Goal: Information Seeking & Learning: Learn about a topic

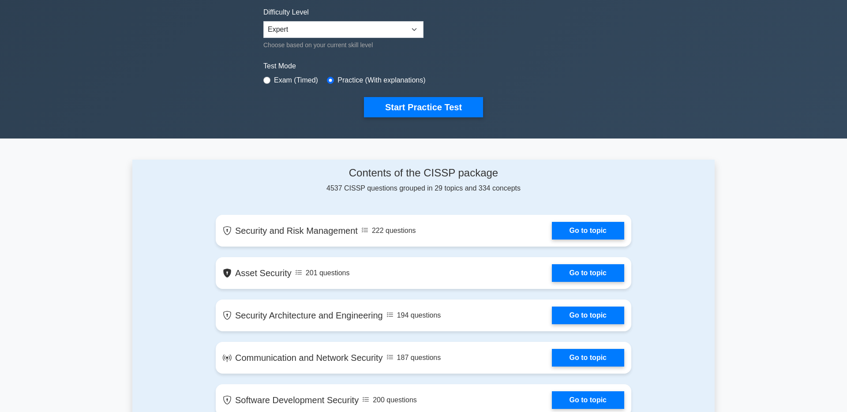
scroll to position [316, 0]
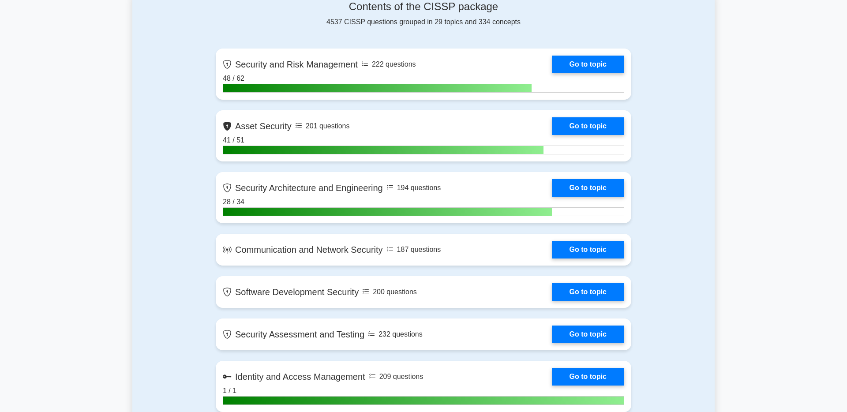
scroll to position [404, 0]
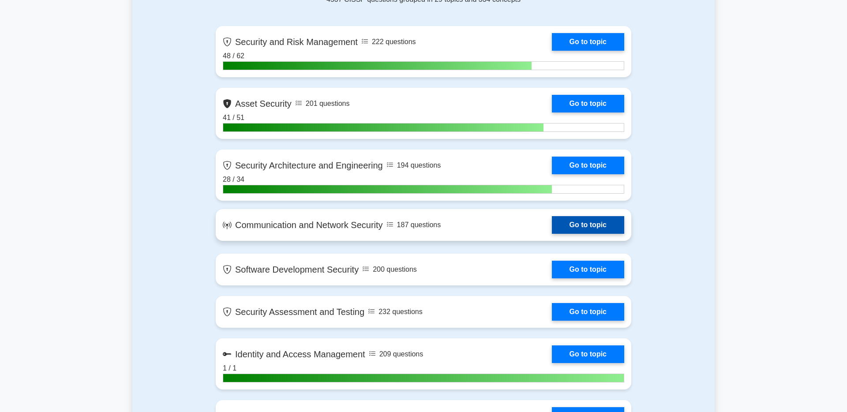
click at [614, 232] on link "Go to topic" at bounding box center [588, 225] width 72 height 18
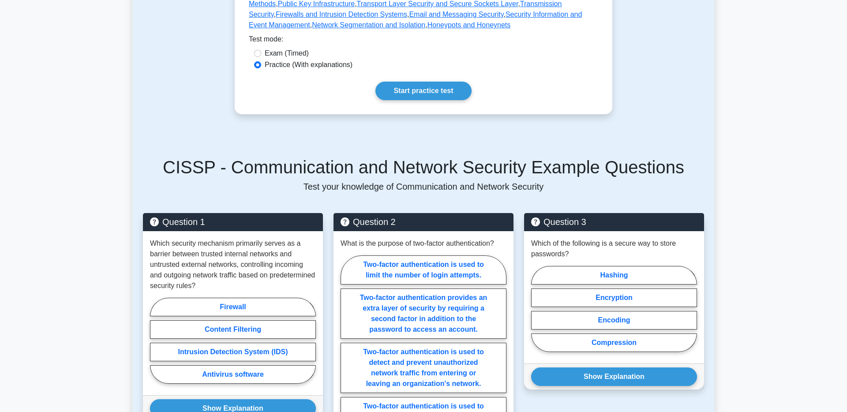
scroll to position [607, 0]
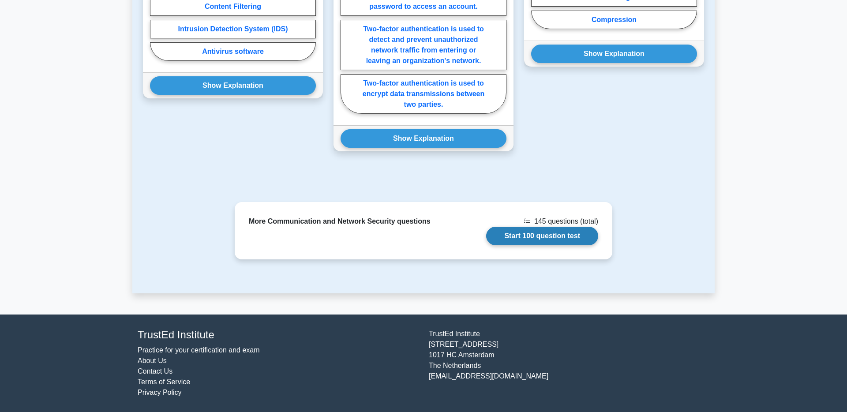
click at [558, 238] on link "Start 100 question test" at bounding box center [542, 236] width 112 height 19
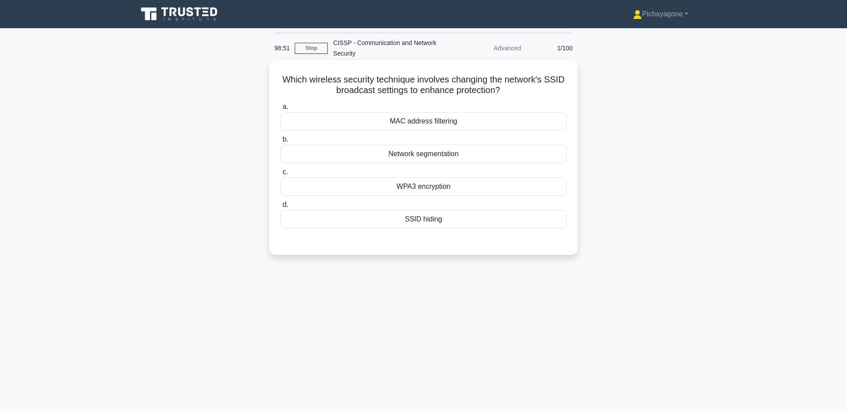
click at [510, 223] on div "SSID hiding" at bounding box center [424, 219] width 286 height 19
click at [281, 208] on input "d. SSID hiding" at bounding box center [281, 205] width 0 height 6
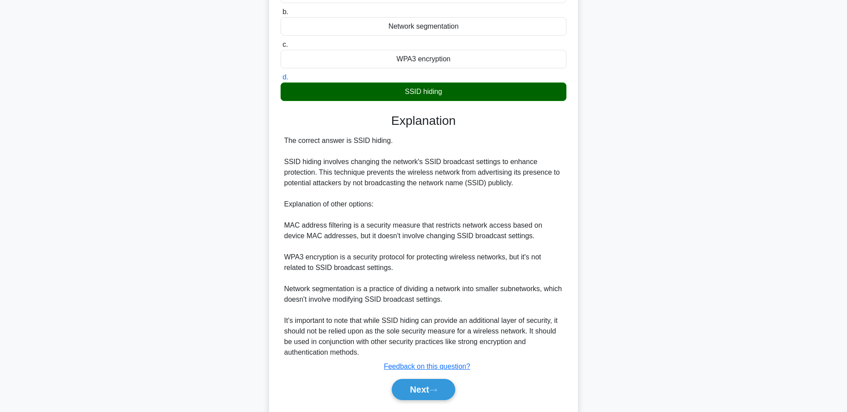
scroll to position [154, 0]
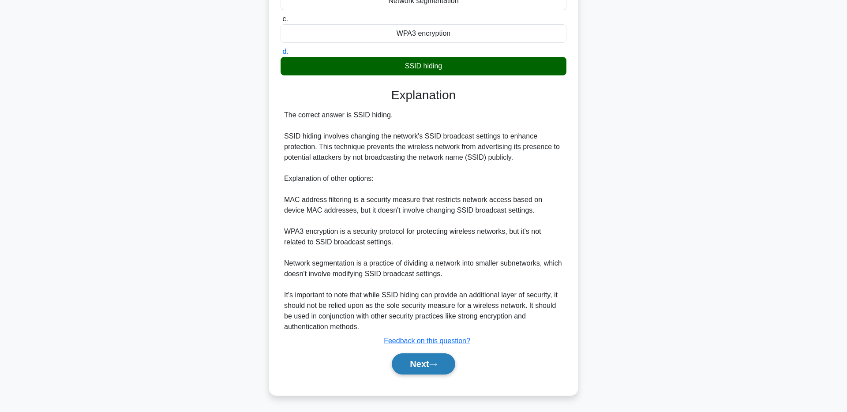
click at [437, 356] on button "Next" at bounding box center [423, 363] width 63 height 21
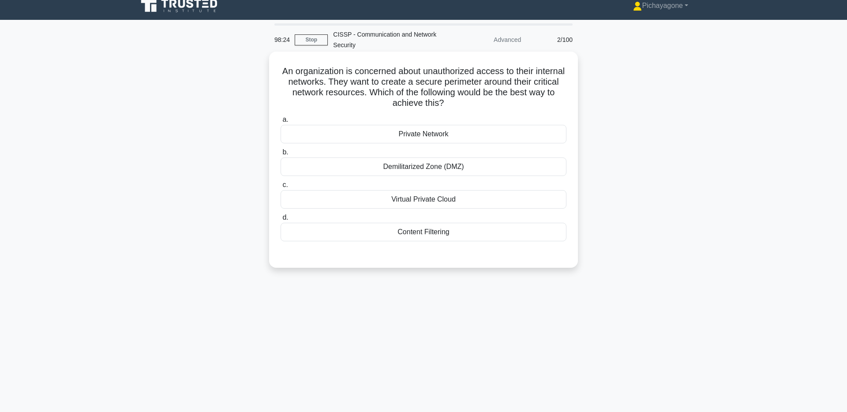
scroll to position [10, 0]
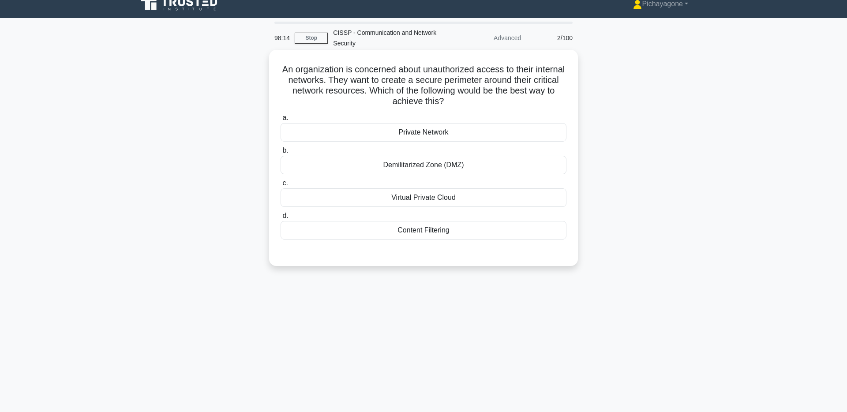
click at [465, 79] on h5 "An organization is concerned about unauthorized access to their internal networ…" at bounding box center [424, 85] width 288 height 43
click at [460, 62] on div at bounding box center [460, 62] width 0 height 0
click at [488, 68] on h5 "An organization is concerned about unauthorized access to their internal networ…" at bounding box center [424, 85] width 288 height 43
click at [460, 82] on h5 "An organization is concerned about unauthorized access to their internal networ…" at bounding box center [424, 85] width 288 height 43
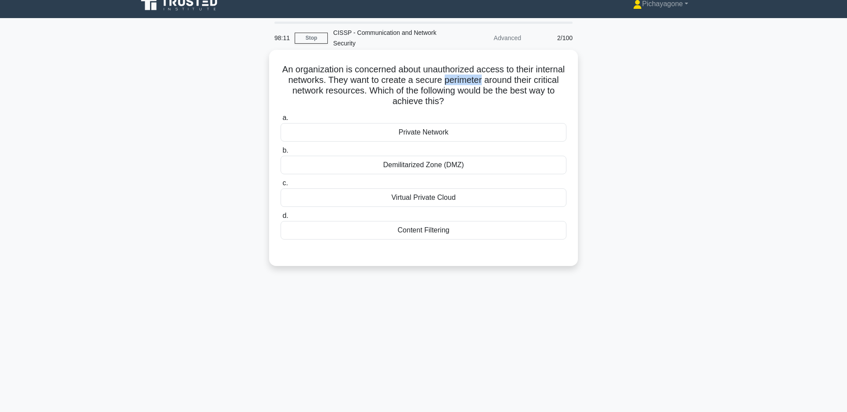
click at [460, 82] on h5 "An organization is concerned about unauthorized access to their internal networ…" at bounding box center [424, 85] width 288 height 43
click at [454, 86] on div at bounding box center [454, 86] width 0 height 0
click at [495, 66] on h5 "An organization is concerned about unauthorized access to their internal networ…" at bounding box center [424, 85] width 288 height 43
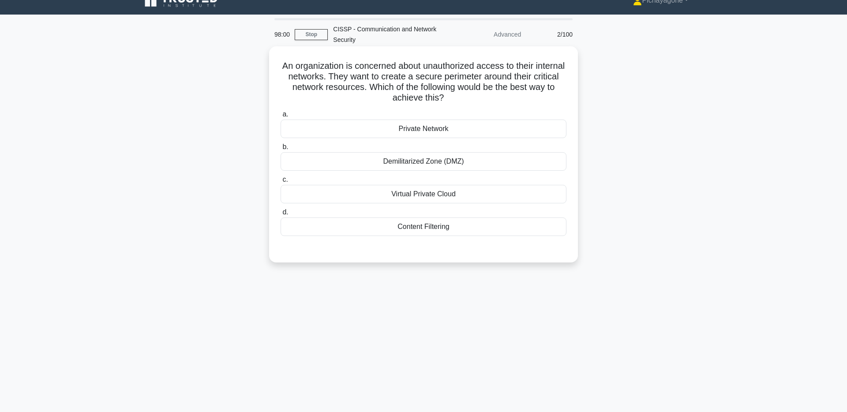
click at [476, 164] on div "Demilitarized Zone (DMZ)" at bounding box center [424, 161] width 286 height 19
click at [281, 150] on input "b. Demilitarized Zone (DMZ)" at bounding box center [281, 147] width 0 height 6
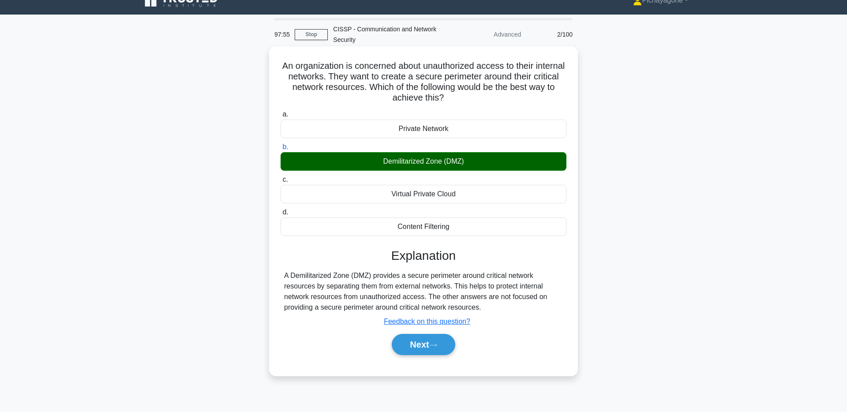
scroll to position [0, 0]
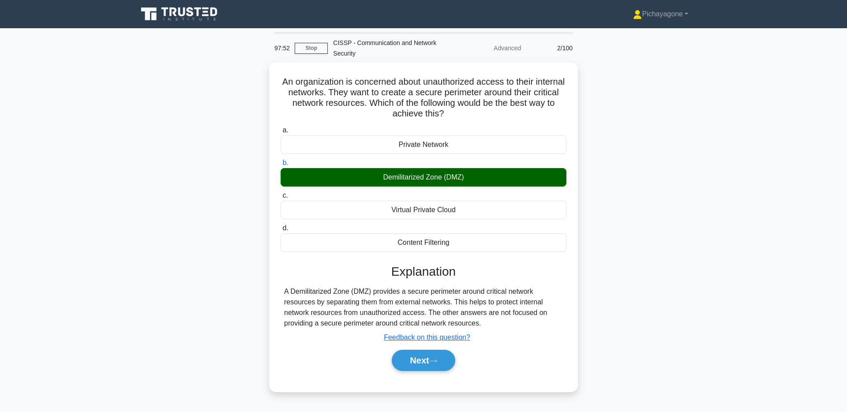
drag, startPoint x: 357, startPoint y: 41, endPoint x: 361, endPoint y: 52, distance: 11.7
click at [366, 50] on div "CISSP - Communication and Network Security" at bounding box center [388, 48] width 121 height 28
drag, startPoint x: 361, startPoint y: 52, endPoint x: 356, endPoint y: 41, distance: 12.0
click at [356, 41] on div "CISSP - Communication and Network Security" at bounding box center [388, 48] width 121 height 28
copy div "Communication and Network Security"
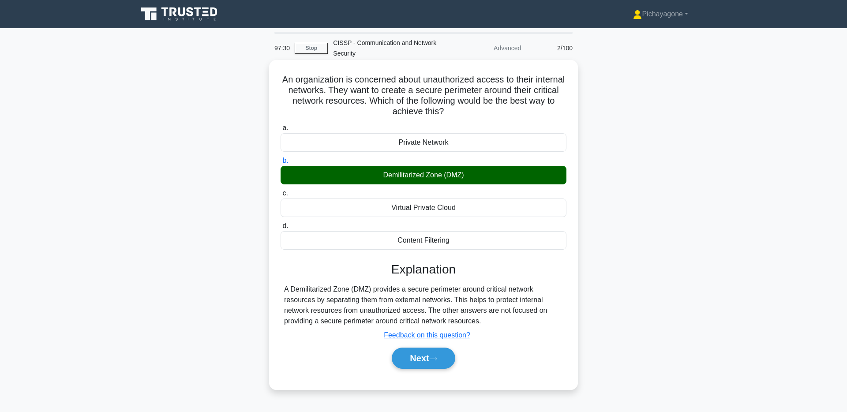
click at [391, 101] on h5 "An organization is concerned about unauthorized access to their internal networ…" at bounding box center [424, 95] width 288 height 43
click at [302, 289] on div "A Demilitarized Zone (DMZ) provides a secure perimeter around critical network …" at bounding box center [423, 305] width 279 height 42
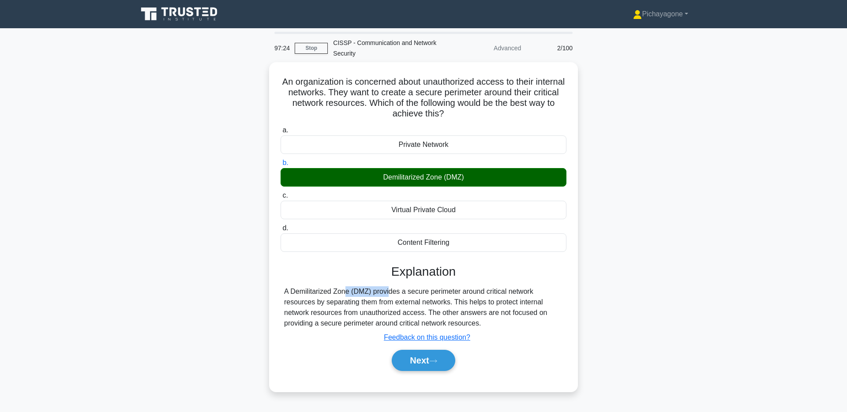
click at [296, 273] on div at bounding box center [296, 273] width 0 height 0
drag, startPoint x: 273, startPoint y: 201, endPoint x: 316, endPoint y: 232, distance: 53.5
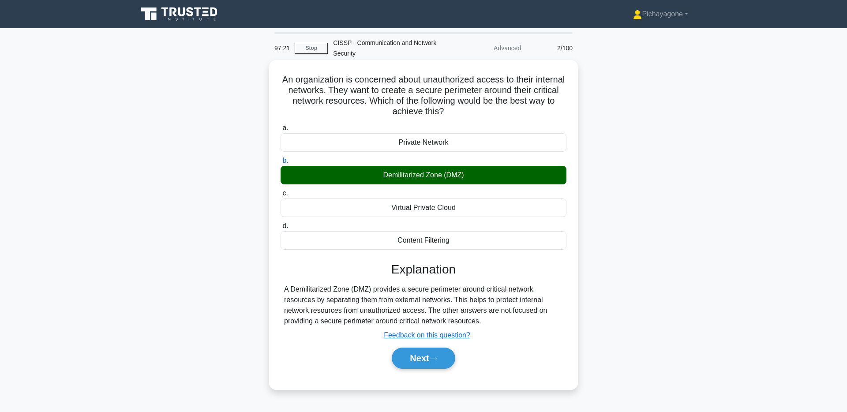
click at [354, 293] on div "A Demilitarized Zone (DMZ) provides a secure perimeter around critical network …" at bounding box center [423, 305] width 279 height 42
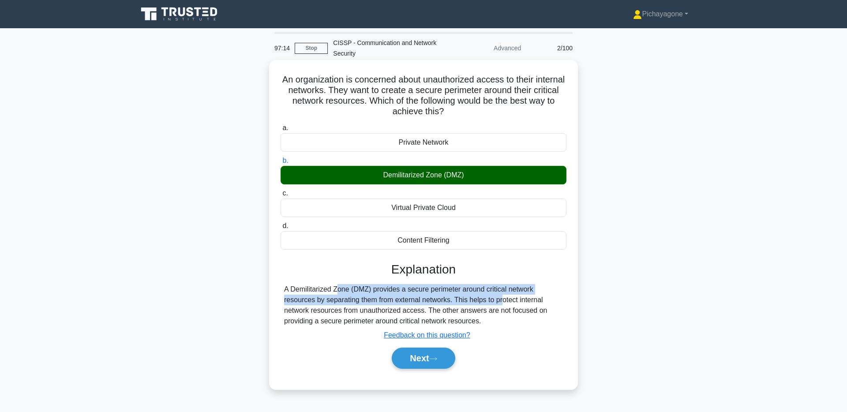
drag, startPoint x: 285, startPoint y: 289, endPoint x: 453, endPoint y: 302, distance: 168.6
click at [453, 302] on div "A Demilitarized Zone (DMZ) provides a secure perimeter around critical network …" at bounding box center [423, 305] width 279 height 42
copy div "A Demilitarized Zone (DMZ) provides a secure perimeter around critical network …"
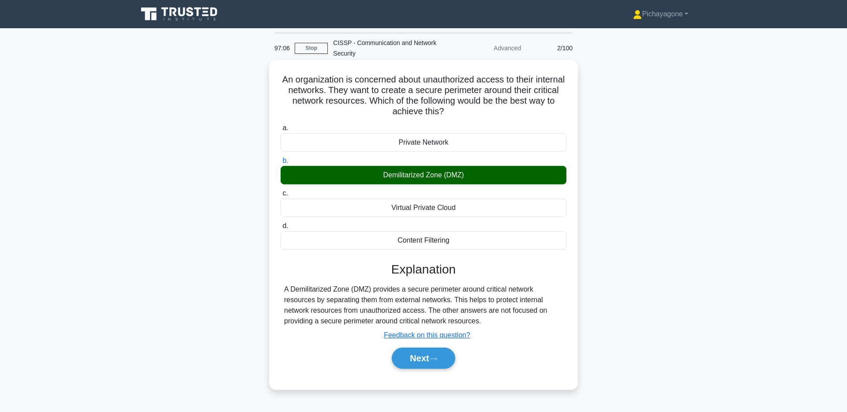
click at [536, 259] on div "a. Private Network b. Demilitarized Zone (DMZ) c. d." at bounding box center [424, 250] width 288 height 259
click at [418, 361] on button "Next" at bounding box center [423, 358] width 63 height 21
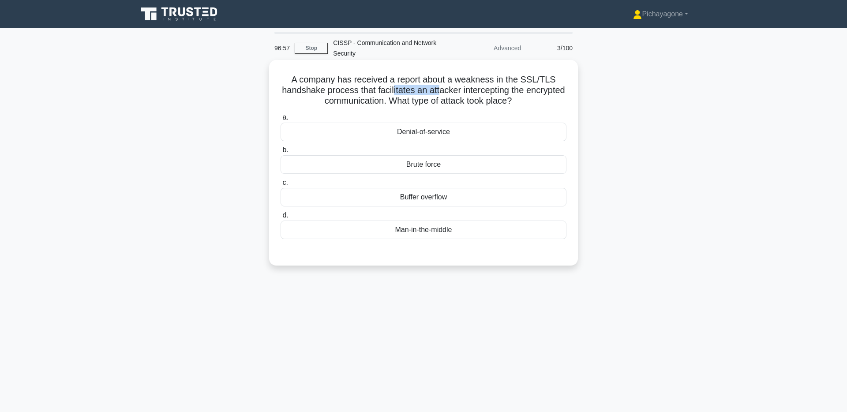
drag, startPoint x: 422, startPoint y: 90, endPoint x: 442, endPoint y: 90, distance: 20.7
click at [440, 90] on h5 "A company has received a report about a weakness in the SSL/TLS handshake proce…" at bounding box center [424, 90] width 288 height 33
click at [532, 87] on h5 "A company has received a report about a weakness in the SSL/TLS handshake proce…" at bounding box center [424, 90] width 288 height 33
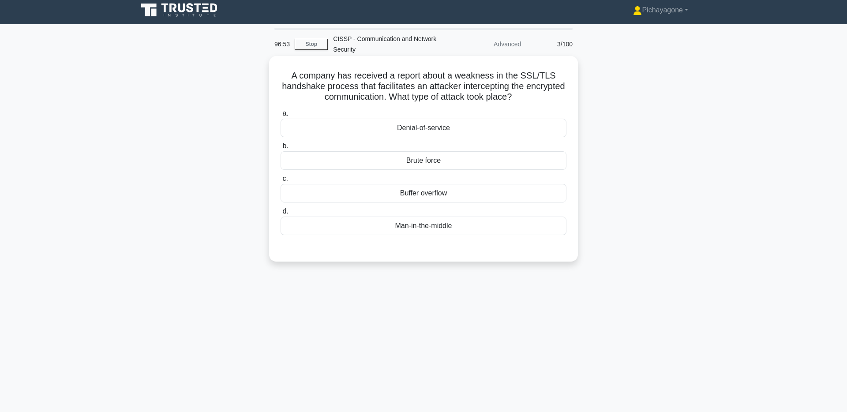
click at [474, 229] on div "Man-in-the-middle" at bounding box center [424, 226] width 286 height 19
click at [281, 214] on input "d. Man-in-the-middle" at bounding box center [281, 212] width 0 height 6
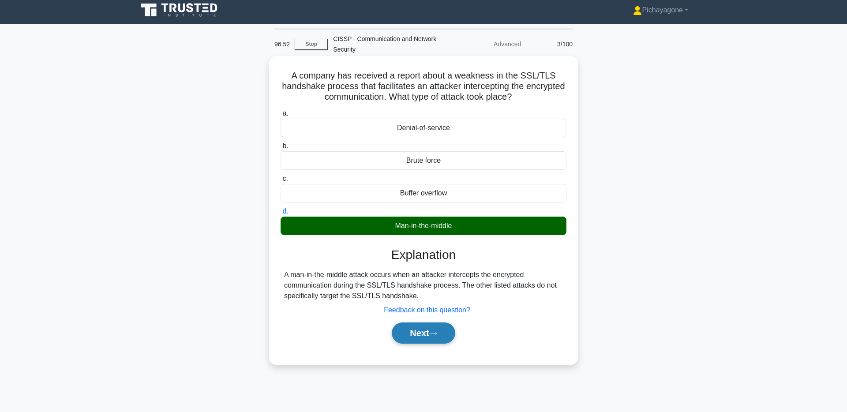
click at [429, 330] on button "Next" at bounding box center [423, 332] width 63 height 21
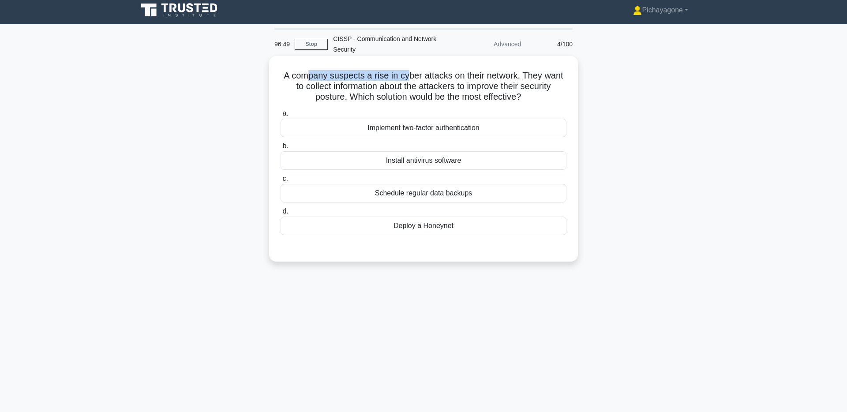
drag, startPoint x: 308, startPoint y: 77, endPoint x: 470, endPoint y: 82, distance: 162.4
click at [409, 77] on h5 "A company suspects a rise in cyber attacks on their network. They want to colle…" at bounding box center [424, 86] width 288 height 33
click at [450, 90] on h5 "A company suspects a rise in cyber attacks on their network. They want to colle…" at bounding box center [424, 86] width 288 height 33
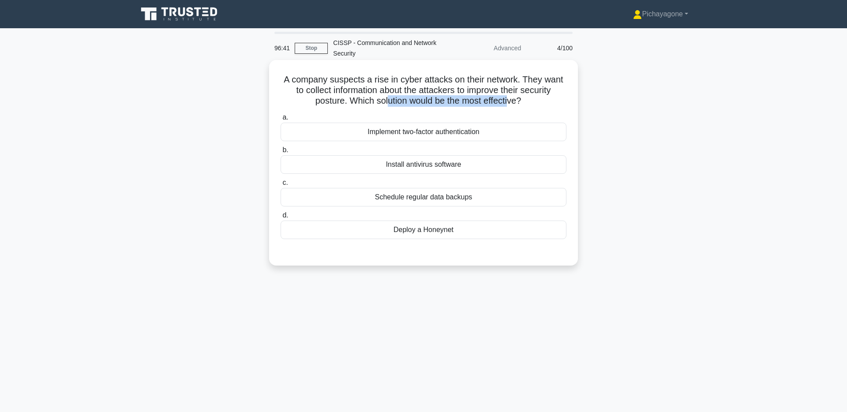
drag, startPoint x: 387, startPoint y: 102, endPoint x: 512, endPoint y: 96, distance: 125.0
click at [509, 100] on h5 "A company suspects a rise in cyber attacks on their network. They want to colle…" at bounding box center [424, 90] width 288 height 33
click at [524, 66] on div "A company suspects a rise in cyber attacks on their network. They want to colle…" at bounding box center [424, 163] width 302 height 199
click at [495, 228] on div "Deploy a Honeynet" at bounding box center [424, 230] width 286 height 19
click at [281, 218] on input "d. Deploy a Honeynet" at bounding box center [281, 216] width 0 height 6
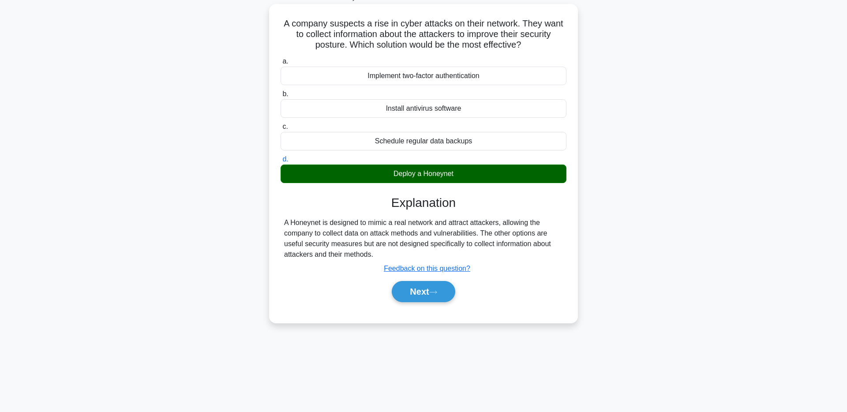
scroll to position [57, 0]
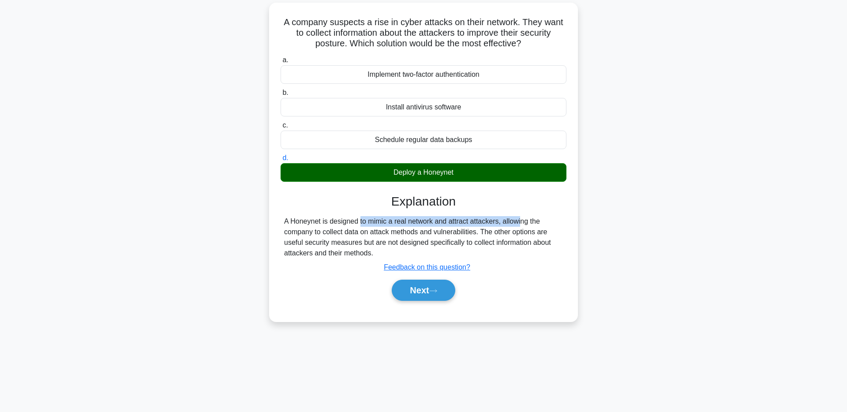
drag, startPoint x: 309, startPoint y: 225, endPoint x: 489, endPoint y: 252, distance: 182.1
click at [483, 225] on div "A Honeynet is designed to mimic a real network and attract attackers, allowing …" at bounding box center [423, 237] width 279 height 42
click at [492, 295] on div "Next" at bounding box center [423, 290] width 289 height 21
drag, startPoint x: 423, startPoint y: 289, endPoint x: 441, endPoint y: 286, distance: 18.8
click at [423, 289] on button "Next" at bounding box center [423, 290] width 63 height 21
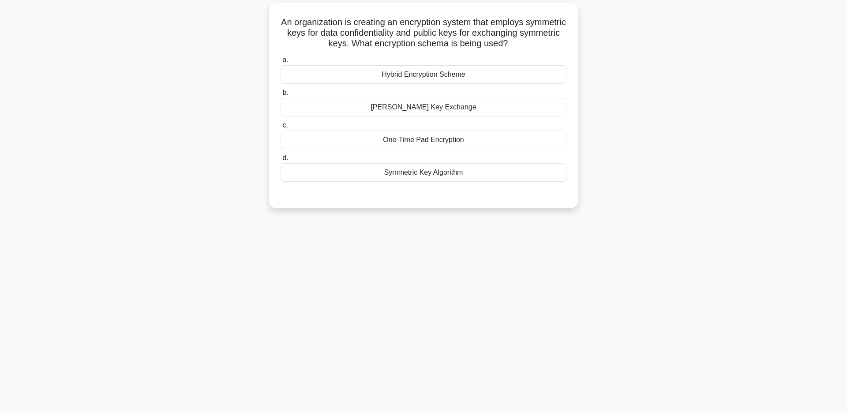
scroll to position [58, 0]
click at [511, 22] on h5 "An organization is creating an encryption system that employs symmetric keys fo…" at bounding box center [424, 32] width 288 height 33
click at [509, 19] on h5 "An organization is creating an encryption system that employs symmetric keys fo…" at bounding box center [424, 32] width 288 height 33
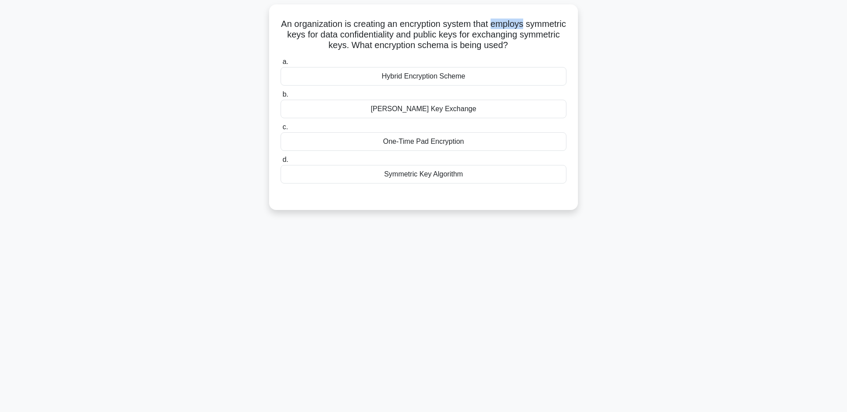
click at [503, 4] on div at bounding box center [503, 4] width 0 height 0
click at [554, 17] on h5 "An organization is creating an encryption system that employs symmetric keys fo…" at bounding box center [424, 32] width 288 height 33
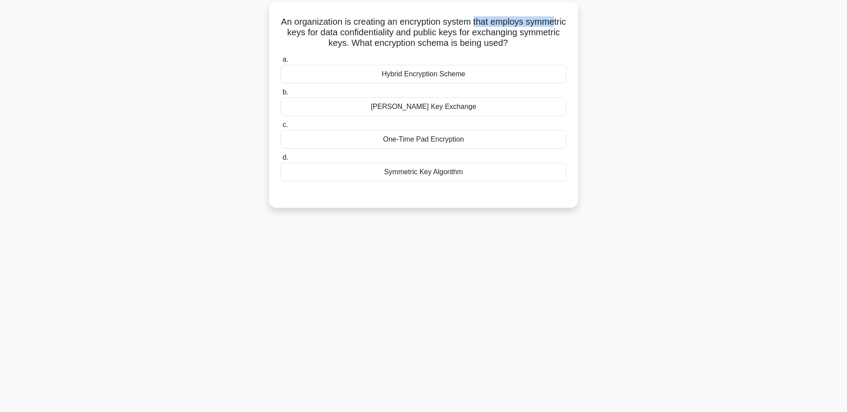
drag, startPoint x: 472, startPoint y: 21, endPoint x: 553, endPoint y: 21, distance: 80.7
click at [553, 21] on h5 "An organization is creating an encryption system that employs symmetric keys fo…" at bounding box center [424, 32] width 288 height 33
click at [547, 4] on div at bounding box center [547, 4] width 0 height 0
click at [562, 14] on div "An organization is creating an encryption system that employs symmetric keys fo…" at bounding box center [424, 105] width 302 height 199
drag, startPoint x: 528, startPoint y: 23, endPoint x: 537, endPoint y: 32, distance: 12.5
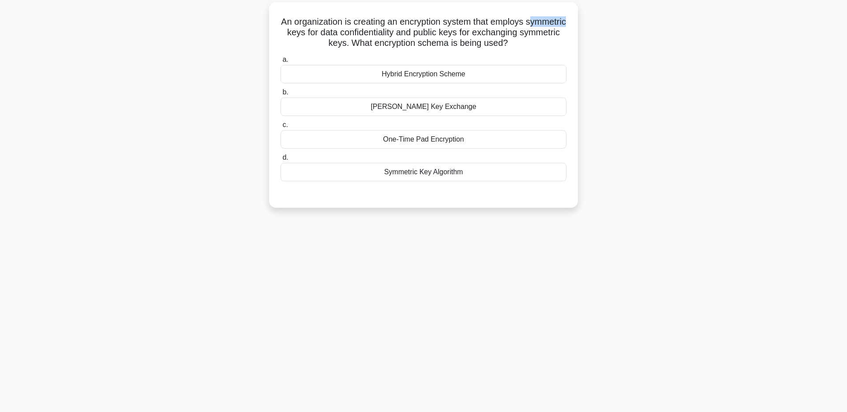
click at [568, 25] on div "An organization is creating an encryption system that employs symmetric keys fo…" at bounding box center [424, 105] width 302 height 199
drag, startPoint x: 385, startPoint y: 25, endPoint x: 382, endPoint y: 30, distance: 4.9
click at [385, 25] on h5 "An organization is creating an encryption system that employs symmetric keys fo…" at bounding box center [424, 32] width 288 height 33
drag, startPoint x: 317, startPoint y: 31, endPoint x: 423, endPoint y: 34, distance: 105.5
click at [423, 34] on h5 "An organization is creating an encryption system that employs symmetric keys fo…" at bounding box center [424, 32] width 288 height 33
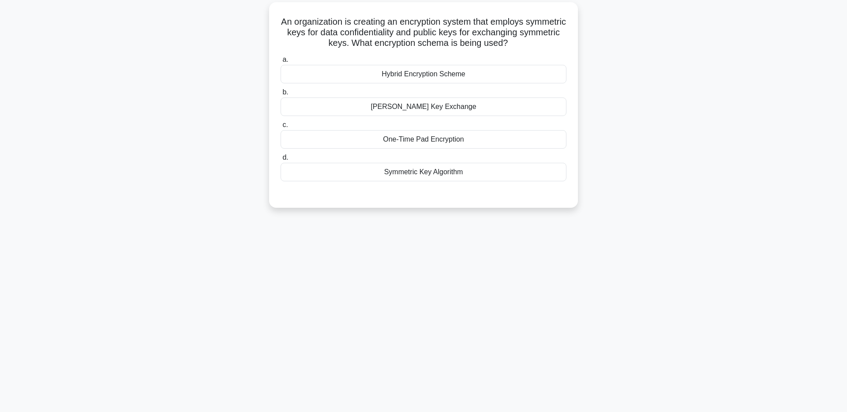
click at [542, 36] on h5 "An organization is creating an encryption system that employs symmetric keys fo…" at bounding box center [424, 32] width 288 height 33
click at [483, 108] on div "Diffie-Hellman Key Exchange" at bounding box center [424, 106] width 286 height 19
click at [281, 95] on input "b. Diffie-Hellman Key Exchange" at bounding box center [281, 93] width 0 height 6
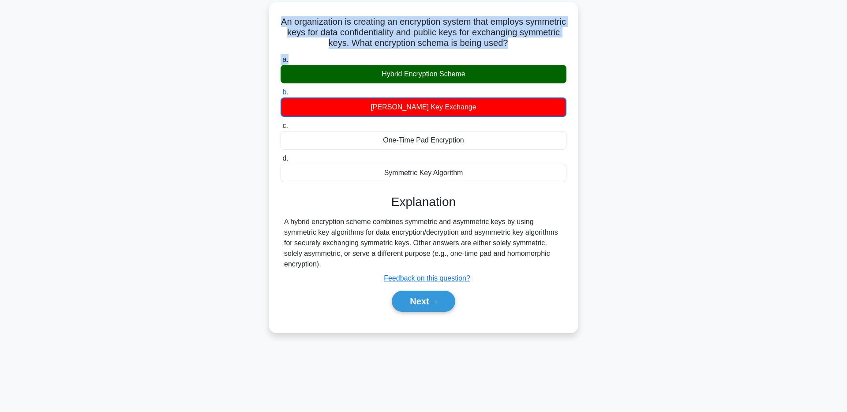
drag, startPoint x: 286, startPoint y: 21, endPoint x: 510, endPoint y: 56, distance: 226.4
click at [510, 56] on div "An organization is creating an encryption system that employs symmetric keys fo…" at bounding box center [424, 167] width 302 height 323
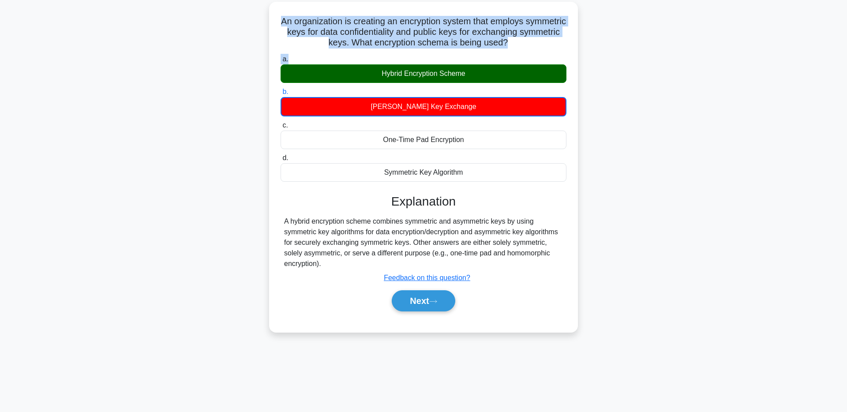
click at [510, 42] on icon ".spinner_0XTQ{transform-origin:center;animation:spinner_y6GP .75s linear infini…" at bounding box center [513, 43] width 11 height 11
drag, startPoint x: 512, startPoint y: 42, endPoint x: 274, endPoint y: 16, distance: 239.6
click at [274, 16] on div "An organization is creating an encryption system that employs symmetric keys fo…" at bounding box center [424, 166] width 302 height 323
copy h5 "An organization is creating an encryption system that employs symmetric keys fo…"
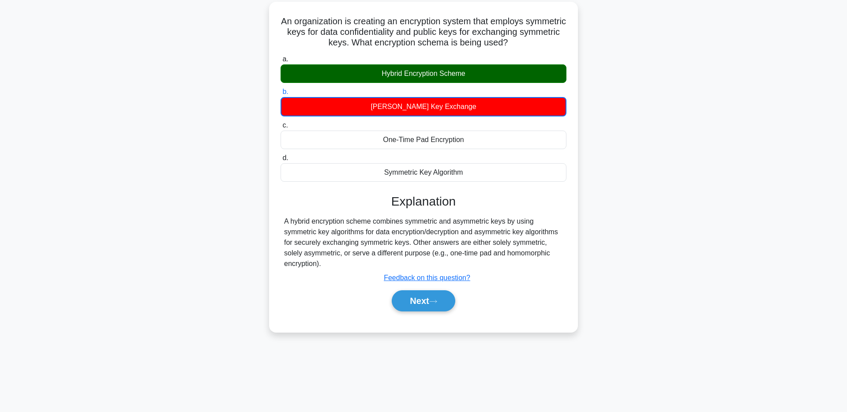
click at [499, 190] on div "a. Hybrid Encryption Scheme b. Diffie-Hellman Key Exchange" at bounding box center [424, 187] width 288 height 270
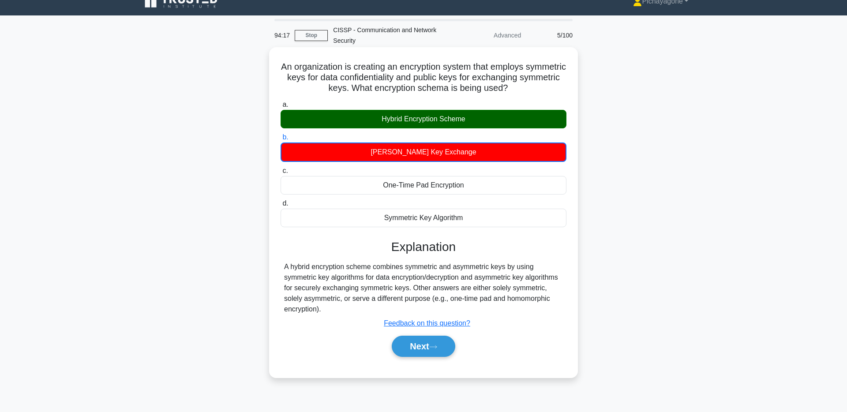
scroll to position [12, 0]
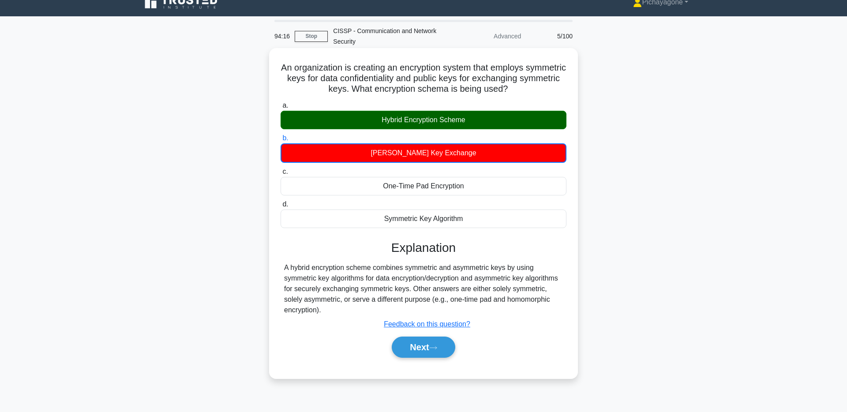
drag, startPoint x: 469, startPoint y: 122, endPoint x: 409, endPoint y: 102, distance: 62.6
click at [364, 118] on div "Hybrid Encryption Scheme" at bounding box center [424, 120] width 286 height 19
click at [462, 86] on h5 "An organization is creating an encryption system that employs symmetric keys fo…" at bounding box center [424, 78] width 288 height 33
click at [447, 348] on button "Next" at bounding box center [423, 347] width 63 height 21
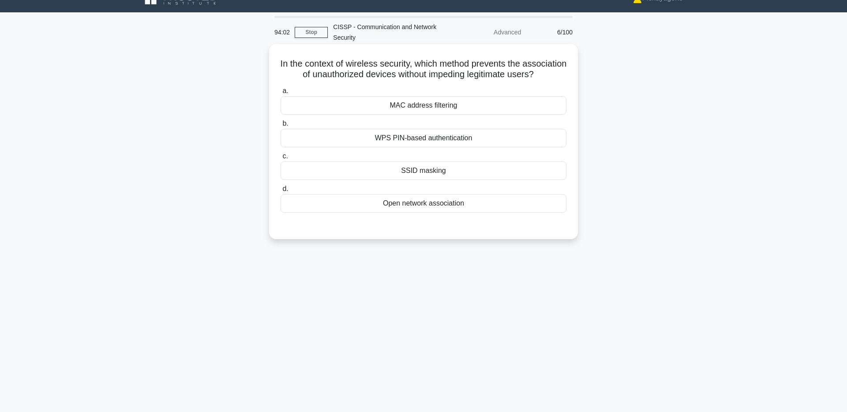
click at [473, 75] on h5 "In the context of wireless security, which method prevents the association of u…" at bounding box center [424, 69] width 288 height 22
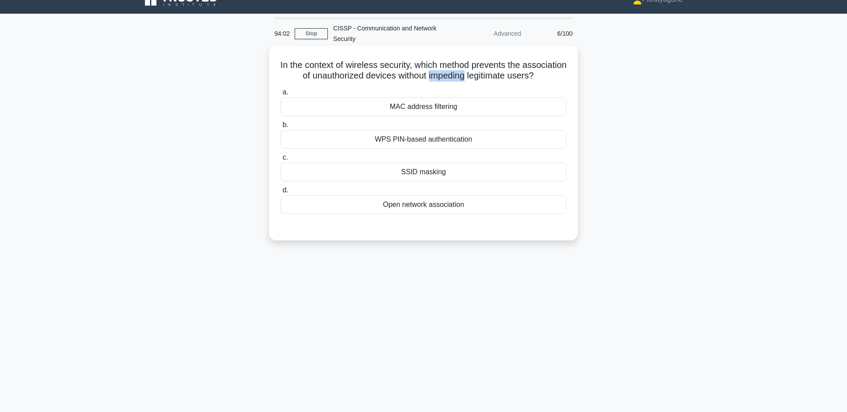
click at [473, 75] on h5 "In the context of wireless security, which method prevents the association of u…" at bounding box center [424, 71] width 288 height 22
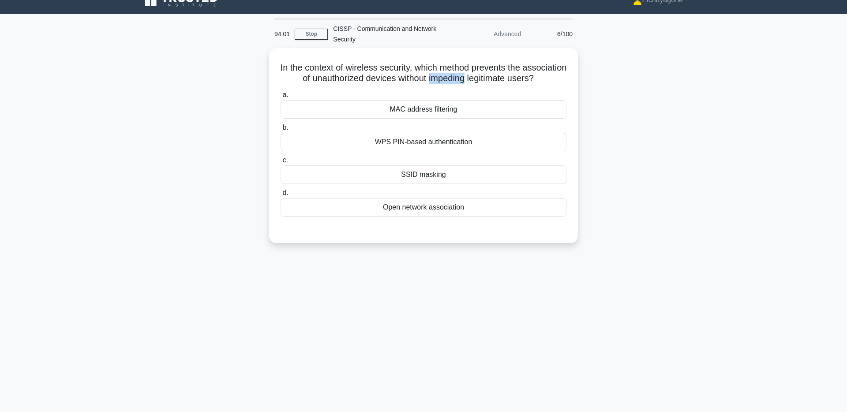
click at [468, 58] on div at bounding box center [468, 58] width 0 height 0
click at [540, 75] on h5 "In the context of wireless security, which method prevents the association of u…" at bounding box center [424, 71] width 288 height 22
click at [485, 116] on div "MAC address filtering" at bounding box center [424, 107] width 286 height 19
click at [281, 96] on input "a. MAC address filtering" at bounding box center [281, 93] width 0 height 6
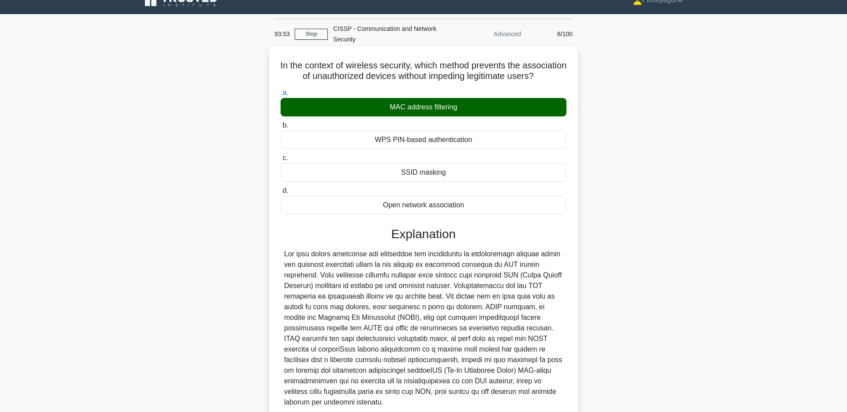
scroll to position [101, 0]
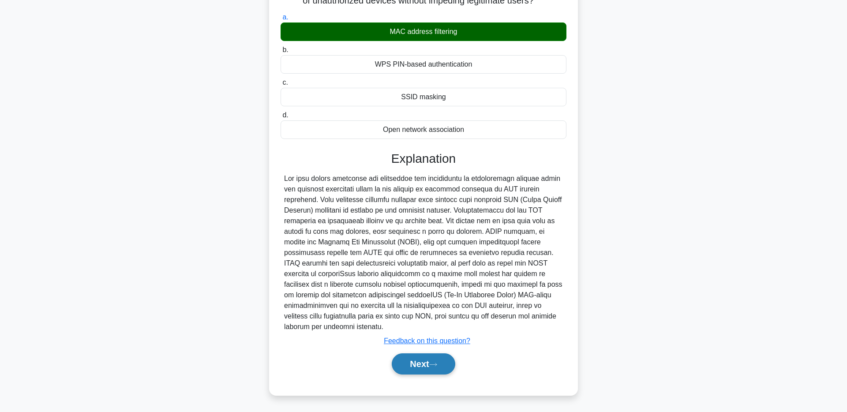
click at [447, 371] on button "Next" at bounding box center [423, 363] width 63 height 21
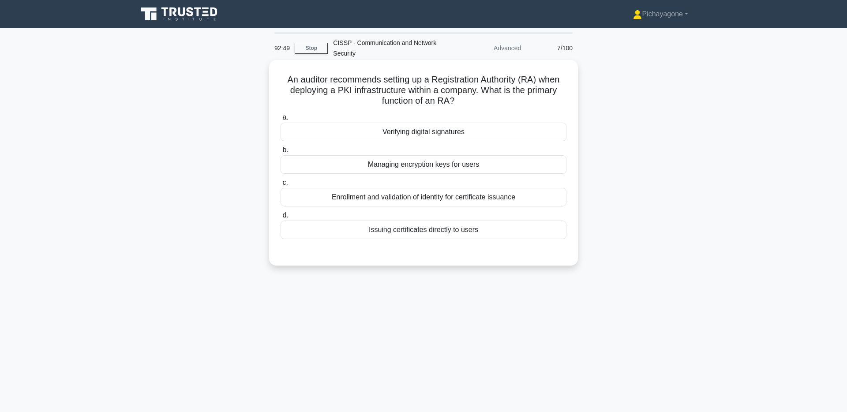
scroll to position [8, 0]
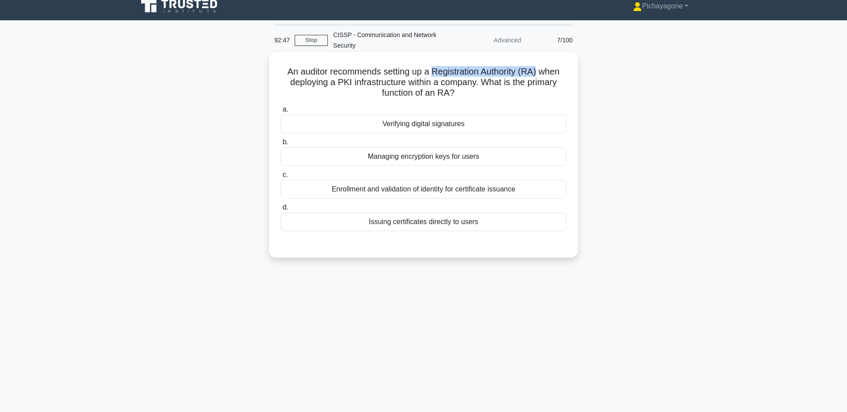
drag, startPoint x: 432, startPoint y: 72, endPoint x: 536, endPoint y: 70, distance: 104.1
click at [536, 70] on h5 "An auditor recommends setting up a Registration Authority (RA) when deploying a…" at bounding box center [424, 82] width 288 height 33
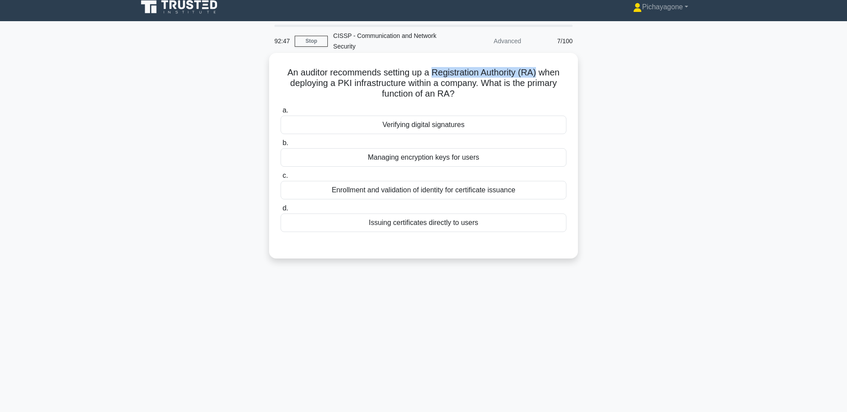
copy h5 "Registration Authority (RA)"
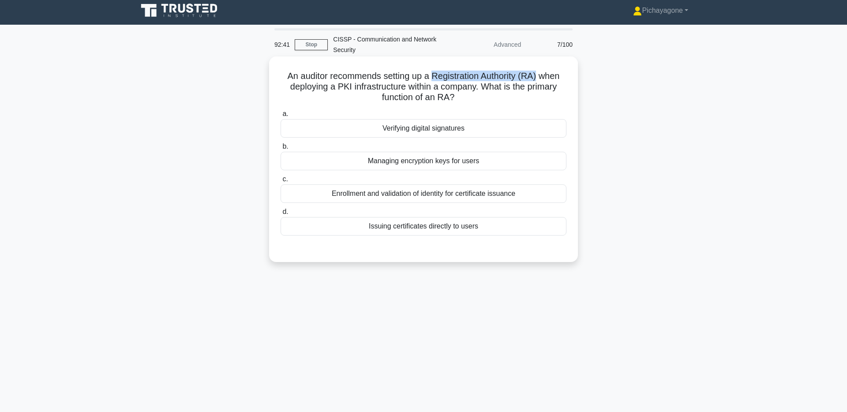
scroll to position [3, 0]
click at [497, 88] on h5 "An auditor recommends setting up a Registration Authority (RA) when deploying a…" at bounding box center [424, 87] width 288 height 33
click at [490, 94] on h5 "An auditor recommends setting up a Registration Authority (RA) when deploying a…" at bounding box center [424, 87] width 288 height 33
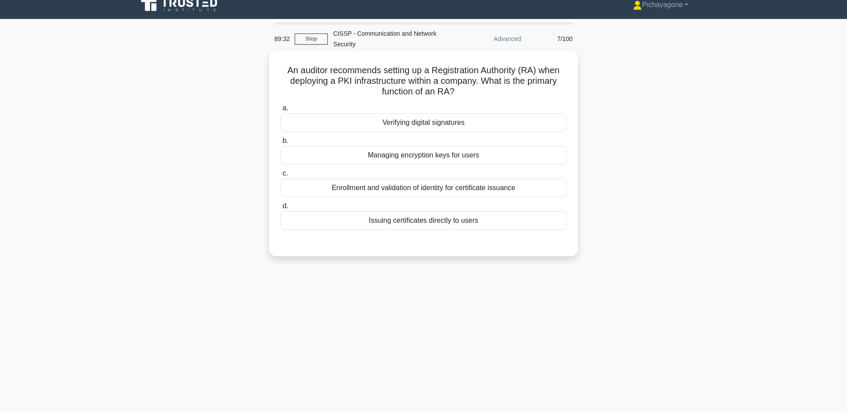
scroll to position [7, 0]
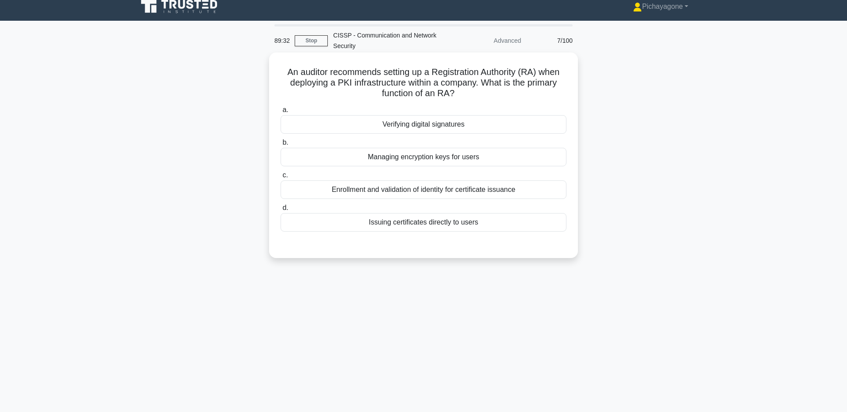
click at [508, 184] on div "Enrollment and validation of identity for certificate issuance" at bounding box center [424, 189] width 286 height 19
click at [281, 178] on input "c. Enrollment and validation of identity for certificate issuance" at bounding box center [281, 175] width 0 height 6
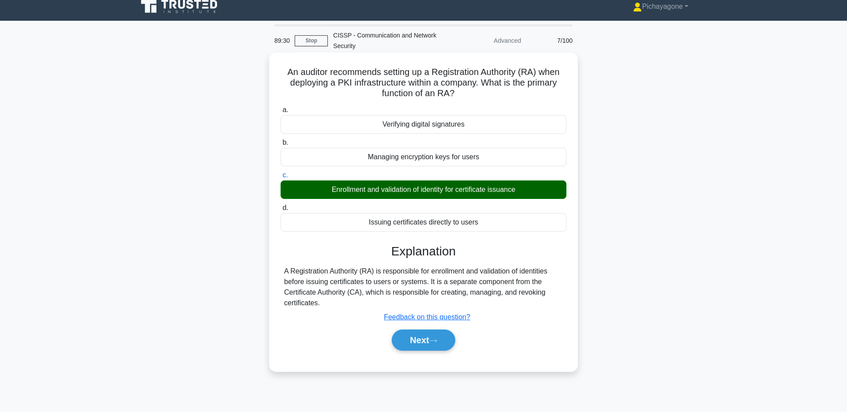
scroll to position [64, 0]
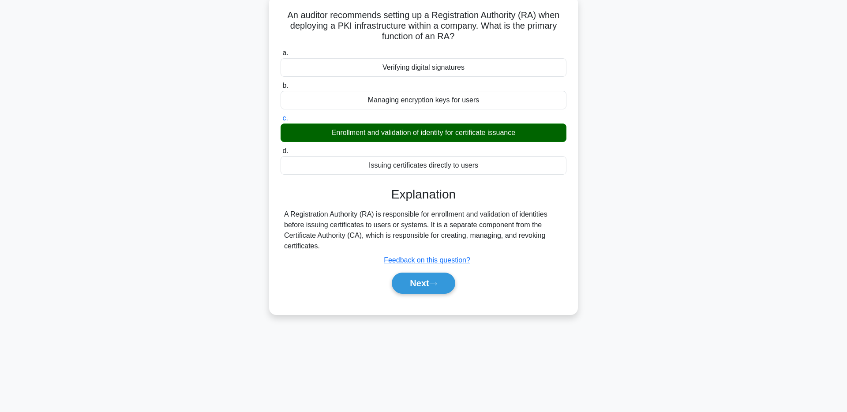
click at [451, 215] on div "A Registration Authority (RA) is responsible for enrollment and validation of i…" at bounding box center [423, 230] width 279 height 42
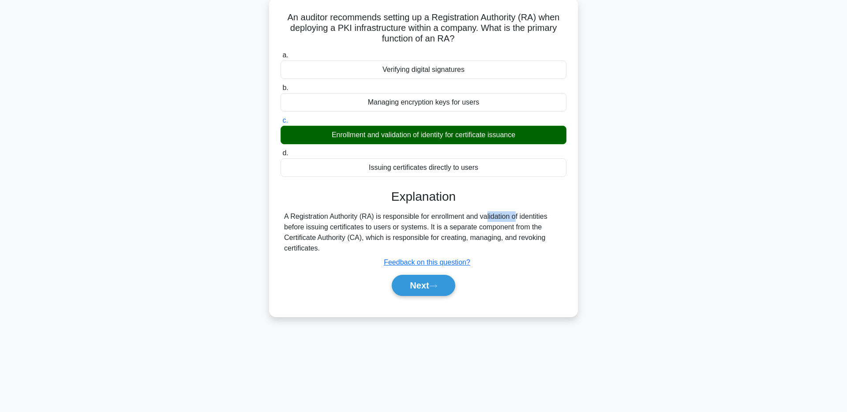
click at [445, 219] on div at bounding box center [445, 219] width 0 height 0
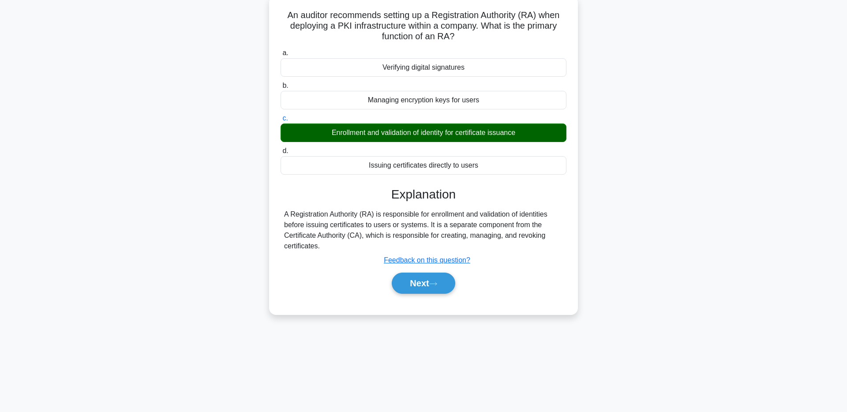
click at [526, 209] on div "A Registration Authority (RA) is responsible for enrollment and validation of i…" at bounding box center [423, 230] width 279 height 42
drag, startPoint x: 280, startPoint y: 230, endPoint x: 271, endPoint y: 215, distance: 17.6
click at [271, 215] on div "An auditor recommends setting up a Registration Authority (RA) when deploying a…" at bounding box center [423, 155] width 309 height 319
copy div "A Registration Authority (RA) is responsible for enrollment and validation of i…"
click at [400, 297] on div "a. Verifying digital signatures b. Managing encryption keys for users c. d." at bounding box center [424, 175] width 288 height 259
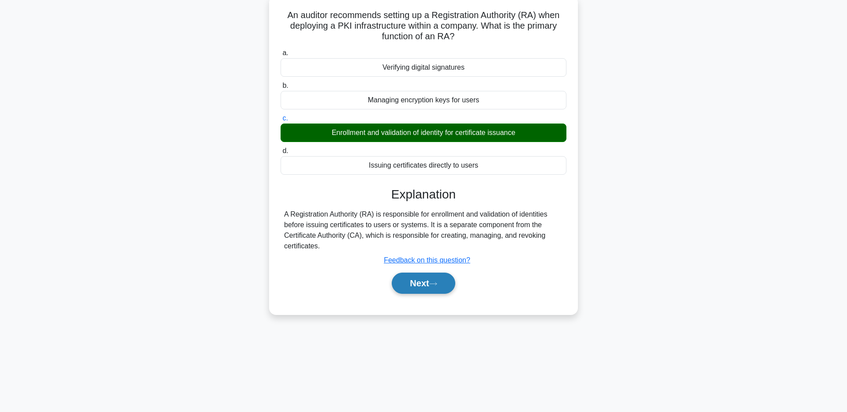
click at [415, 290] on button "Next" at bounding box center [423, 283] width 63 height 21
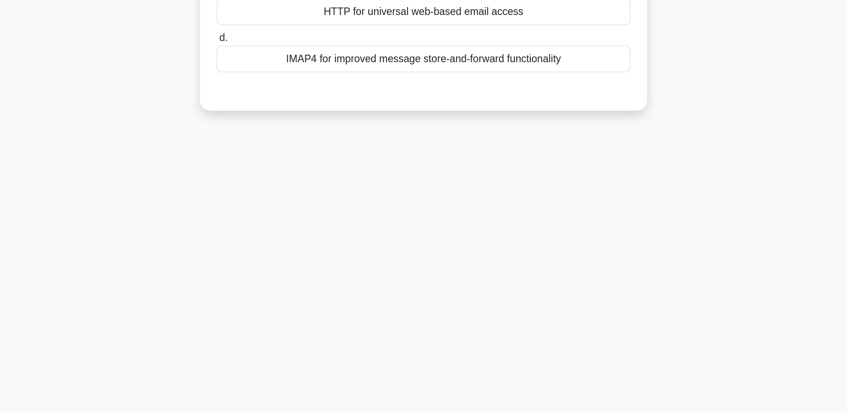
scroll to position [47, 0]
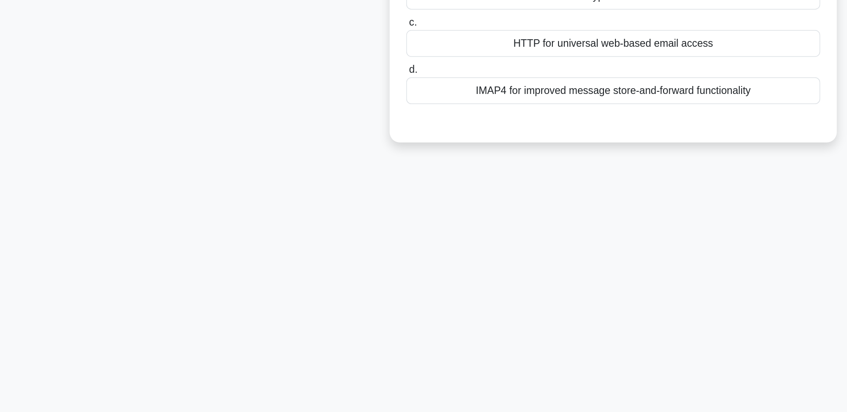
drag, startPoint x: 358, startPoint y: 210, endPoint x: 319, endPoint y: 220, distance: 40.1
click at [357, 210] on div "When configuring a Mail Transfer Agent (MTA) to enhance the security of email t…" at bounding box center [424, 118] width 302 height 199
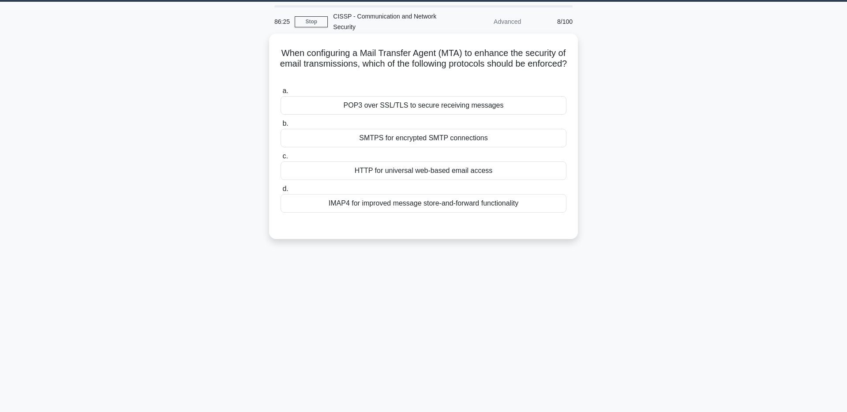
scroll to position [0, 0]
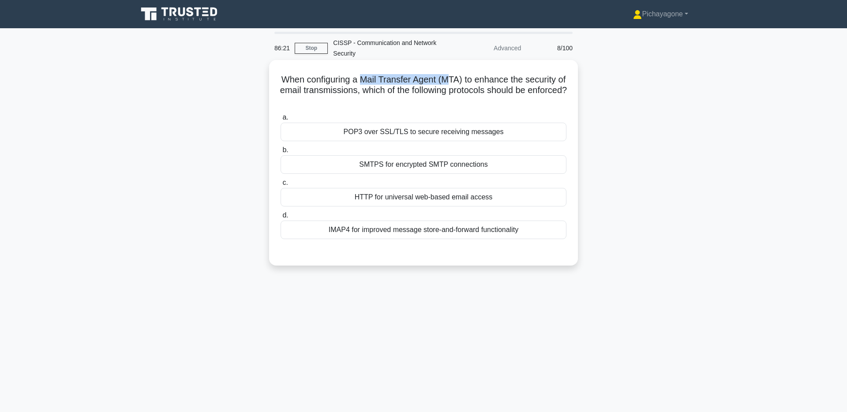
drag, startPoint x: 360, startPoint y: 78, endPoint x: 450, endPoint y: 79, distance: 90.0
click at [450, 79] on h5 "When configuring a Mail Transfer Agent (MTA) to enhance the security of email t…" at bounding box center [424, 90] width 288 height 33
click at [498, 75] on h5 "When configuring a Mail Transfer Agent (MTA) to enhance the security of email t…" at bounding box center [424, 90] width 288 height 33
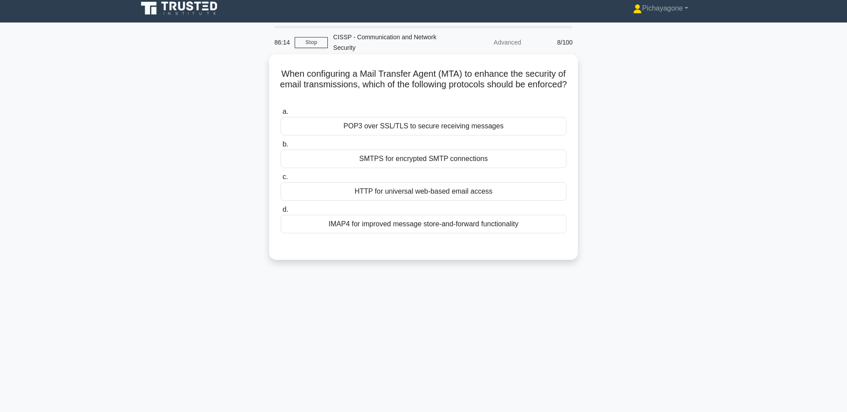
scroll to position [7, 0]
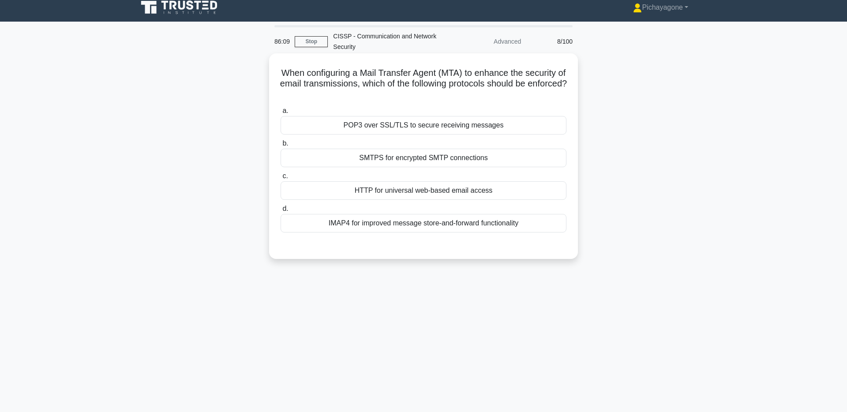
click at [540, 153] on div "SMTPS for encrypted SMTP connections" at bounding box center [424, 158] width 286 height 19
click at [281, 146] on input "b. SMTPS for encrypted SMTP connections" at bounding box center [281, 144] width 0 height 6
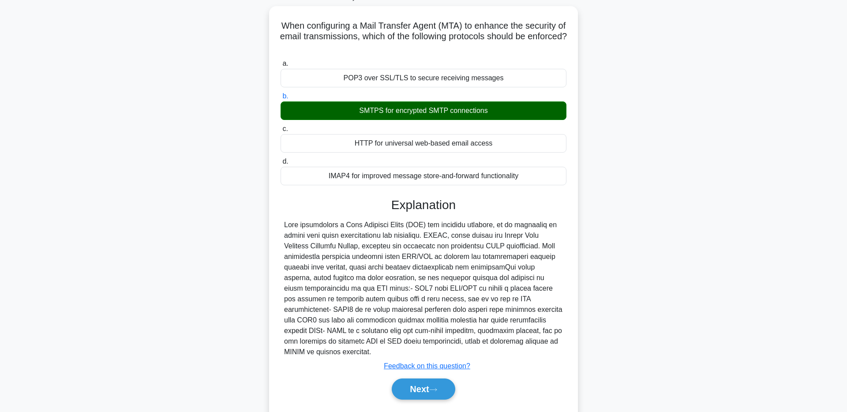
scroll to position [57, 0]
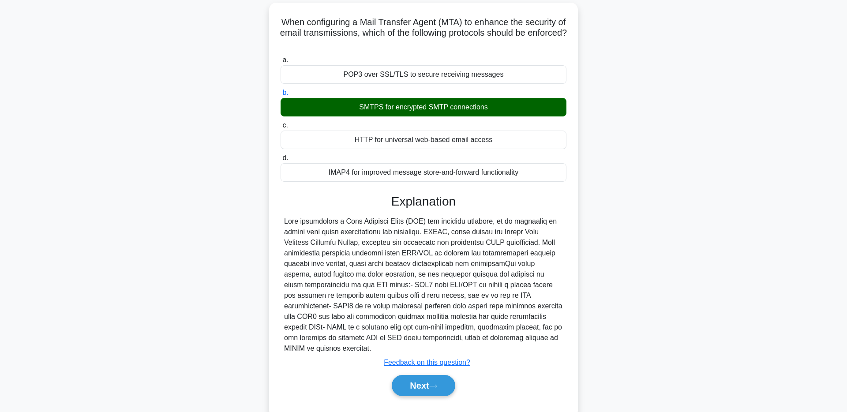
click at [443, 229] on div at bounding box center [423, 285] width 279 height 138
click at [522, 210] on div "Explanation Submit feedback Feedback on this question? Next" at bounding box center [424, 297] width 286 height 206
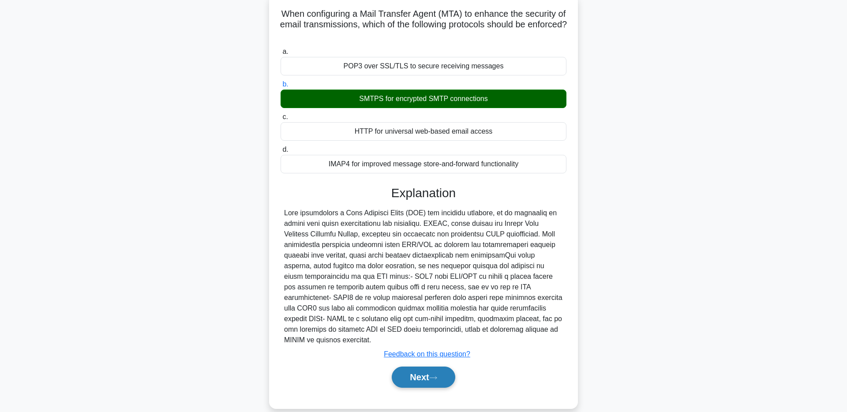
click at [430, 376] on button "Next" at bounding box center [423, 377] width 63 height 21
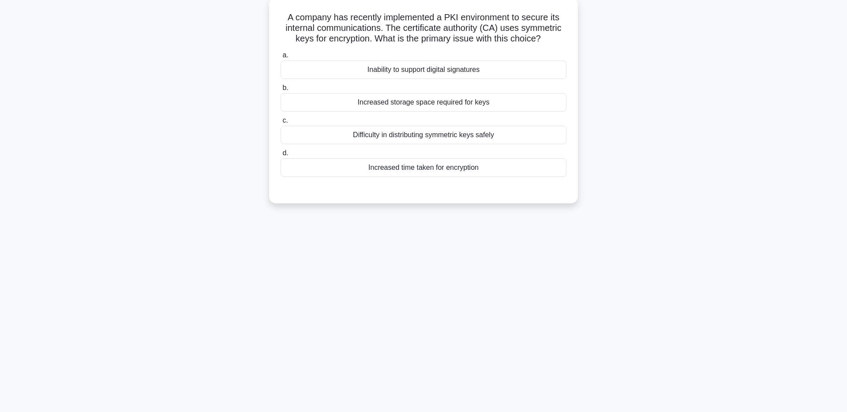
scroll to position [64, 0]
click at [536, 131] on div "Difficulty in distributing symmetric keys safely" at bounding box center [424, 133] width 286 height 19
click at [281, 121] on input "c. Difficulty in distributing symmetric keys safely" at bounding box center [281, 119] width 0 height 6
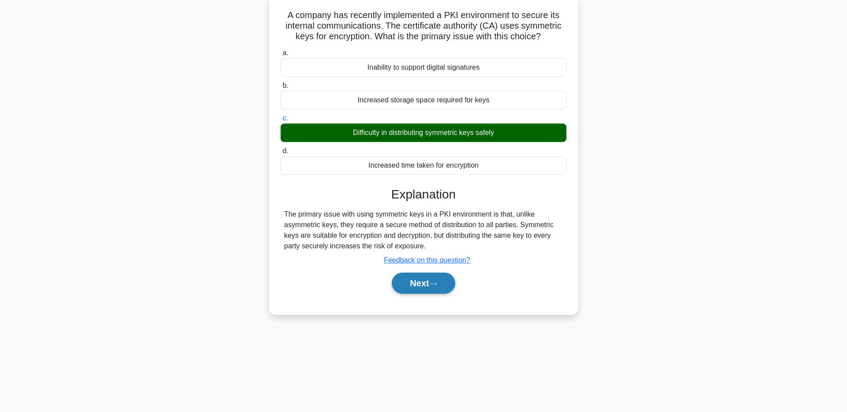
drag, startPoint x: 449, startPoint y: 292, endPoint x: 454, endPoint y: 289, distance: 5.5
click at [449, 292] on button "Next" at bounding box center [423, 283] width 63 height 21
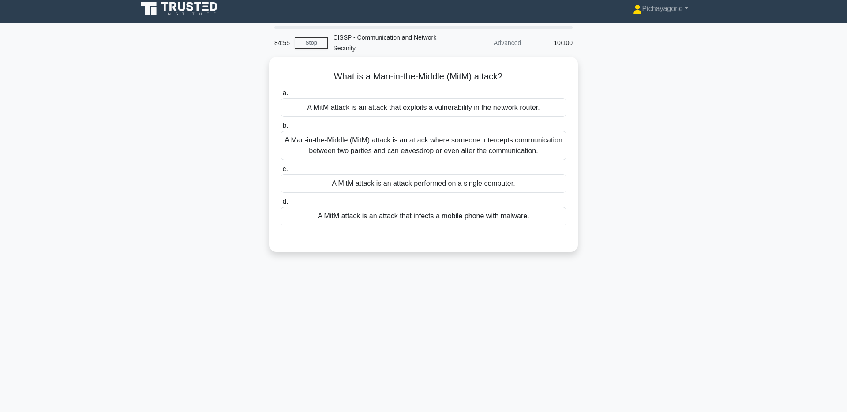
scroll to position [0, 0]
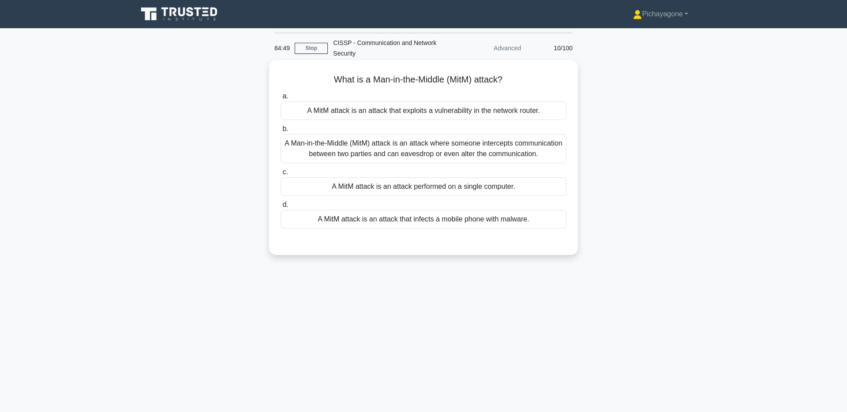
click at [499, 157] on div "A Man-in-the-Middle (MitM) attack is an attack where someone intercepts communi…" at bounding box center [424, 148] width 286 height 29
click at [281, 132] on input "b. A Man-in-the-Middle (MitM) attack is an attack where someone intercepts comm…" at bounding box center [281, 129] width 0 height 6
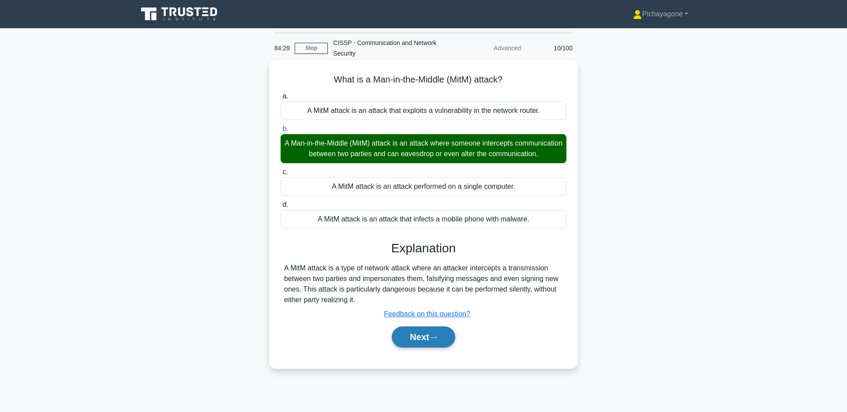
click at [424, 348] on button "Next" at bounding box center [423, 336] width 63 height 21
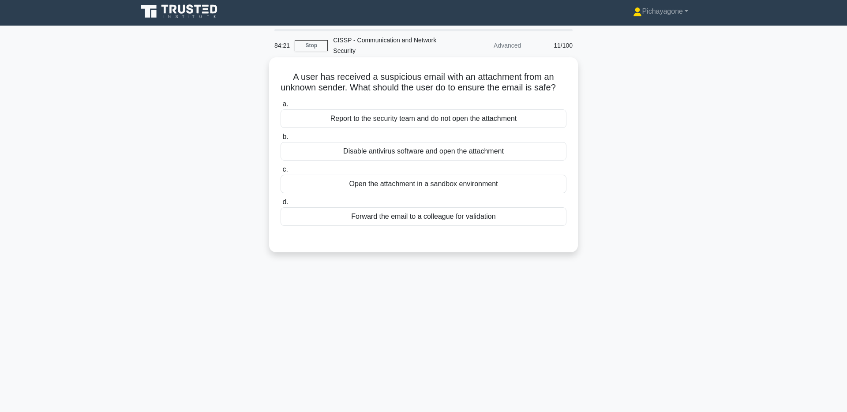
scroll to position [7, 0]
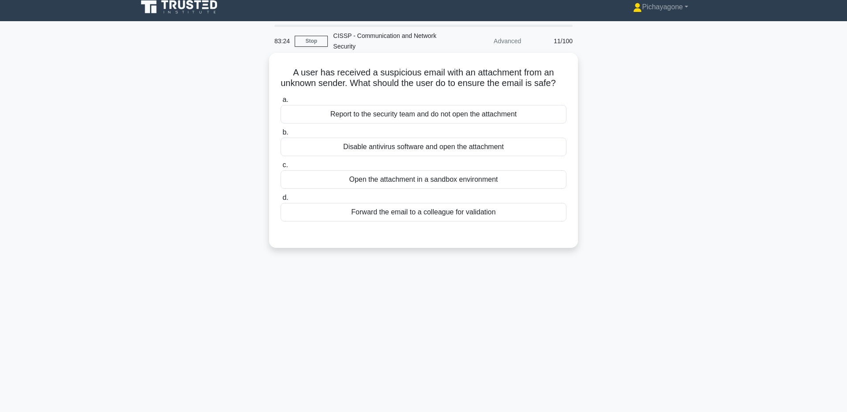
click at [515, 111] on div "Report to the security team and do not open the attachment" at bounding box center [424, 114] width 286 height 19
click at [281, 103] on input "a. Report to the security team and do not open the attachment" at bounding box center [281, 100] width 0 height 6
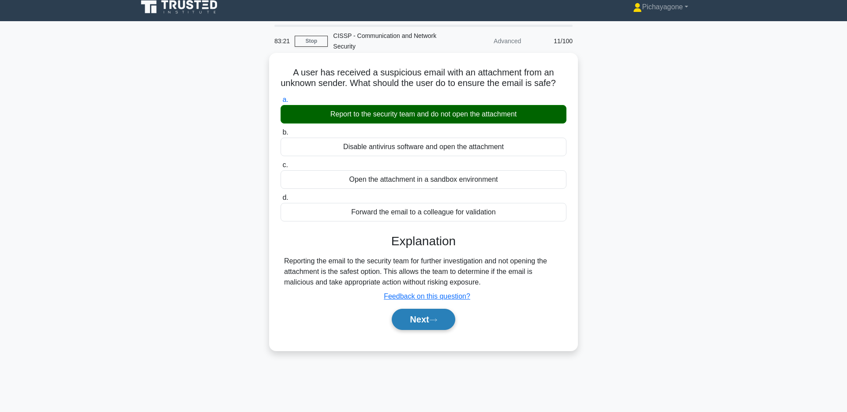
click at [431, 318] on button "Next" at bounding box center [423, 319] width 63 height 21
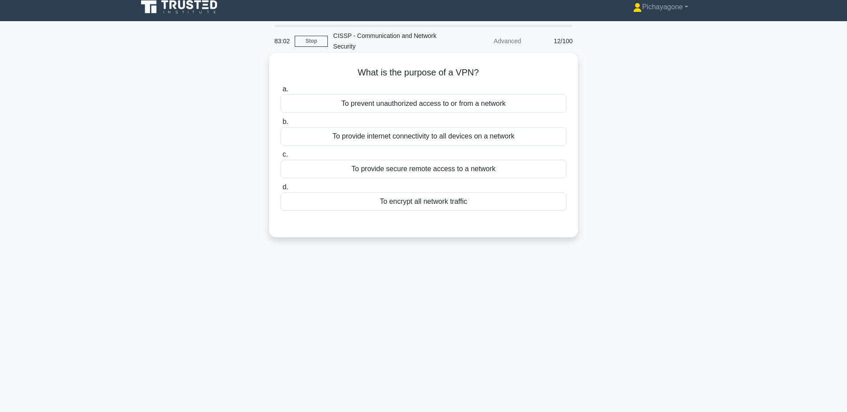
click at [532, 171] on div "To provide secure remote access to a network" at bounding box center [424, 169] width 286 height 19
click at [281, 157] on input "c. To provide secure remote access to a network" at bounding box center [281, 155] width 0 height 6
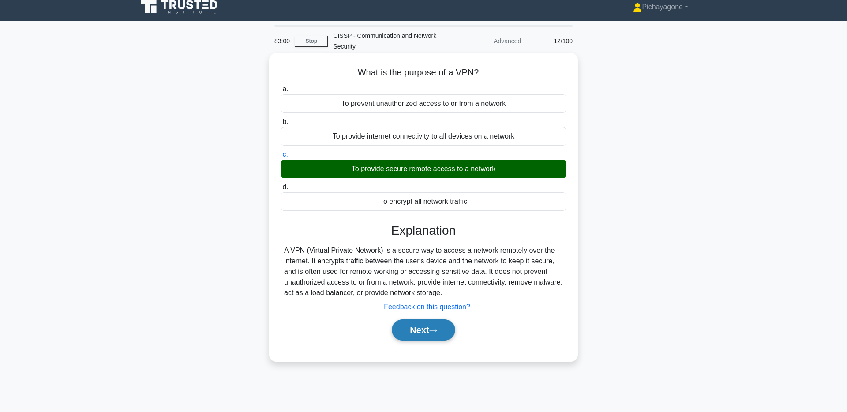
click at [434, 331] on icon at bounding box center [433, 330] width 8 height 5
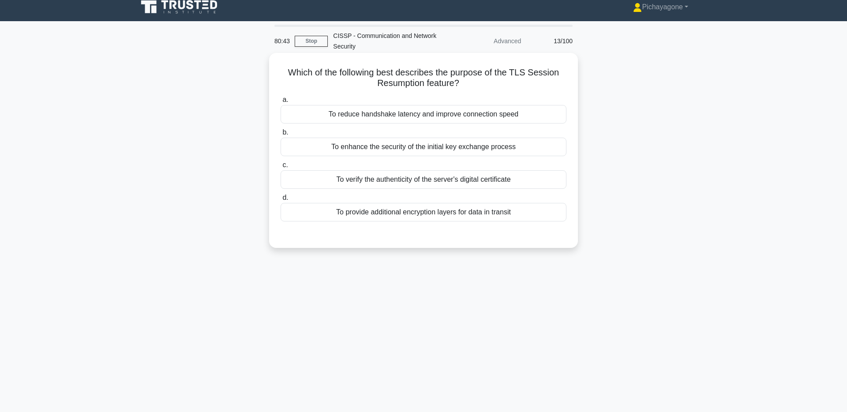
click at [407, 82] on h5 "Which of the following best describes the purpose of the TLS Session Resumption…" at bounding box center [424, 78] width 288 height 22
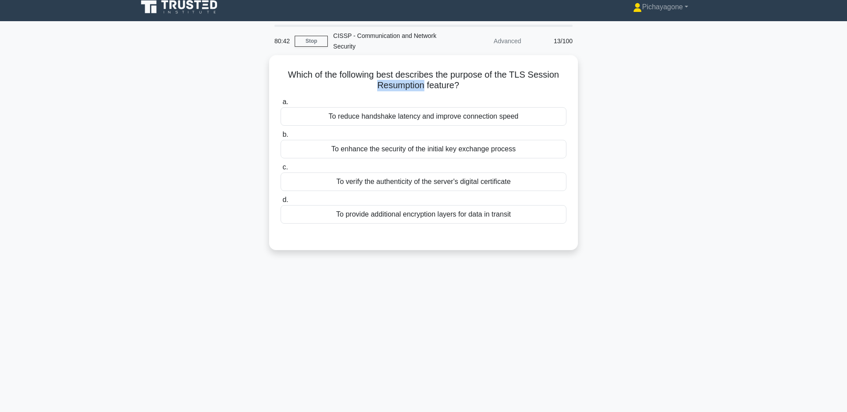
click at [401, 65] on div at bounding box center [401, 65] width 0 height 0
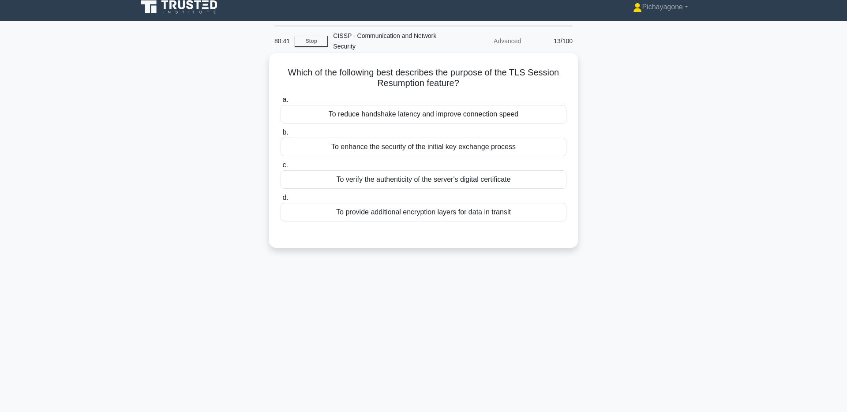
click at [502, 85] on h5 "Which of the following best describes the purpose of the TLS Session Resumption…" at bounding box center [424, 78] width 288 height 22
click at [485, 110] on div "To reduce handshake latency and improve connection speed" at bounding box center [424, 114] width 286 height 19
click at [281, 103] on input "a. To reduce handshake latency and improve connection speed" at bounding box center [281, 100] width 0 height 6
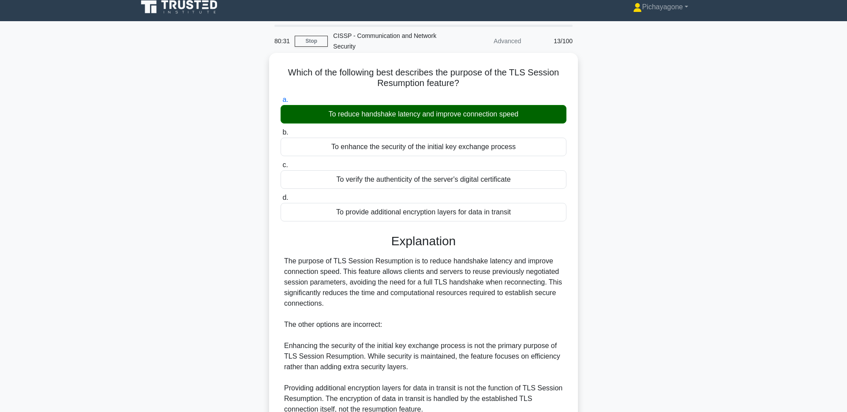
scroll to position [143, 0]
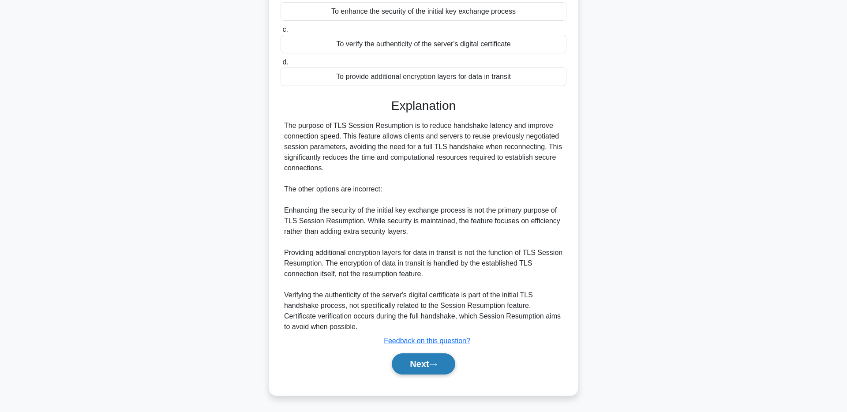
click at [421, 371] on button "Next" at bounding box center [423, 363] width 63 height 21
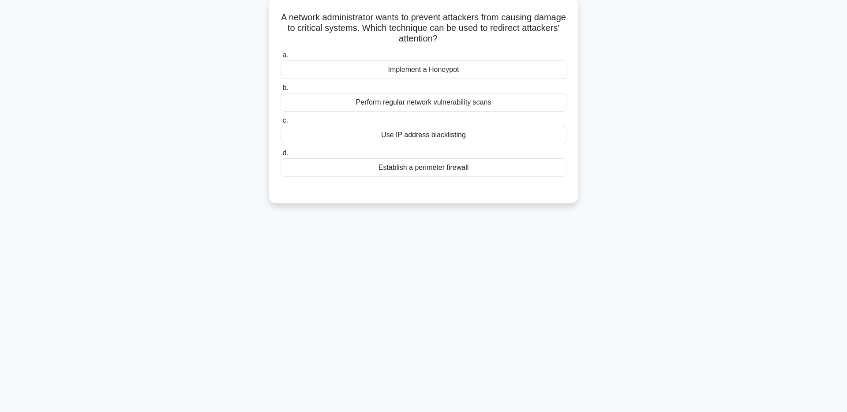
scroll to position [0, 0]
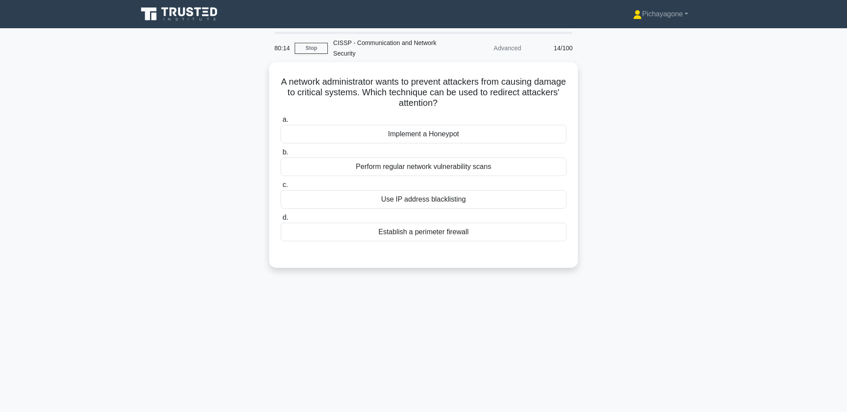
drag, startPoint x: 483, startPoint y: 91, endPoint x: 579, endPoint y: 104, distance: 97.0
click at [580, 104] on div "A network administrator wants to prevent attackers from causing damage to criti…" at bounding box center [423, 170] width 582 height 216
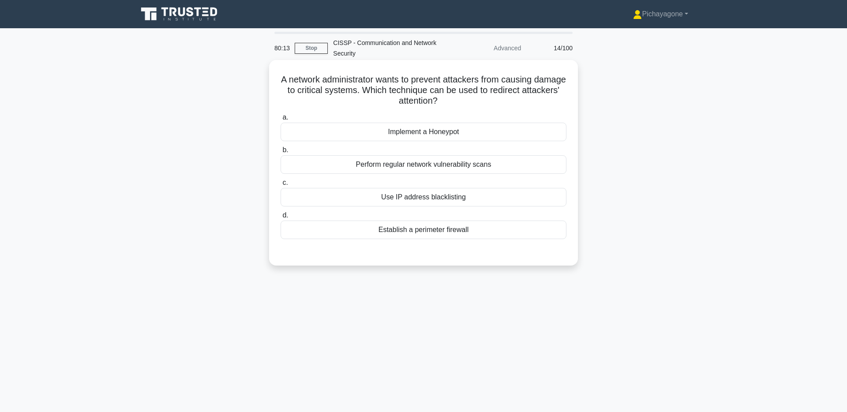
click at [443, 87] on h5 "A network administrator wants to prevent attackers from causing damage to criti…" at bounding box center [424, 90] width 288 height 33
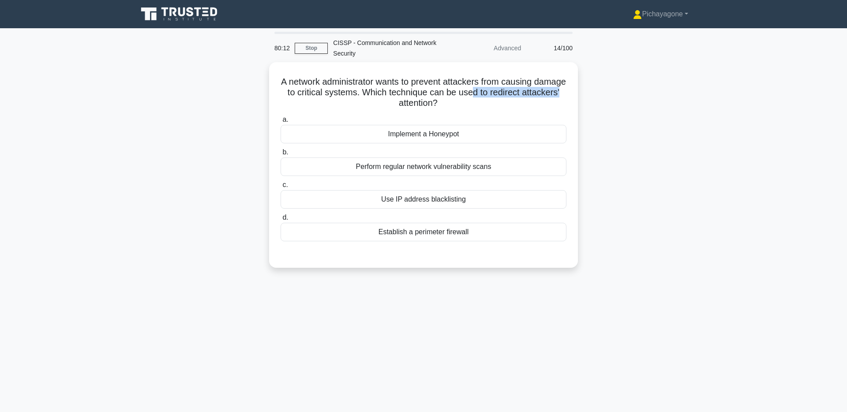
drag, startPoint x: 474, startPoint y: 90, endPoint x: 583, endPoint y: 94, distance: 108.6
click at [584, 94] on div "A network administrator wants to prevent attackers from causing damage to criti…" at bounding box center [423, 170] width 582 height 216
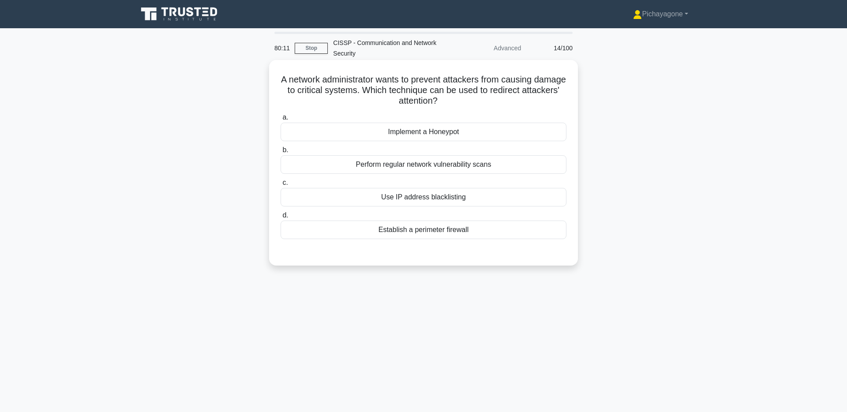
click at [371, 97] on h5 "A network administrator wants to prevent attackers from causing damage to criti…" at bounding box center [424, 90] width 288 height 33
drag, startPoint x: 465, startPoint y: 128, endPoint x: 472, endPoint y: 144, distance: 17.2
click at [465, 128] on div "Implement a Honeypot" at bounding box center [424, 132] width 286 height 19
click at [281, 120] on input "a. Implement a Honeypot" at bounding box center [281, 118] width 0 height 6
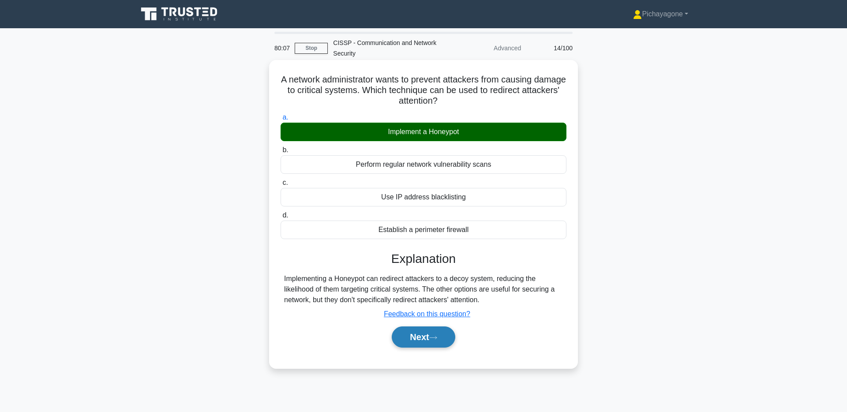
click at [441, 341] on button "Next" at bounding box center [423, 336] width 63 height 21
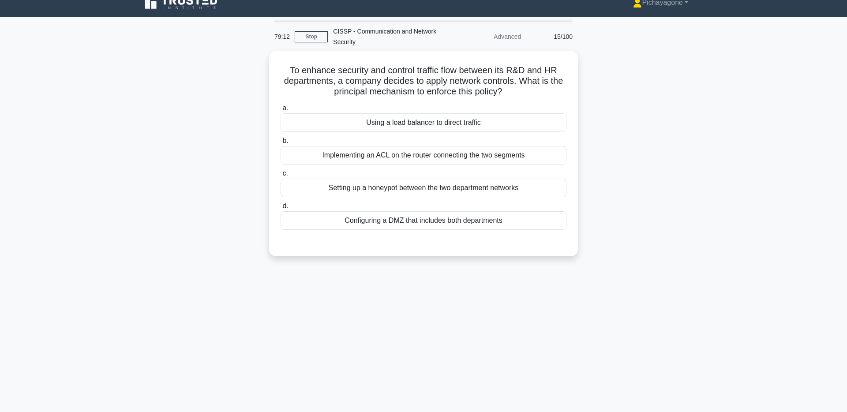
scroll to position [19, 0]
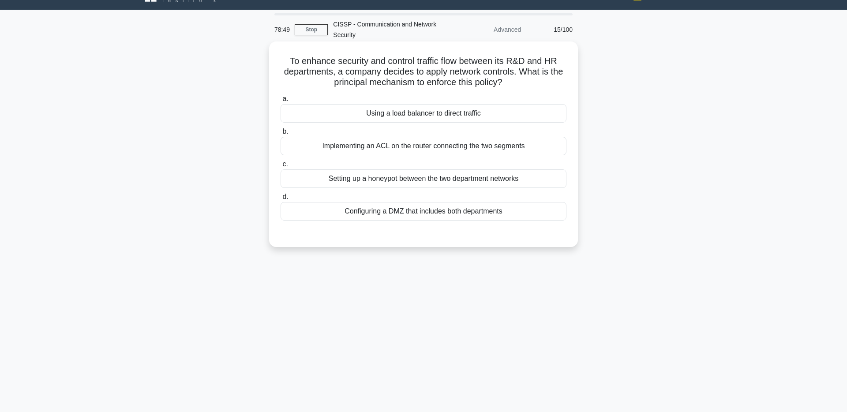
click at [446, 146] on div "Implementing an ACL on the router connecting the two segments" at bounding box center [424, 146] width 286 height 19
click at [281, 135] on input "b. Implementing an ACL on the router connecting the two segments" at bounding box center [281, 132] width 0 height 6
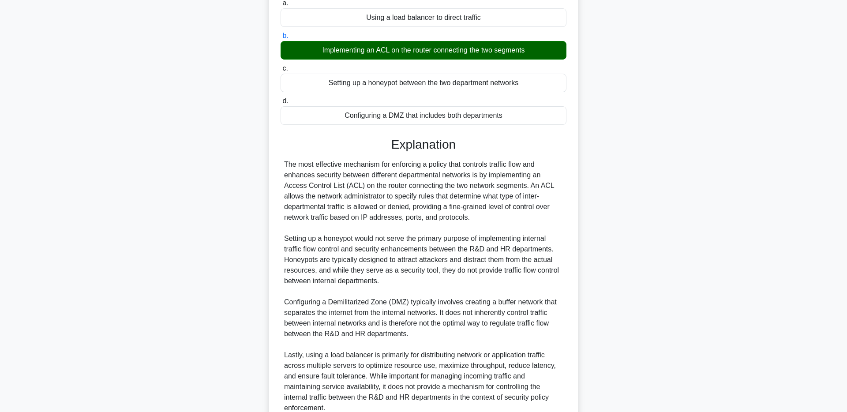
scroll to position [196, 0]
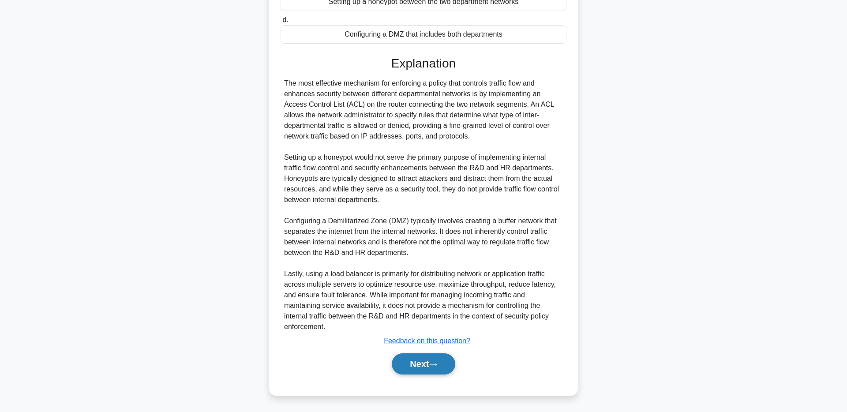
click at [418, 365] on button "Next" at bounding box center [423, 363] width 63 height 21
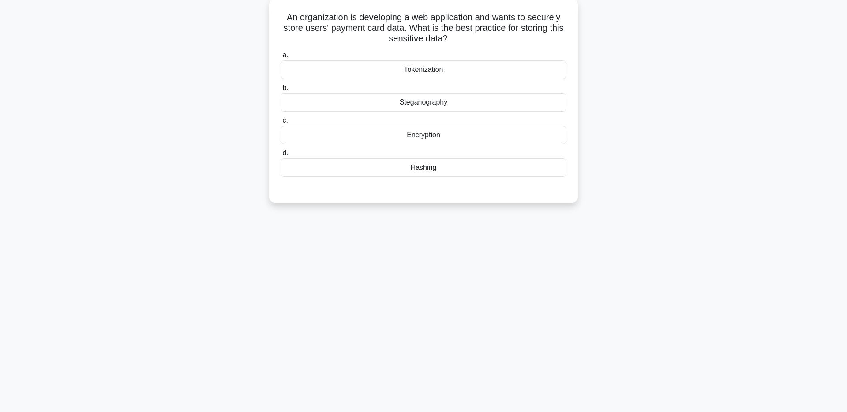
scroll to position [0, 0]
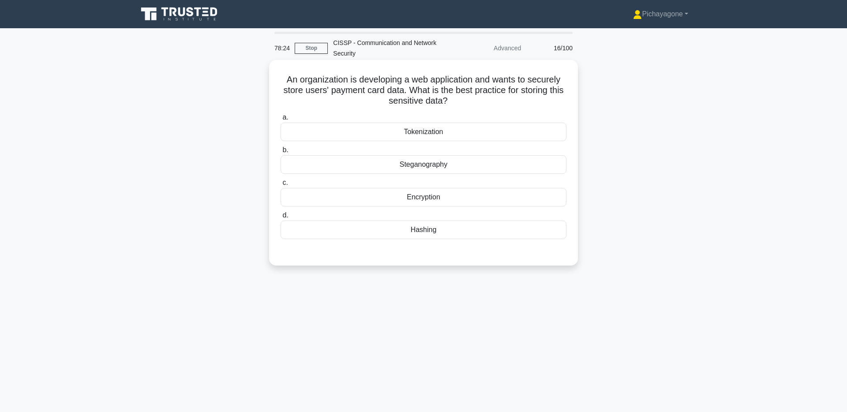
click at [514, 199] on div "Encryption" at bounding box center [424, 197] width 286 height 19
click at [281, 186] on input "c. Encryption" at bounding box center [281, 183] width 0 height 6
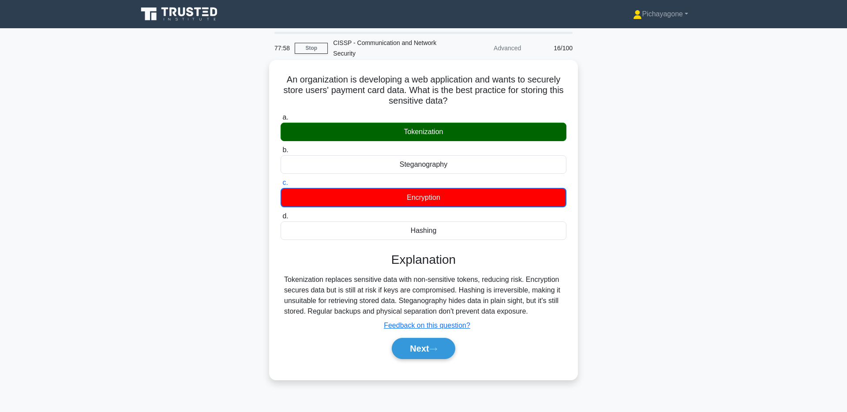
click at [415, 302] on div "Tokenization replaces sensitive data with non-sensitive tokens, reducing risk. …" at bounding box center [423, 295] width 279 height 42
click at [414, 302] on div "Tokenization replaces sensitive data with non-sensitive tokens, reducing risk. …" at bounding box center [423, 295] width 279 height 42
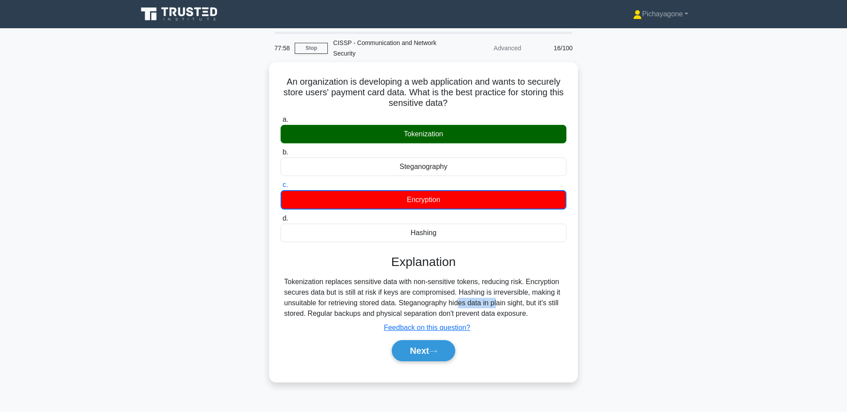
copy div "Steganography"
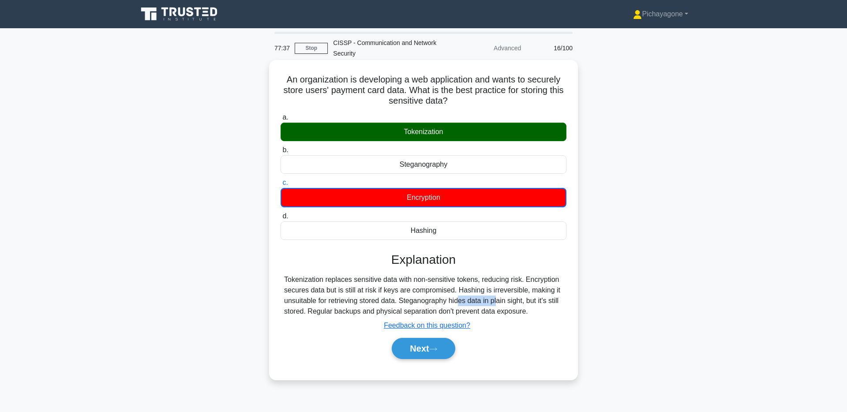
drag, startPoint x: 397, startPoint y: 130, endPoint x: 447, endPoint y: 131, distance: 50.3
click at [447, 131] on div "Tokenization" at bounding box center [424, 132] width 286 height 19
copy div "Tokenization"
click at [428, 298] on div "Tokenization replaces sensitive data with non-sensitive tokens, reducing risk. …" at bounding box center [423, 295] width 279 height 42
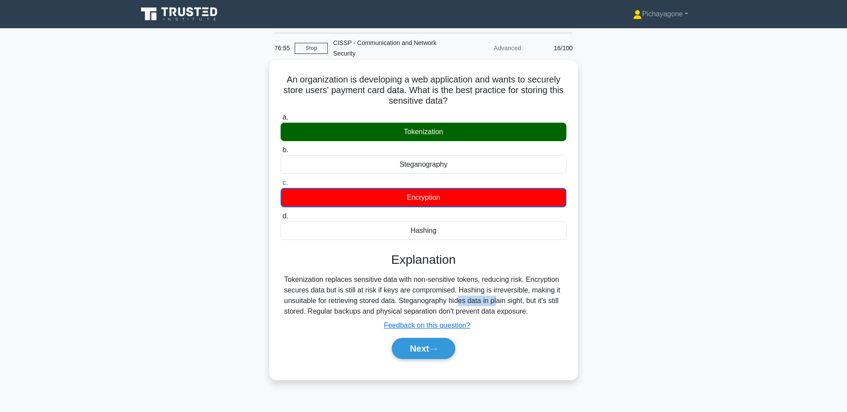
copy div "Steganography"
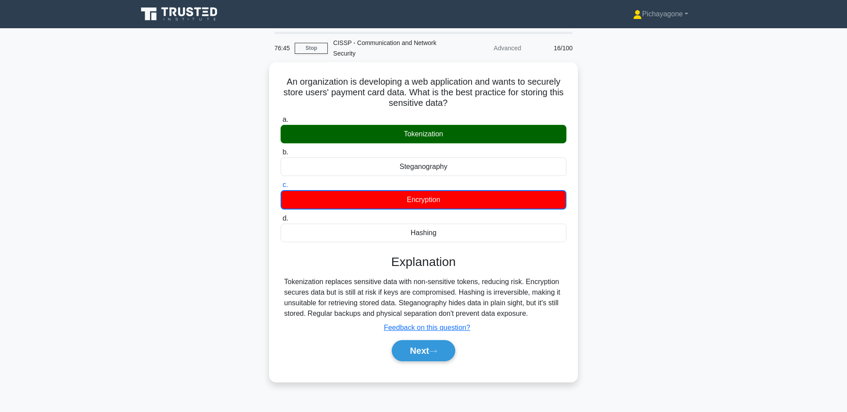
drag, startPoint x: 712, startPoint y: 199, endPoint x: 628, endPoint y: 263, distance: 105.7
click at [710, 199] on div "An organization is developing a web application and wants to securely store use…" at bounding box center [423, 227] width 582 height 330
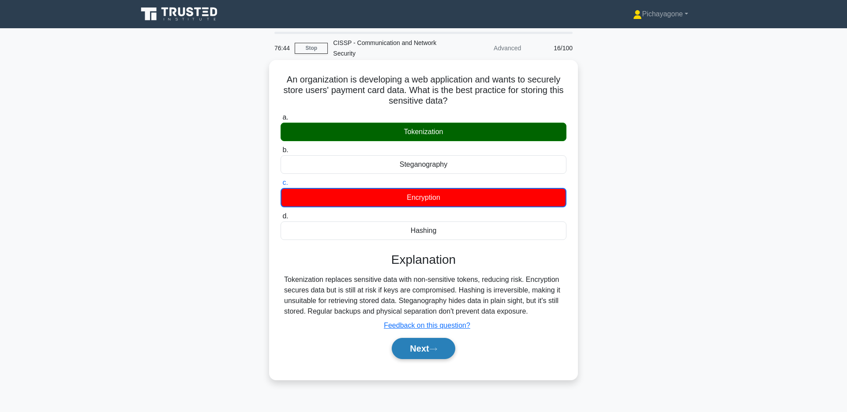
click at [424, 348] on button "Next" at bounding box center [423, 348] width 63 height 21
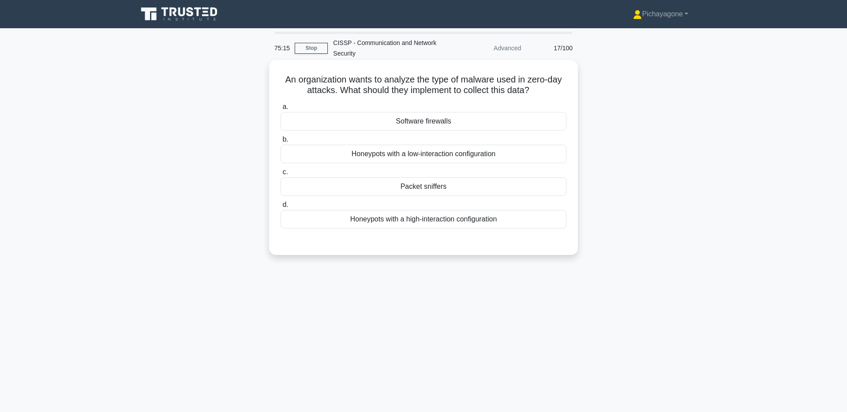
click at [552, 154] on div "Honeypots with a low-interaction configuration" at bounding box center [424, 154] width 286 height 19
click at [281, 142] on input "b. Honeypots with a low-interaction configuration" at bounding box center [281, 140] width 0 height 6
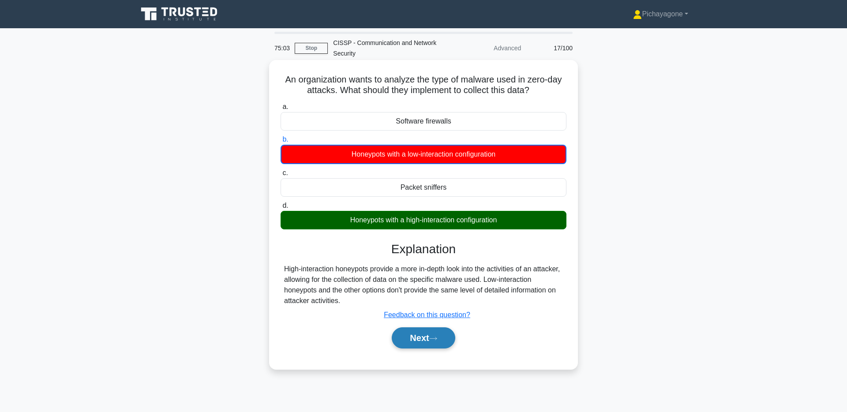
click at [435, 341] on button "Next" at bounding box center [423, 337] width 63 height 21
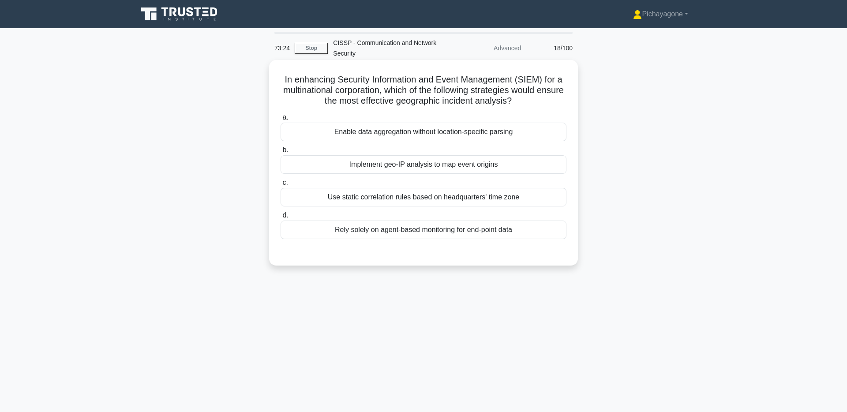
click at [498, 168] on div "Implement geo-IP analysis to map event origins" at bounding box center [424, 164] width 286 height 19
click at [281, 153] on input "b. Implement geo-IP analysis to map event origins" at bounding box center [281, 150] width 0 height 6
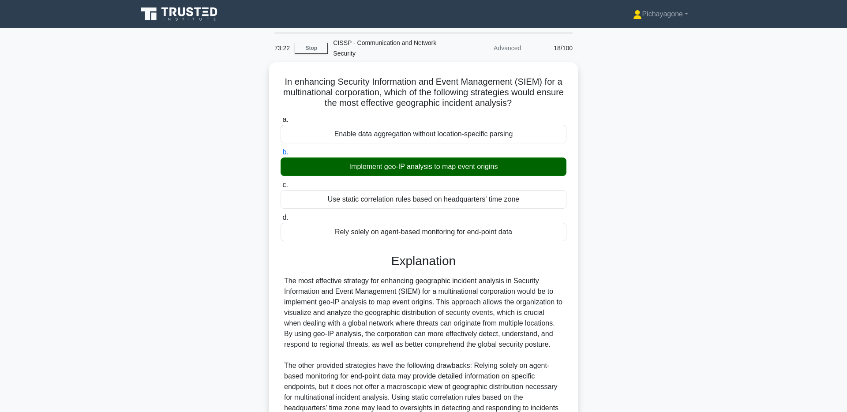
scroll to position [111, 0]
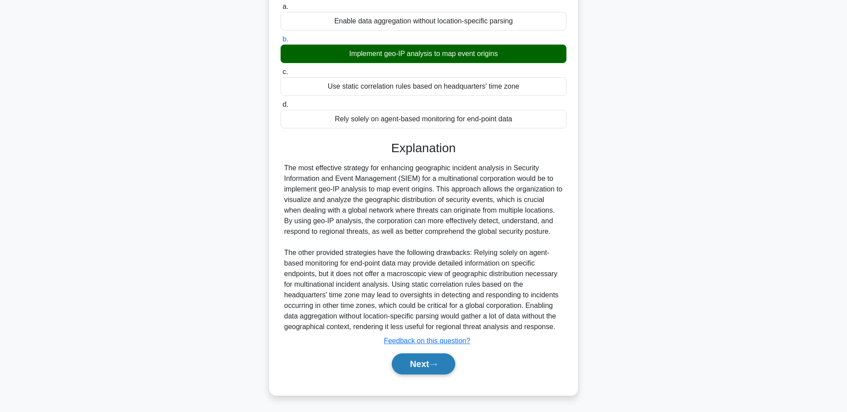
click at [437, 364] on icon at bounding box center [433, 364] width 8 height 5
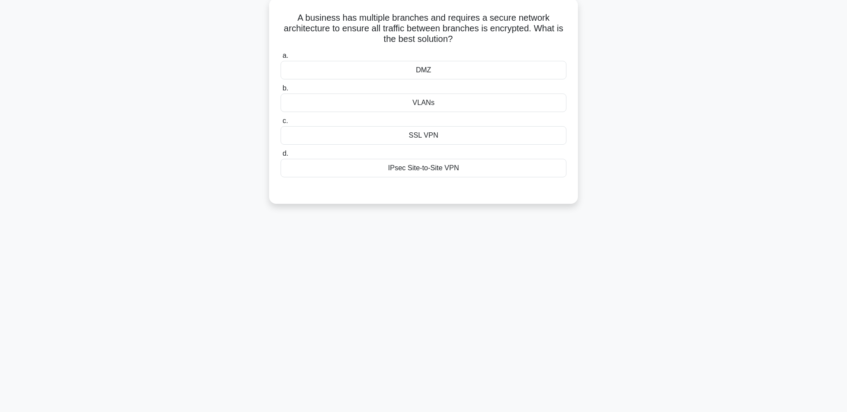
scroll to position [0, 0]
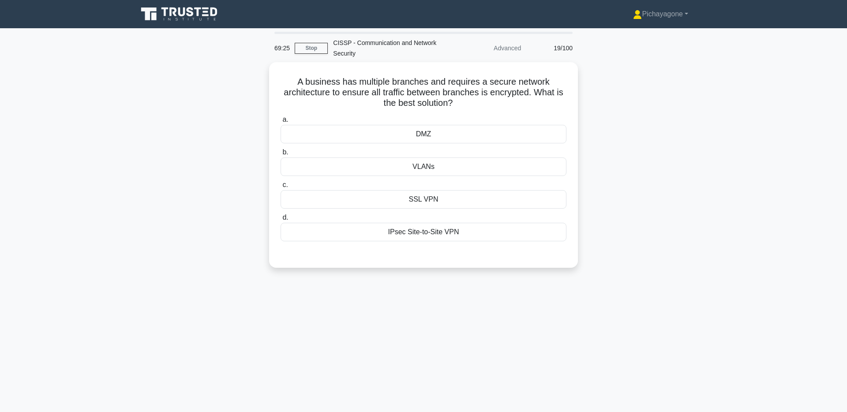
click at [750, 116] on main "69:25 Stop CISSP - Communication and Network Security Advanced 19/100 A busines…" at bounding box center [423, 252] width 847 height 448
drag, startPoint x: 468, startPoint y: 231, endPoint x: 454, endPoint y: 245, distance: 20.0
click at [468, 231] on div "IPsec Site-to-Site VPN" at bounding box center [424, 230] width 286 height 19
click at [281, 218] on input "d. IPsec Site-to-Site VPN" at bounding box center [281, 216] width 0 height 6
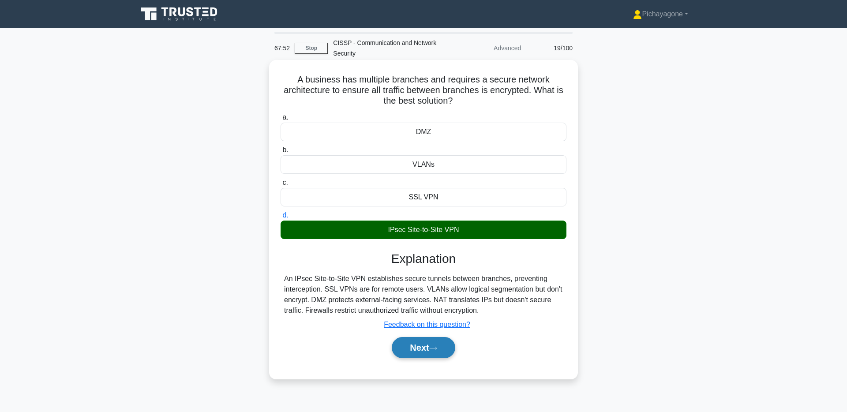
click at [433, 353] on button "Next" at bounding box center [423, 347] width 63 height 21
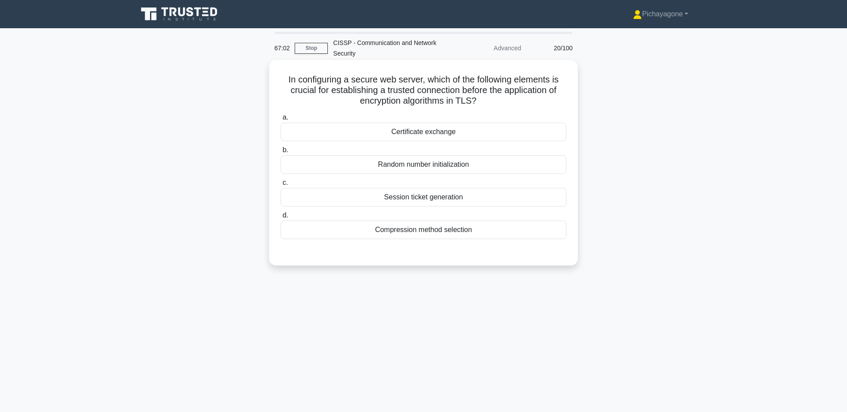
click at [496, 131] on div "Certificate exchange" at bounding box center [424, 132] width 286 height 19
click at [281, 120] on input "a. Certificate exchange" at bounding box center [281, 118] width 0 height 6
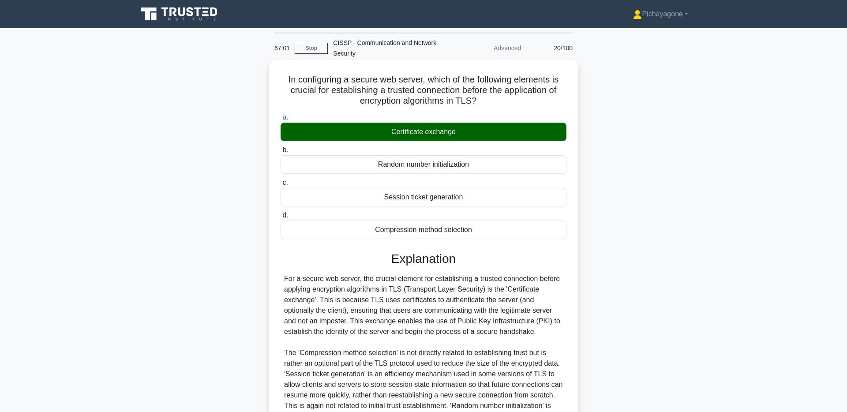
scroll to position [101, 0]
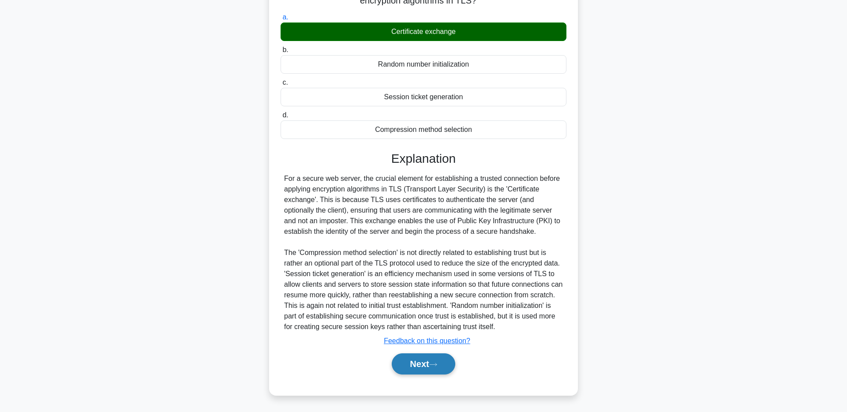
click at [432, 361] on button "Next" at bounding box center [423, 363] width 63 height 21
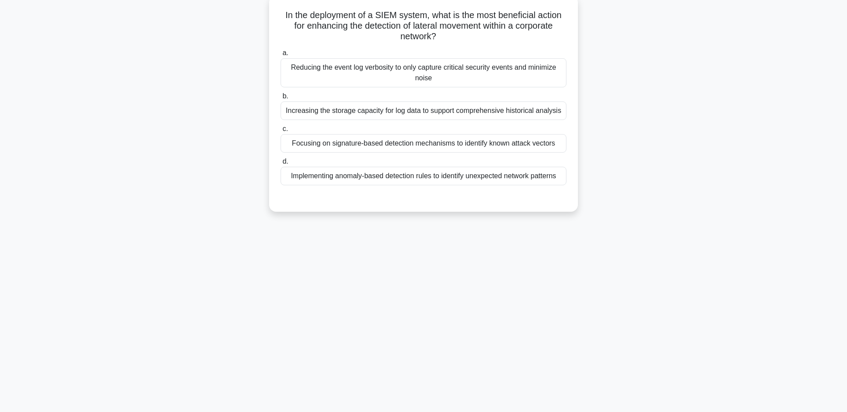
scroll to position [0, 0]
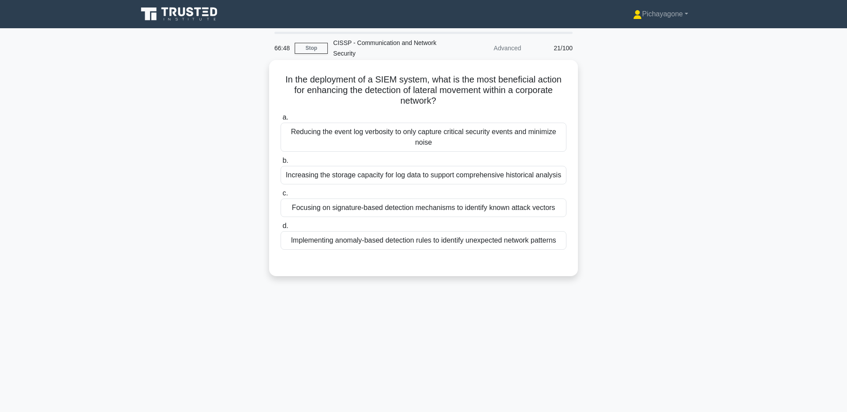
click at [382, 74] on h5 "In the deployment of a SIEM system, what is the most beneficial action for enha…" at bounding box center [424, 90] width 288 height 33
click at [385, 74] on h5 "In the deployment of a SIEM system, what is the most beneficial action for enha…" at bounding box center [424, 90] width 288 height 33
click at [386, 74] on h5 "In the deployment of a SIEM system, what is the most beneficial action for enha…" at bounding box center [424, 90] width 288 height 33
click at [385, 82] on h5 "In the deployment of a SIEM system, what is the most beneficial action for enha…" at bounding box center [424, 90] width 288 height 33
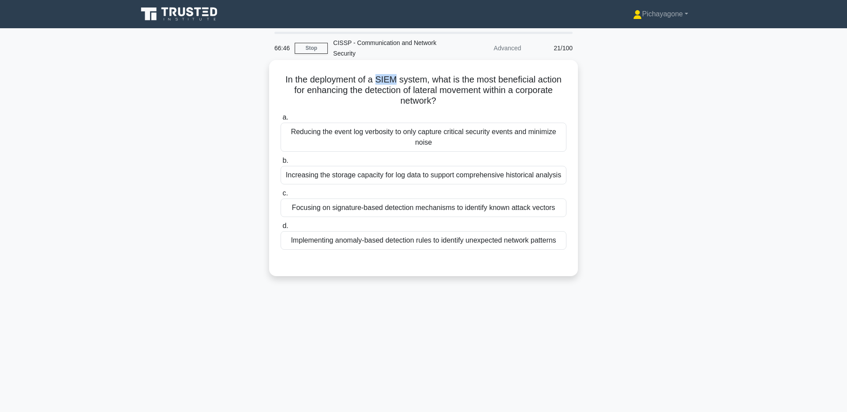
click at [385, 82] on h5 "In the deployment of a SIEM system, what is the most beneficial action for enha…" at bounding box center [424, 90] width 288 height 33
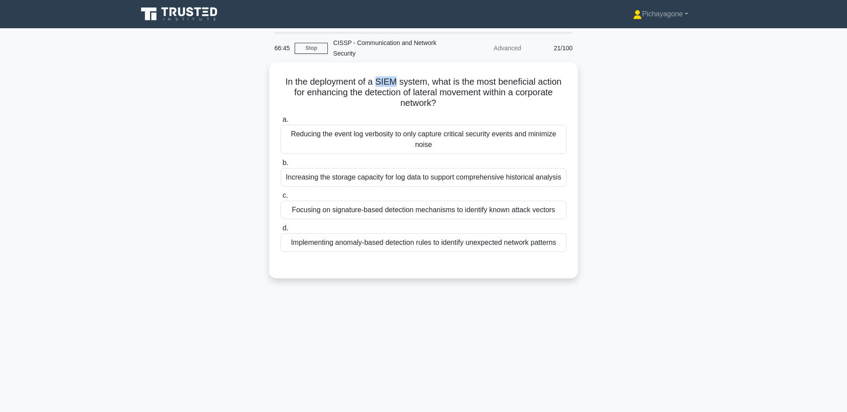
copy h5 "SIEM"
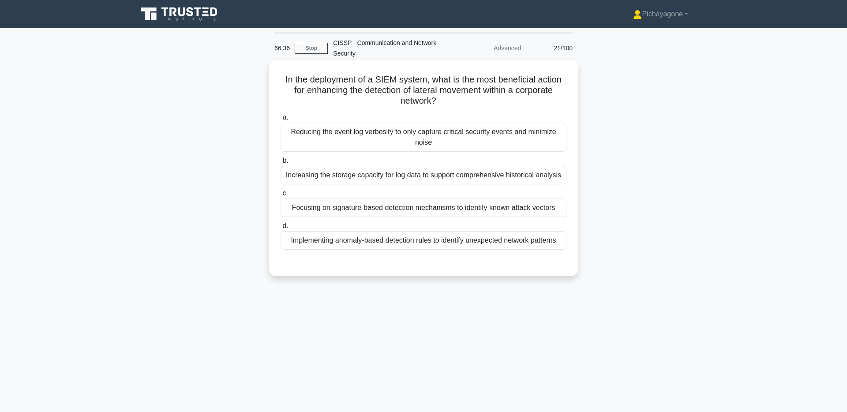
click at [497, 104] on h5 "In the deployment of a SIEM system, what is the most beneficial action for enha…" at bounding box center [424, 90] width 288 height 33
click at [430, 90] on h5 "In the deployment of a SIEM system, what is the most beneficial action for enha…" at bounding box center [424, 90] width 288 height 33
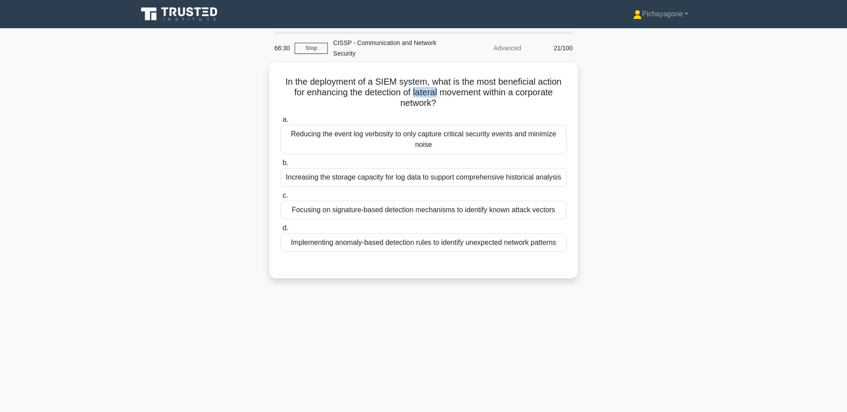
click at [424, 72] on div at bounding box center [424, 72] width 0 height 0
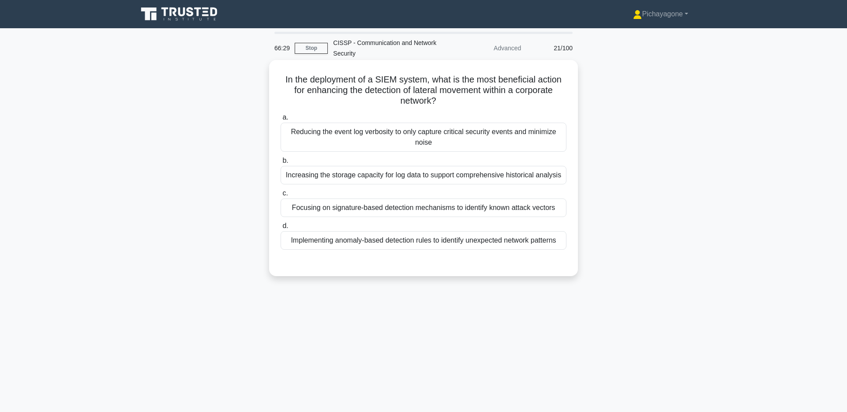
click at [513, 105] on h5 "In the deployment of a SIEM system, what is the most beneficial action for enha…" at bounding box center [424, 90] width 288 height 33
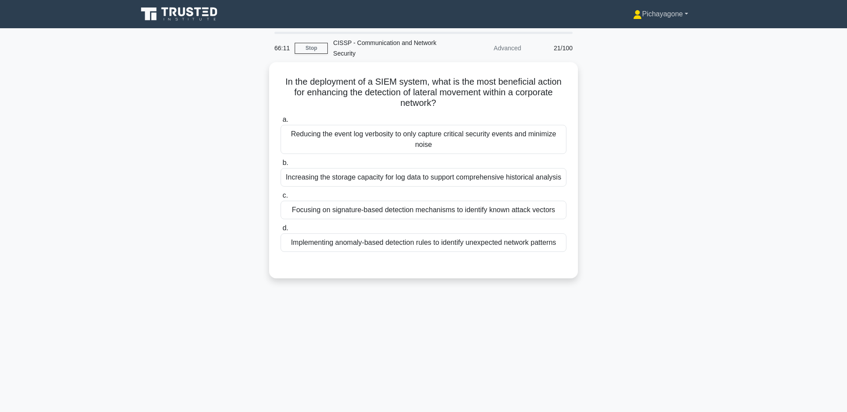
click at [662, 11] on link "Pichayagone" at bounding box center [660, 14] width 97 height 18
click at [657, 32] on link "Profile" at bounding box center [647, 35] width 70 height 14
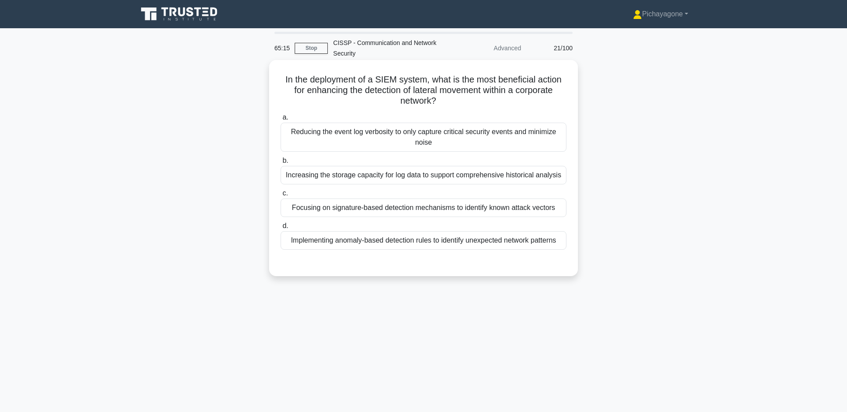
click at [551, 246] on div "Implementing anomaly-based detection rules to identify unexpected network patte…" at bounding box center [424, 240] width 286 height 19
click at [281, 229] on input "d. Implementing anomaly-based detection rules to identify unexpected network pa…" at bounding box center [281, 226] width 0 height 6
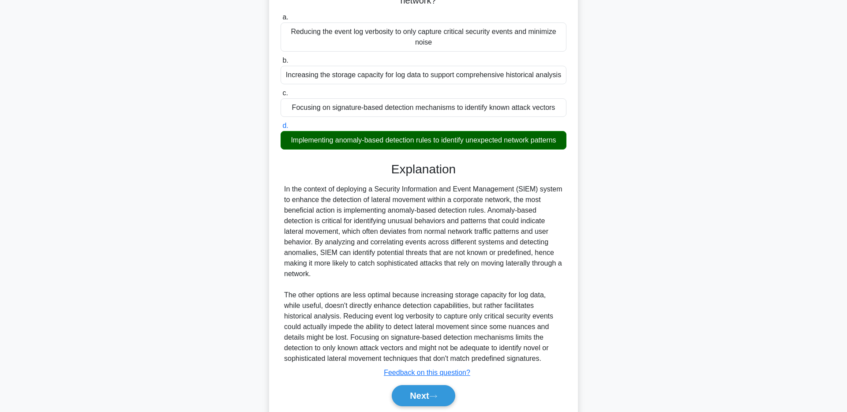
scroll to position [132, 0]
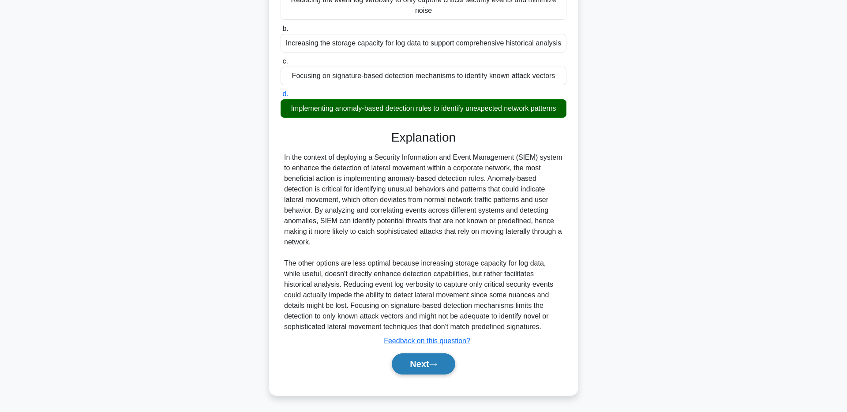
click at [435, 367] on button "Next" at bounding box center [423, 363] width 63 height 21
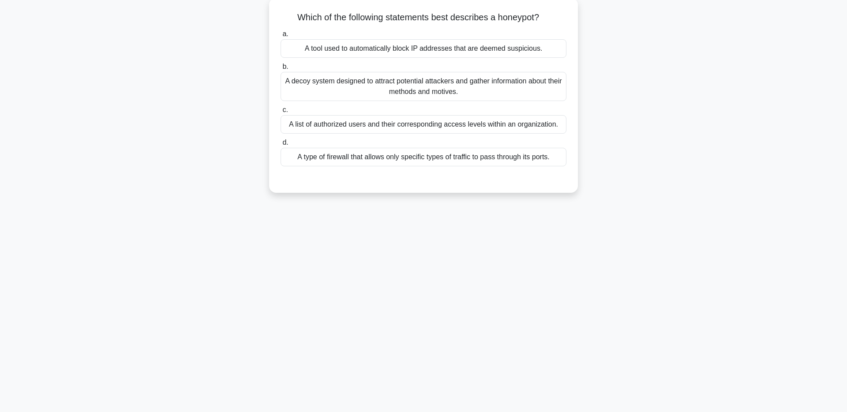
scroll to position [0, 0]
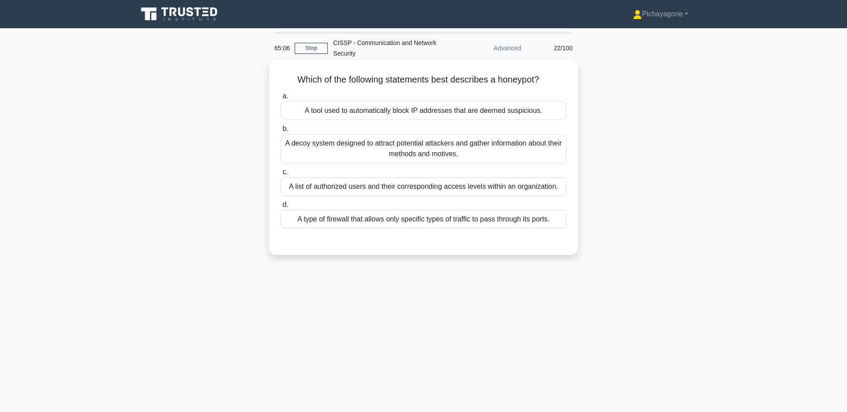
drag, startPoint x: 416, startPoint y: 84, endPoint x: 562, endPoint y: 85, distance: 146.0
click at [562, 85] on h5 "Which of the following statements best describes a honeypot? .spinner_0XTQ{tran…" at bounding box center [424, 79] width 288 height 11
click at [494, 161] on div "A decoy system designed to attract potential attackers and gather information a…" at bounding box center [424, 148] width 286 height 29
click at [281, 132] on input "b. A decoy system designed to attract potential attackers and gather informatio…" at bounding box center [281, 129] width 0 height 6
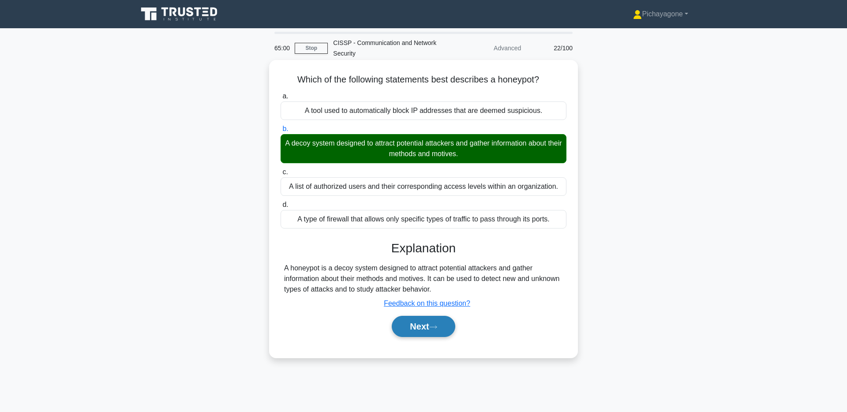
click at [446, 330] on button "Next" at bounding box center [423, 326] width 63 height 21
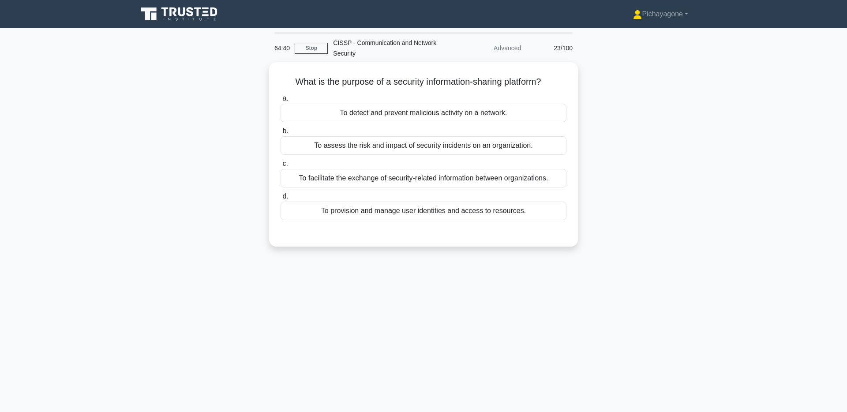
click at [711, 184] on div "What is the purpose of a security information-sharing platform? .spinner_0XTQ{t…" at bounding box center [423, 159] width 582 height 195
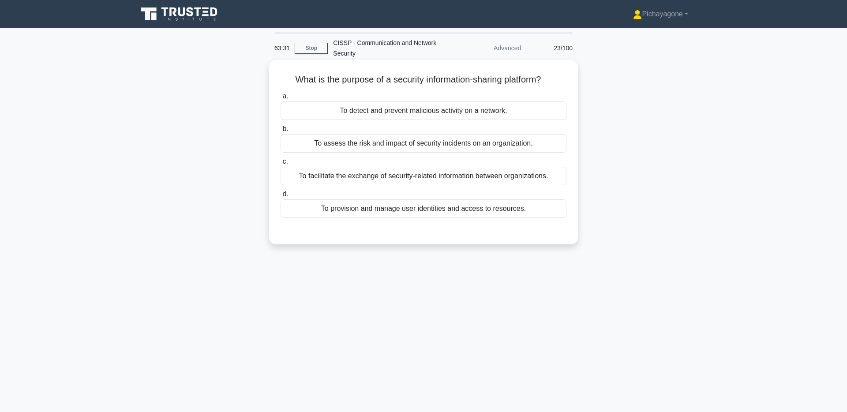
click at [549, 179] on div "To facilitate the exchange of security-related information between organization…" at bounding box center [424, 176] width 286 height 19
click at [281, 165] on input "c. To facilitate the exchange of security-related information between organizat…" at bounding box center [281, 162] width 0 height 6
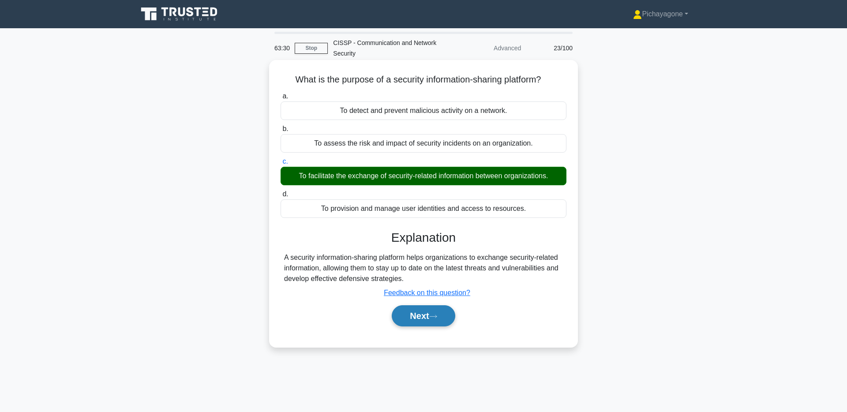
click at [431, 321] on button "Next" at bounding box center [423, 315] width 63 height 21
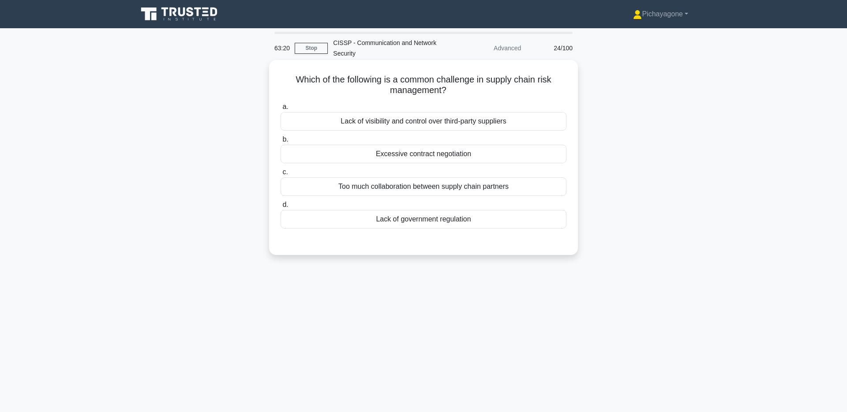
drag, startPoint x: 501, startPoint y: 118, endPoint x: 499, endPoint y: 133, distance: 15.1
click at [501, 118] on div "Lack of visibility and control over third-party suppliers" at bounding box center [424, 121] width 286 height 19
click at [281, 110] on input "a. Lack of visibility and control over third-party suppliers" at bounding box center [281, 107] width 0 height 6
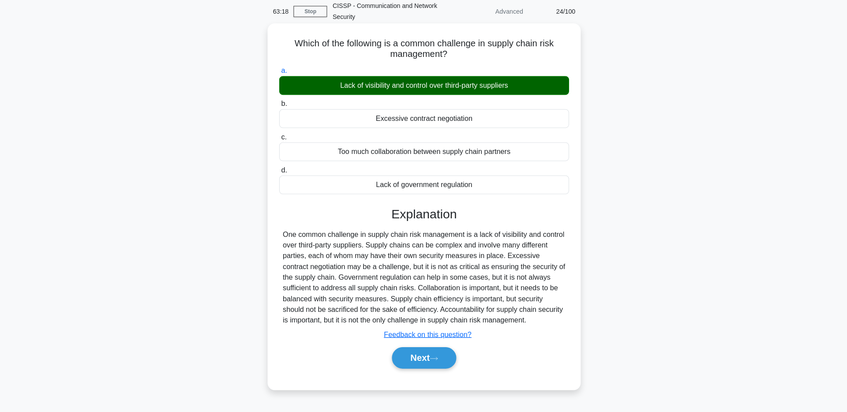
scroll to position [33, 0]
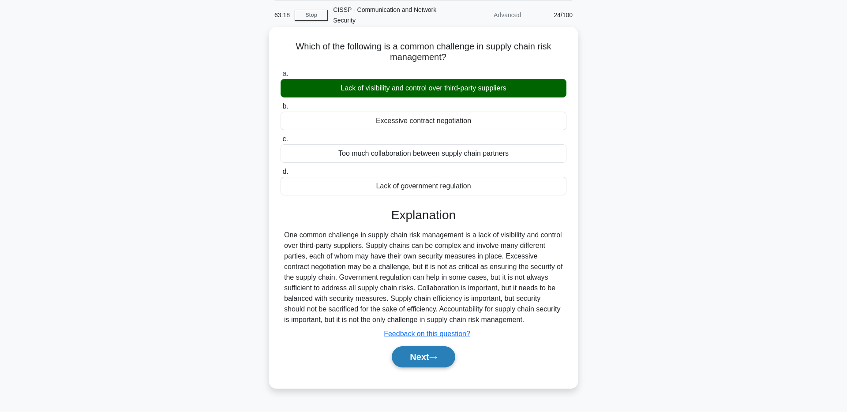
click at [442, 351] on button "Next" at bounding box center [423, 356] width 63 height 21
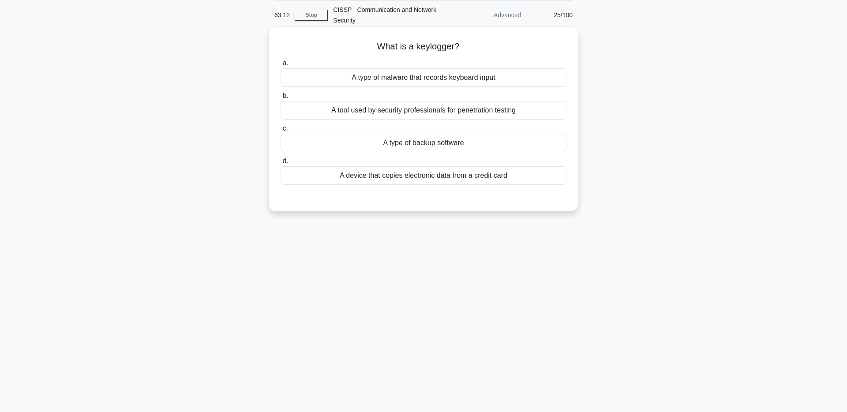
click at [521, 79] on div "A type of malware that records keyboard input" at bounding box center [424, 77] width 286 height 19
click at [281, 66] on input "a. A type of malware that records keyboard input" at bounding box center [281, 63] width 0 height 6
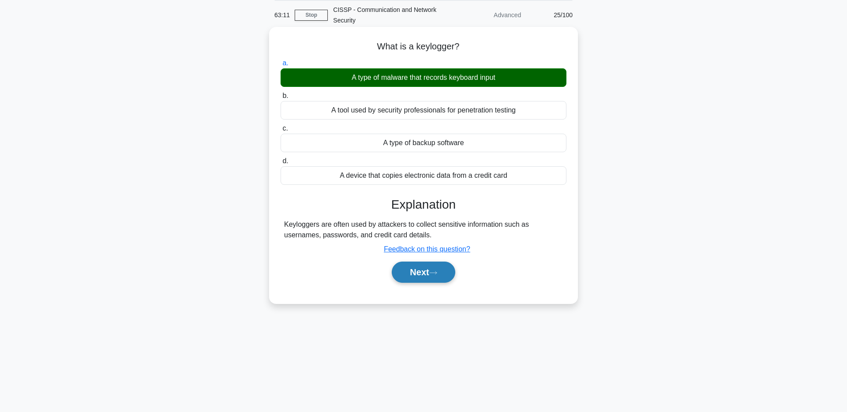
click at [442, 282] on button "Next" at bounding box center [423, 272] width 63 height 21
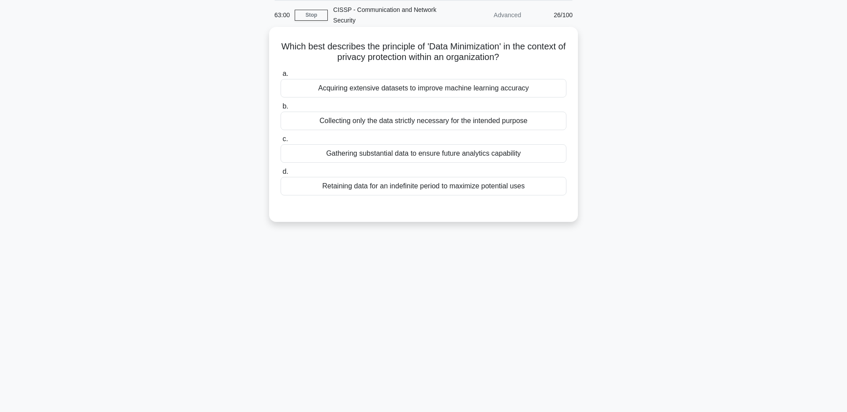
drag, startPoint x: 494, startPoint y: 122, endPoint x: 489, endPoint y: 141, distance: 19.9
click at [494, 122] on div "Collecting only the data strictly necessary for the intended purpose" at bounding box center [424, 121] width 286 height 19
click at [281, 109] on input "b. Collecting only the data strictly necessary for the intended purpose" at bounding box center [281, 107] width 0 height 6
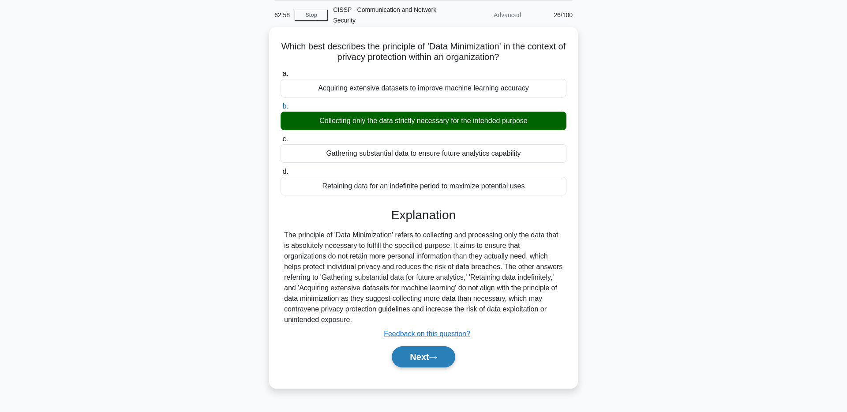
click at [432, 359] on button "Next" at bounding box center [423, 356] width 63 height 21
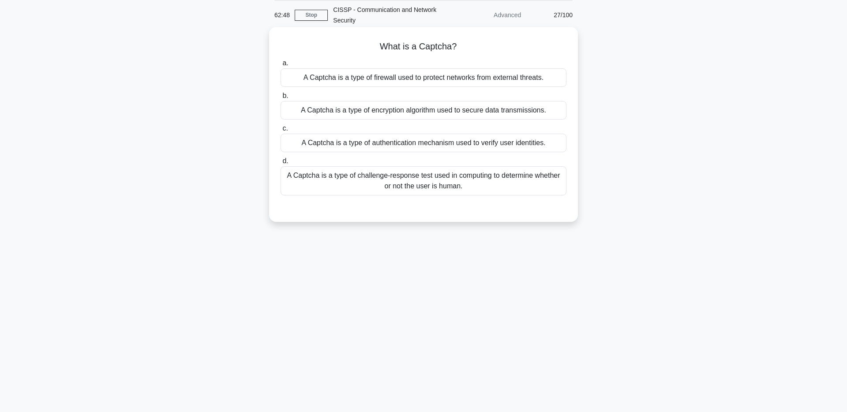
scroll to position [29, 0]
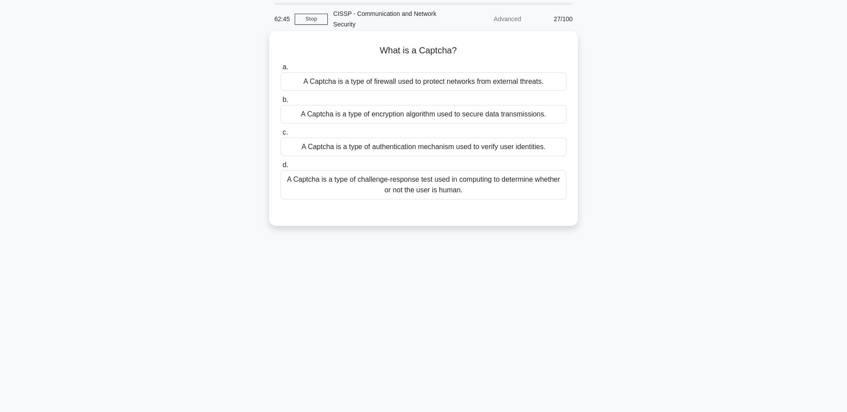
click at [543, 191] on div "A Captcha is a type of challenge-response test used in computing to determine w…" at bounding box center [424, 184] width 286 height 29
click at [281, 168] on input "d. A Captcha is a type of challenge-response test used in computing to determin…" at bounding box center [281, 165] width 0 height 6
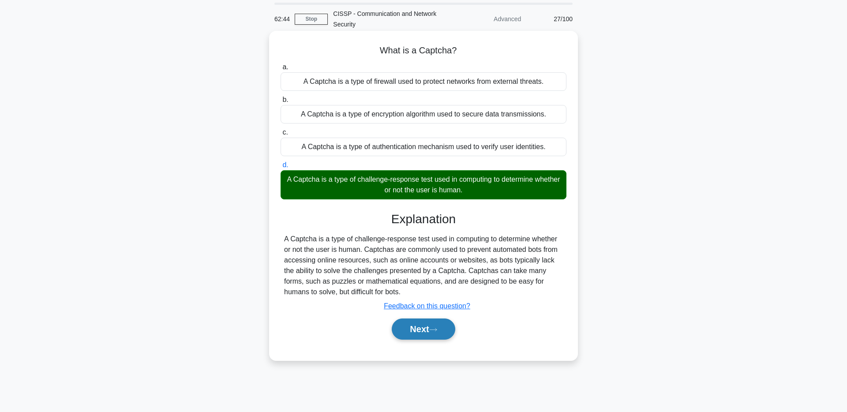
click at [424, 334] on button "Next" at bounding box center [423, 329] width 63 height 21
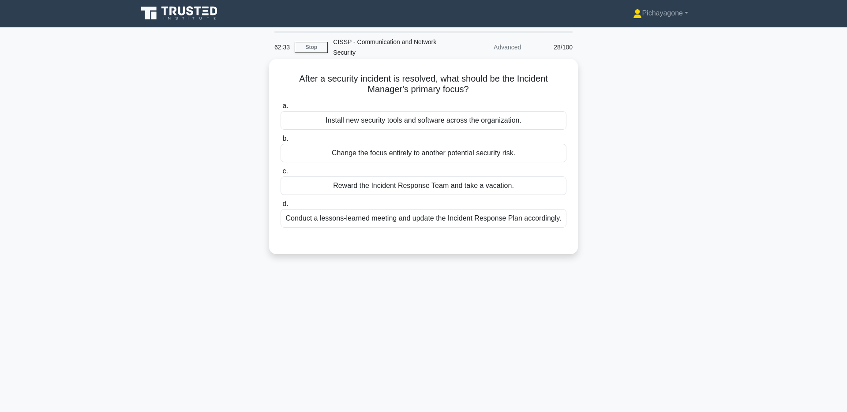
scroll to position [0, 0]
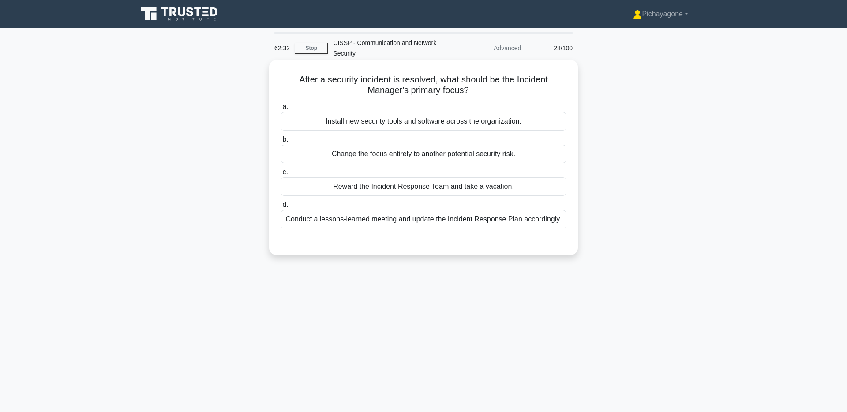
click at [520, 227] on div "Conduct a lessons-learned meeting and update the Incident Response Plan accordi…" at bounding box center [424, 219] width 286 height 19
click at [281, 208] on input "d. Conduct a lessons-learned meeting and update the Incident Response Plan acco…" at bounding box center [281, 205] width 0 height 6
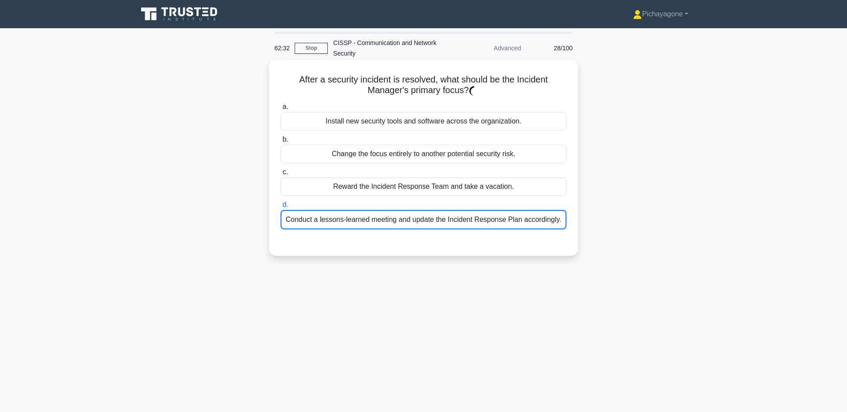
click at [525, 221] on div "Conduct a lessons-learned meeting and update the Incident Response Plan accordi…" at bounding box center [424, 219] width 286 height 19
click at [281, 208] on input "d. Conduct a lessons-learned meeting and update the Incident Response Plan acco…" at bounding box center [281, 205] width 0 height 6
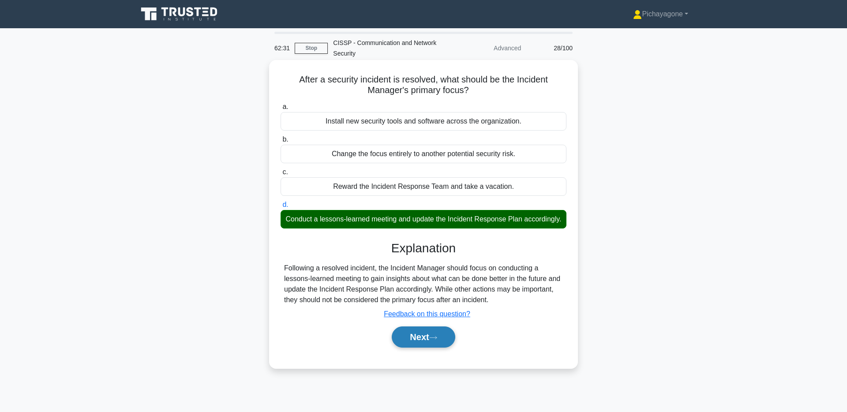
click at [408, 344] on button "Next" at bounding box center [423, 336] width 63 height 21
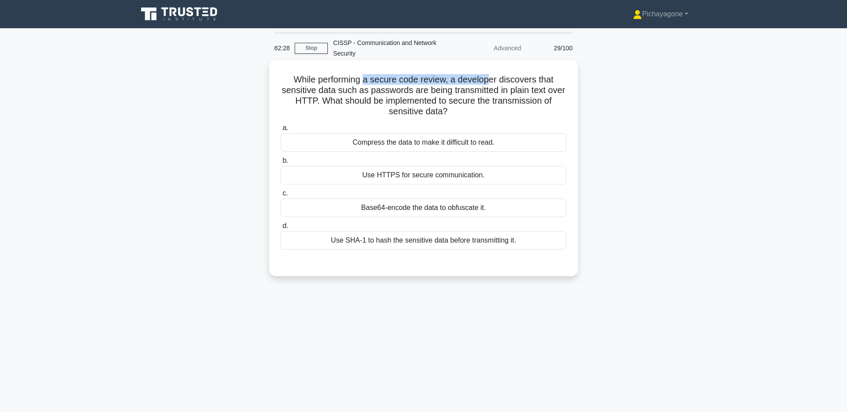
drag, startPoint x: 365, startPoint y: 78, endPoint x: 558, endPoint y: 66, distance: 193.1
click at [501, 78] on h5 "While performing a secure code review, a developer discovers that sensitive dat…" at bounding box center [424, 95] width 288 height 43
click at [560, 66] on div "While performing a secure code review, a developer discovers that sensitive dat…" at bounding box center [424, 168] width 302 height 209
drag, startPoint x: 531, startPoint y: 172, endPoint x: 519, endPoint y: 219, distance: 48.3
click at [531, 172] on div "Use HTTPS for secure communication." at bounding box center [424, 175] width 286 height 19
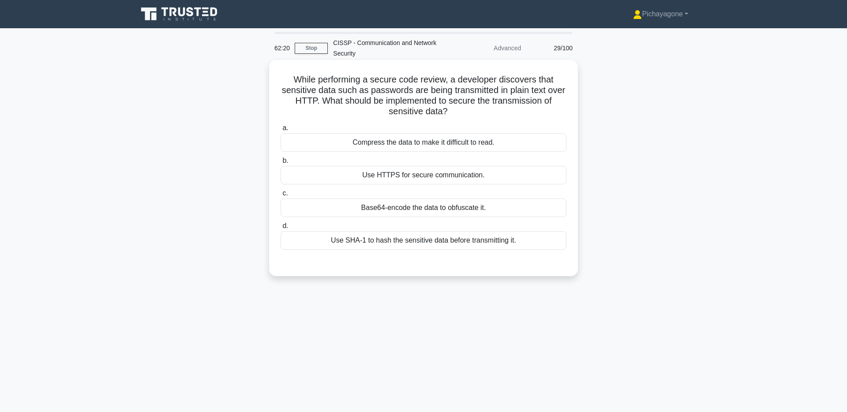
click at [281, 164] on input "b. Use HTTPS for secure communication." at bounding box center [281, 161] width 0 height 6
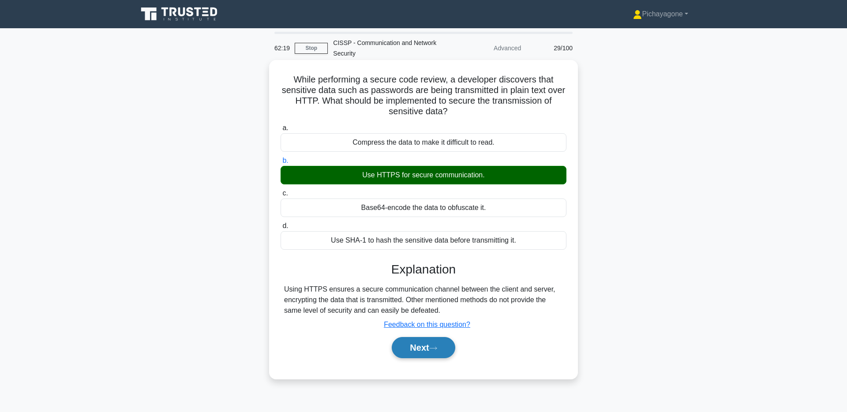
click at [441, 354] on button "Next" at bounding box center [423, 347] width 63 height 21
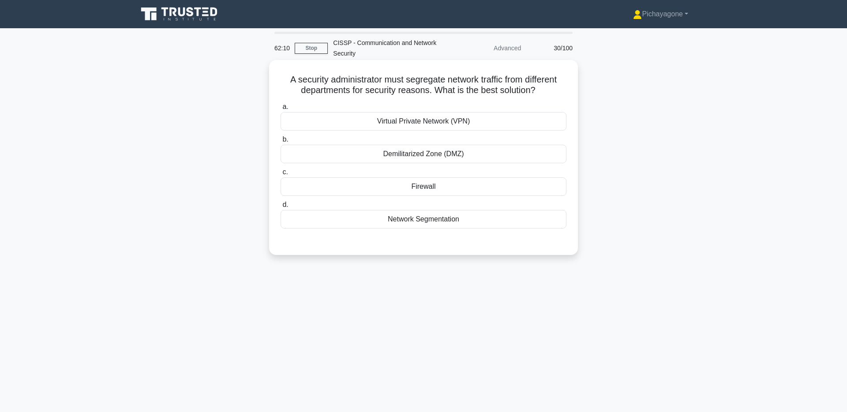
click at [534, 227] on div "Network Segmentation" at bounding box center [424, 219] width 286 height 19
click at [281, 208] on input "d. Network Segmentation" at bounding box center [281, 205] width 0 height 6
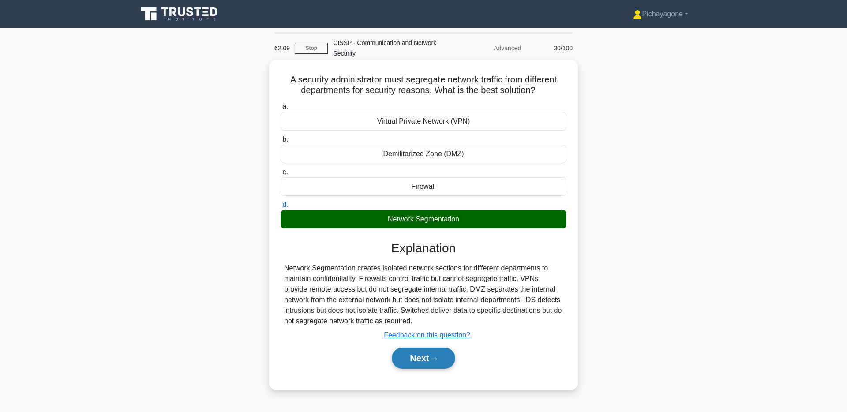
click at [438, 354] on button "Next" at bounding box center [423, 358] width 63 height 21
click at [423, 353] on button "Next" at bounding box center [423, 358] width 63 height 21
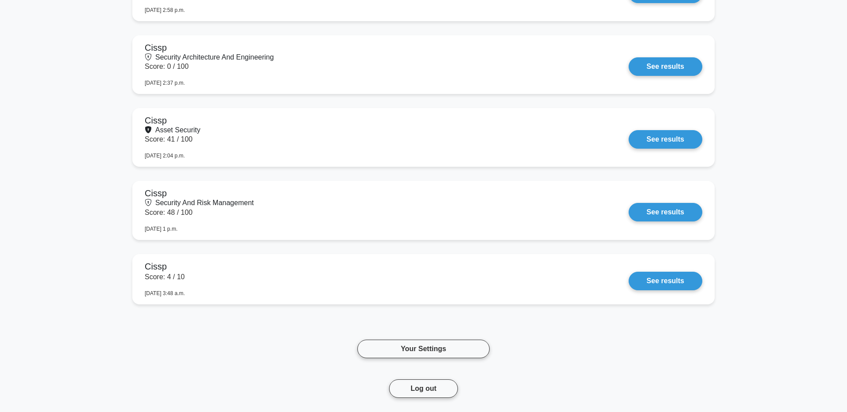
scroll to position [816, 0]
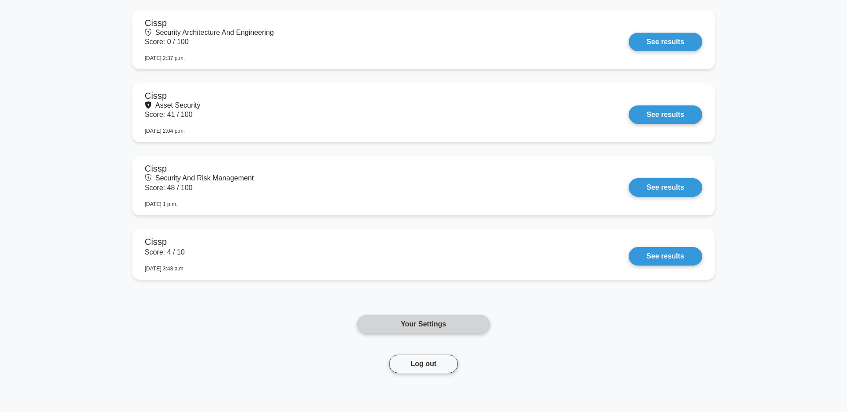
click at [468, 326] on link "Your Settings" at bounding box center [423, 324] width 132 height 19
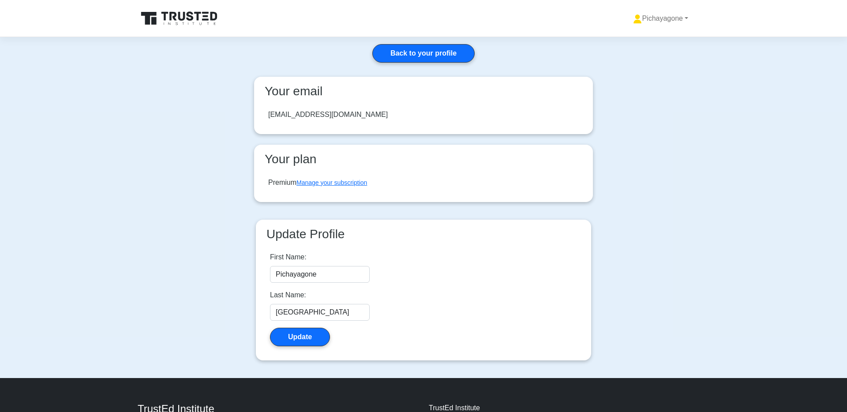
scroll to position [85, 0]
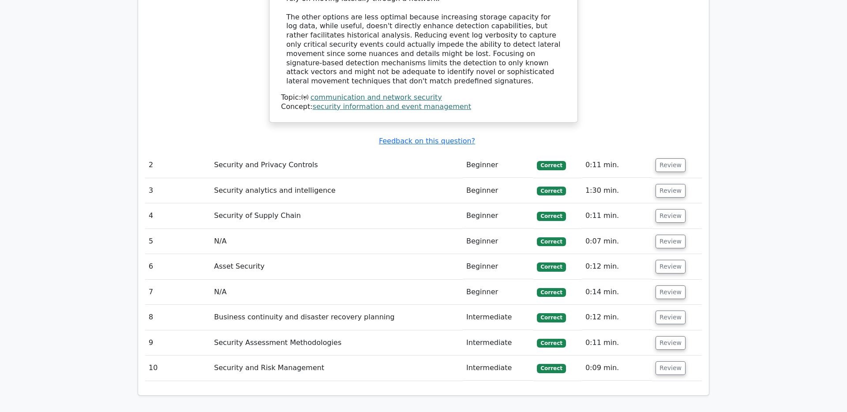
scroll to position [1036, 0]
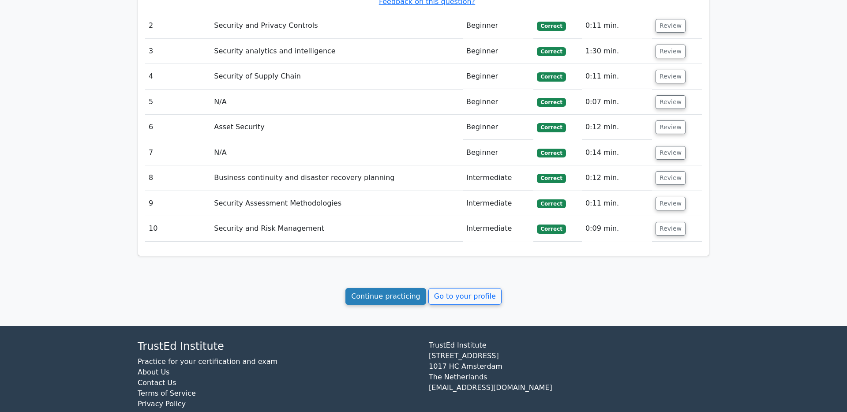
click at [393, 288] on link "Continue practicing" at bounding box center [385, 296] width 81 height 17
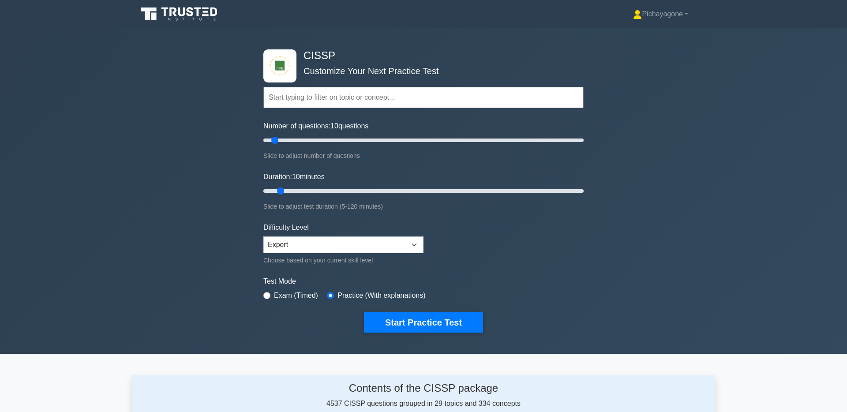
scroll to position [0, 0]
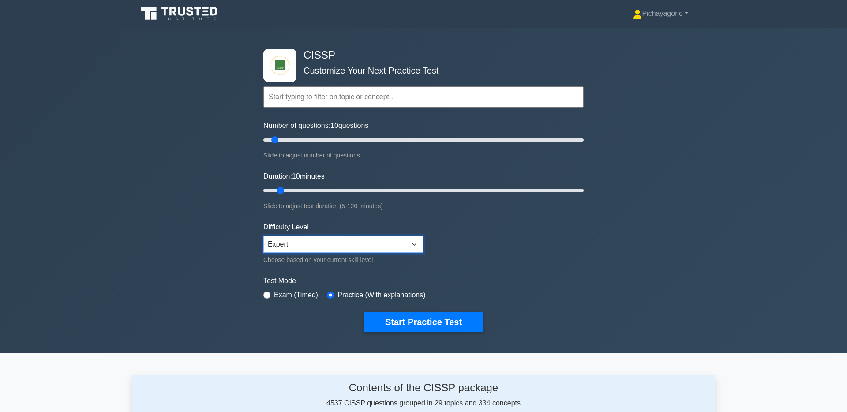
click at [390, 239] on select "Beginner Intermediate Expert" at bounding box center [343, 244] width 160 height 17
click at [263, 236] on select "Beginner Intermediate Expert" at bounding box center [343, 244] width 160 height 17
click at [532, 239] on form "Topics Security and Risk Management Asset Security Security Architecture and En…" at bounding box center [423, 196] width 320 height 273
drag, startPoint x: 275, startPoint y: 141, endPoint x: 611, endPoint y: 157, distance: 335.7
type input "200"
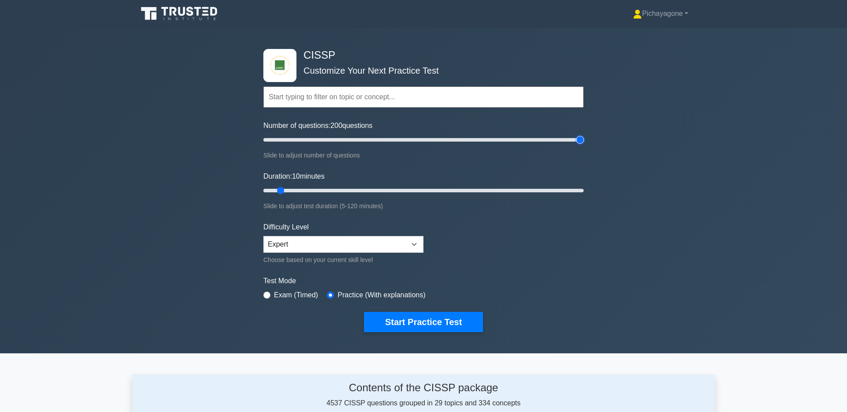
click at [584, 145] on input "Number of questions: 200 questions" at bounding box center [423, 140] width 320 height 11
click at [391, 107] on input "text" at bounding box center [423, 96] width 320 height 21
click at [420, 99] on input "text" at bounding box center [423, 96] width 320 height 21
type input "120"
drag, startPoint x: 281, startPoint y: 191, endPoint x: 657, endPoint y: 187, distance: 375.9
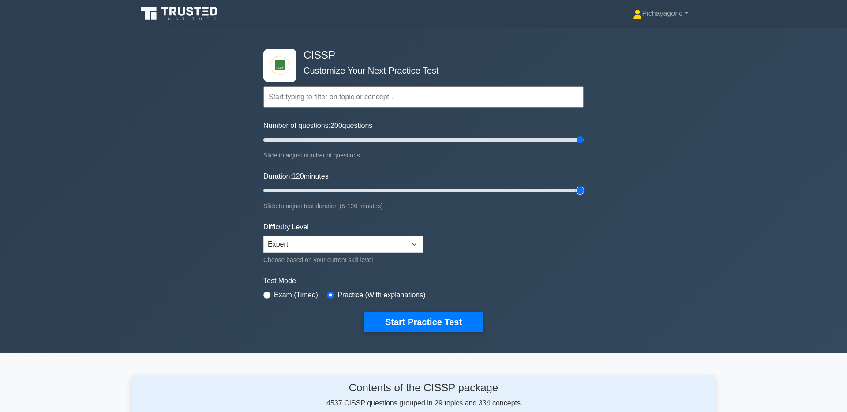
click at [663, 191] on div "CISSP Customize Your Next Practice Test Topics Security and Risk Management Ass…" at bounding box center [423, 191] width 847 height 326
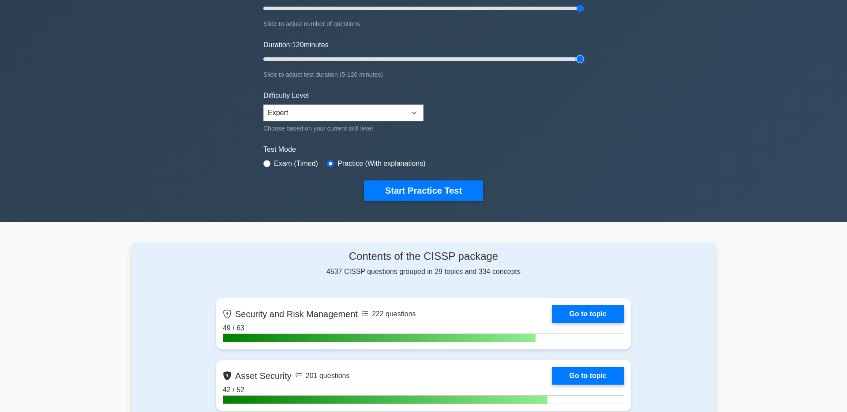
scroll to position [0, 0]
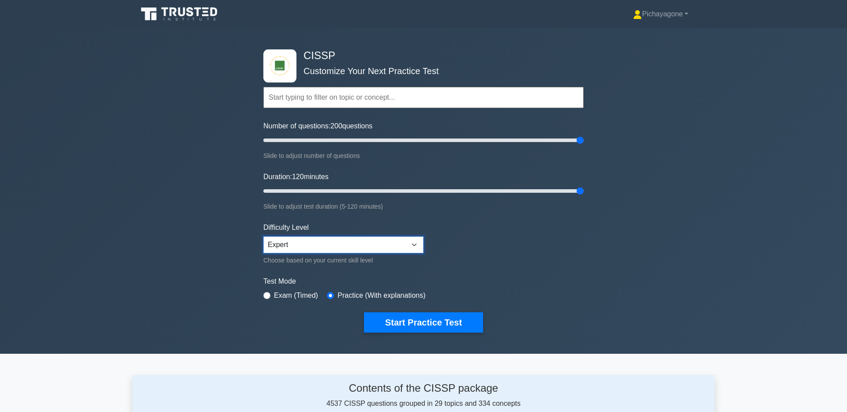
click at [368, 248] on select "Beginner Intermediate Expert" at bounding box center [343, 244] width 160 height 17
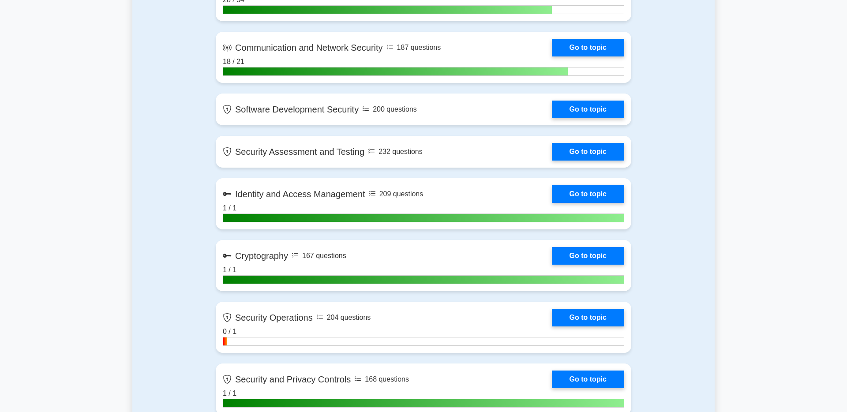
scroll to position [495, 0]
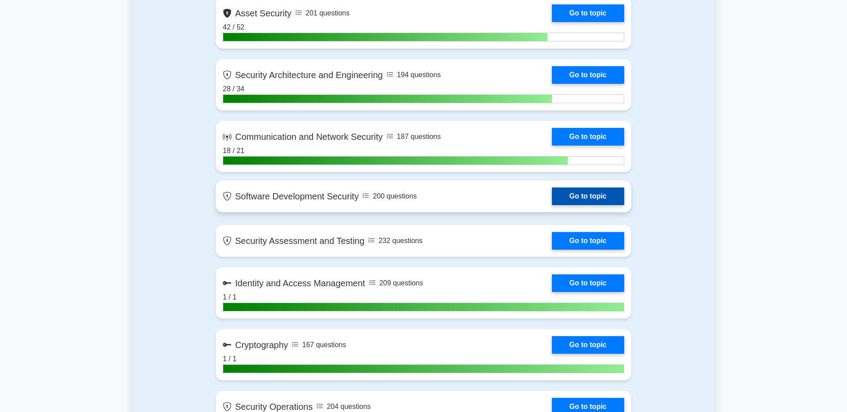
click at [609, 197] on link "Go to topic" at bounding box center [588, 196] width 72 height 18
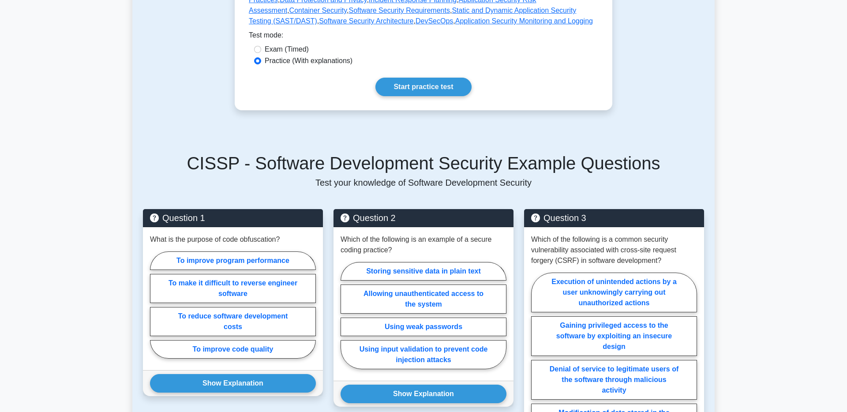
scroll to position [617, 0]
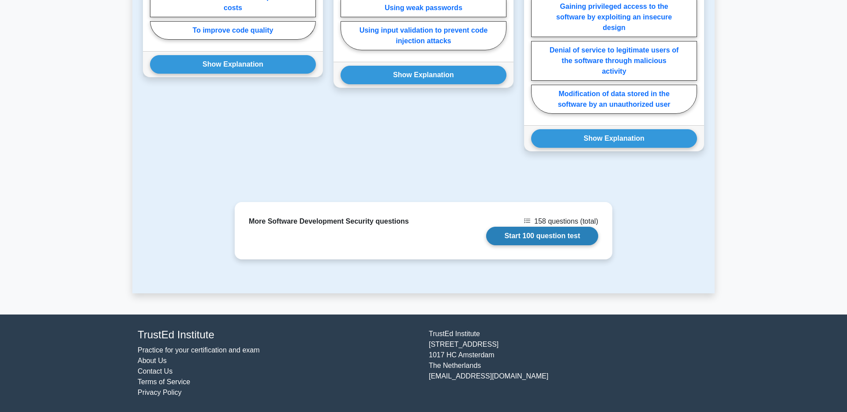
click at [592, 240] on link "Start 100 question test" at bounding box center [542, 236] width 112 height 19
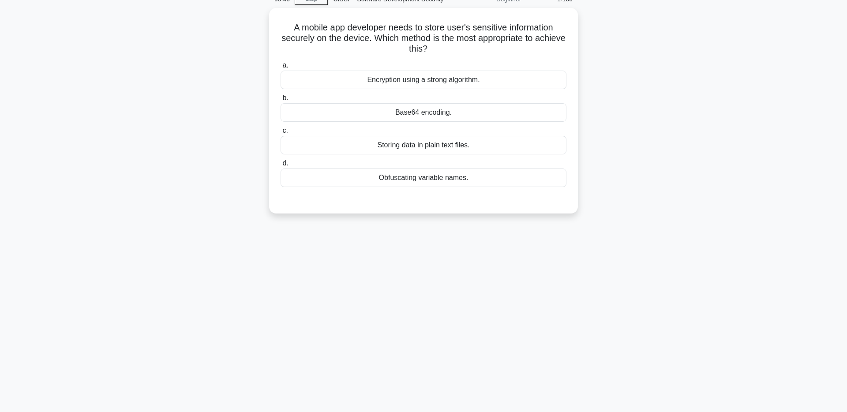
scroll to position [45, 0]
click at [735, 114] on main "99:33 Stop CISSP - Software Development Security Beginner 1/100 A mobile app de…" at bounding box center [423, 207] width 847 height 448
drag, startPoint x: 462, startPoint y: 26, endPoint x: 588, endPoint y: 30, distance: 126.2
click at [591, 29] on div "A mobile app developer needs to store user's sensitive information securely on …" at bounding box center [423, 115] width 582 height 216
drag, startPoint x: 712, startPoint y: 45, endPoint x: 707, endPoint y: 45, distance: 4.9
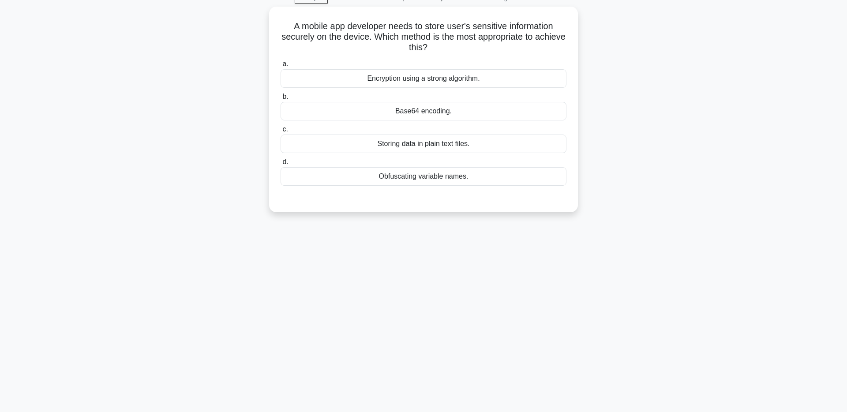
click at [712, 45] on div "A mobile app developer needs to store user's sensitive information securely on …" at bounding box center [423, 115] width 582 height 216
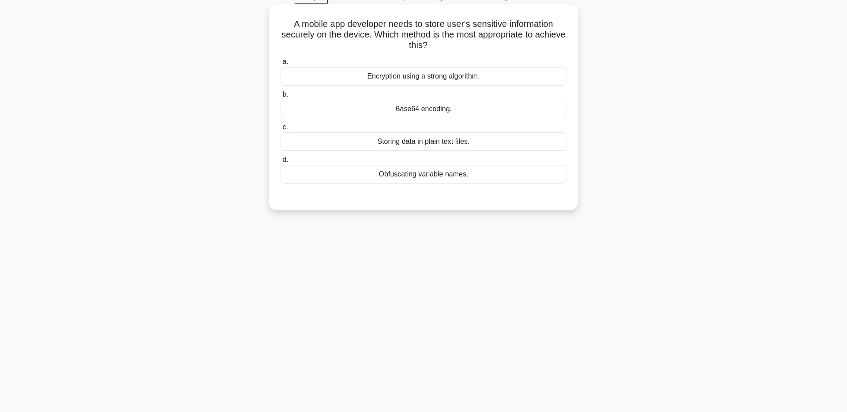
scroll to position [45, 0]
drag, startPoint x: 480, startPoint y: 47, endPoint x: 483, endPoint y: 57, distance: 10.5
click at [480, 47] on h5 "A mobile app developer needs to store user's sensitive information securely on …" at bounding box center [424, 34] width 288 height 33
drag, startPoint x: 502, startPoint y: 74, endPoint x: 507, endPoint y: 73, distance: 4.5
click at [507, 73] on div "Encryption using a strong algorithm." at bounding box center [424, 76] width 286 height 19
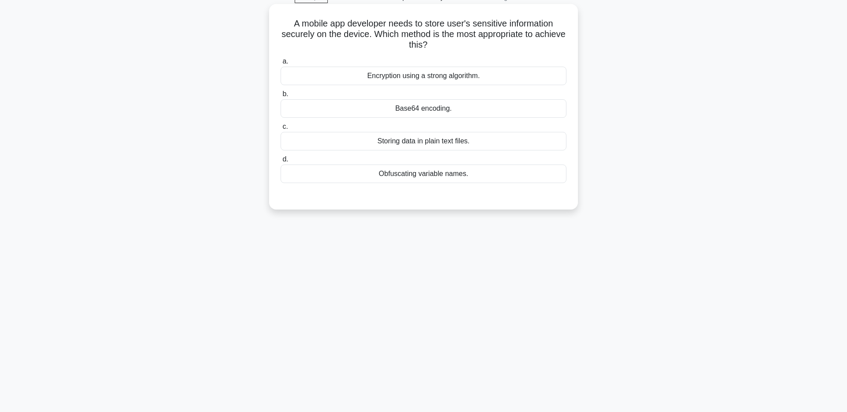
click at [281, 64] on input "a. Encryption using a strong algorithm." at bounding box center [281, 62] width 0 height 6
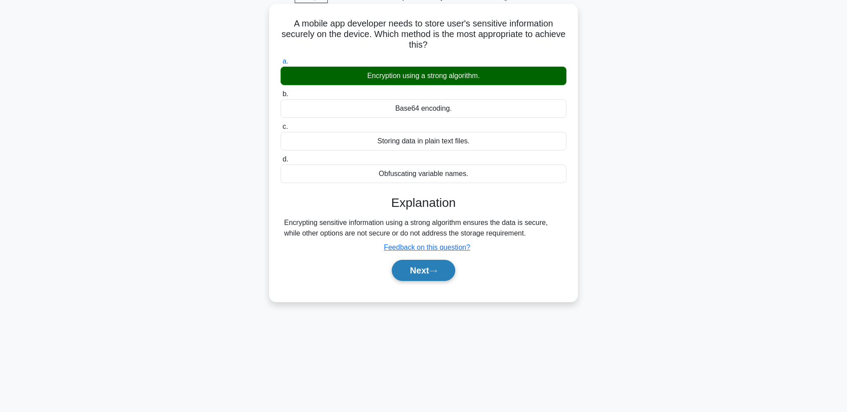
click at [437, 271] on icon at bounding box center [433, 271] width 8 height 5
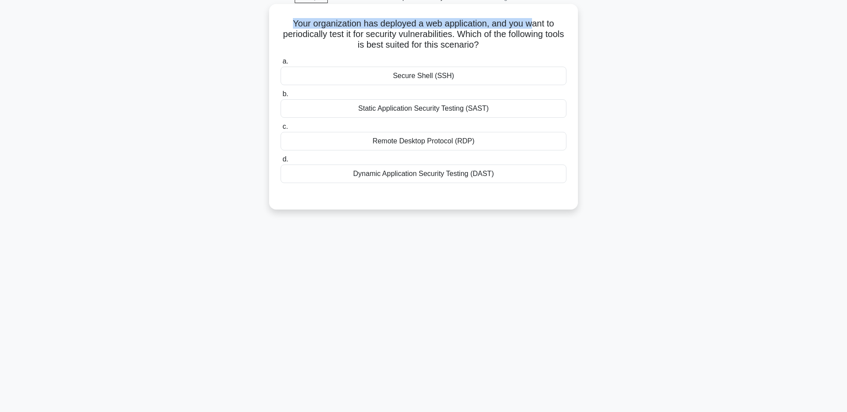
drag, startPoint x: 295, startPoint y: 25, endPoint x: 533, endPoint y: 26, distance: 238.2
click at [533, 26] on h5 "Your organization has deployed a web application, and you want to periodically …" at bounding box center [424, 34] width 288 height 33
click at [582, 24] on div "Your organization has deployed a web application, and you want to periodically …" at bounding box center [423, 114] width 582 height 216
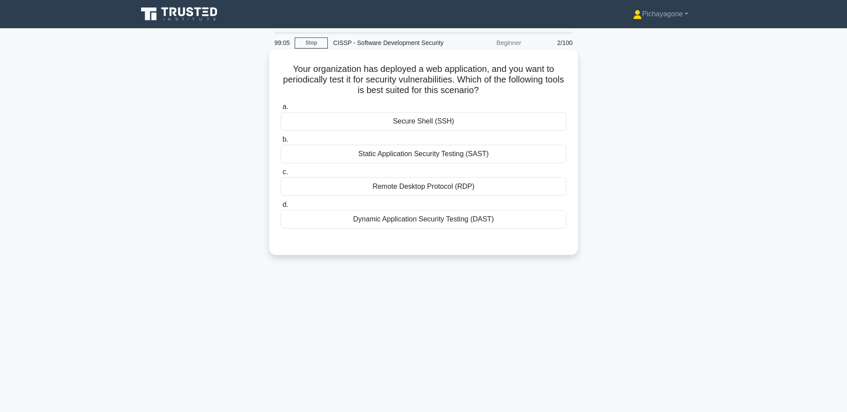
drag, startPoint x: 507, startPoint y: 217, endPoint x: 518, endPoint y: 236, distance: 21.7
click at [507, 217] on div "Dynamic Application Security Testing (DAST)" at bounding box center [424, 219] width 286 height 19
click at [281, 208] on input "d. Dynamic Application Security Testing (DAST)" at bounding box center [281, 205] width 0 height 6
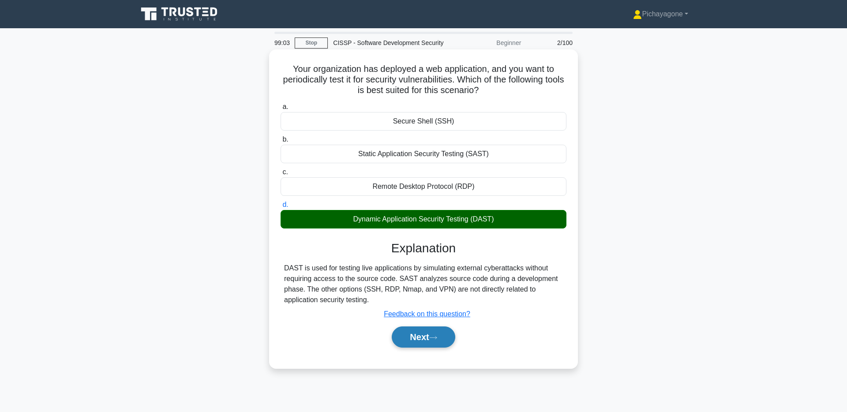
click at [441, 345] on button "Next" at bounding box center [423, 336] width 63 height 21
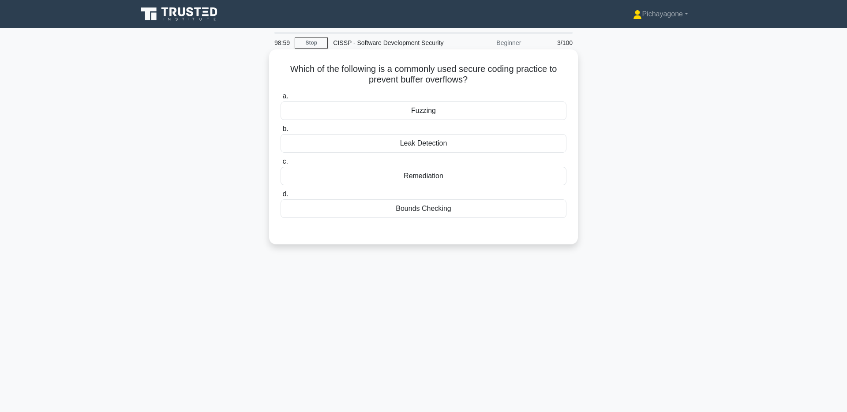
drag, startPoint x: 393, startPoint y: 79, endPoint x: 516, endPoint y: 81, distance: 123.1
click at [516, 82] on h5 "Which of the following is a commonly used secure coding practice to prevent buf…" at bounding box center [424, 75] width 288 height 22
click at [548, 72] on h5 "Which of the following is a commonly used secure coding practice to prevent buf…" at bounding box center [424, 75] width 288 height 22
click at [517, 149] on div "Leak Detection" at bounding box center [424, 143] width 286 height 19
click at [281, 132] on input "b. Leak Detection" at bounding box center [281, 129] width 0 height 6
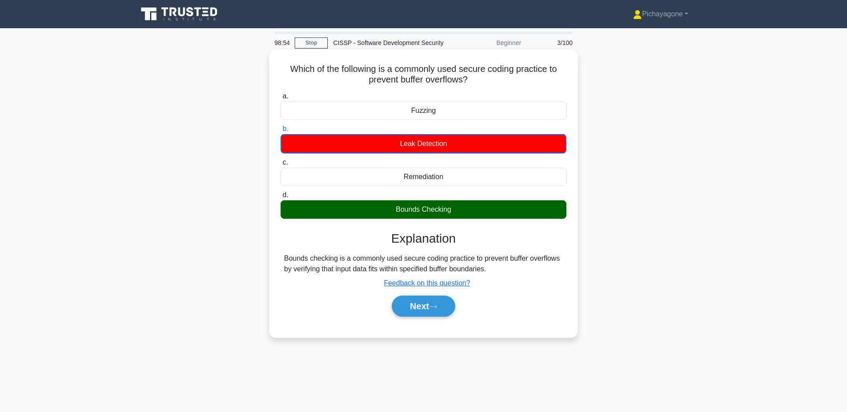
drag, startPoint x: 456, startPoint y: 211, endPoint x: 422, endPoint y: 215, distance: 33.8
click at [394, 207] on div "Bounds Checking" at bounding box center [424, 209] width 286 height 19
click at [388, 193] on div at bounding box center [388, 193] width 0 height 0
drag, startPoint x: 530, startPoint y: 232, endPoint x: 525, endPoint y: 232, distance: 4.5
click at [530, 232] on h3 "Explanation" at bounding box center [423, 238] width 275 height 15
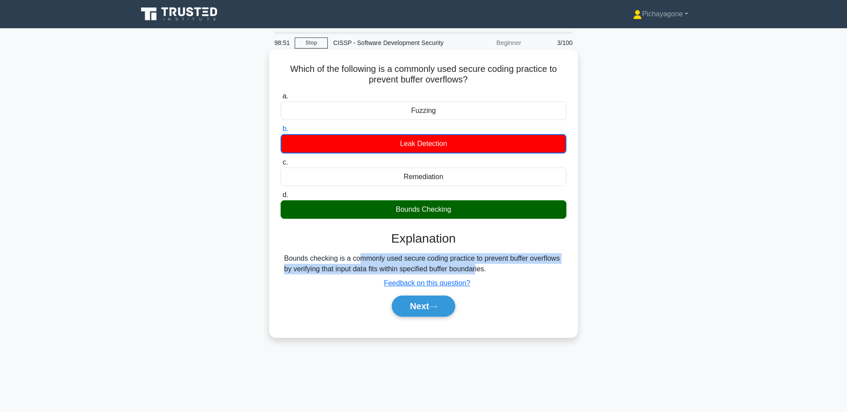
drag, startPoint x: 319, startPoint y: 255, endPoint x: 404, endPoint y: 236, distance: 86.9
click at [427, 266] on div "Bounds checking is a commonly used secure coding practice to prevent buffer ove…" at bounding box center [423, 263] width 279 height 21
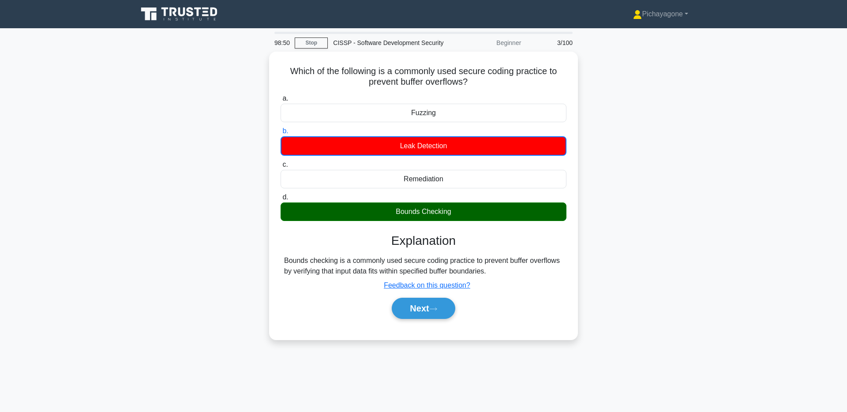
drag, startPoint x: 386, startPoint y: 38, endPoint x: 426, endPoint y: 47, distance: 41.0
click at [386, 38] on div "CISSP - Software Development Security" at bounding box center [388, 43] width 121 height 18
drag, startPoint x: 446, startPoint y: 42, endPoint x: 382, endPoint y: 51, distance: 65.4
click at [355, 44] on div "CISSP - Software Development Security" at bounding box center [388, 43] width 121 height 18
copy div "Software Development Security"
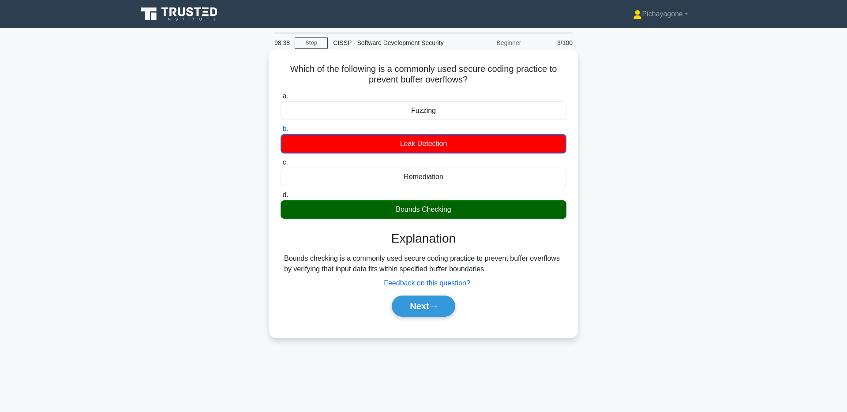
click at [489, 180] on div "Remediation" at bounding box center [424, 177] width 286 height 19
click at [281, 165] on input "c. Remediation" at bounding box center [281, 163] width 0 height 6
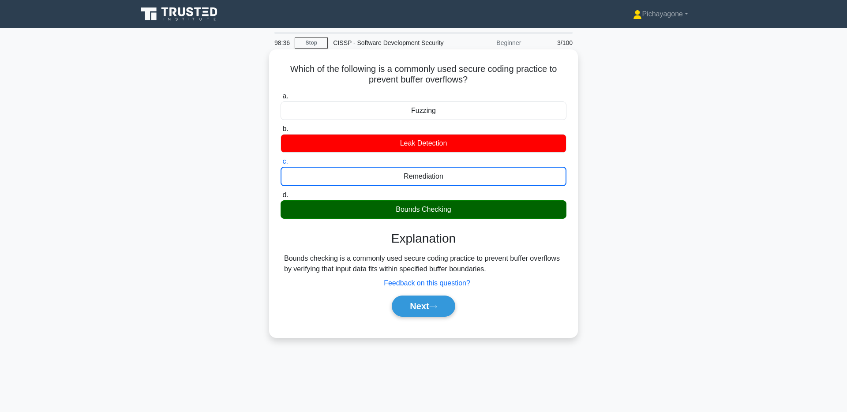
drag, startPoint x: 398, startPoint y: 206, endPoint x: 455, endPoint y: 212, distance: 57.2
click at [455, 212] on div "Bounds Checking" at bounding box center [424, 209] width 286 height 19
copy div "Bounds Checking"
drag, startPoint x: 483, startPoint y: 259, endPoint x: 565, endPoint y: 257, distance: 81.6
click at [565, 257] on div "Bounds checking is a commonly used secure coding practice to prevent buffer ove…" at bounding box center [424, 263] width 286 height 21
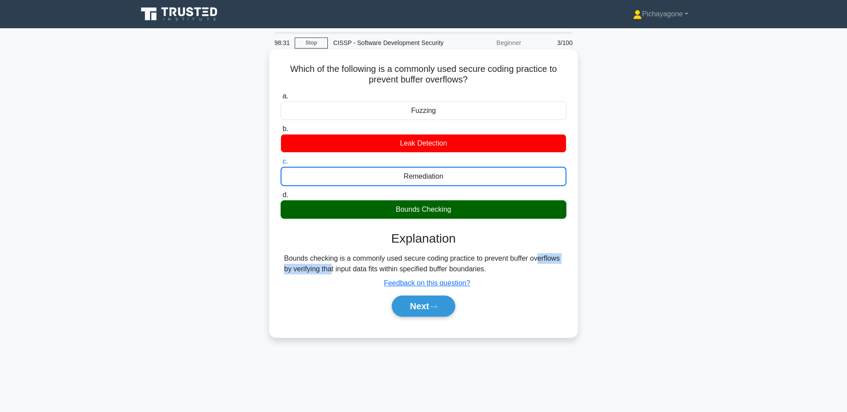
copy div "prevent buffer overflows"
drag, startPoint x: 502, startPoint y: 237, endPoint x: 481, endPoint y: 305, distance: 71.0
click at [502, 237] on h3 "Explanation" at bounding box center [423, 238] width 275 height 15
click at [427, 303] on button "Next" at bounding box center [423, 306] width 63 height 21
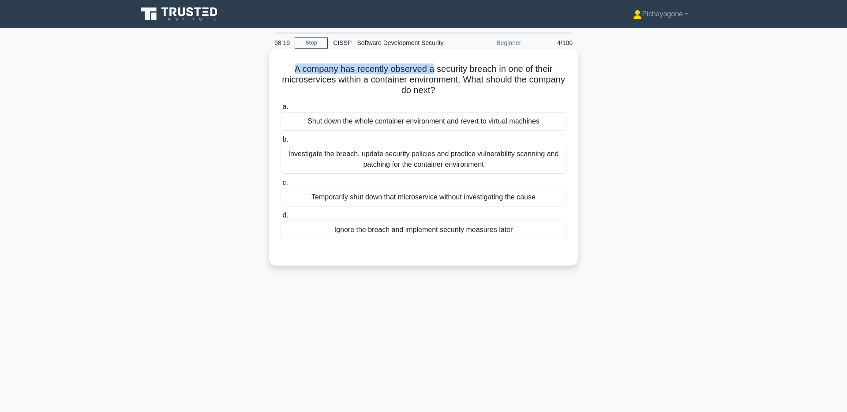
drag, startPoint x: 282, startPoint y: 71, endPoint x: 432, endPoint y: 64, distance: 150.2
click at [432, 64] on h5 "A company has recently observed a security breach in one of their microservices…" at bounding box center [424, 80] width 288 height 33
click at [520, 64] on h5 "A company has recently observed a security breach in one of their microservices…" at bounding box center [424, 80] width 288 height 33
click at [502, 166] on div "Investigate the breach, update security policies and practice vulnerability sca…" at bounding box center [424, 159] width 286 height 29
click at [281, 142] on input "b. Investigate the breach, update security policies and practice vulnerability …" at bounding box center [281, 140] width 0 height 6
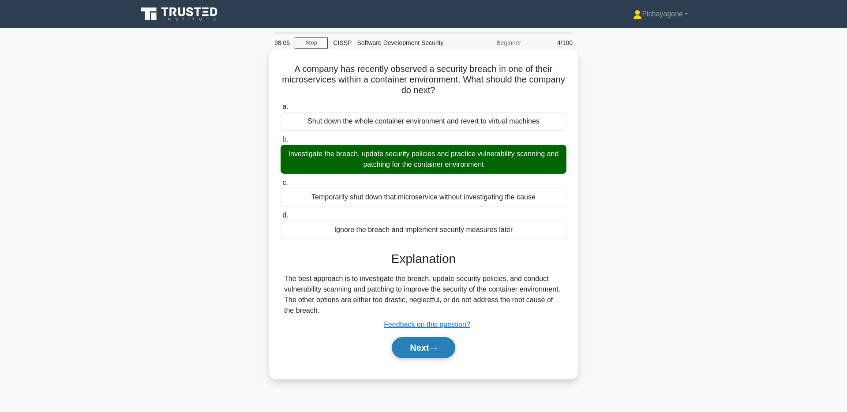
click at [451, 345] on button "Next" at bounding box center [423, 347] width 63 height 21
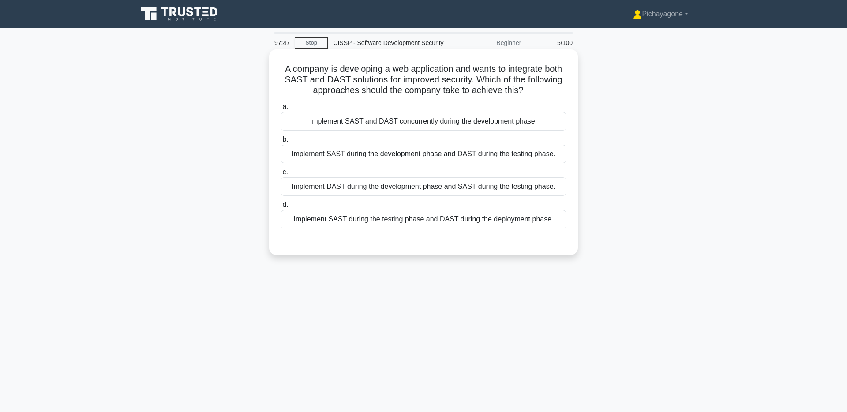
click at [481, 220] on div "Implement SAST during the testing phase and DAST during the deployment phase." at bounding box center [424, 219] width 286 height 19
click at [281, 208] on input "d. Implement SAST during the testing phase and DAST during the deployment phase." at bounding box center [281, 205] width 0 height 6
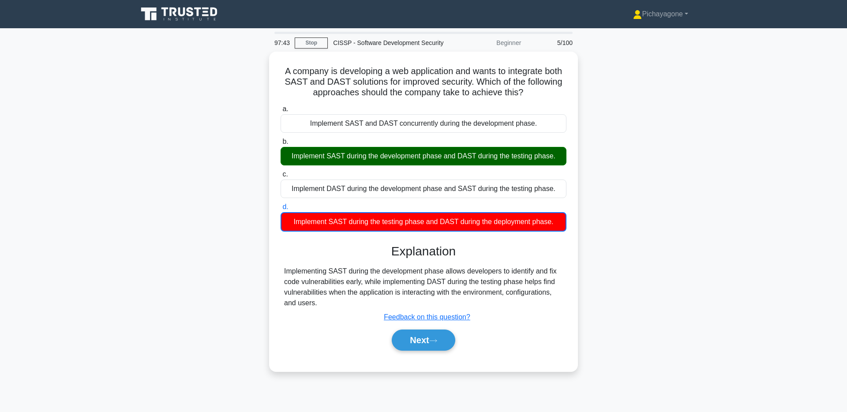
drag, startPoint x: 460, startPoint y: 154, endPoint x: 608, endPoint y: 152, distance: 148.7
click at [608, 152] on div "A company is developing a web application and wants to integrate both SAST and …" at bounding box center [423, 217] width 582 height 330
click at [640, 153] on div "A company is developing a web application and wants to integrate both SAST and …" at bounding box center [423, 217] width 582 height 330
drag, startPoint x: 540, startPoint y: 158, endPoint x: 652, endPoint y: 158, distance: 112.0
click at [652, 158] on div "A company is developing a web application and wants to integrate both SAST and …" at bounding box center [423, 217] width 582 height 330
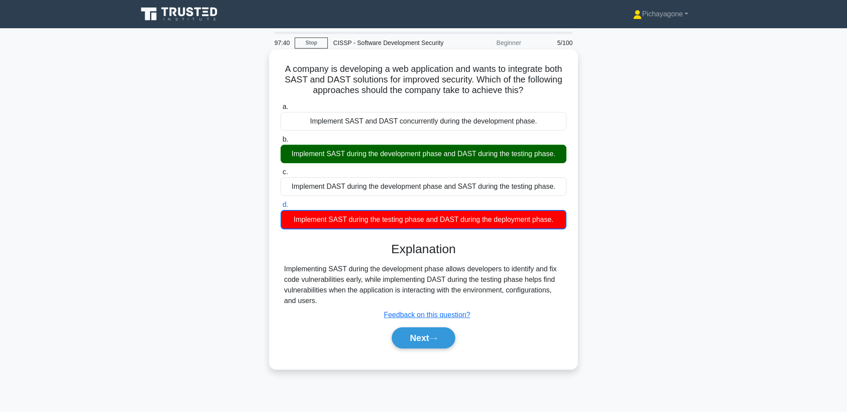
drag, startPoint x: 576, startPoint y: 279, endPoint x: 506, endPoint y: 333, distance: 88.5
click at [576, 279] on div "A company is developing a web application and wants to integrate both SAST and …" at bounding box center [423, 209] width 309 height 320
click at [422, 328] on button "Next" at bounding box center [423, 337] width 63 height 21
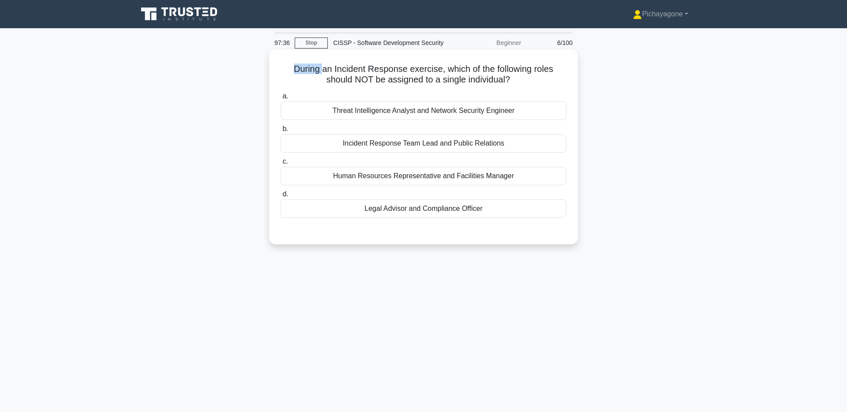
drag, startPoint x: 268, startPoint y: 70, endPoint x: 383, endPoint y: 67, distance: 115.2
click at [310, 70] on div "During an Incident Response exercise, which of the following roles should NOT b…" at bounding box center [423, 155] width 582 height 206
click at [479, 67] on h5 "During an Incident Response exercise, which of the following roles should NOT b…" at bounding box center [424, 75] width 288 height 22
click at [507, 147] on div "Incident Response Team Lead and Public Relations" at bounding box center [424, 143] width 286 height 19
click at [281, 132] on input "b. Incident Response Team Lead and Public Relations" at bounding box center [281, 129] width 0 height 6
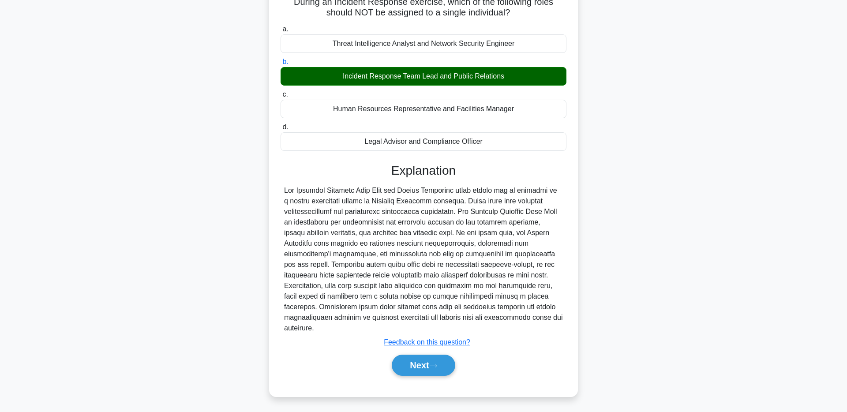
scroll to position [69, 0]
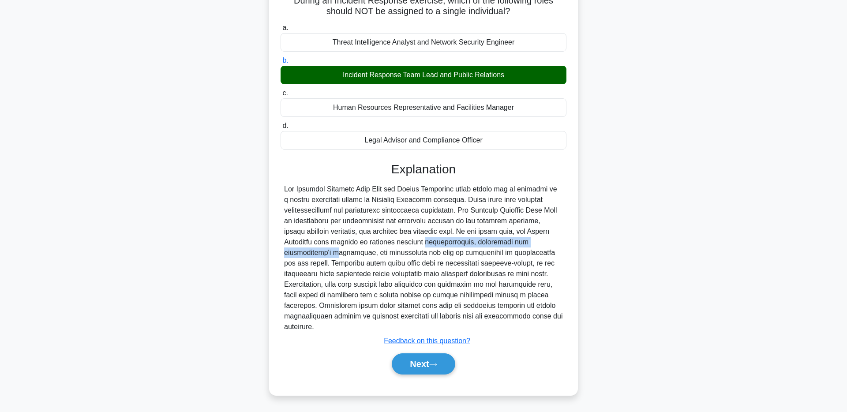
drag, startPoint x: 370, startPoint y: 245, endPoint x: 567, endPoint y: 217, distance: 198.7
click at [556, 246] on div at bounding box center [423, 258] width 279 height 148
click at [513, 192] on div at bounding box center [423, 258] width 279 height 148
drag, startPoint x: 519, startPoint y: 232, endPoint x: 312, endPoint y: 242, distance: 207.6
click at [312, 242] on div at bounding box center [423, 258] width 279 height 148
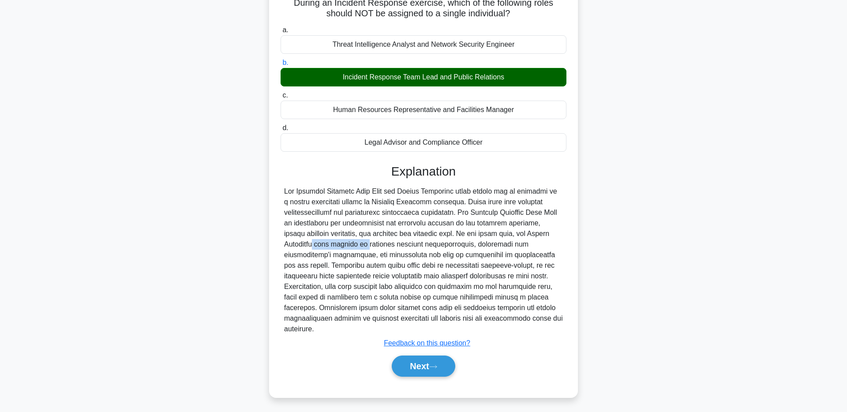
click at [306, 247] on div at bounding box center [306, 247] width 0 height 0
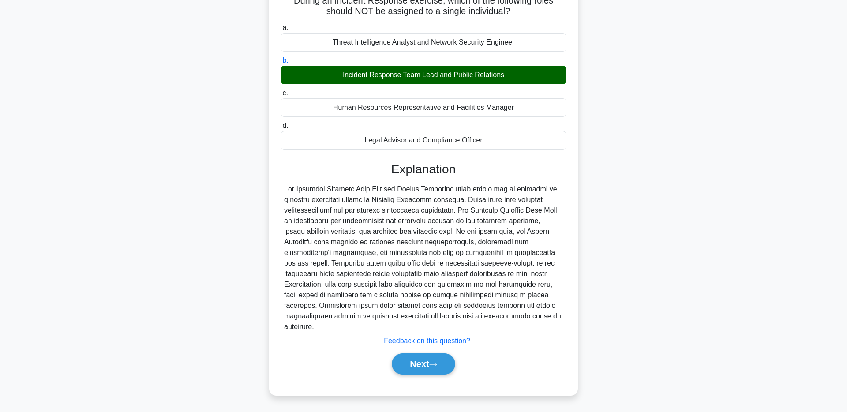
click at [413, 271] on div at bounding box center [423, 258] width 279 height 148
click at [427, 362] on button "Next" at bounding box center [423, 363] width 63 height 21
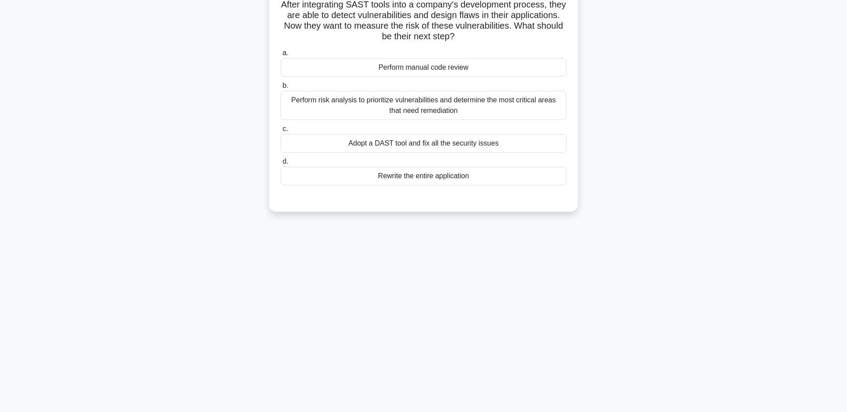
scroll to position [0, 0]
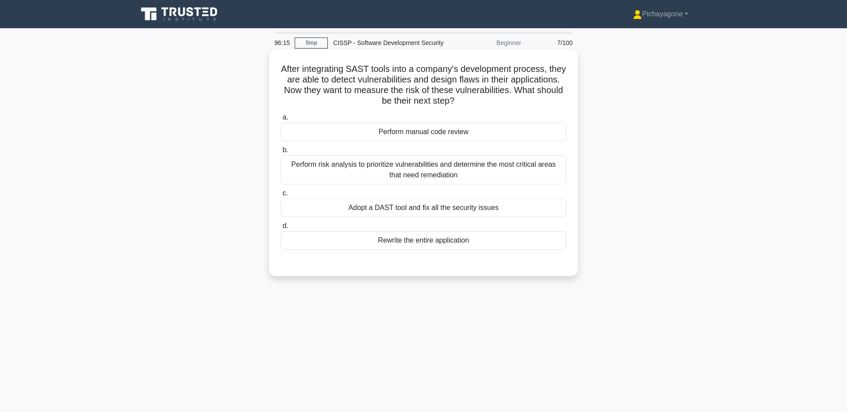
click at [463, 77] on h5 "After integrating SAST tools into a company's development process, they are abl…" at bounding box center [424, 85] width 288 height 43
click at [415, 82] on h5 "After integrating SAST tools into a company's development process, they are abl…" at bounding box center [424, 85] width 288 height 43
click at [514, 174] on div "Perform risk analysis to prioritize vulnerabilities and determine the most crit…" at bounding box center [424, 169] width 286 height 29
click at [281, 153] on input "b. Perform risk analysis to prioritize vulnerabilities and determine the most c…" at bounding box center [281, 150] width 0 height 6
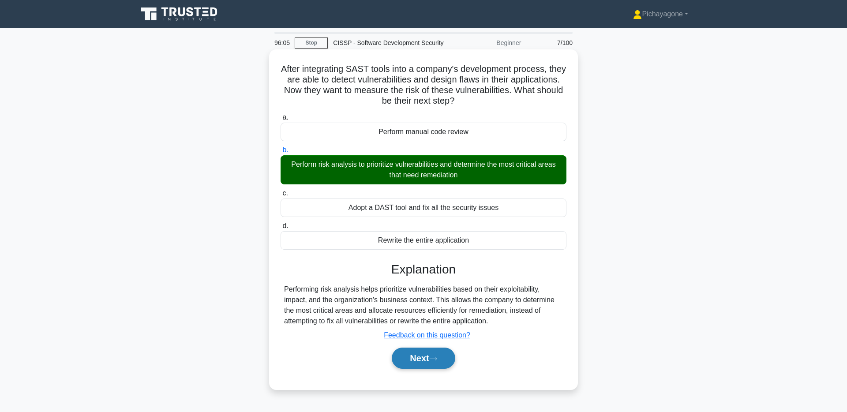
drag, startPoint x: 435, startPoint y: 358, endPoint x: 540, endPoint y: 292, distance: 124.9
click at [435, 358] on icon at bounding box center [433, 358] width 7 height 3
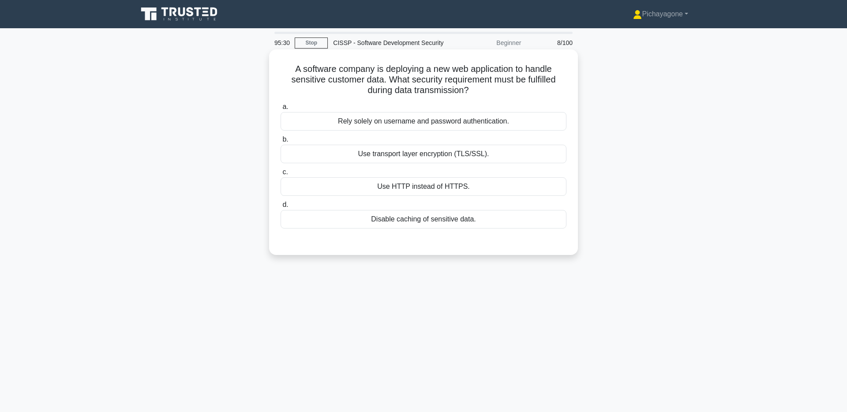
click at [558, 151] on div "Use transport layer encryption (TLS/SSL)." at bounding box center [424, 154] width 286 height 19
click at [281, 142] on input "b. Use transport layer encryption (TLS/SSL)." at bounding box center [281, 140] width 0 height 6
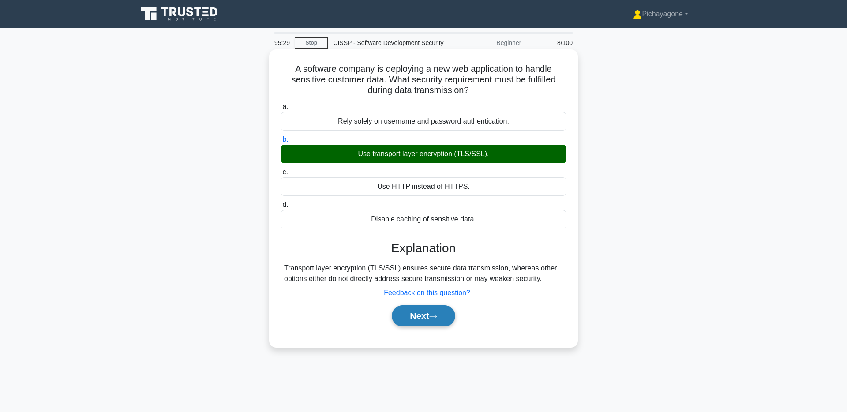
click at [437, 321] on button "Next" at bounding box center [423, 315] width 63 height 21
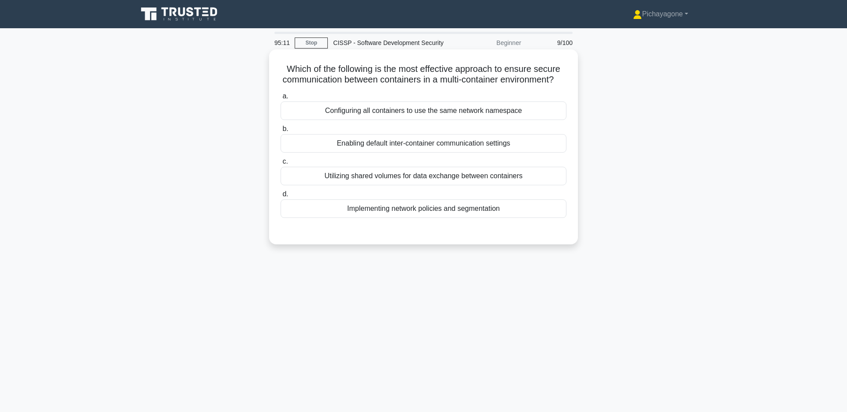
click at [514, 212] on div "Implementing network policies and segmentation" at bounding box center [424, 208] width 286 height 19
click at [281, 197] on input "d. Implementing network policies and segmentation" at bounding box center [281, 194] width 0 height 6
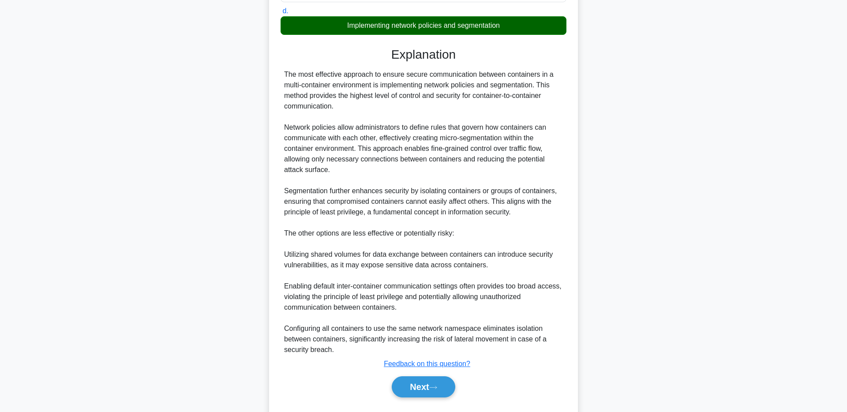
scroll to position [206, 0]
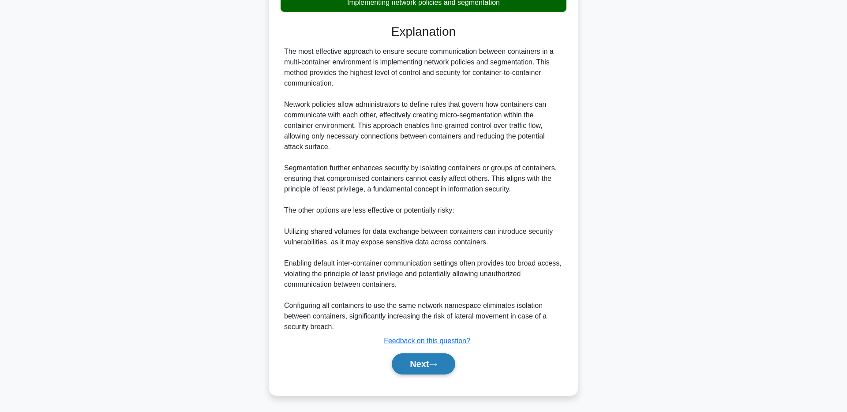
drag, startPoint x: 444, startPoint y: 361, endPoint x: 450, endPoint y: 354, distance: 9.1
click at [443, 360] on button "Next" at bounding box center [423, 363] width 63 height 21
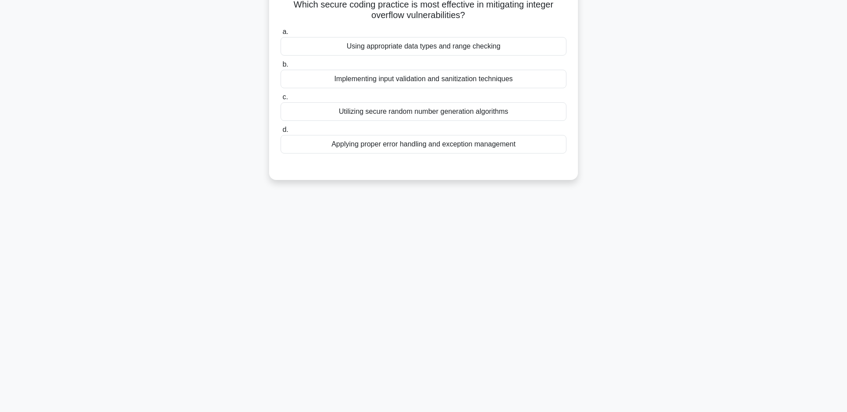
scroll to position [0, 0]
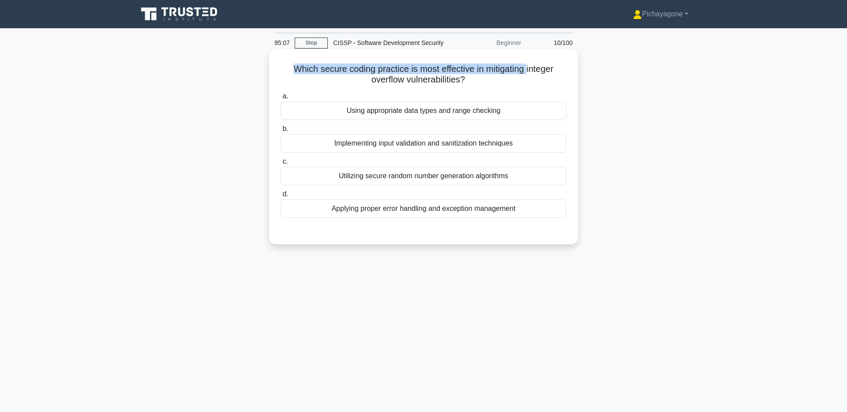
drag, startPoint x: 291, startPoint y: 71, endPoint x: 526, endPoint y: 67, distance: 235.2
click at [526, 67] on h5 "Which secure coding practice is most effective in mitigating integer overflow v…" at bounding box center [424, 75] width 288 height 22
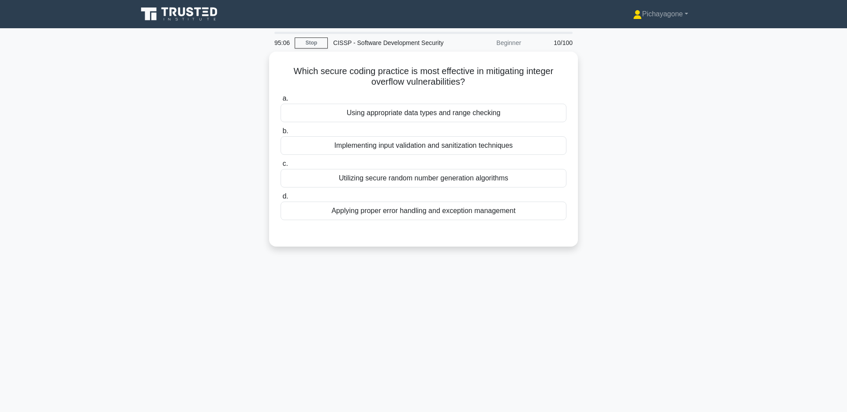
click at [626, 64] on div "Which secure coding practice is most effective in mitigating integer overflow v…" at bounding box center [423, 155] width 582 height 206
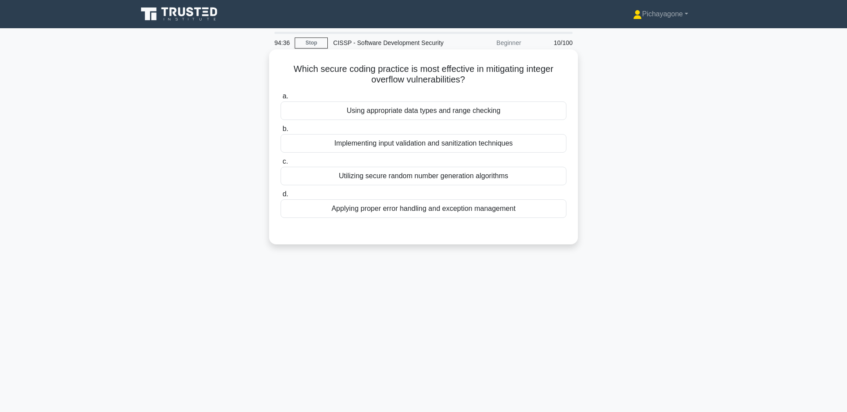
click at [552, 142] on div "Implementing input validation and sanitization techniques" at bounding box center [424, 143] width 286 height 19
click at [281, 132] on input "b. Implementing input validation and sanitization techniques" at bounding box center [281, 129] width 0 height 6
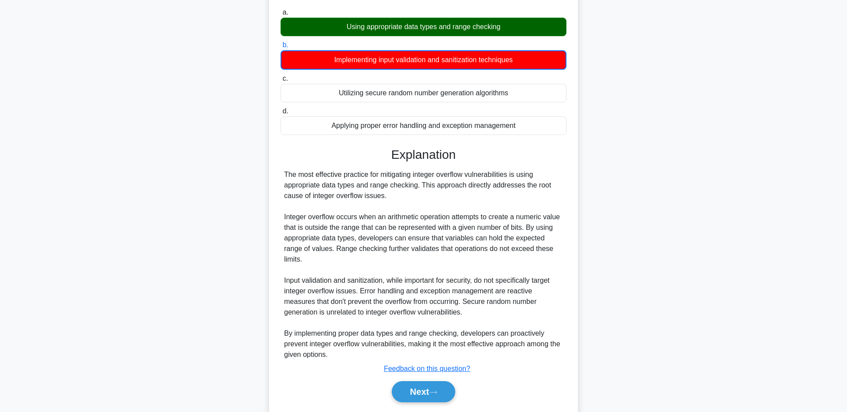
scroll to position [112, 0]
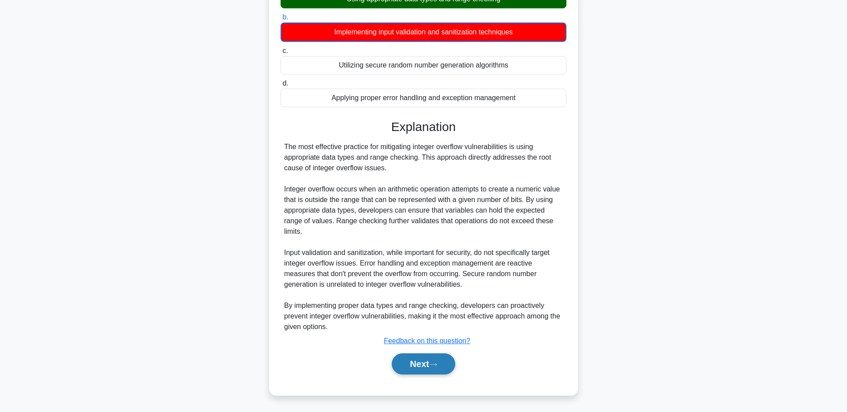
click at [420, 363] on button "Next" at bounding box center [423, 363] width 63 height 21
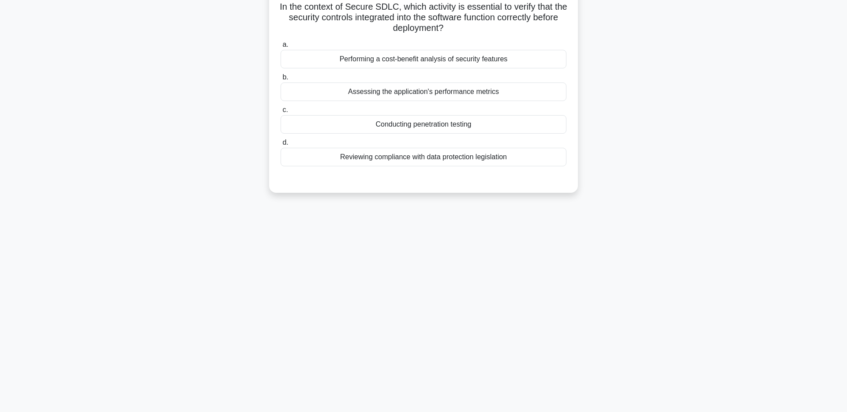
click at [665, 212] on div "93:27 Stop CISSP - Software Development Security Beginner 11/100 In the context…" at bounding box center [423, 187] width 582 height 441
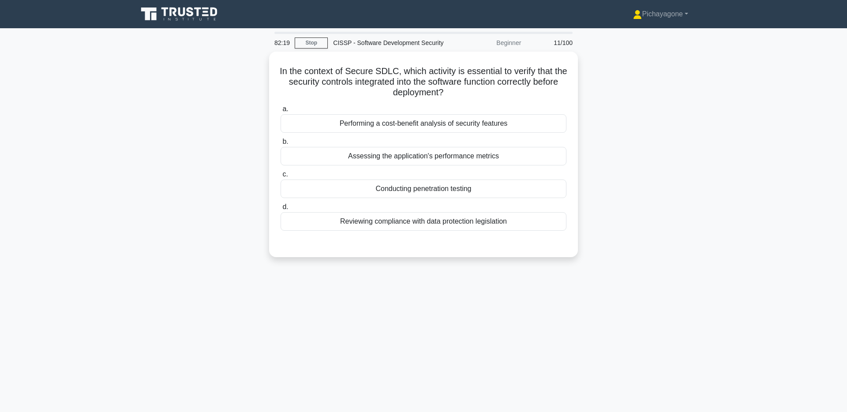
click at [724, 158] on main "82:19 Stop CISSP - Software Development Security Beginner 11/100 In the context…" at bounding box center [423, 252] width 847 height 448
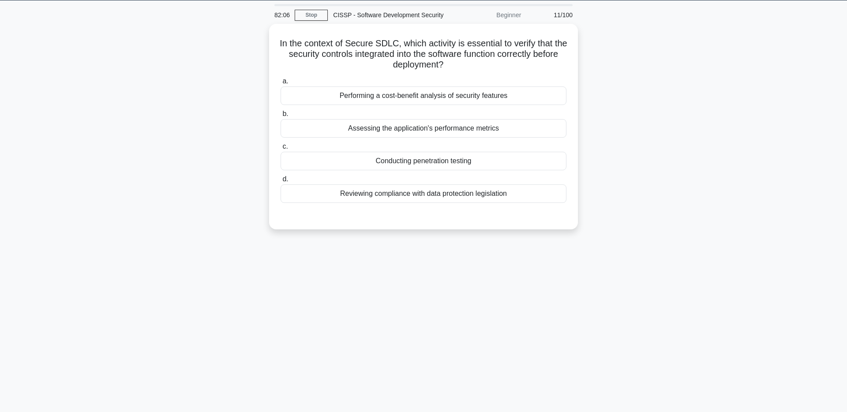
scroll to position [28, 0]
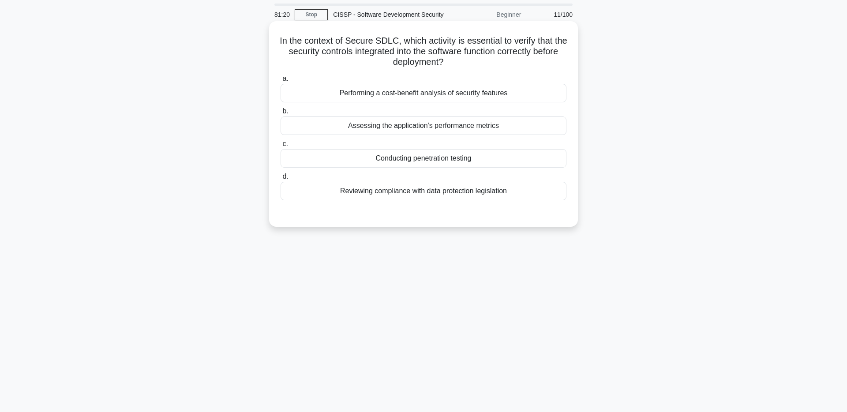
click at [554, 97] on div "Performing a cost-benefit analysis of security features" at bounding box center [424, 93] width 286 height 19
click at [281, 82] on input "a. Performing a cost-benefit analysis of security features" at bounding box center [281, 79] width 0 height 6
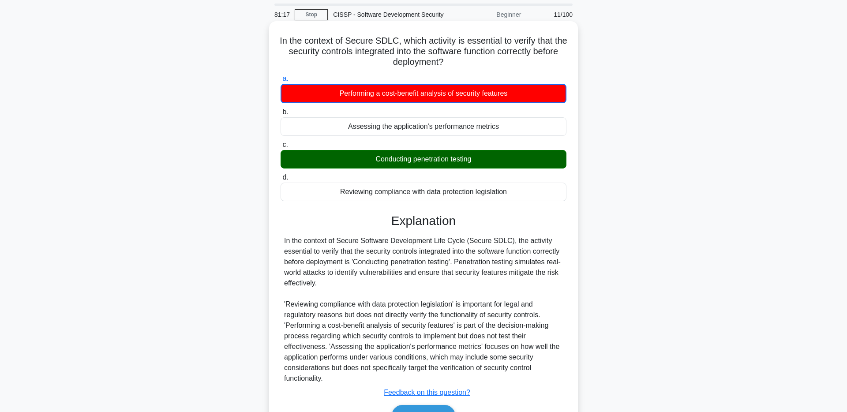
click at [517, 163] on div "Conducting penetration testing" at bounding box center [424, 159] width 286 height 19
click at [281, 148] on input "c. Conducting penetration testing" at bounding box center [281, 145] width 0 height 6
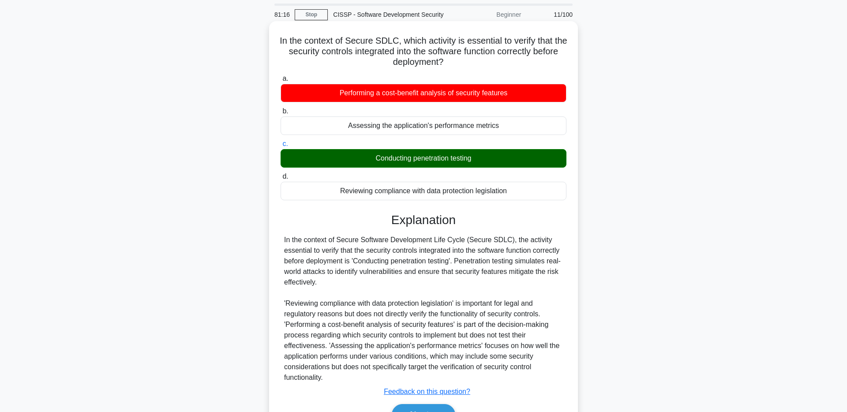
click at [516, 163] on div "Conducting penetration testing" at bounding box center [424, 158] width 286 height 19
click at [281, 147] on input "c. Conducting penetration testing" at bounding box center [281, 144] width 0 height 6
drag, startPoint x: 512, startPoint y: 162, endPoint x: 361, endPoint y: 157, distance: 151.0
click at [361, 157] on div "Conducting penetration testing" at bounding box center [424, 158] width 286 height 19
click at [281, 147] on input "c. Conducting penetration testing" at bounding box center [281, 144] width 0 height 6
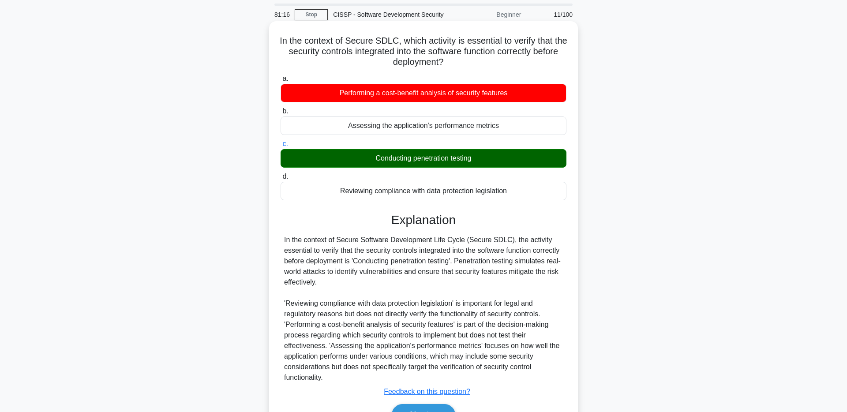
click at [562, 266] on div "In the context of Secure Software Development Life Cycle (Secure SDLC), the act…" at bounding box center [423, 309] width 279 height 148
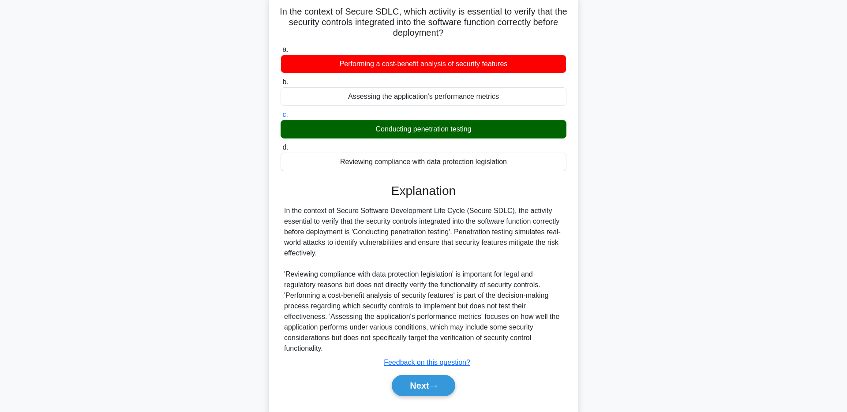
scroll to position [58, 0]
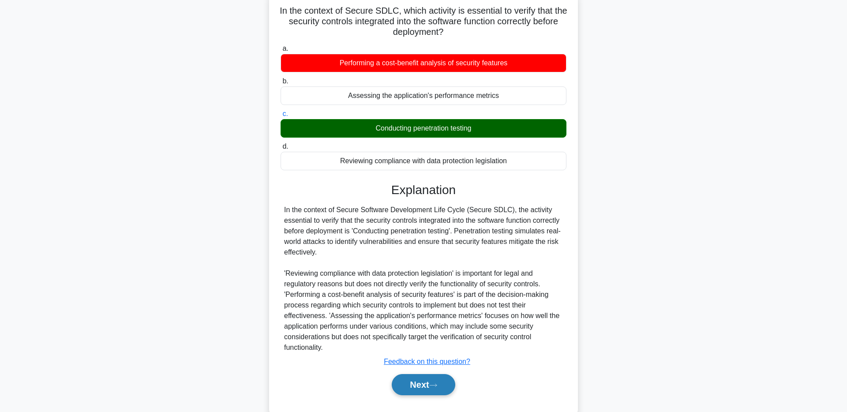
click at [419, 395] on button "Next" at bounding box center [423, 384] width 63 height 21
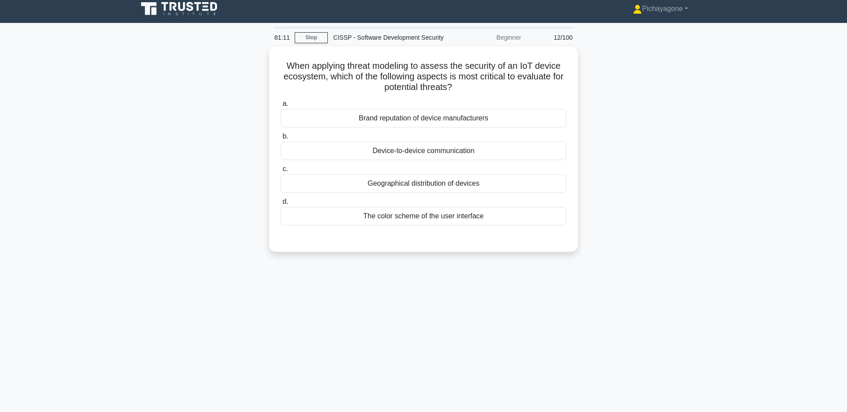
scroll to position [0, 0]
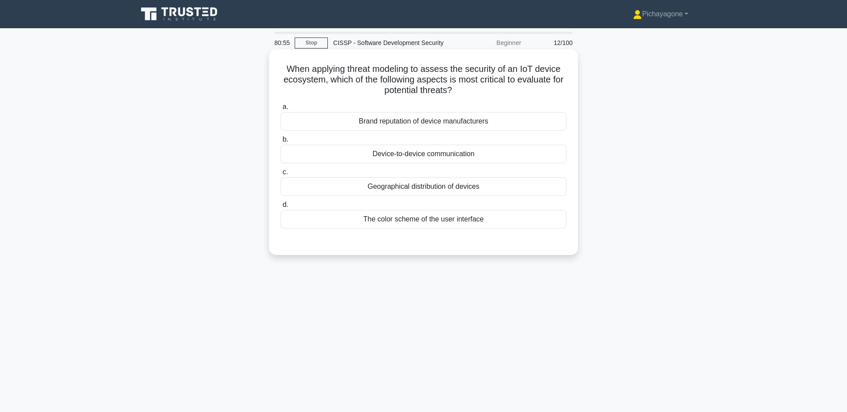
click at [543, 82] on h5 "When applying threat modeling to assess the security of an IoT device ecosystem…" at bounding box center [424, 80] width 288 height 33
click at [537, 85] on div at bounding box center [537, 85] width 0 height 0
click at [495, 72] on h5 "When applying threat modeling to assess the security of an IoT device ecosystem…" at bounding box center [424, 80] width 288 height 33
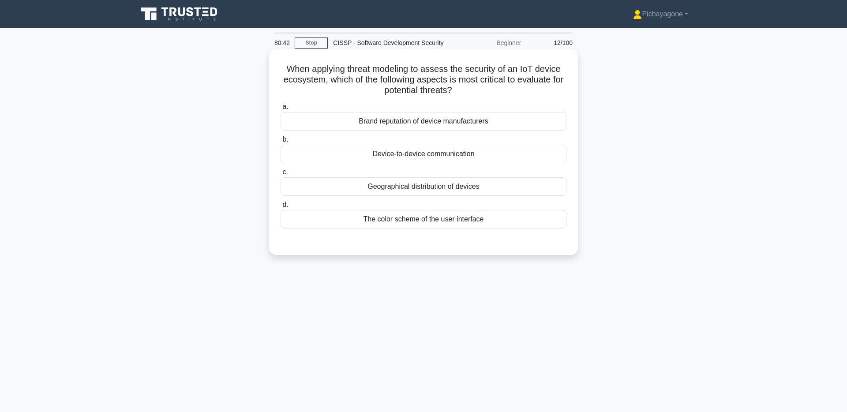
click at [544, 157] on div "Device-to-device communication" at bounding box center [424, 154] width 286 height 19
click at [281, 142] on input "b. Device-to-device communication" at bounding box center [281, 140] width 0 height 6
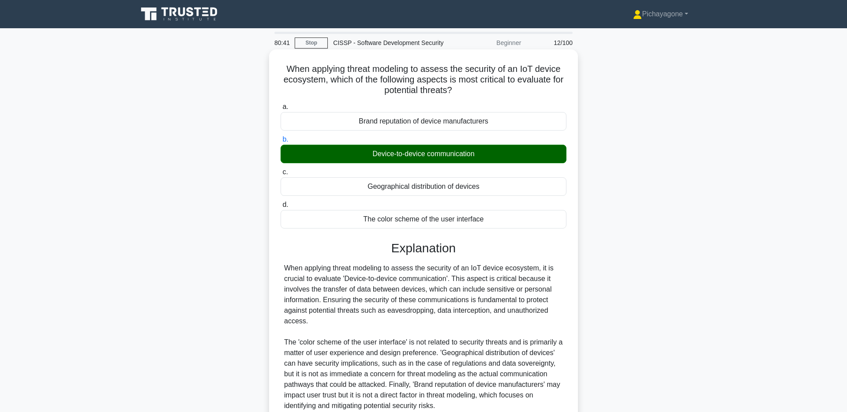
scroll to position [79, 0]
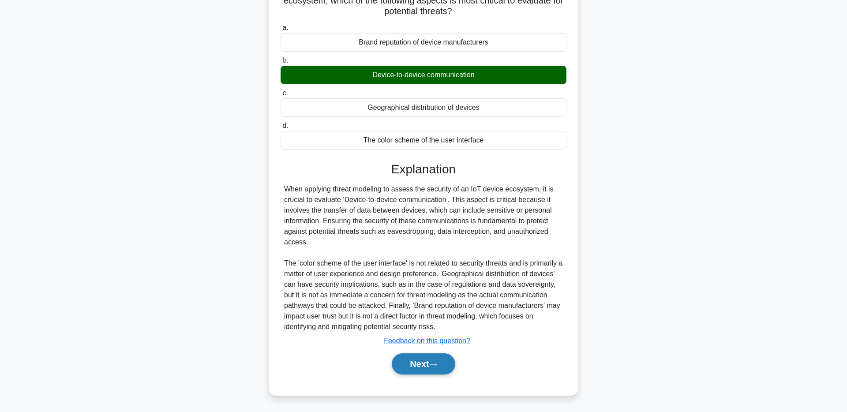
drag, startPoint x: 441, startPoint y: 350, endPoint x: 440, endPoint y: 361, distance: 10.6
click at [440, 352] on div "Next" at bounding box center [424, 364] width 286 height 28
click at [437, 362] on icon at bounding box center [433, 364] width 8 height 5
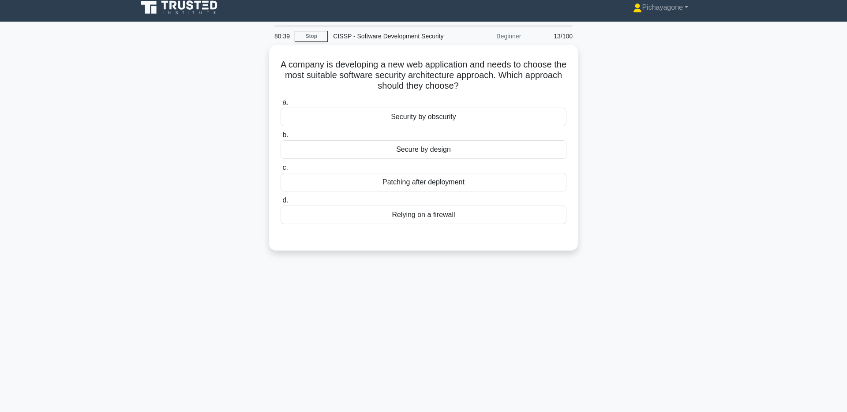
scroll to position [0, 0]
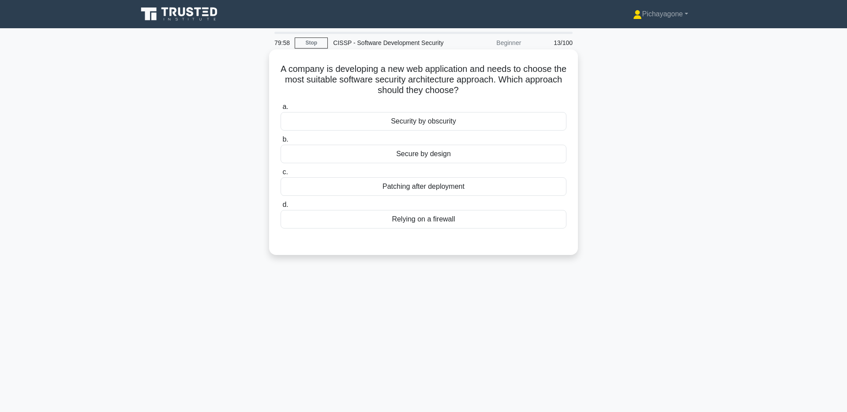
click at [520, 153] on div "Secure by design" at bounding box center [424, 154] width 286 height 19
click at [281, 142] on input "b. Secure by design" at bounding box center [281, 140] width 0 height 6
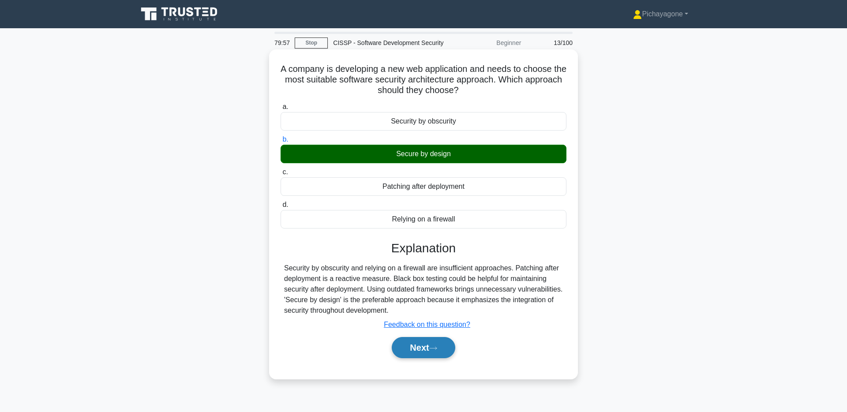
click at [423, 356] on button "Next" at bounding box center [423, 347] width 63 height 21
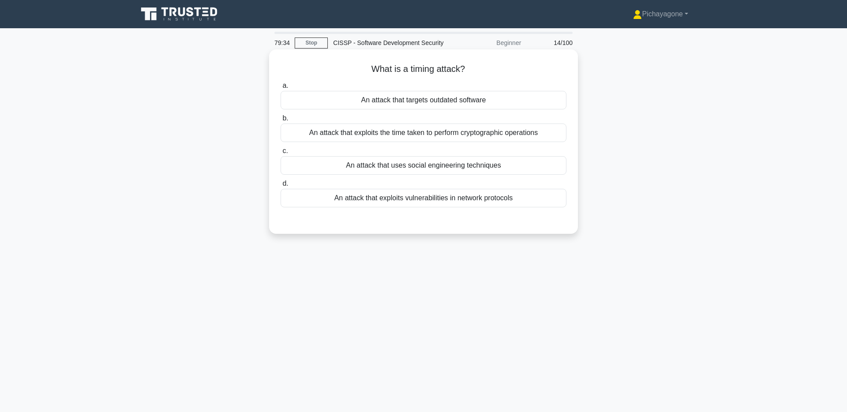
click at [531, 143] on div "a. An attack that targets outdated software b. An attack that exploits the time…" at bounding box center [423, 144] width 296 height 131
click at [538, 136] on div "An attack that exploits the time taken to perform cryptographic operations" at bounding box center [424, 133] width 286 height 19
click at [281, 121] on input "b. An attack that exploits the time taken to perform cryptographic operations" at bounding box center [281, 119] width 0 height 6
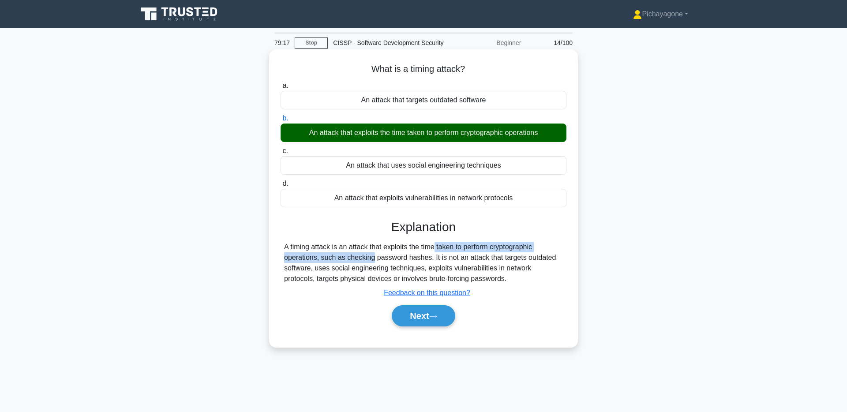
drag, startPoint x: 386, startPoint y: 249, endPoint x: 322, endPoint y: 255, distance: 63.8
click at [318, 256] on div "A timing attack is an attack that exploits the time taken to perform cryptograp…" at bounding box center [423, 263] width 279 height 42
click at [312, 262] on div at bounding box center [312, 262] width 0 height 0
click at [356, 263] on div "A timing attack is an attack that exploits the time taken to perform cryptograp…" at bounding box center [423, 263] width 279 height 42
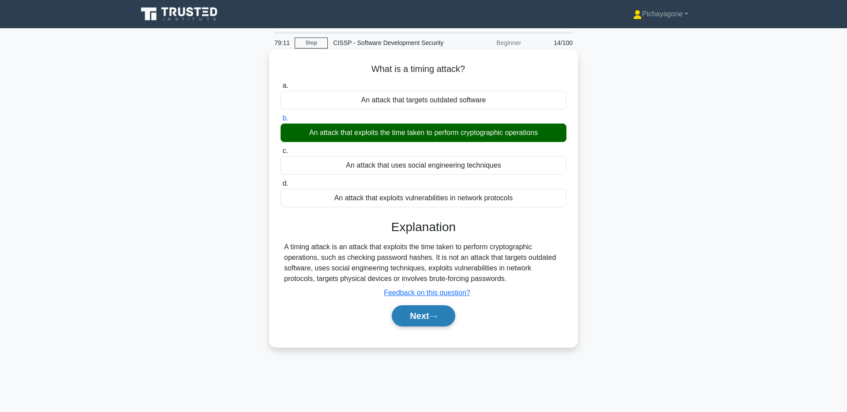
click at [442, 313] on button "Next" at bounding box center [423, 315] width 63 height 21
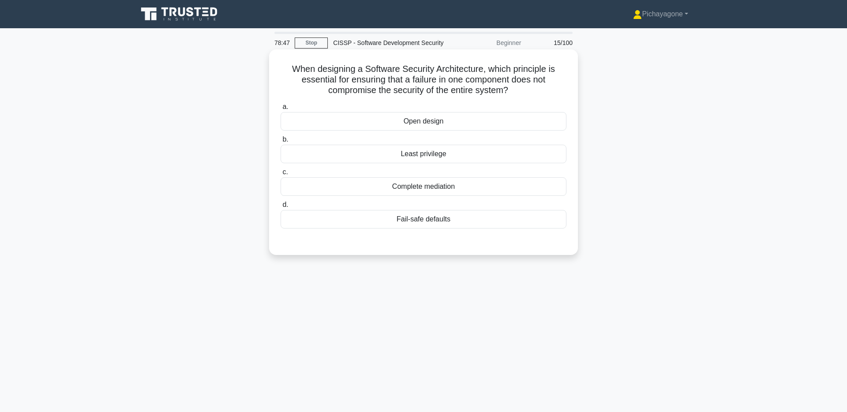
click at [466, 225] on div "Fail-safe defaults" at bounding box center [424, 219] width 286 height 19
click at [281, 208] on input "d. Fail-safe defaults" at bounding box center [281, 205] width 0 height 6
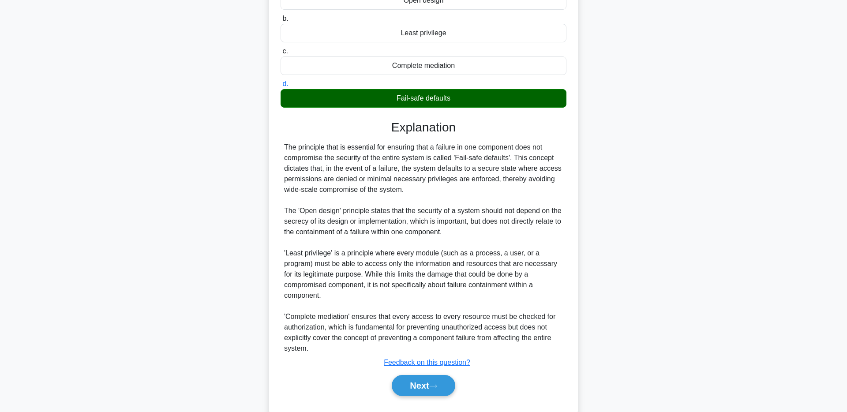
scroll to position [143, 0]
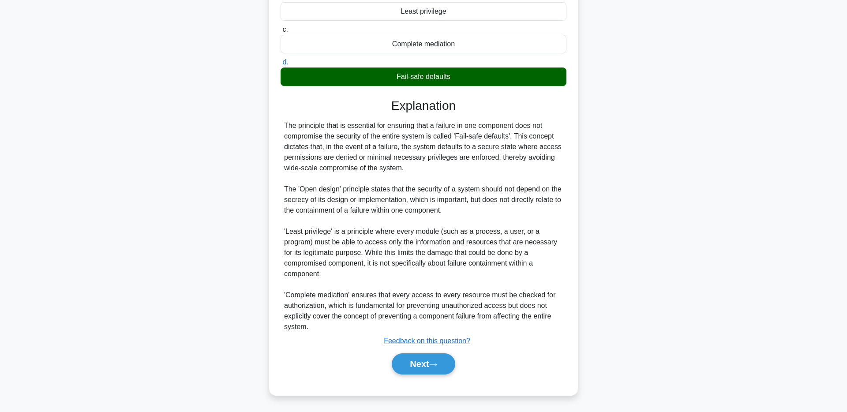
click at [294, 199] on div "The principle that is essential for ensuring that a failure in one component do…" at bounding box center [423, 226] width 279 height 212
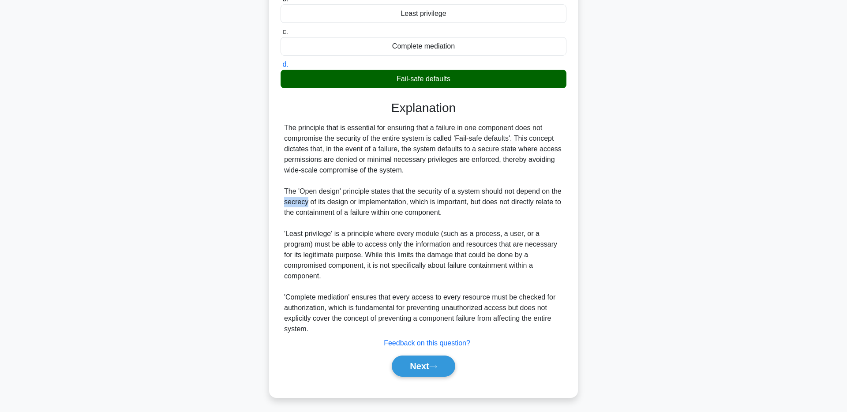
click at [288, 184] on div at bounding box center [288, 184] width 0 height 0
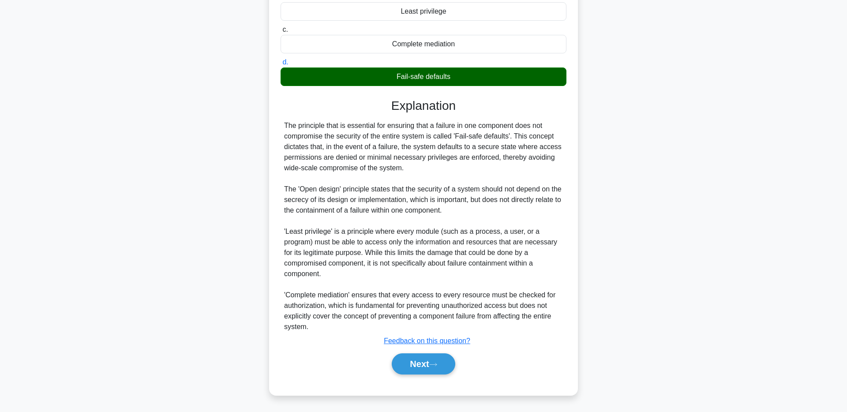
click at [420, 196] on div "The principle that is essential for ensuring that a failure in one component do…" at bounding box center [423, 226] width 279 height 212
drag, startPoint x: 287, startPoint y: 296, endPoint x: 347, endPoint y: 295, distance: 60.5
click at [347, 295] on div "The principle that is essential for ensuring that a failure in one component do…" at bounding box center [423, 226] width 279 height 212
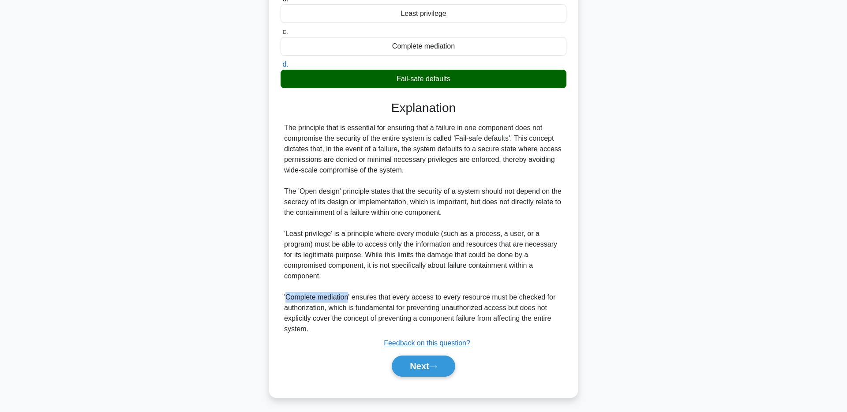
click at [341, 300] on div at bounding box center [341, 300] width 0 height 0
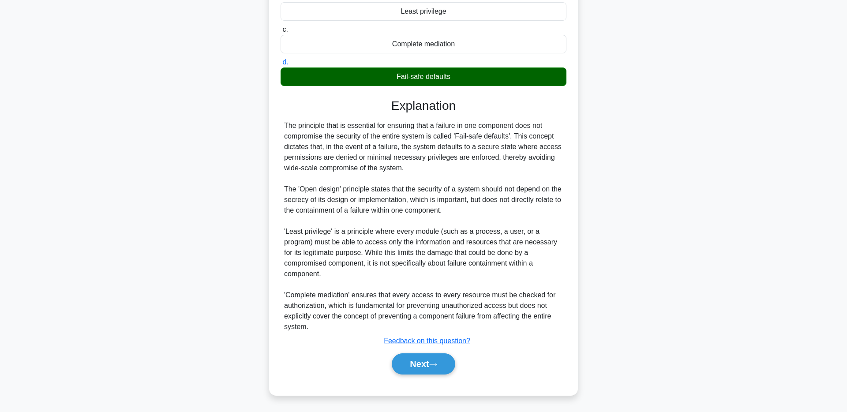
click at [417, 281] on div "The principle that is essential for ensuring that a failure in one component do…" at bounding box center [423, 226] width 279 height 212
click at [334, 293] on div "The principle that is essential for ensuring that a failure in one component do…" at bounding box center [423, 226] width 279 height 212
click at [333, 293] on div "The principle that is essential for ensuring that a failure in one component do…" at bounding box center [423, 226] width 279 height 212
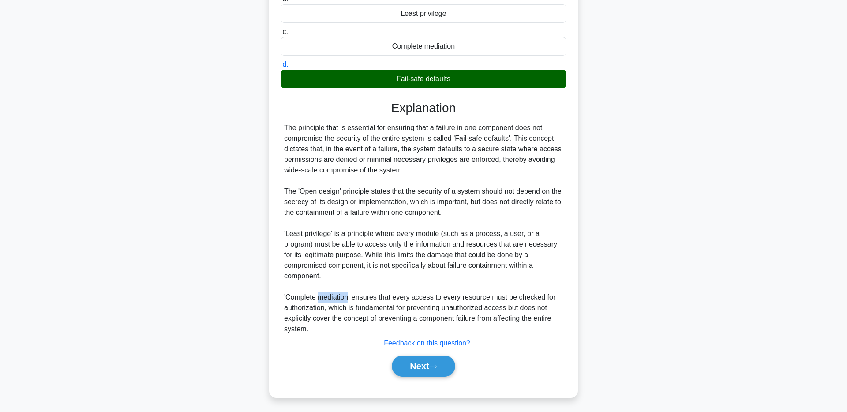
click at [327, 279] on div at bounding box center [327, 279] width 0 height 0
click at [176, 412] on div at bounding box center [88, 412] width 176 height 0
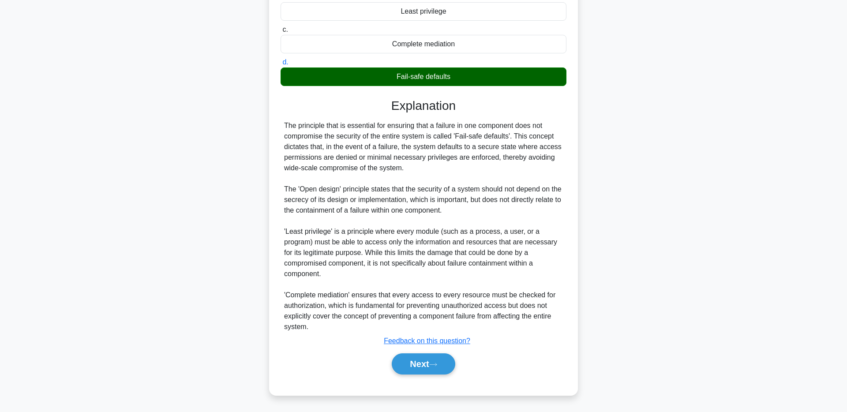
click at [512, 281] on div "The principle that is essential for ensuring that a failure in one component do…" at bounding box center [423, 226] width 279 height 212
click at [421, 361] on button "Next" at bounding box center [423, 363] width 63 height 21
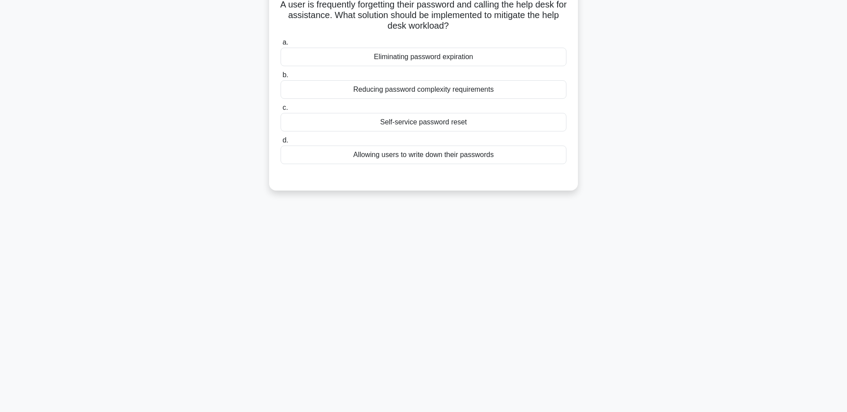
scroll to position [0, 0]
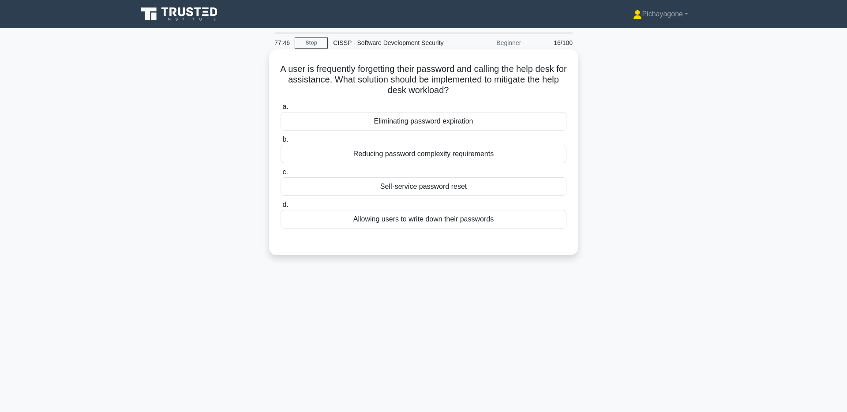
click at [537, 186] on div "Self-service password reset" at bounding box center [424, 186] width 286 height 19
click at [281, 175] on input "c. Self-service password reset" at bounding box center [281, 172] width 0 height 6
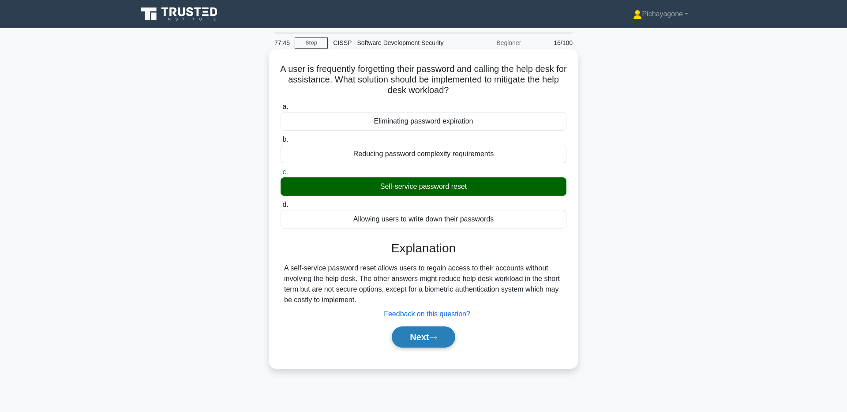
click at [437, 337] on icon at bounding box center [433, 337] width 8 height 5
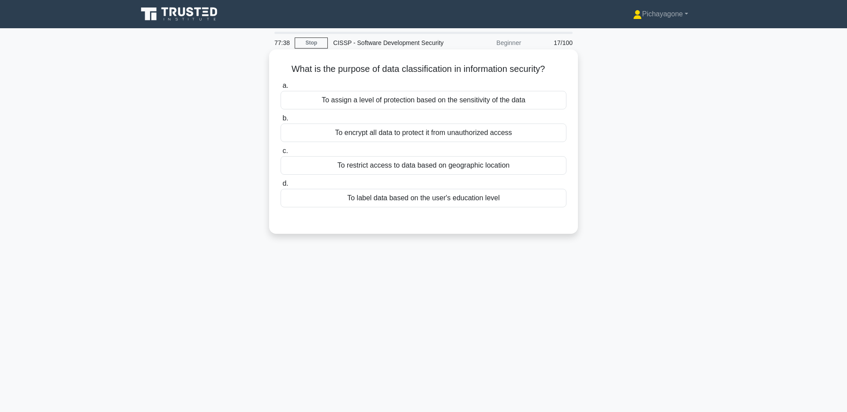
click at [526, 97] on div "To assign a level of protection based on the sensitivity of the data" at bounding box center [424, 100] width 286 height 19
click at [281, 89] on input "a. To assign a level of protection based on the sensitivity of the data" at bounding box center [281, 86] width 0 height 6
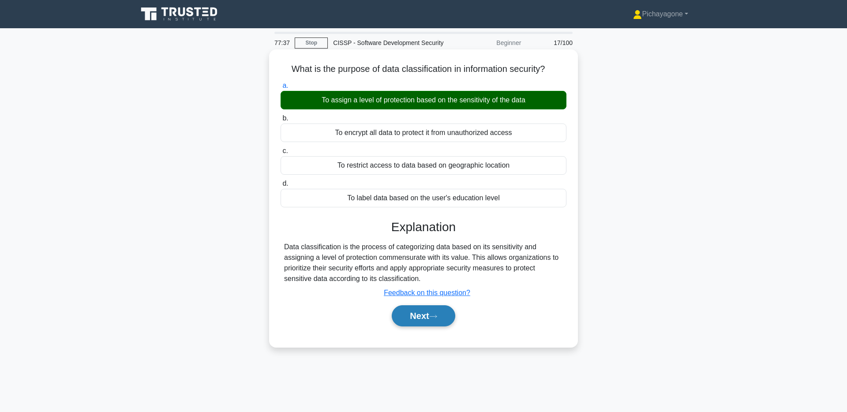
click at [437, 321] on button "Next" at bounding box center [423, 315] width 63 height 21
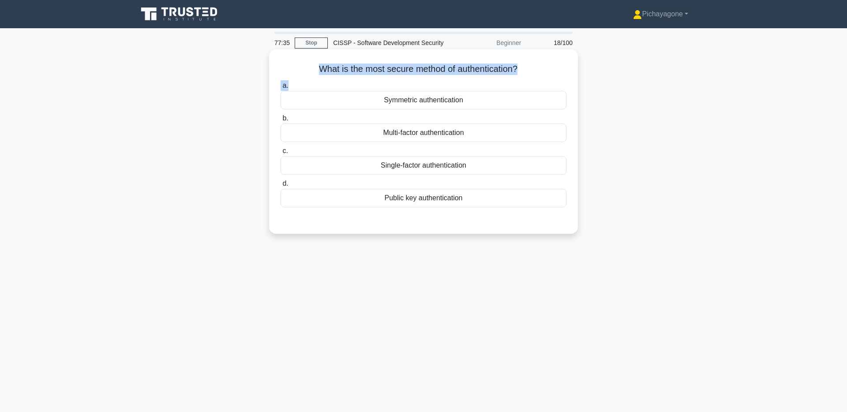
drag, startPoint x: 318, startPoint y: 67, endPoint x: 559, endPoint y: 62, distance: 241.8
click at [555, 81] on div "What is the most secure method of authentication? .spinner_0XTQ{transform-origi…" at bounding box center [424, 141] width 302 height 177
click at [544, 65] on h5 "What is the most secure method of authentication? .spinner_0XTQ{transform-origi…" at bounding box center [424, 69] width 288 height 11
click at [507, 134] on div "Multi-factor authentication" at bounding box center [424, 133] width 286 height 19
click at [281, 121] on input "b. Multi-factor authentication" at bounding box center [281, 119] width 0 height 6
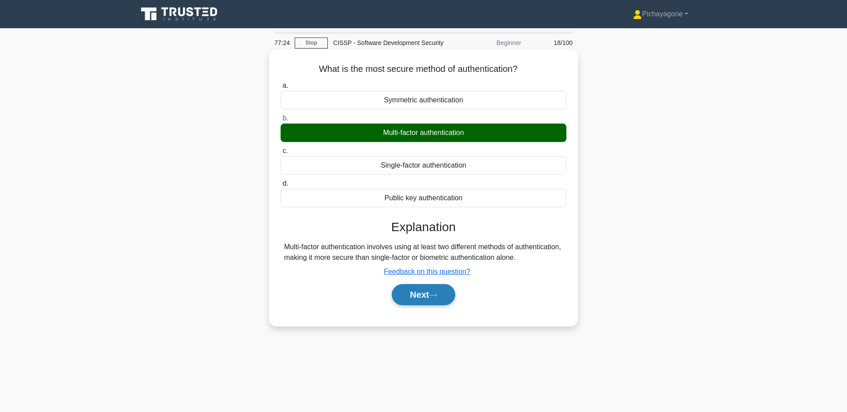
click at [432, 305] on button "Next" at bounding box center [423, 294] width 63 height 21
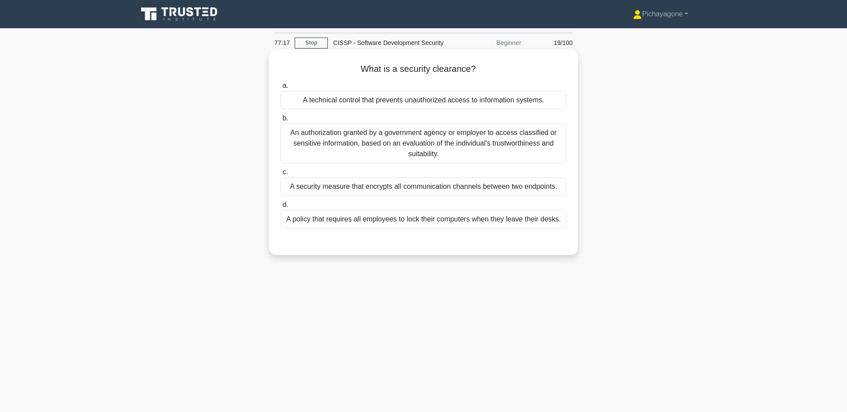
click at [442, 72] on h5 "What is a security clearance? .spinner_0XTQ{transform-origin:center;animation:s…" at bounding box center [424, 69] width 288 height 11
drag, startPoint x: 443, startPoint y: 78, endPoint x: 453, endPoint y: 77, distance: 9.3
click at [436, 75] on div at bounding box center [436, 75] width 0 height 0
drag, startPoint x: 523, startPoint y: 68, endPoint x: 450, endPoint y: 68, distance: 73.2
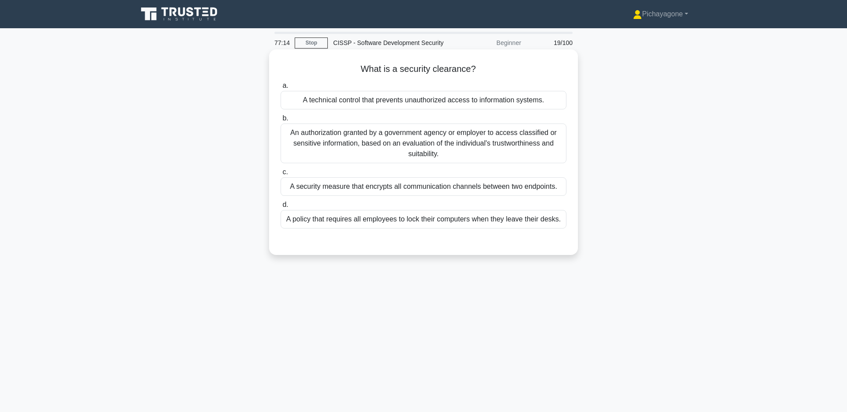
click at [523, 68] on h5 "What is a security clearance? .spinner_0XTQ{transform-origin:center;animation:s…" at bounding box center [424, 69] width 288 height 11
drag, startPoint x: 430, startPoint y: 70, endPoint x: 469, endPoint y: 71, distance: 39.3
click at [469, 71] on h5 "What is a security clearance? .spinner_0XTQ{transform-origin:center;animation:s…" at bounding box center [424, 69] width 288 height 11
click at [464, 75] on div at bounding box center [464, 75] width 0 height 0
click at [503, 78] on div "What is a security clearance? .spinner_0XTQ{transform-origin:center;animation:s…" at bounding box center [424, 152] width 302 height 199
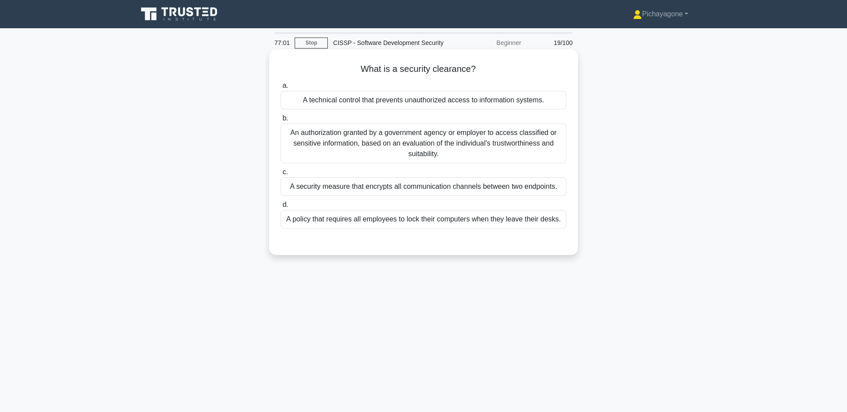
click at [460, 139] on div "An authorization granted by a government agency or employer to access classifie…" at bounding box center [424, 144] width 286 height 40
click at [281, 121] on input "b. An authorization granted by a government agency or employer to access classi…" at bounding box center [281, 119] width 0 height 6
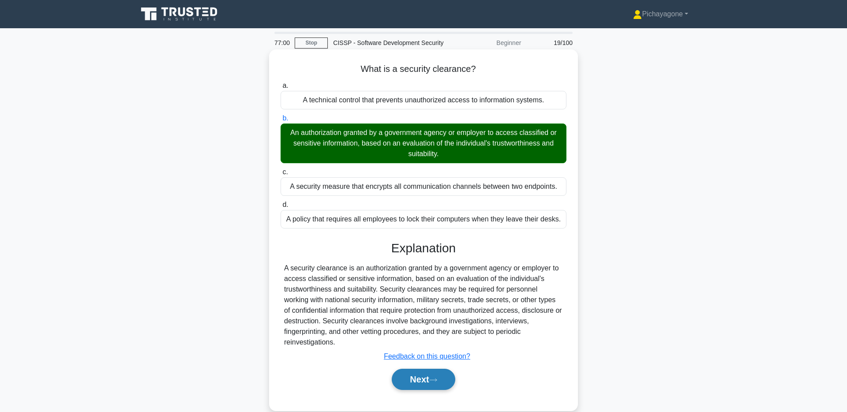
click at [435, 378] on icon at bounding box center [433, 380] width 8 height 5
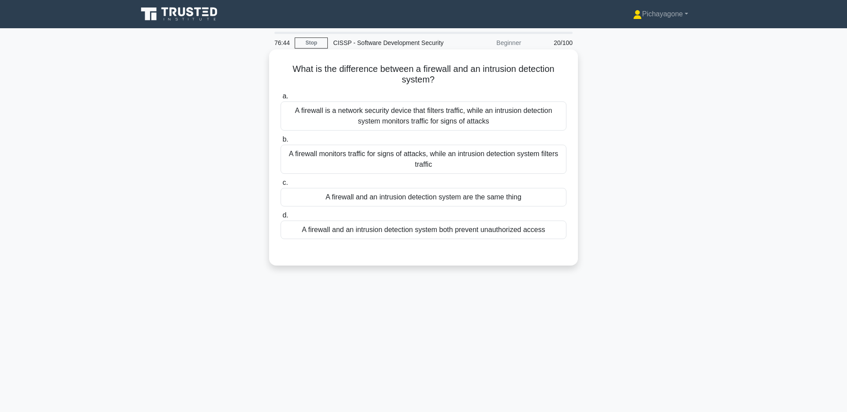
click at [456, 106] on div "A firewall is a network security device that filters traffic, while an intrusio…" at bounding box center [424, 115] width 286 height 29
click at [281, 99] on input "a. A firewall is a network security device that filters traffic, while an intru…" at bounding box center [281, 97] width 0 height 6
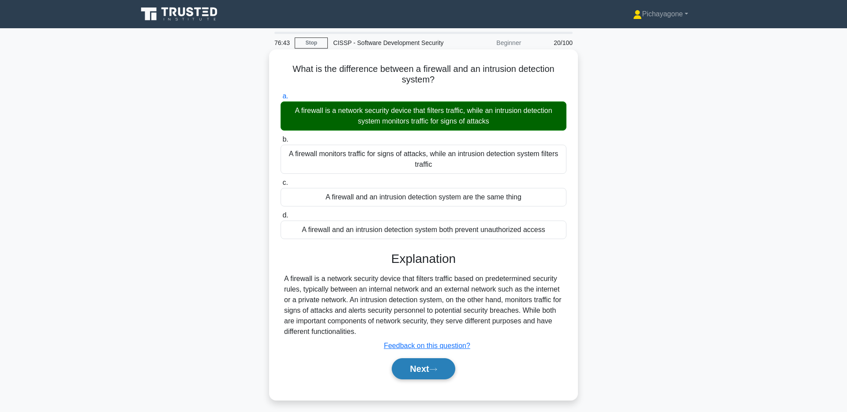
click at [442, 367] on button "Next" at bounding box center [423, 368] width 63 height 21
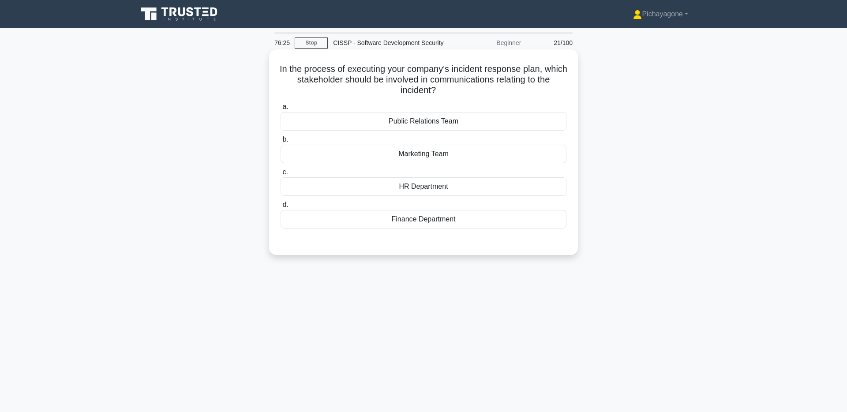
click at [517, 119] on div "Public Relations Team" at bounding box center [424, 121] width 286 height 19
click at [281, 110] on input "a. Public Relations Team" at bounding box center [281, 107] width 0 height 6
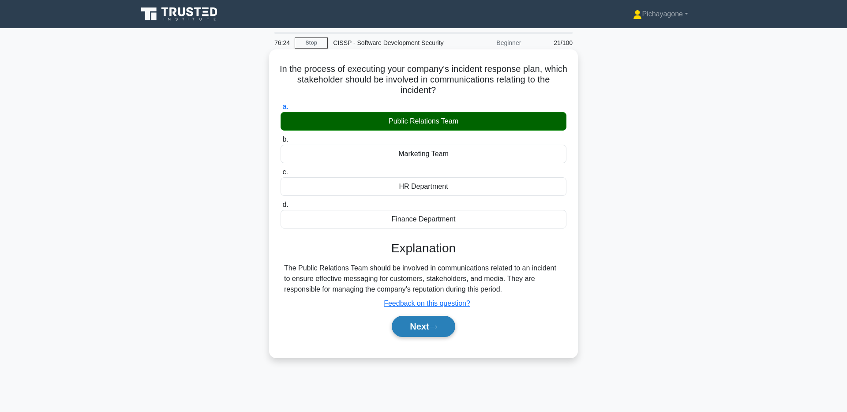
click at [427, 325] on button "Next" at bounding box center [423, 326] width 63 height 21
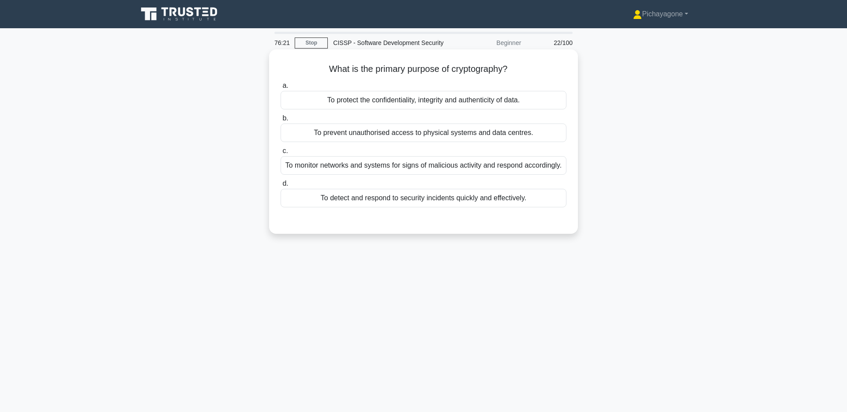
click at [473, 67] on h5 "What is the primary purpose of cryptography? .spinner_0XTQ{transform-origin:cen…" at bounding box center [424, 69] width 288 height 11
click at [531, 68] on h5 "What is the primary purpose of cryptography? .spinner_0XTQ{transform-origin:cen…" at bounding box center [424, 69] width 288 height 11
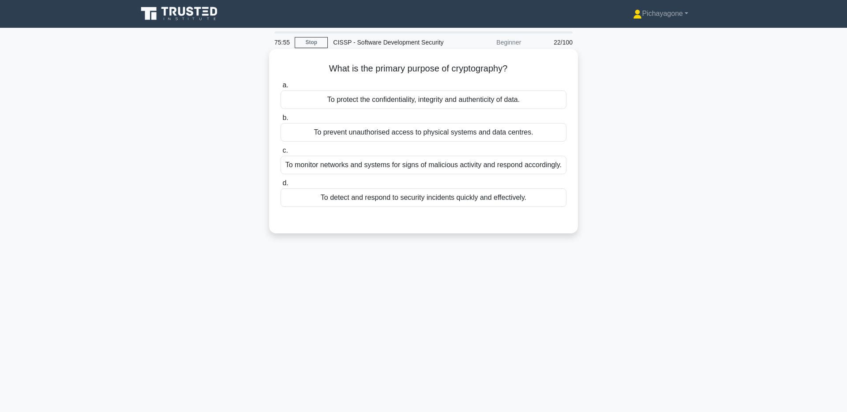
click at [531, 103] on div "To protect the confidentiality, integrity and authenticity of data." at bounding box center [424, 99] width 286 height 19
click at [281, 88] on input "a. To protect the confidentiality, integrity and authenticity of data." at bounding box center [281, 85] width 0 height 6
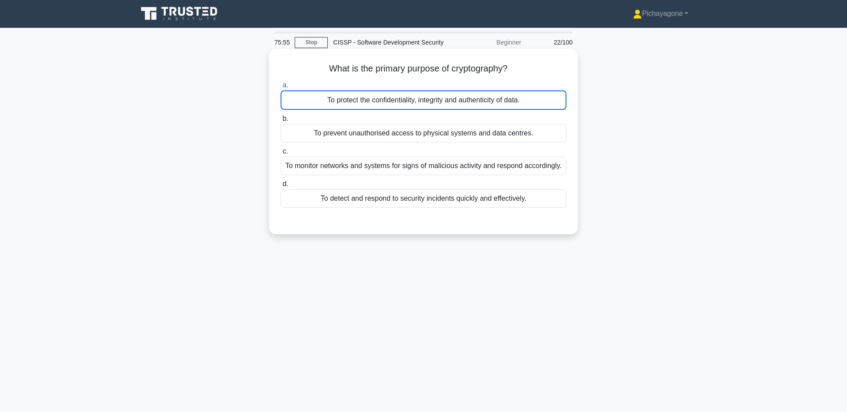
scroll to position [0, 0]
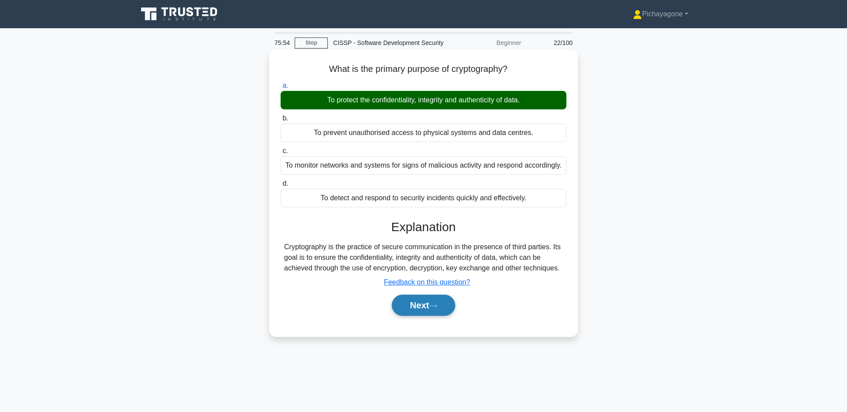
click at [438, 315] on button "Next" at bounding box center [423, 305] width 63 height 21
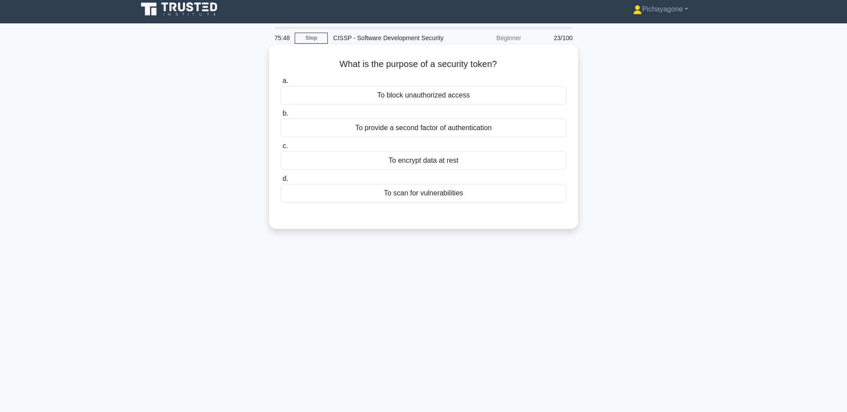
scroll to position [5, 0]
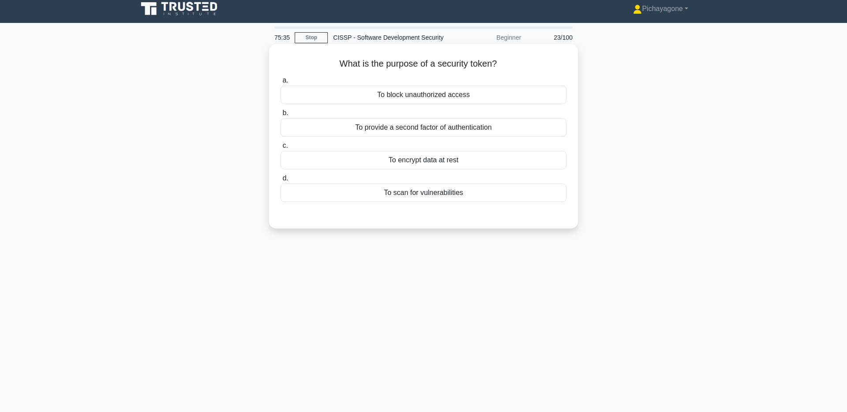
click at [524, 127] on div "To provide a second factor of authentication" at bounding box center [424, 127] width 286 height 19
click at [281, 116] on input "b. To provide a second factor of authentication" at bounding box center [281, 113] width 0 height 6
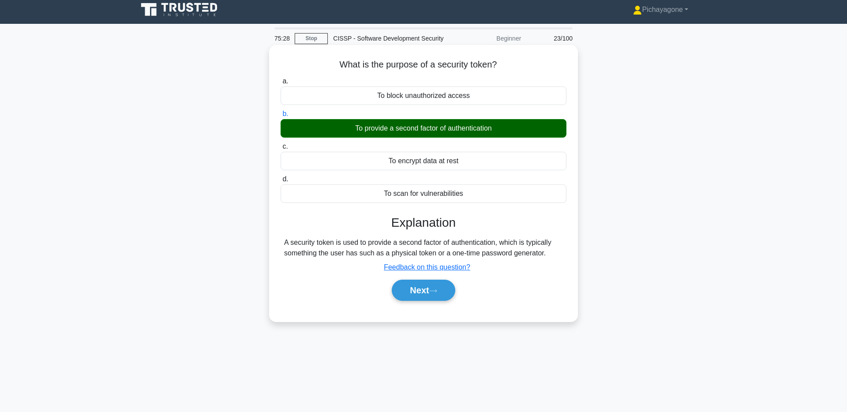
scroll to position [5, 0]
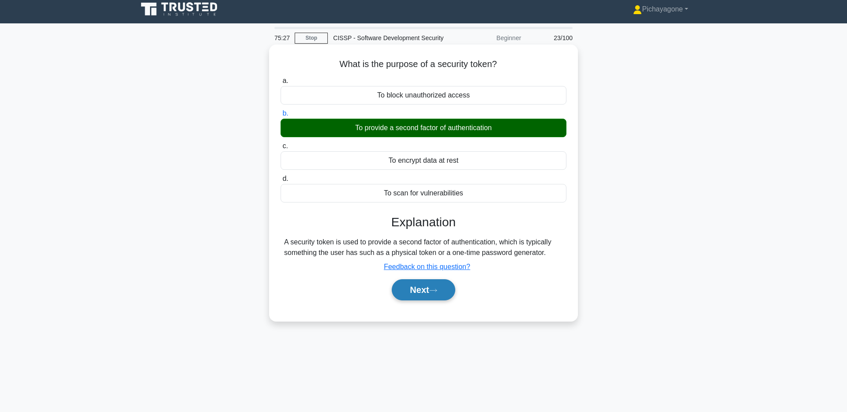
click at [429, 288] on button "Next" at bounding box center [423, 289] width 63 height 21
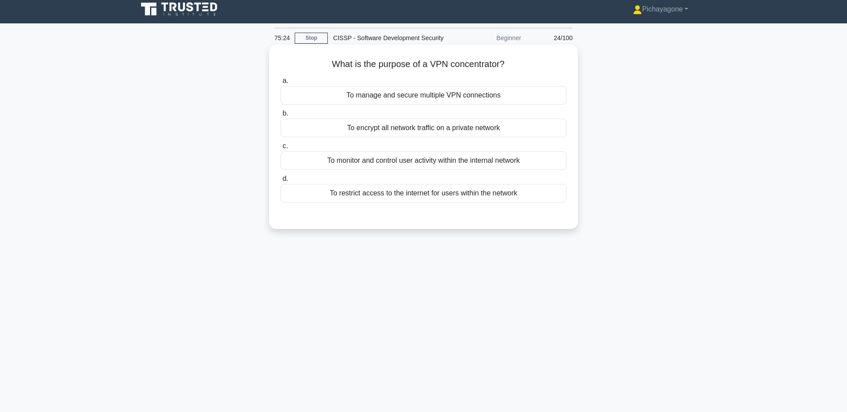
click at [483, 62] on h5 "What is the purpose of a VPN concentrator? .spinner_0XTQ{transform-origin:cente…" at bounding box center [424, 64] width 288 height 11
click at [477, 46] on div at bounding box center [477, 46] width 0 height 0
click at [554, 56] on div "What is the purpose of a VPN concentrator? .spinner_0XTQ{transform-origin:cente…" at bounding box center [424, 136] width 302 height 177
click at [468, 90] on div "To manage and secure multiple VPN connections" at bounding box center [424, 95] width 286 height 19
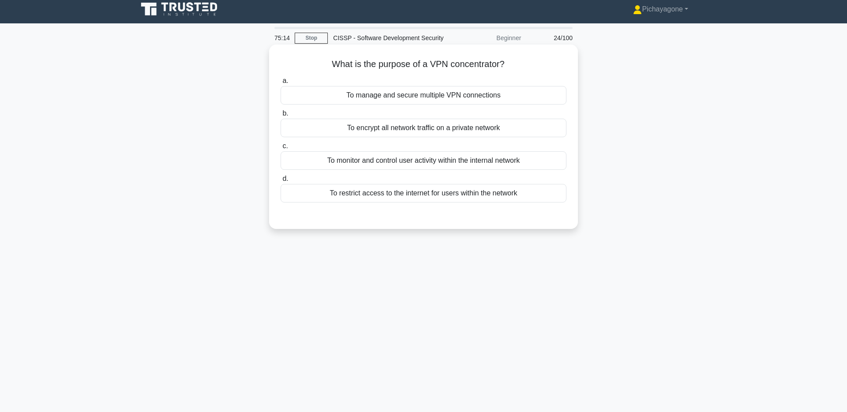
click at [281, 84] on input "a. To manage and secure multiple VPN connections" at bounding box center [281, 81] width 0 height 6
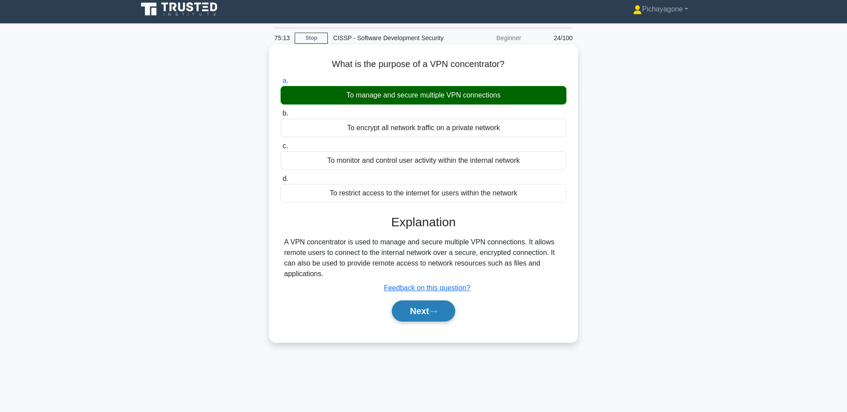
click at [433, 319] on button "Next" at bounding box center [423, 310] width 63 height 21
click at [426, 311] on button "Next" at bounding box center [423, 310] width 63 height 21
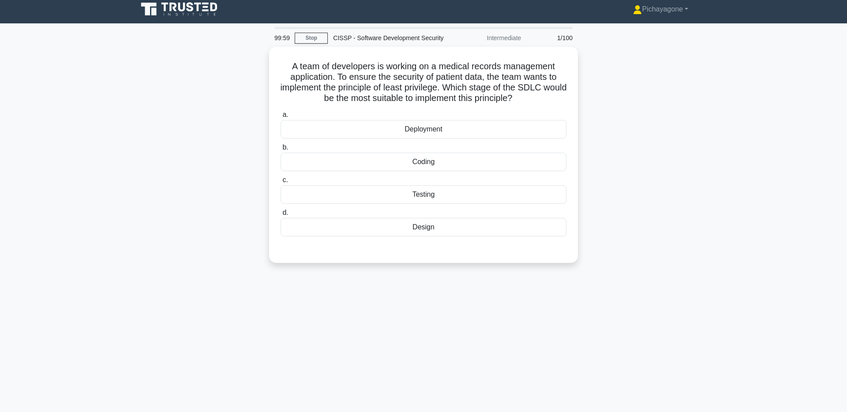
click at [199, 11] on icon at bounding box center [180, 9] width 85 height 17
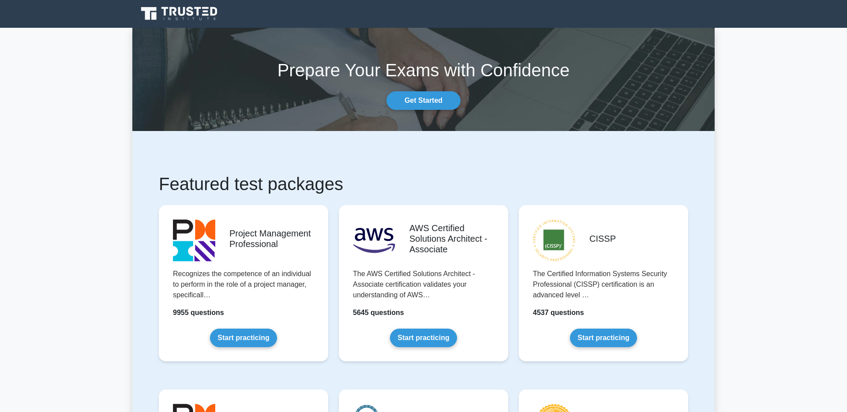
scroll to position [257, 0]
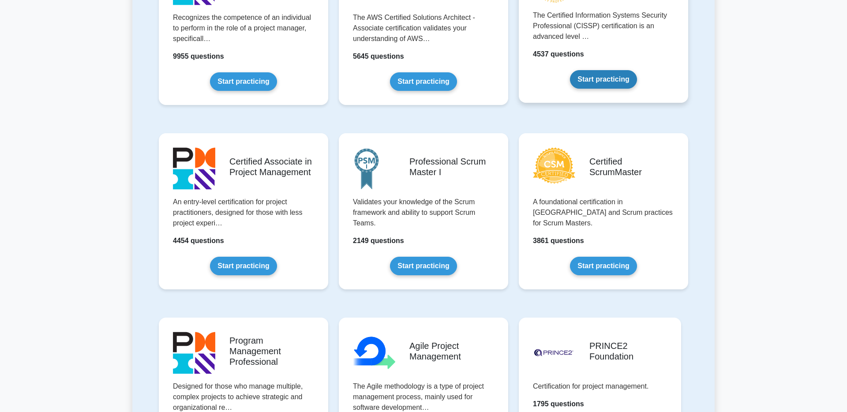
click at [618, 87] on link "Start practicing" at bounding box center [603, 79] width 67 height 19
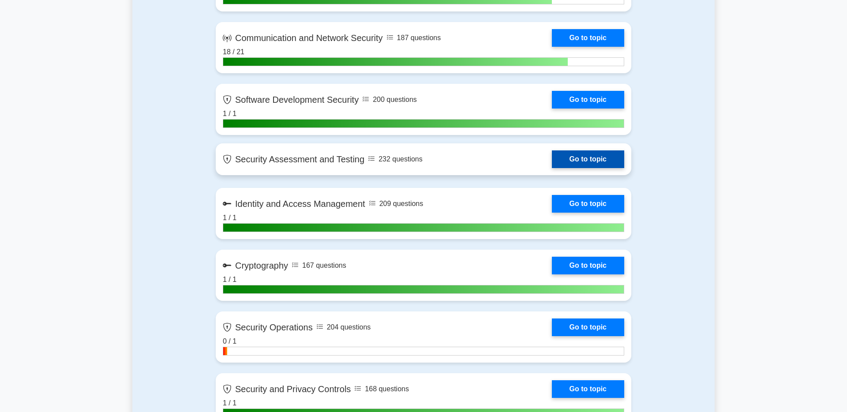
scroll to position [596, 0]
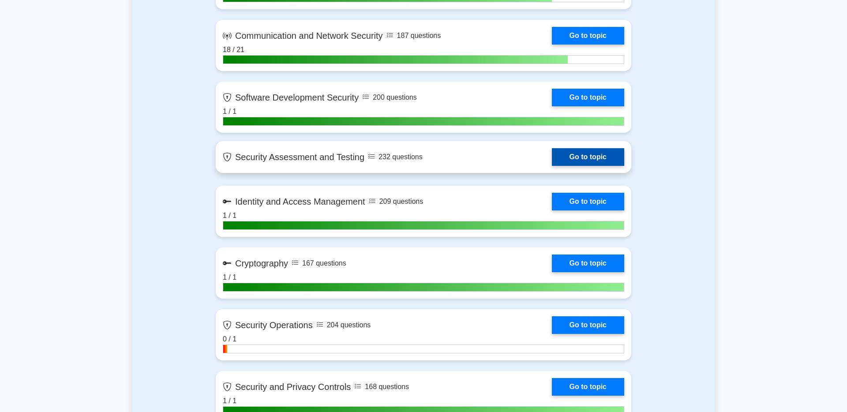
click at [590, 158] on link "Go to topic" at bounding box center [588, 157] width 72 height 18
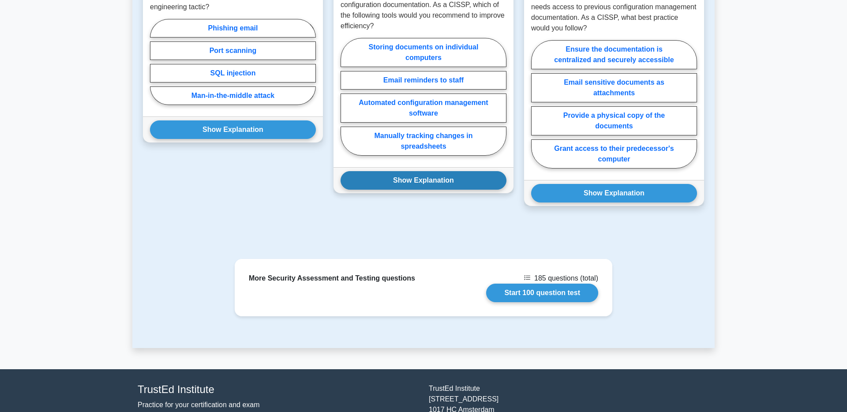
scroll to position [552, 0]
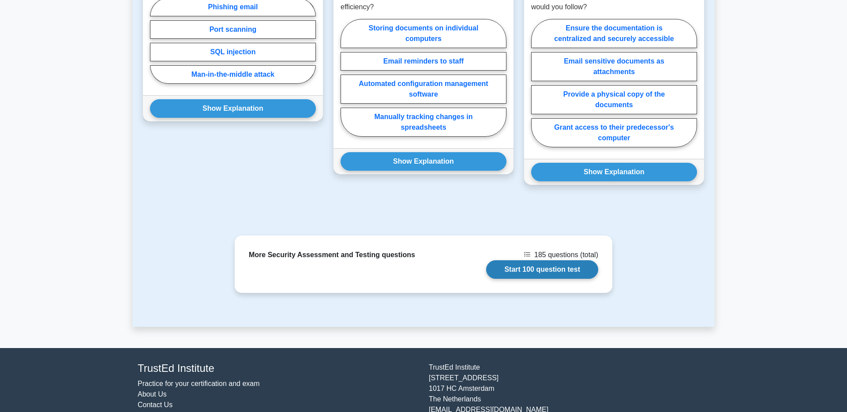
click at [545, 266] on link "Start 100 question test" at bounding box center [542, 269] width 112 height 19
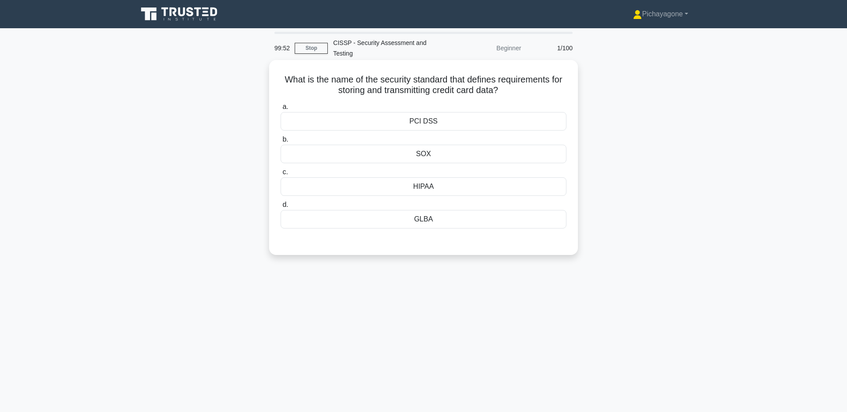
click at [485, 126] on div "PCI DSS" at bounding box center [424, 121] width 286 height 19
click at [281, 110] on input "a. PCI DSS" at bounding box center [281, 107] width 0 height 6
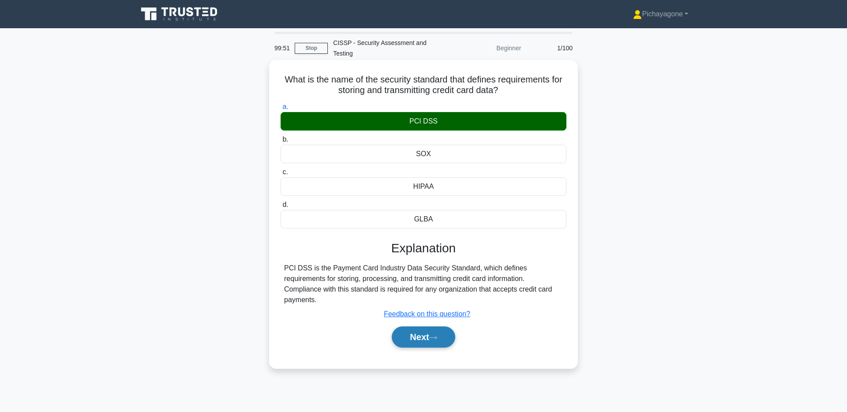
click at [432, 341] on button "Next" at bounding box center [423, 336] width 63 height 21
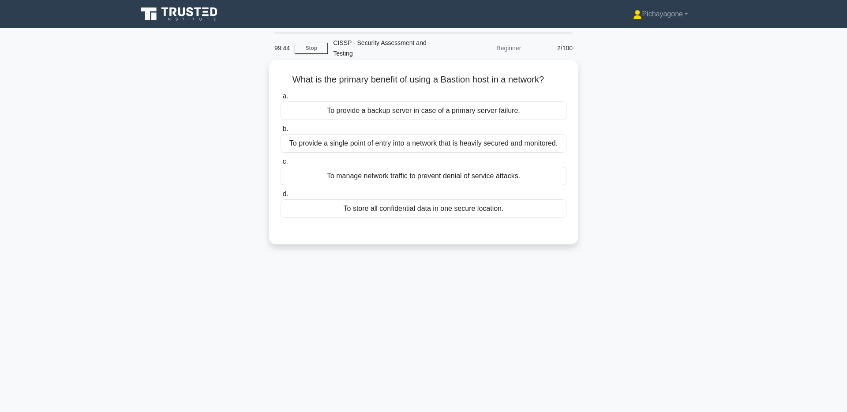
scroll to position [2, 0]
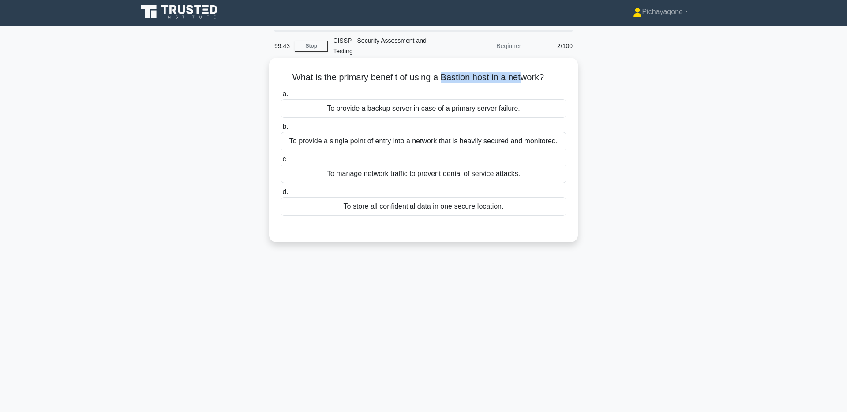
drag, startPoint x: 440, startPoint y: 81, endPoint x: 521, endPoint y: 79, distance: 81.2
click at [521, 79] on h5 "What is the primary benefit of using a Bastion host in a network? .spinner_0XTQ…" at bounding box center [424, 77] width 288 height 11
click at [566, 76] on h5 "What is the primary benefit of using a Bastion host in a network? .spinner_0XTQ…" at bounding box center [424, 77] width 288 height 11
click at [527, 142] on div "To provide a single point of entry into a network that is heavily secured and m…" at bounding box center [424, 141] width 286 height 19
click at [281, 130] on input "b. To provide a single point of entry into a network that is heavily secured an…" at bounding box center [281, 127] width 0 height 6
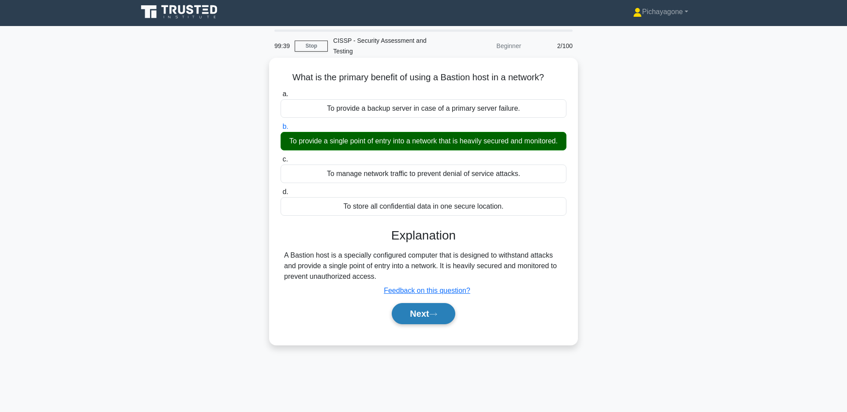
click at [424, 315] on button "Next" at bounding box center [423, 313] width 63 height 21
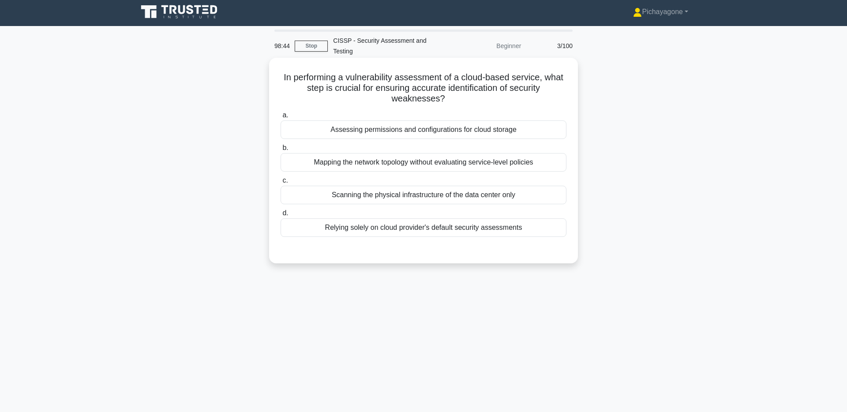
drag, startPoint x: 280, startPoint y: 78, endPoint x: 567, endPoint y: 99, distance: 288.4
click at [567, 99] on div "In performing a vulnerability assessment of a cloud-based service, what step is…" at bounding box center [424, 160] width 302 height 199
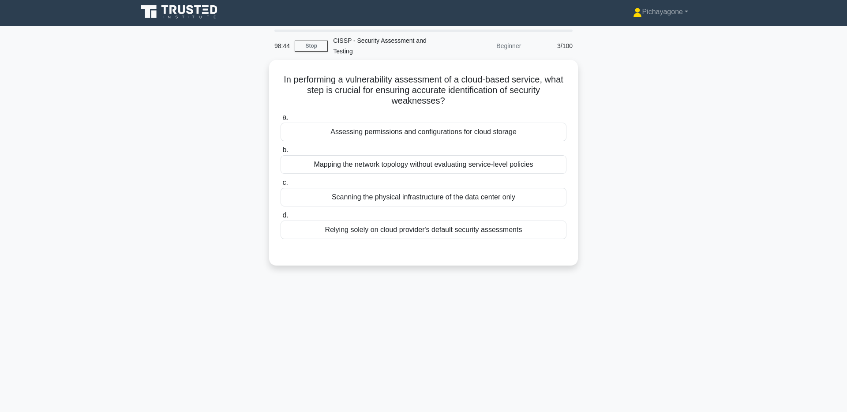
click at [562, 94] on div at bounding box center [562, 94] width 0 height 0
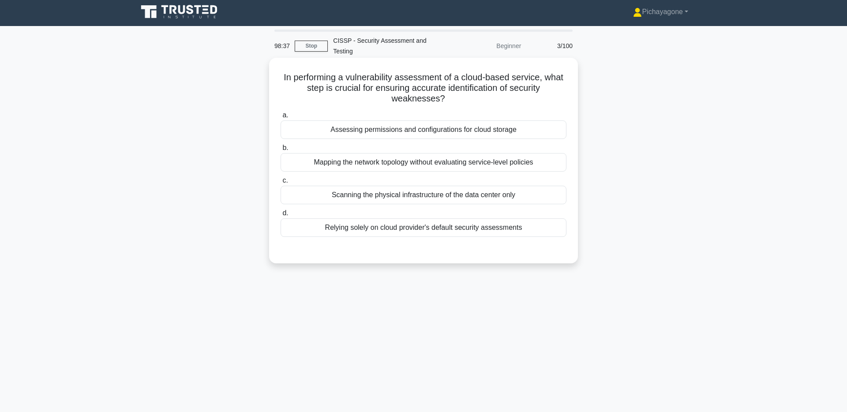
click at [505, 70] on div "In performing a vulnerability assessment of a cloud-based service, what step is…" at bounding box center [424, 160] width 302 height 199
click at [498, 122] on div "Assessing permissions and configurations for cloud storage" at bounding box center [424, 129] width 286 height 19
click at [281, 118] on input "a. Assessing permissions and configurations for cloud storage" at bounding box center [281, 115] width 0 height 6
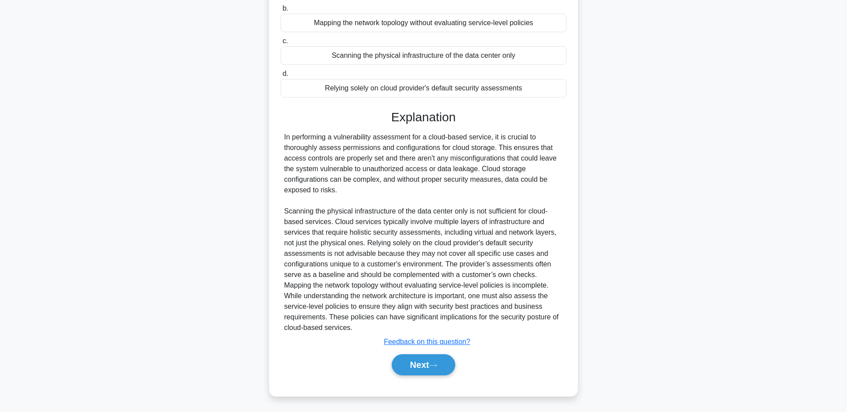
scroll to position [136, 0]
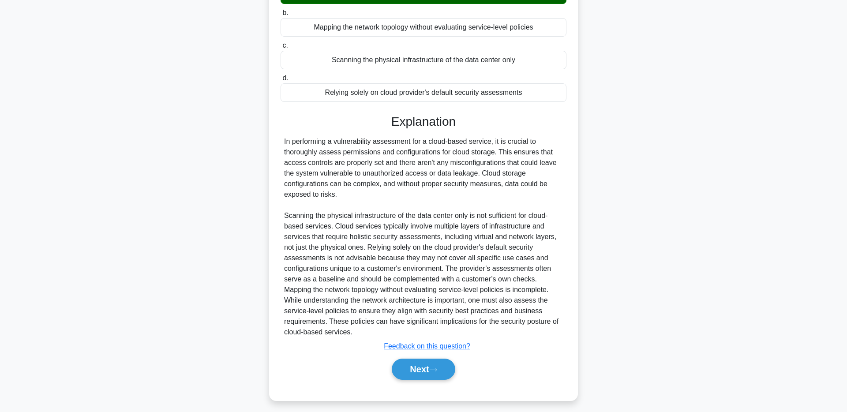
drag, startPoint x: 422, startPoint y: 364, endPoint x: 271, endPoint y: 309, distance: 160.8
click at [271, 309] on div "In performing a vulnerability assessment of a cloud-based service, what step is…" at bounding box center [423, 162] width 309 height 478
click at [323, 300] on div "In performing a vulnerability assessment for a cloud-based service, it is cruci…" at bounding box center [423, 237] width 279 height 201
drag, startPoint x: 411, startPoint y: 370, endPoint x: 303, endPoint y: 278, distance: 141.8
click at [292, 281] on div "Explanation In performing a vulnerability assessment for a cloud-based service,…" at bounding box center [424, 249] width 286 height 269
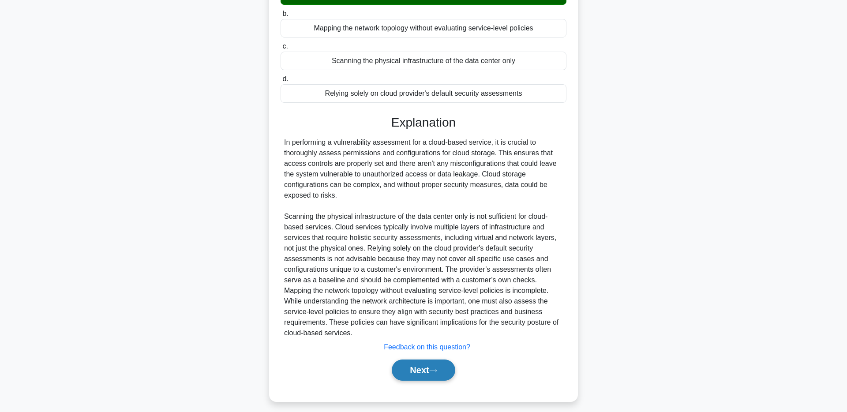
click at [410, 376] on button "Next" at bounding box center [423, 370] width 63 height 21
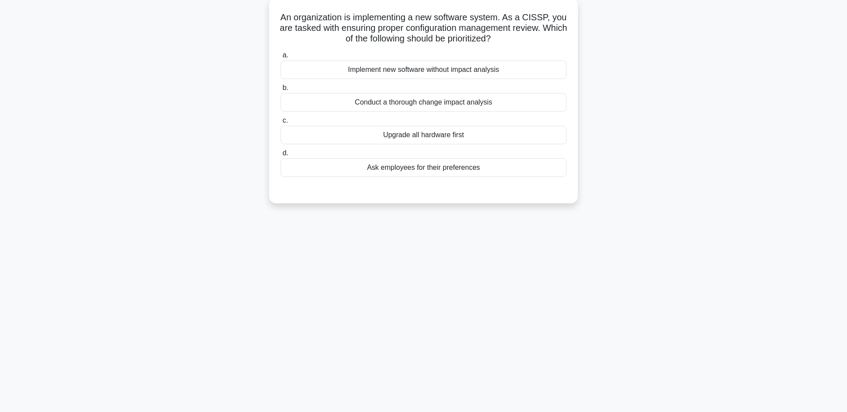
scroll to position [0, 0]
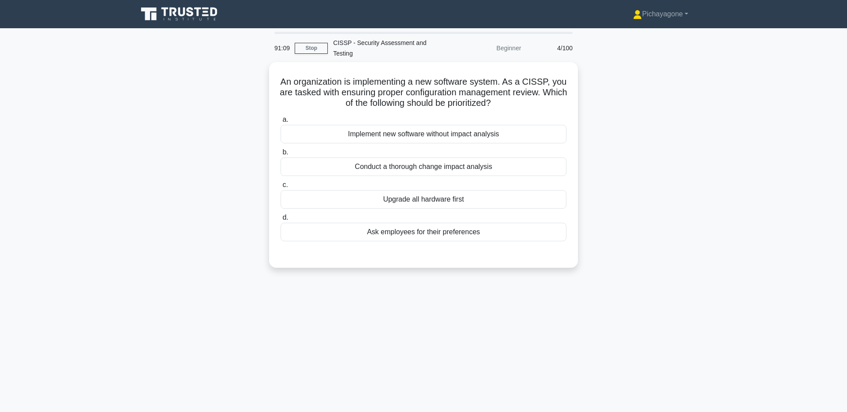
drag, startPoint x: 439, startPoint y: 92, endPoint x: 633, endPoint y: 111, distance: 195.1
click at [641, 106] on div "An organization is implementing a new software system. As a CISSP, you are task…" at bounding box center [423, 170] width 582 height 216
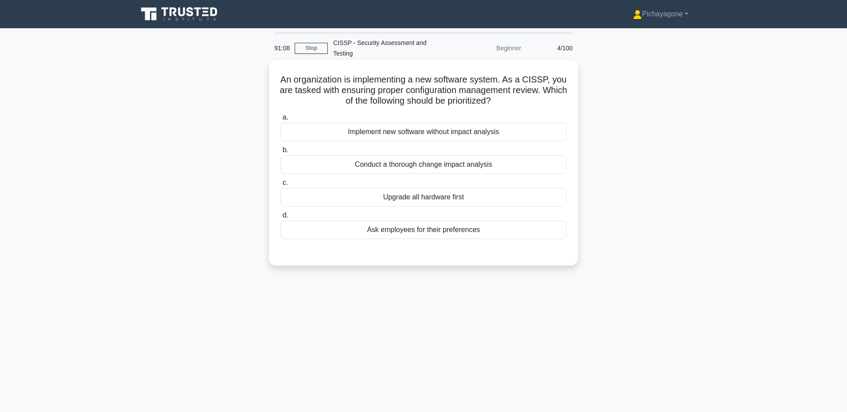
click at [501, 118] on label "a. Implement new software without impact analysis" at bounding box center [424, 126] width 286 height 29
click at [281, 118] on input "a. Implement new software without impact analysis" at bounding box center [281, 118] width 0 height 6
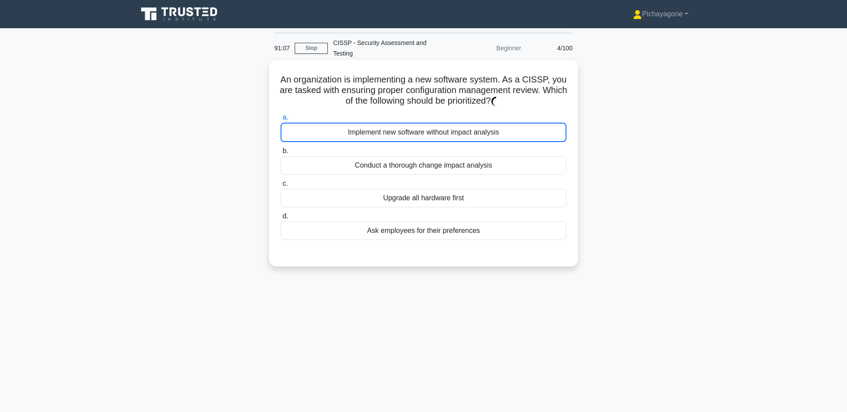
drag, startPoint x: 478, startPoint y: 177, endPoint x: 489, endPoint y: 165, distance: 16.2
click at [487, 168] on div "a. Implement new software without impact analysis b. Conduct a thorough change …" at bounding box center [423, 175] width 296 height 131
click at [490, 165] on div "Conduct a thorough change impact analysis" at bounding box center [424, 165] width 286 height 19
click at [281, 154] on input "b. Conduct a thorough change impact analysis" at bounding box center [281, 151] width 0 height 6
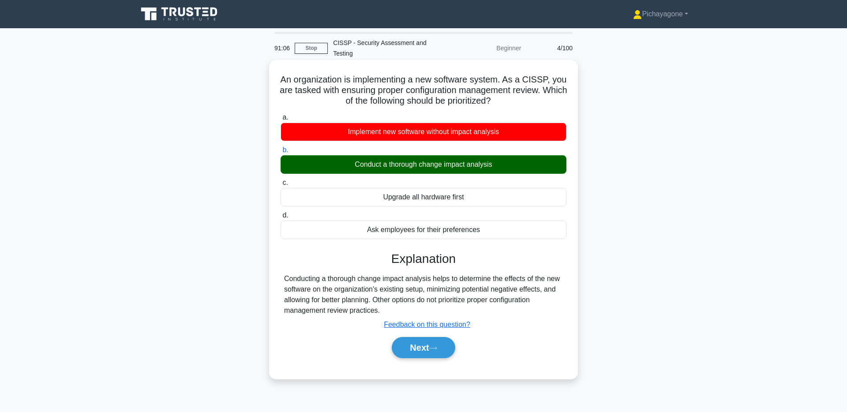
drag, startPoint x: 575, startPoint y: 189, endPoint x: 498, endPoint y: 340, distance: 169.7
click at [574, 192] on div "An organization is implementing a new software system. As a CISSP, you are task…" at bounding box center [423, 219] width 309 height 319
click at [440, 342] on button "Next" at bounding box center [423, 347] width 63 height 21
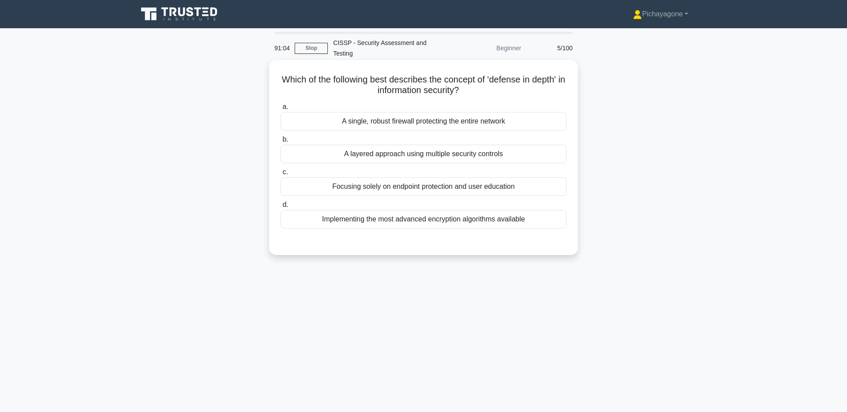
click at [543, 107] on label "a. A single, robust firewall protecting the entire network" at bounding box center [424, 115] width 286 height 29
click at [281, 107] on input "a. A single, robust firewall protecting the entire network" at bounding box center [281, 107] width 0 height 6
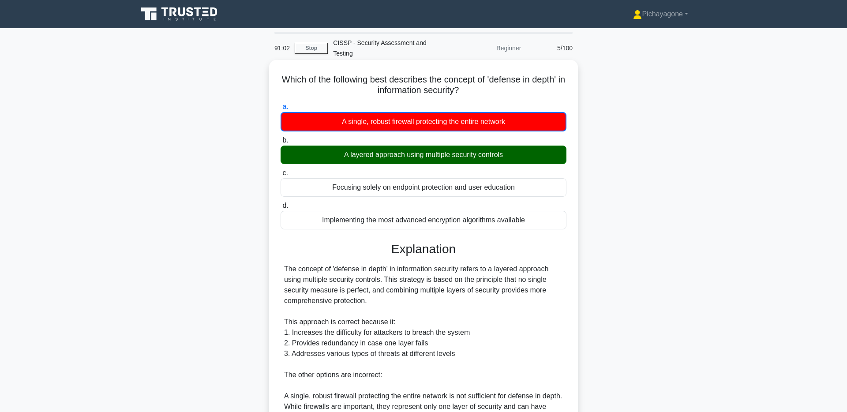
drag, startPoint x: 513, startPoint y: 86, endPoint x: 483, endPoint y: 87, distance: 30.5
click at [513, 86] on h5 "Which of the following best describes the concept of 'defense in depth' in info…" at bounding box center [424, 85] width 288 height 22
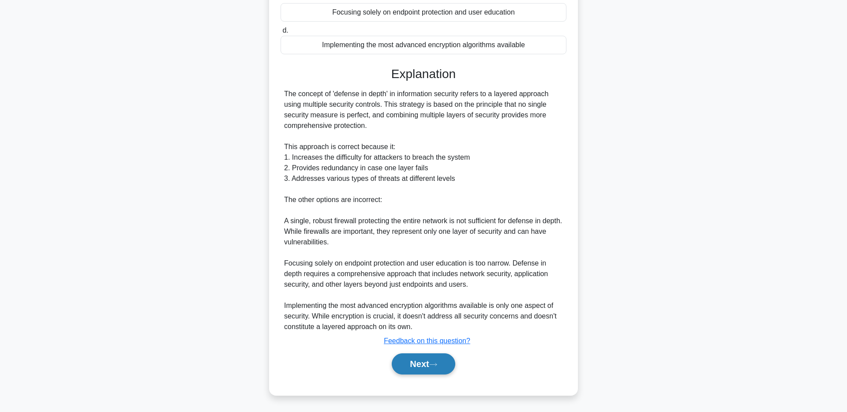
click at [420, 365] on button "Next" at bounding box center [423, 363] width 63 height 21
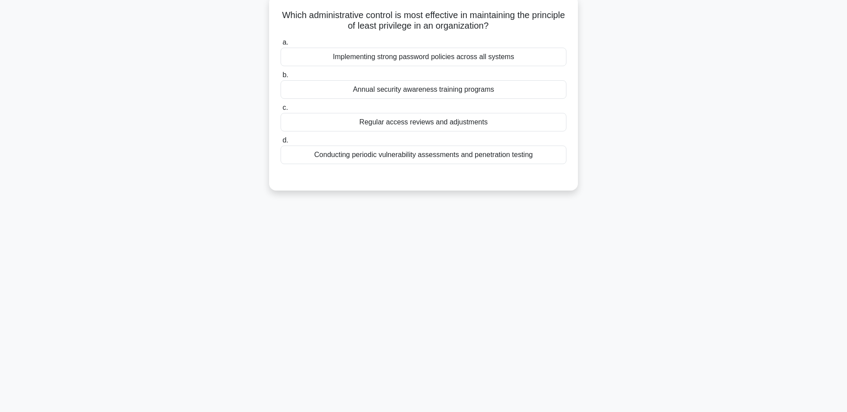
scroll to position [0, 0]
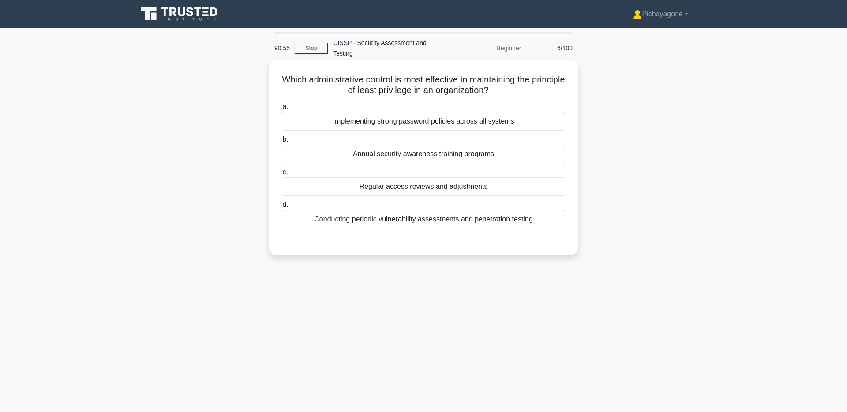
drag, startPoint x: 370, startPoint y: 86, endPoint x: 519, endPoint y: 92, distance: 149.2
click at [519, 92] on h5 "Which administrative control is most effective in maintaining the principle of …" at bounding box center [424, 85] width 288 height 22
click at [543, 244] on div "a. Implementing strong password policies across all systems b. Annual security …" at bounding box center [424, 172] width 288 height 145
click at [537, 217] on div "Conducting periodic vulnerability assessments and penetration testing" at bounding box center [424, 219] width 286 height 19
click at [281, 208] on input "d. Conducting periodic vulnerability assessments and penetration testing" at bounding box center [281, 205] width 0 height 6
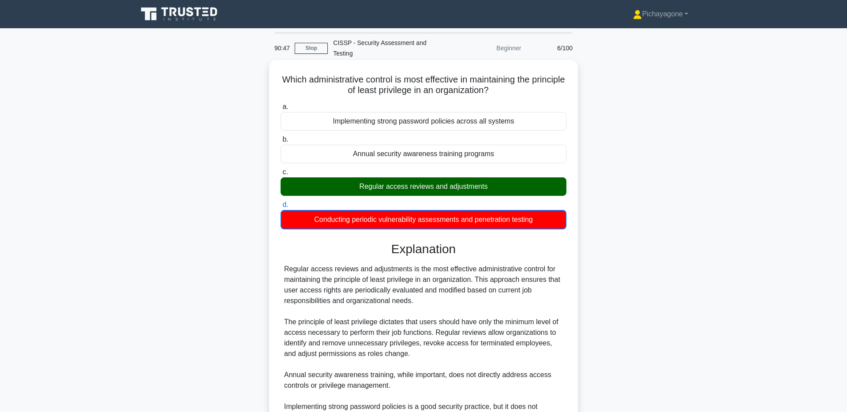
drag, startPoint x: 352, startPoint y: 186, endPoint x: 533, endPoint y: 203, distance: 182.6
click at [531, 193] on div "Regular access reviews and adjustments" at bounding box center [424, 186] width 286 height 19
drag, startPoint x: 532, startPoint y: 321, endPoint x: 525, endPoint y: 320, distance: 6.7
click at [532, 321] on div "Regular access reviews and adjustments is the most effective administrative con…" at bounding box center [423, 386] width 279 height 244
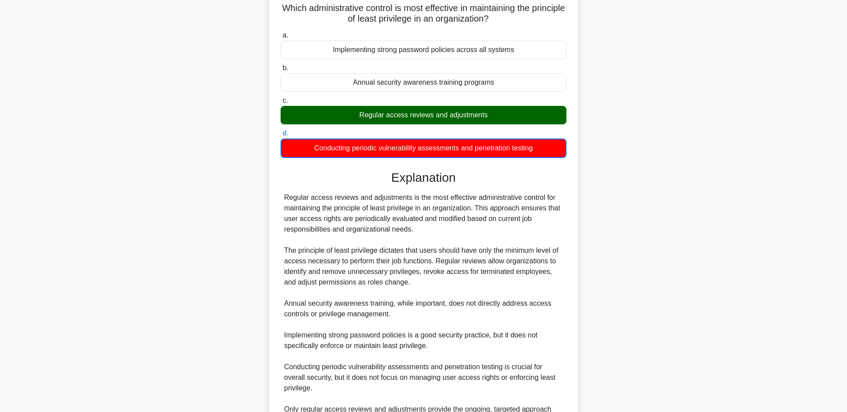
scroll to position [176, 0]
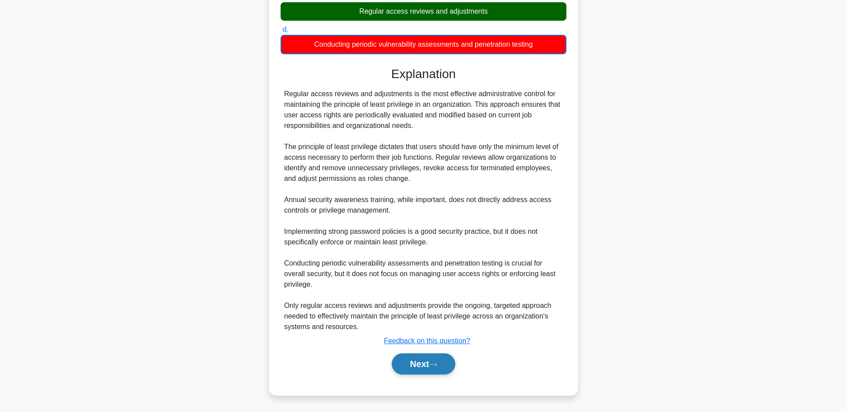
click at [450, 356] on button "Next" at bounding box center [423, 363] width 63 height 21
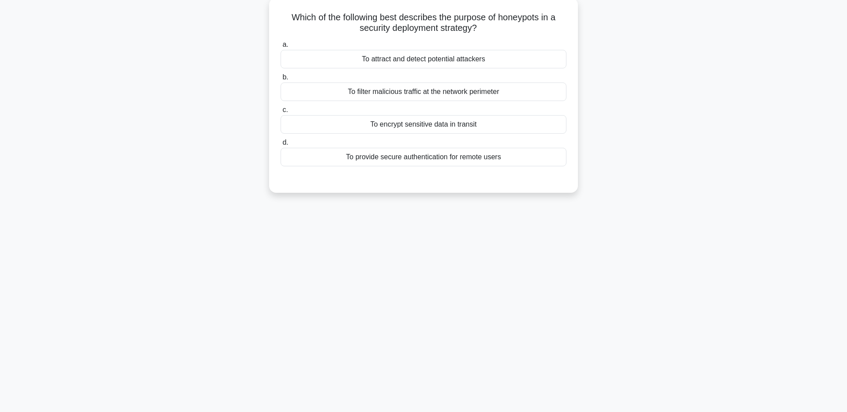
scroll to position [64, 0]
click at [444, 293] on div "89:30 Stop CISSP - Security Assessment and Testing Beginner 7/100 Which of the …" at bounding box center [423, 187] width 582 height 441
click at [505, 54] on div "To attract and detect potential attackers" at bounding box center [424, 57] width 286 height 19
click at [281, 45] on input "a. To attract and detect potential attackers" at bounding box center [281, 43] width 0 height 6
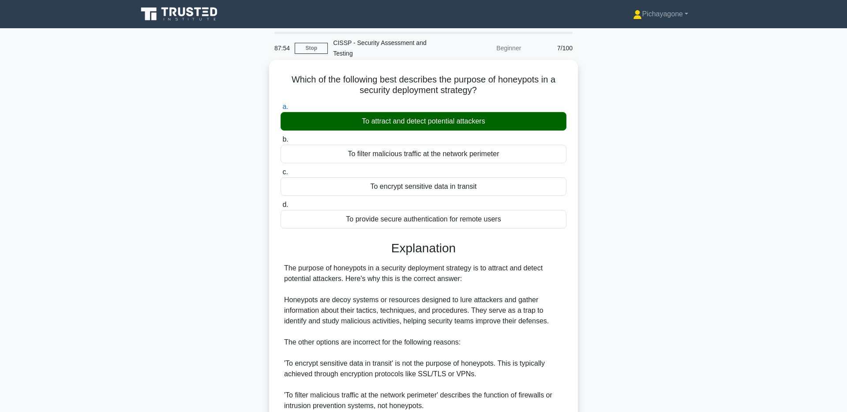
scroll to position [154, 0]
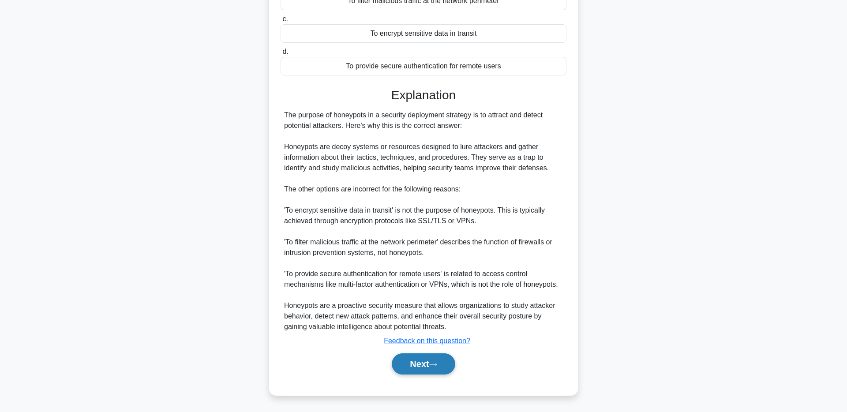
click at [403, 359] on button "Next" at bounding box center [423, 363] width 63 height 21
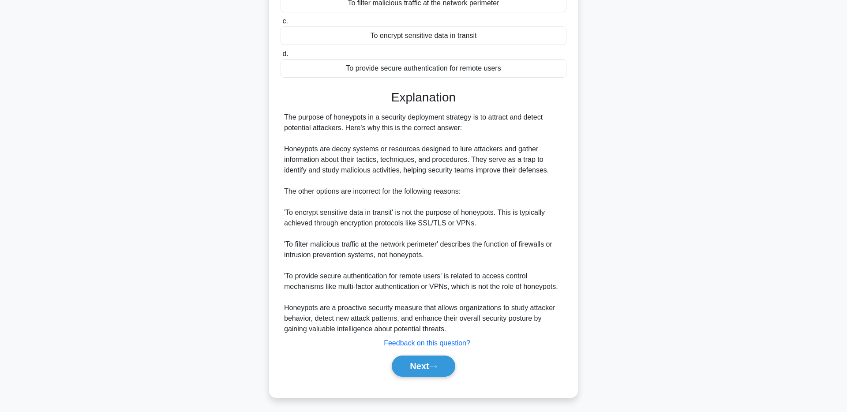
scroll to position [0, 0]
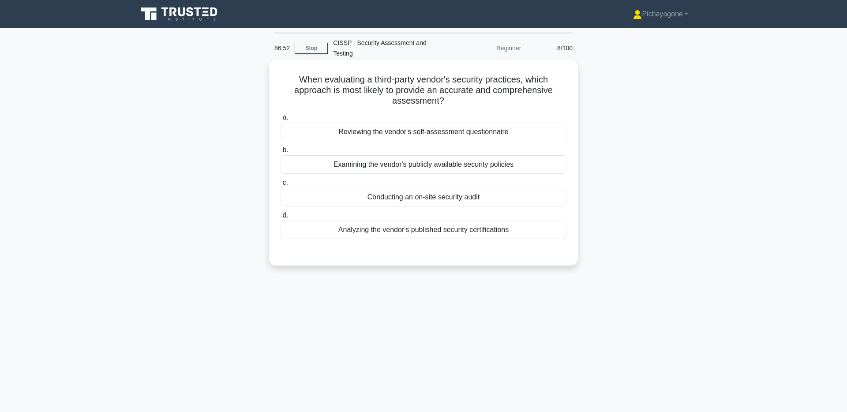
click at [508, 236] on div "Analyzing the vendor's published security certifications" at bounding box center [424, 230] width 286 height 19
click at [281, 218] on input "d. Analyzing the vendor's published security certifications" at bounding box center [281, 216] width 0 height 6
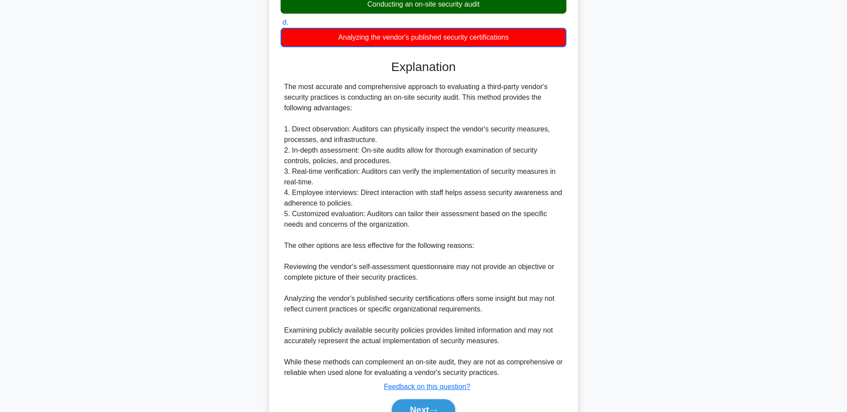
scroll to position [239, 0]
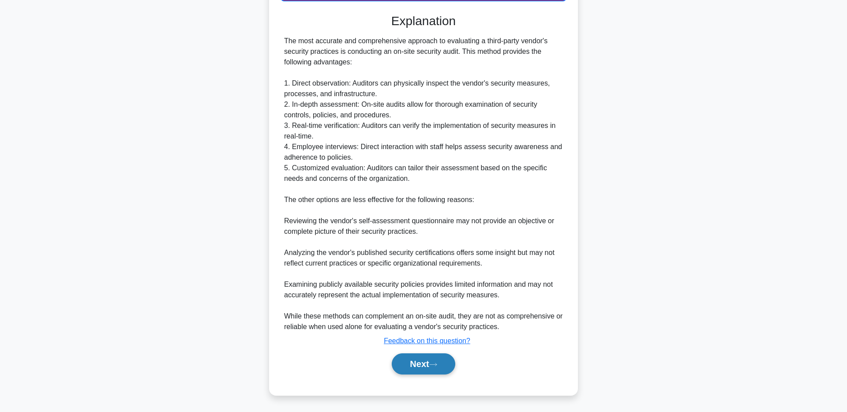
click at [440, 355] on button "Next" at bounding box center [423, 363] width 63 height 21
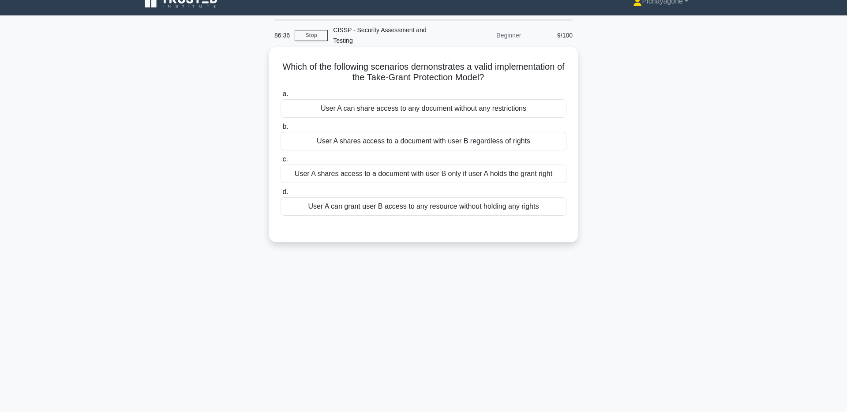
scroll to position [12, 0]
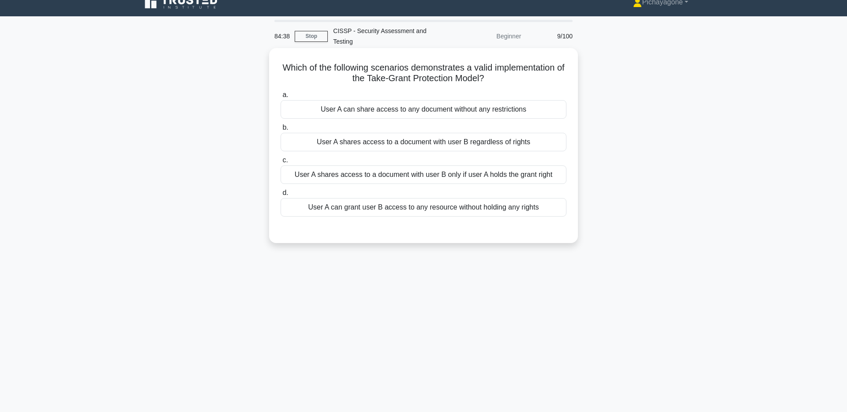
click at [545, 182] on div "User A shares access to a document with user B only if user A holds the grant r…" at bounding box center [424, 174] width 286 height 19
click at [281, 163] on input "c. User A shares access to a document with user B only if user A holds the gran…" at bounding box center [281, 160] width 0 height 6
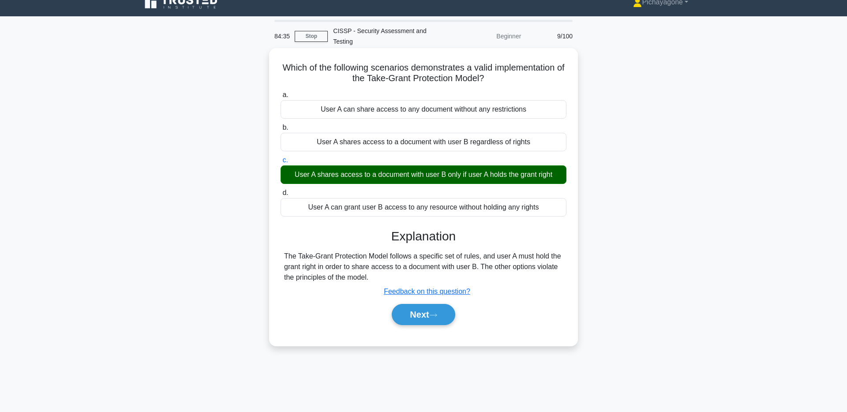
click at [476, 304] on div "Next" at bounding box center [424, 314] width 286 height 28
click at [451, 310] on button "Next" at bounding box center [423, 314] width 63 height 21
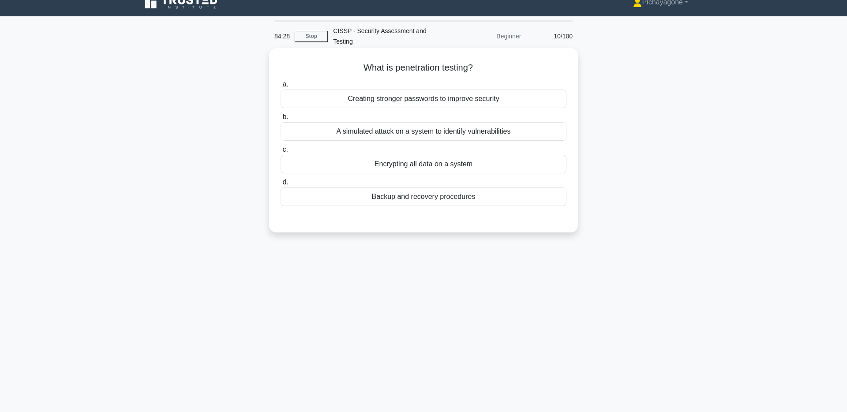
click at [518, 135] on div "A simulated attack on a system to identify vulnerabilities" at bounding box center [424, 131] width 286 height 19
click at [281, 120] on input "b. A simulated attack on a system to identify vulnerabilities" at bounding box center [281, 117] width 0 height 6
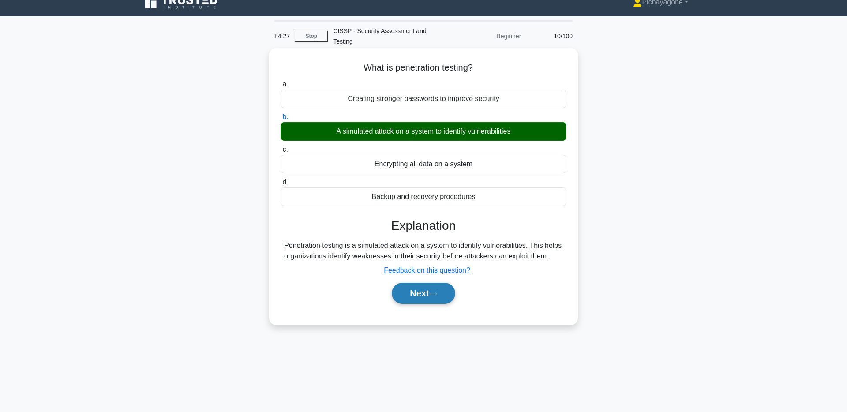
click at [419, 293] on button "Next" at bounding box center [423, 293] width 63 height 21
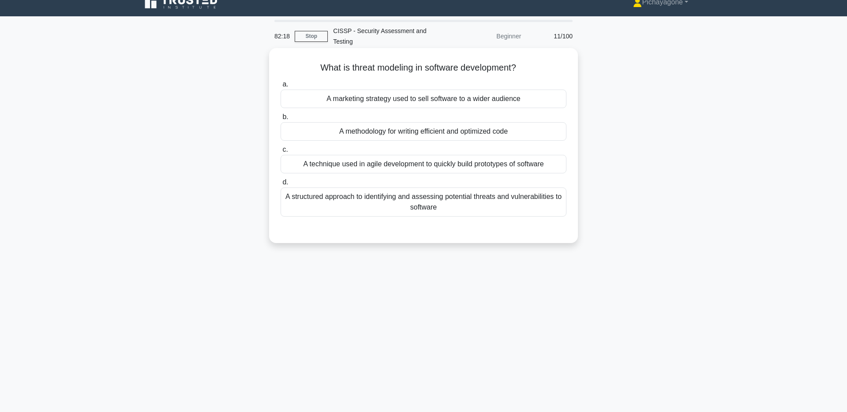
click at [450, 215] on div "A structured approach to identifying and assessing potential threats and vulner…" at bounding box center [424, 201] width 286 height 29
click at [281, 185] on input "d. A structured approach to identifying and assessing potential threats and vul…" at bounding box center [281, 183] width 0 height 6
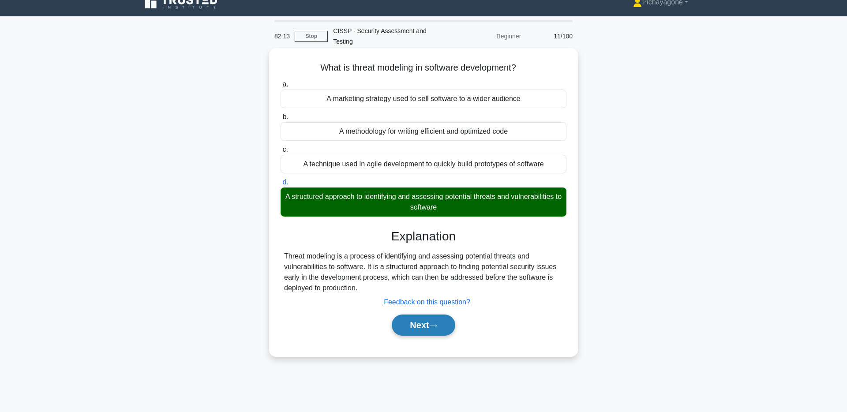
click at [422, 326] on button "Next" at bounding box center [423, 325] width 63 height 21
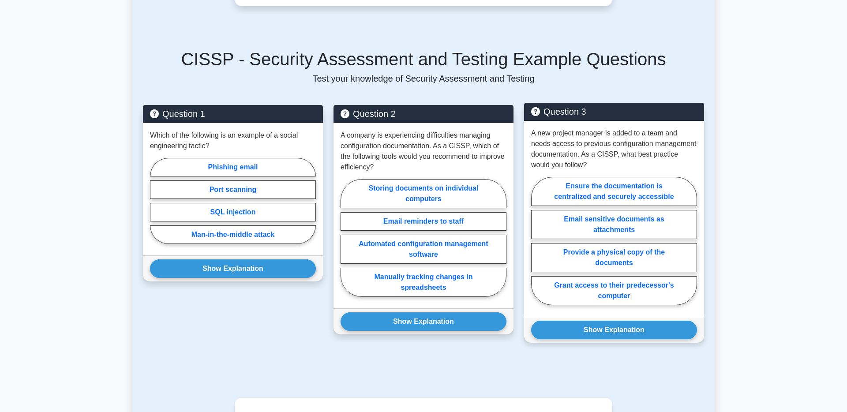
scroll to position [585, 0]
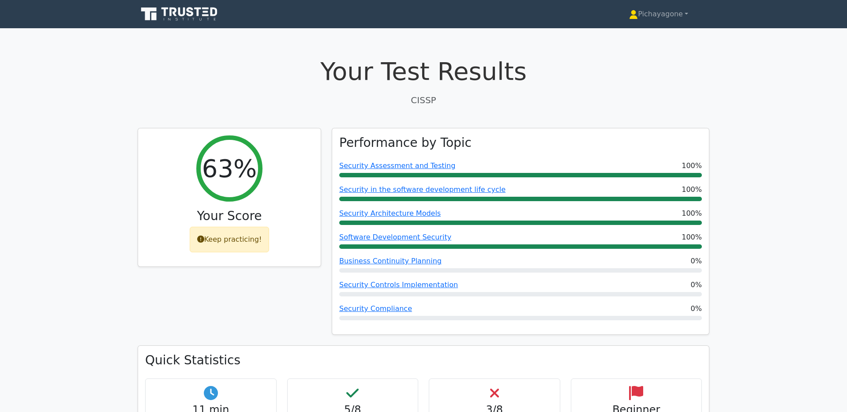
click at [154, 7] on icon at bounding box center [148, 13] width 15 height 13
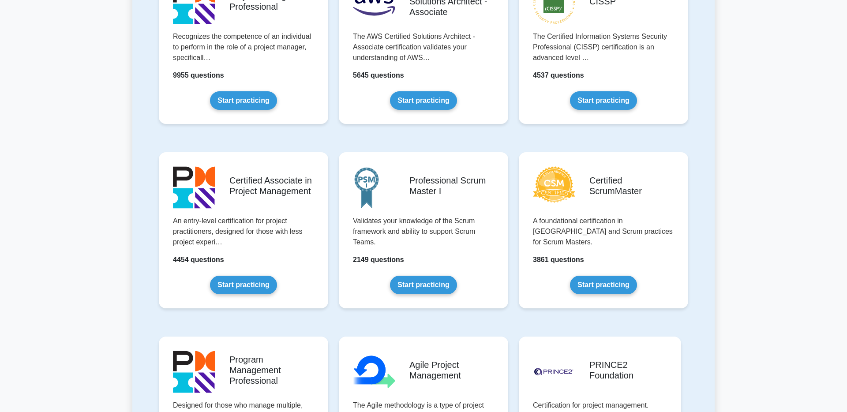
scroll to position [195, 0]
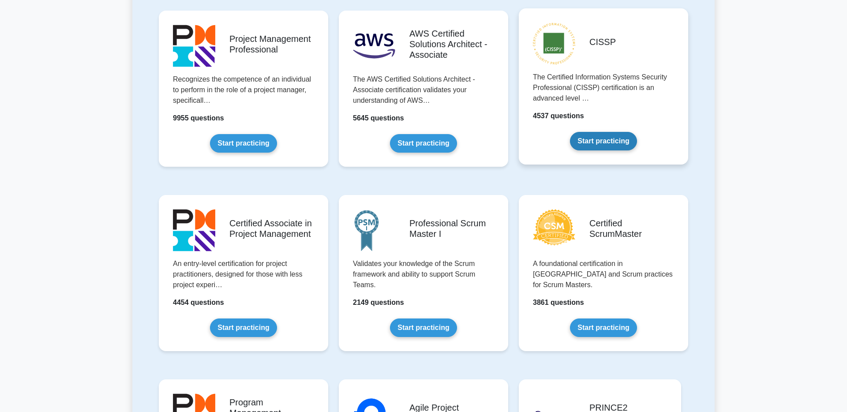
click at [624, 148] on link "Start practicing" at bounding box center [603, 141] width 67 height 19
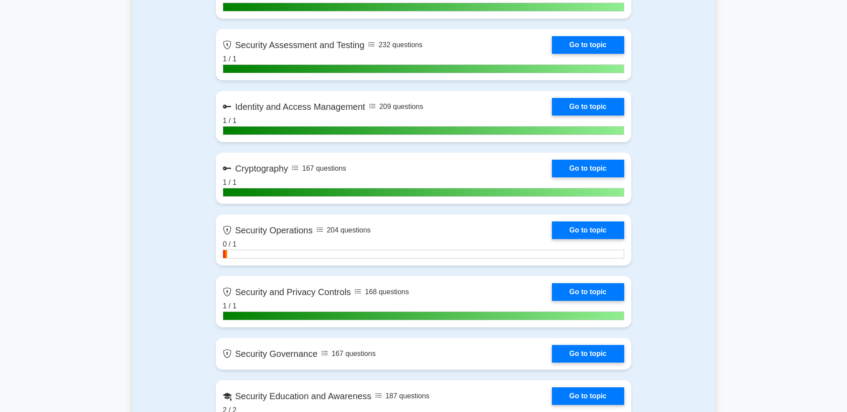
scroll to position [784, 0]
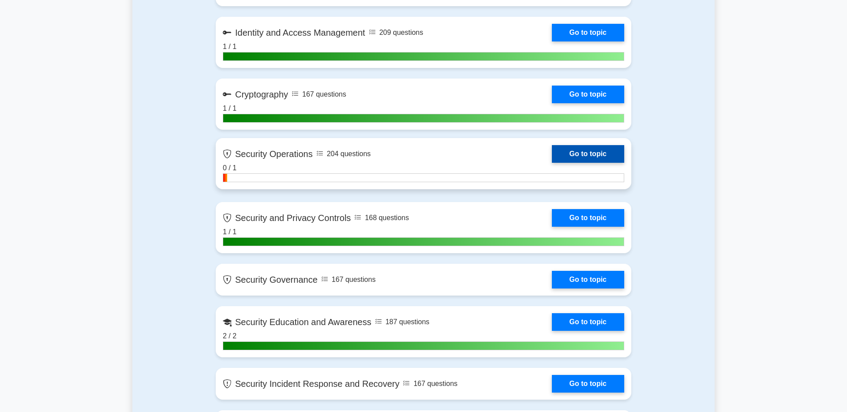
click at [552, 158] on link "Go to topic" at bounding box center [588, 154] width 72 height 18
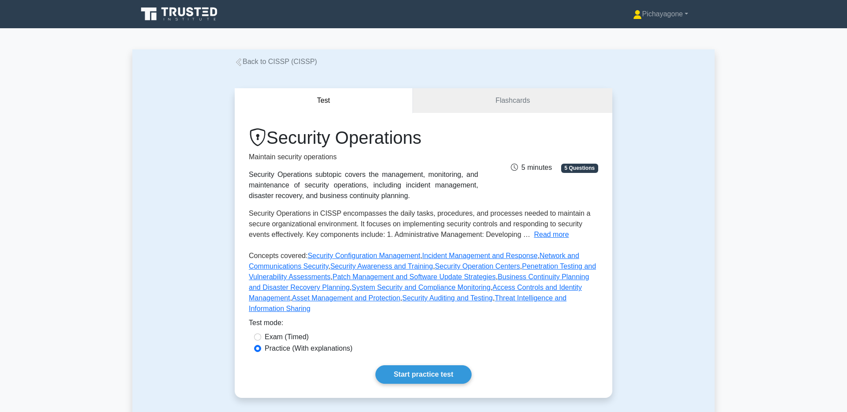
click at [577, 73] on div "Test Flashcards Security Operations Maintain security operations Security Opera…" at bounding box center [423, 243] width 388 height 352
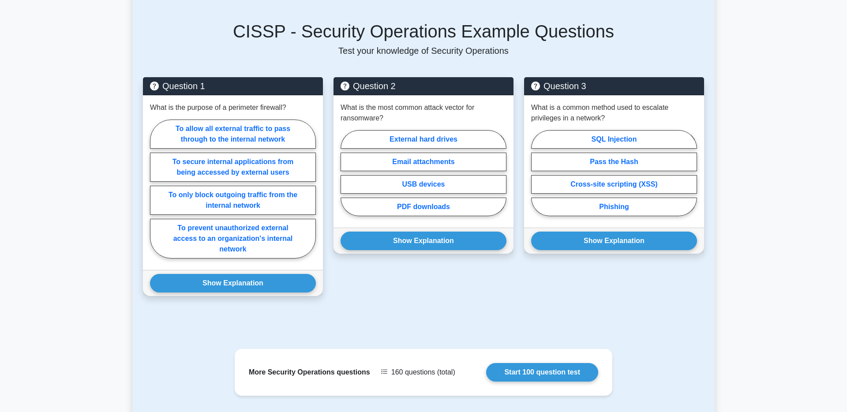
scroll to position [554, 0]
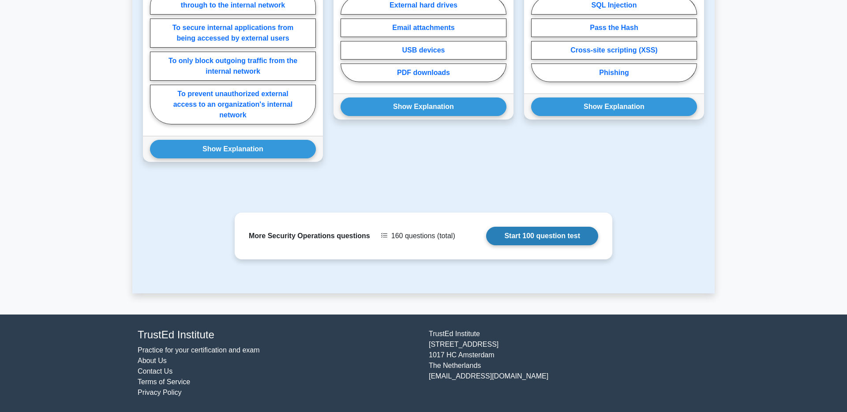
click at [532, 237] on link "Start 100 question test" at bounding box center [542, 236] width 112 height 19
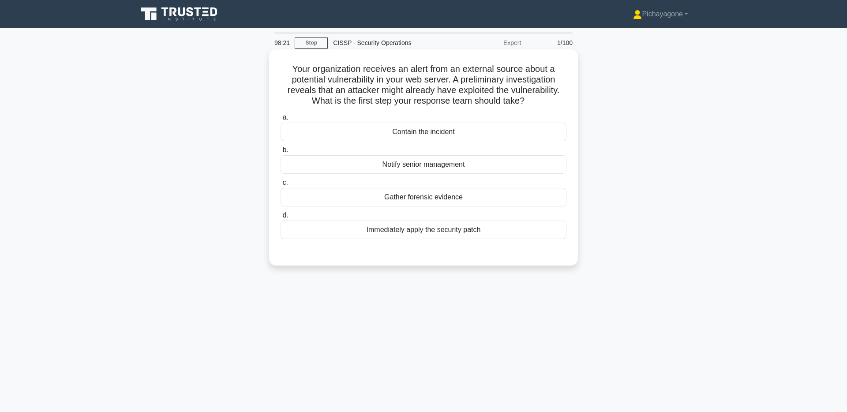
click at [504, 126] on div "Contain the incident" at bounding box center [424, 132] width 286 height 19
click at [281, 120] on input "a. Contain the incident" at bounding box center [281, 118] width 0 height 6
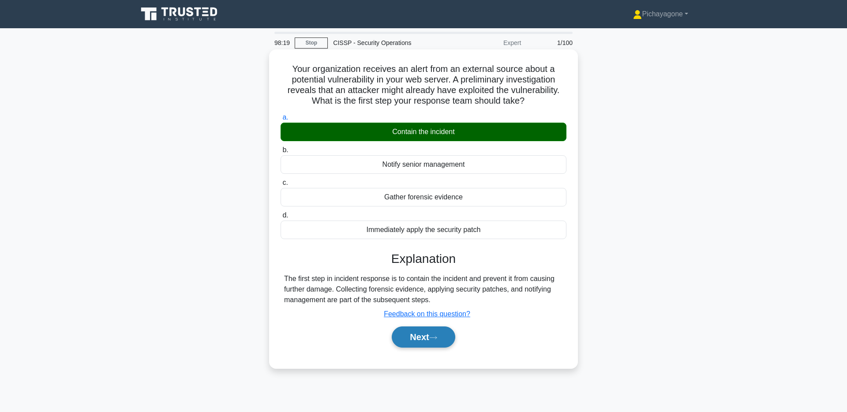
drag, startPoint x: 442, startPoint y: 334, endPoint x: 453, endPoint y: 331, distance: 10.9
click at [443, 334] on button "Next" at bounding box center [423, 336] width 63 height 21
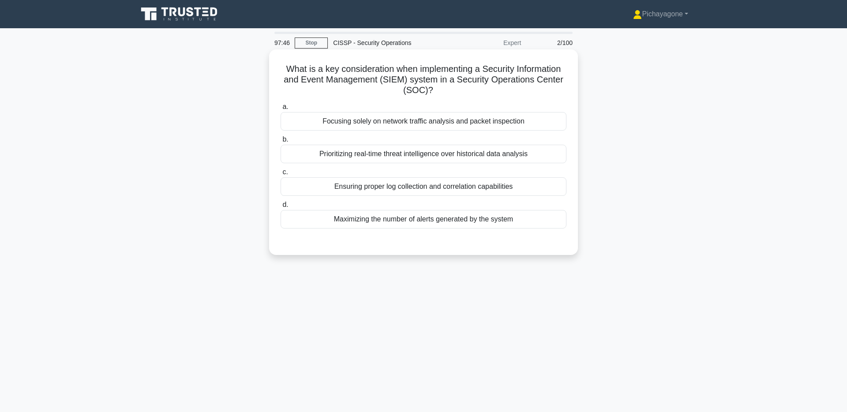
drag, startPoint x: 529, startPoint y: 183, endPoint x: 548, endPoint y: 177, distance: 19.8
click at [528, 182] on div "Ensuring proper log collection and correlation capabilities" at bounding box center [424, 186] width 286 height 19
click at [281, 175] on input "c. Ensuring proper log collection and correlation capabilities" at bounding box center [281, 172] width 0 height 6
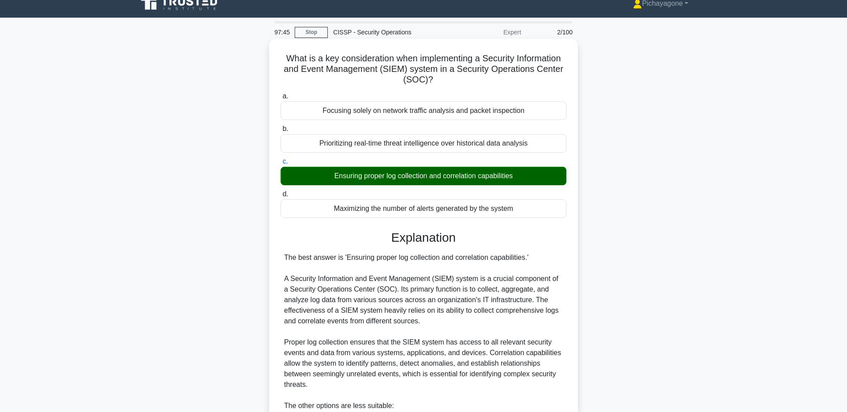
scroll to position [217, 0]
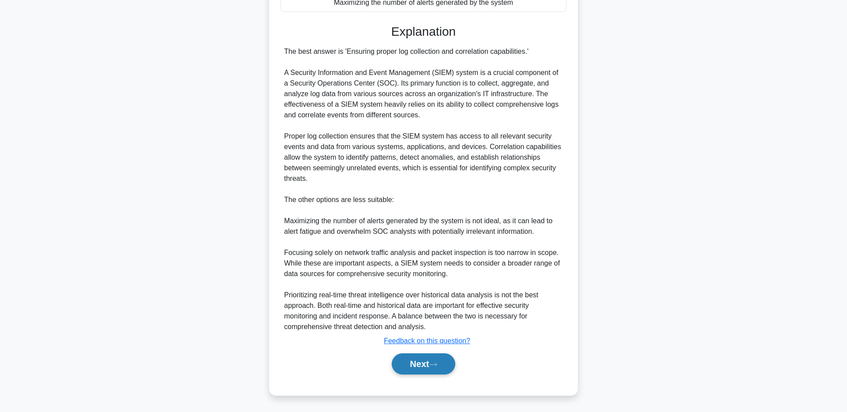
click at [439, 367] on button "Next" at bounding box center [423, 363] width 63 height 21
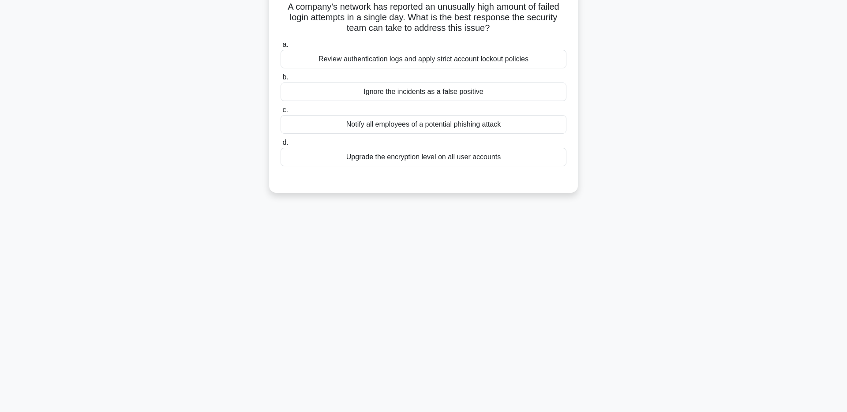
scroll to position [0, 0]
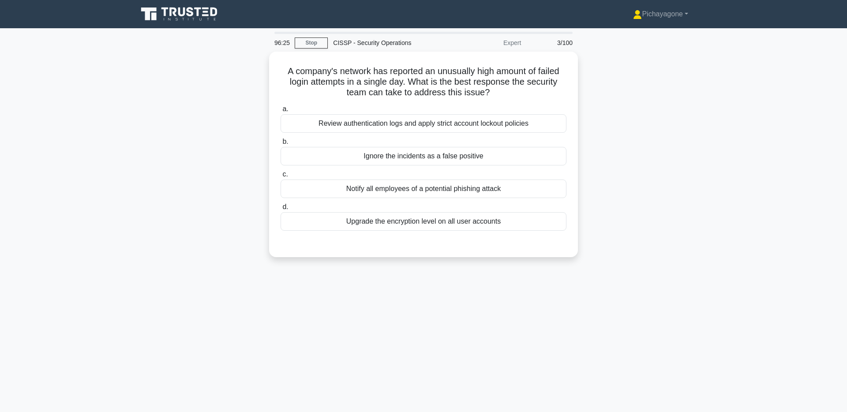
click at [675, 185] on div "A company's network has reported an unusually high amount of failed login attem…" at bounding box center [423, 160] width 582 height 216
click at [530, 125] on div "Review authentication logs and apply strict account lockout policies" at bounding box center [424, 121] width 286 height 19
click at [281, 110] on input "a. Review authentication logs and apply strict account lockout policies" at bounding box center [281, 107] width 0 height 6
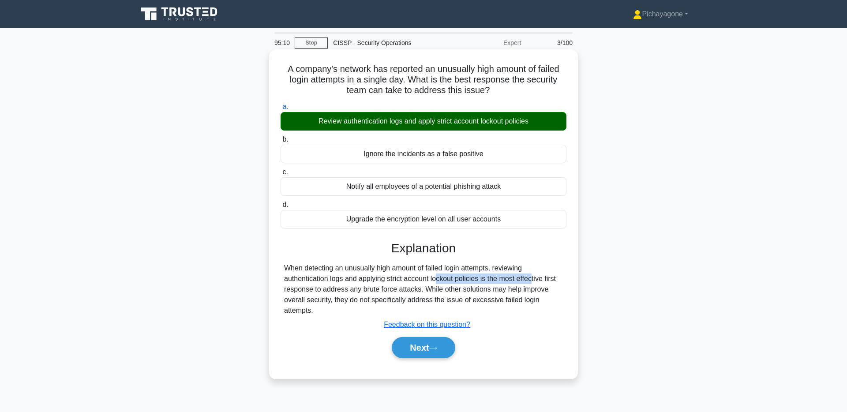
drag, startPoint x: 388, startPoint y: 279, endPoint x: 480, endPoint y: 278, distance: 91.8
click at [480, 278] on div "When detecting an unusually high amount of failed login attempts, reviewing aut…" at bounding box center [423, 289] width 279 height 53
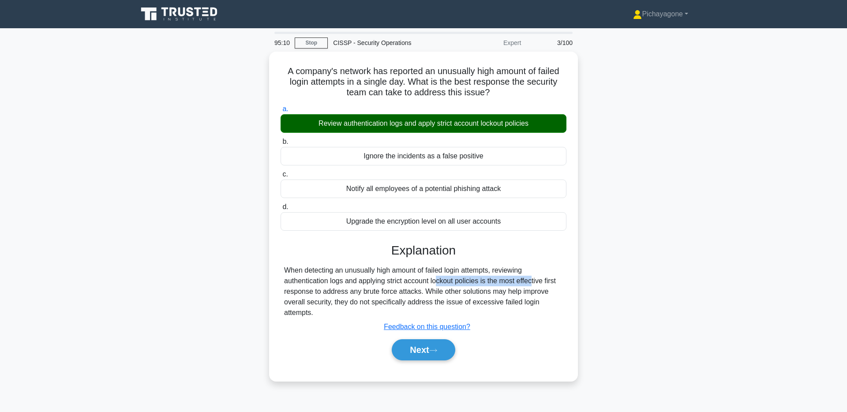
click at [474, 262] on div at bounding box center [474, 262] width 0 height 0
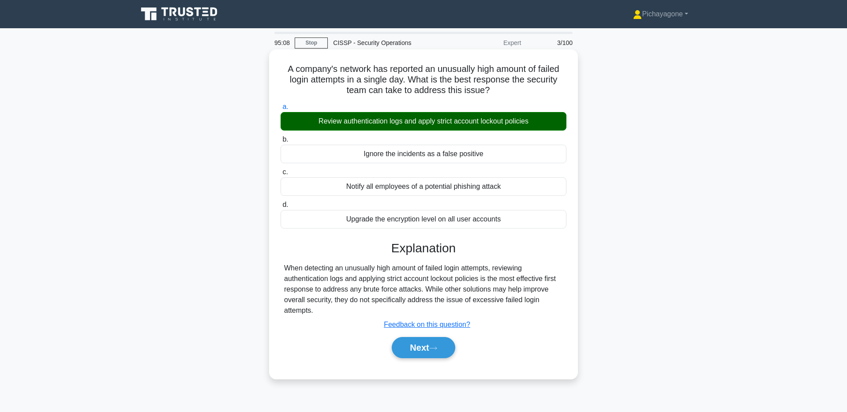
click at [538, 285] on div "When detecting an unusually high amount of failed login attempts, reviewing aut…" at bounding box center [423, 289] width 279 height 53
click at [432, 348] on icon at bounding box center [433, 348] width 8 height 5
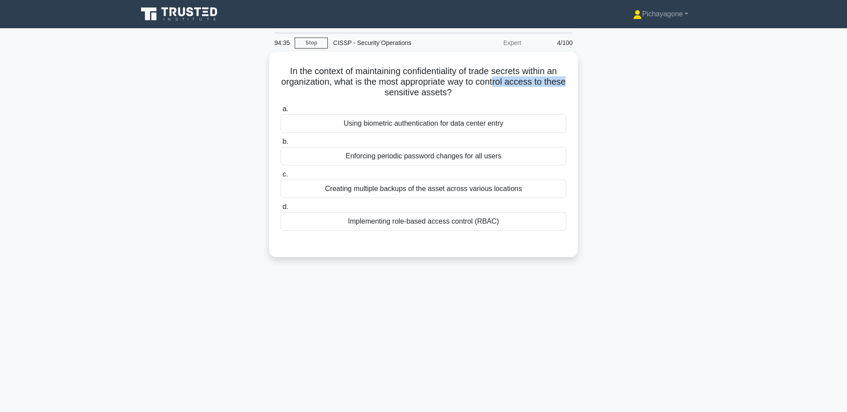
drag, startPoint x: 493, startPoint y: 82, endPoint x: 498, endPoint y: 108, distance: 26.4
click at [579, 83] on div "In the context of maintaining confidentiality of trade secrets within an organi…" at bounding box center [423, 160] width 582 height 216
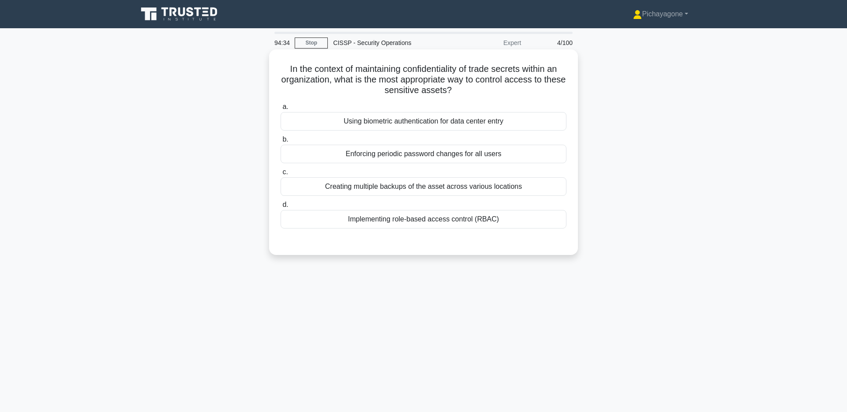
click at [443, 76] on h5 "In the context of maintaining confidentiality of trade secrets within an organi…" at bounding box center [424, 80] width 288 height 33
click at [534, 221] on div "Implementing role-based access control (RBAC)" at bounding box center [424, 219] width 286 height 19
click at [281, 208] on input "d. Implementing role-based access control (RBAC)" at bounding box center [281, 205] width 0 height 6
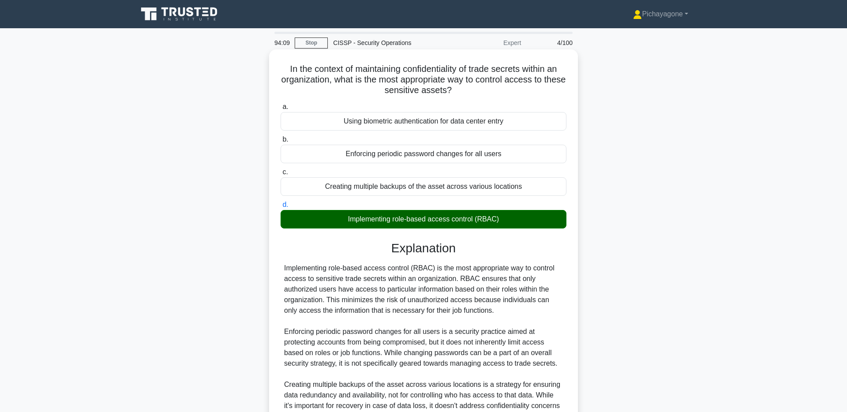
scroll to position [154, 0]
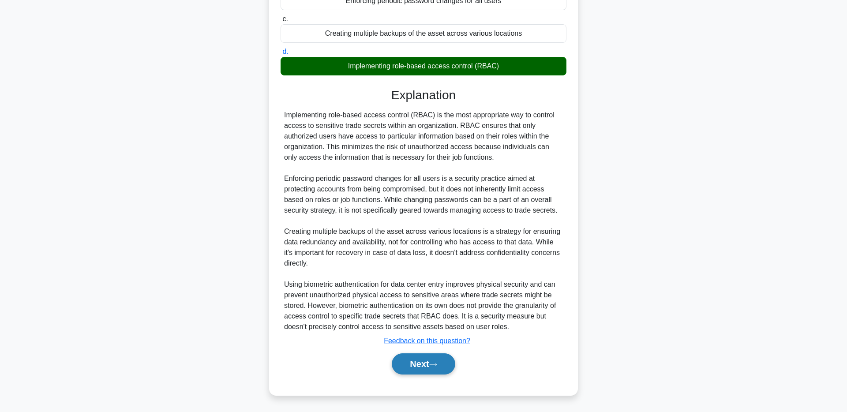
click at [449, 366] on button "Next" at bounding box center [423, 363] width 63 height 21
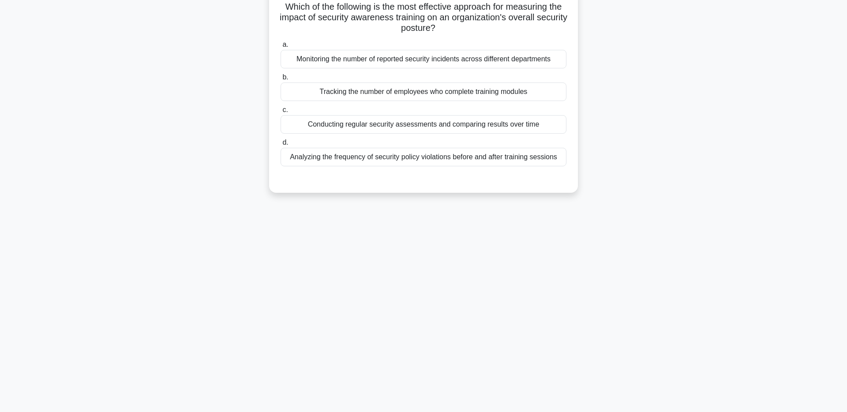
scroll to position [0, 0]
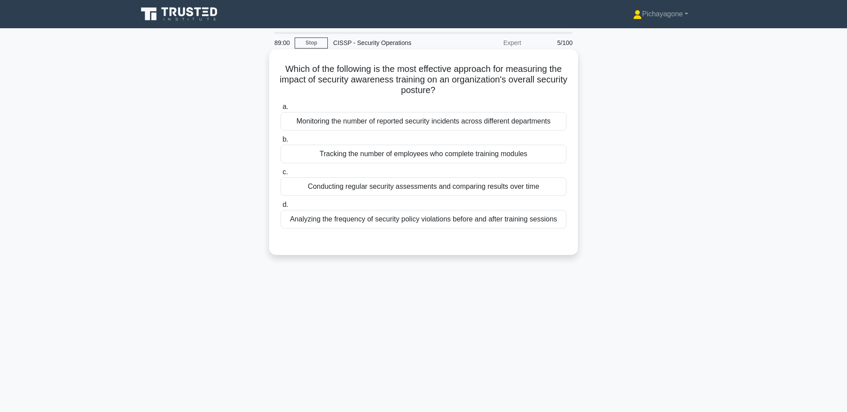
click at [419, 93] on h5 "Which of the following is the most effective approach for measuring the impact …" at bounding box center [424, 80] width 288 height 33
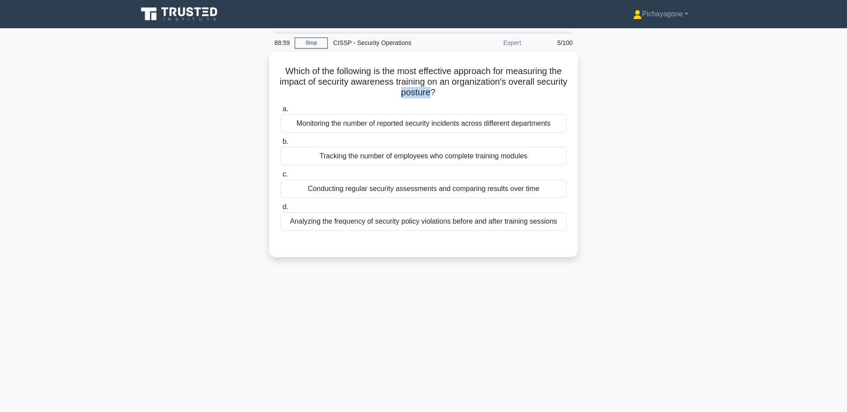
click at [413, 96] on div at bounding box center [413, 96] width 0 height 0
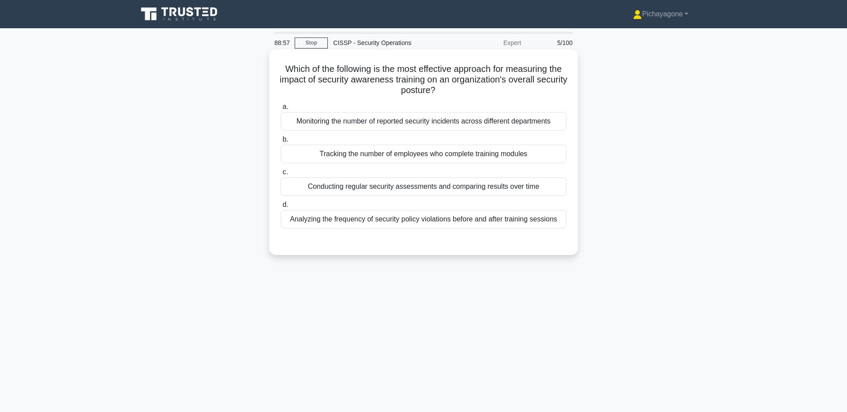
click at [539, 78] on h5 "Which of the following is the most effective approach for measuring the impact …" at bounding box center [424, 80] width 288 height 33
drag, startPoint x: 511, startPoint y: 81, endPoint x: 432, endPoint y: 95, distance: 80.2
click at [430, 94] on h5 "Which of the following is the most effective approach for measuring the impact …" at bounding box center [424, 80] width 288 height 33
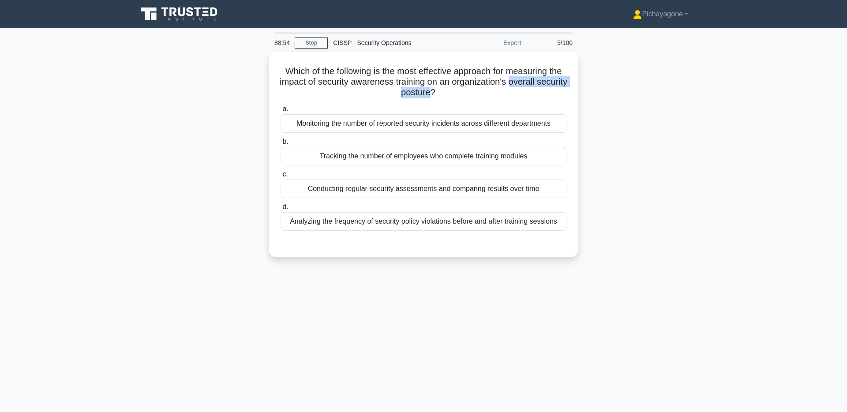
click at [424, 96] on div at bounding box center [424, 96] width 0 height 0
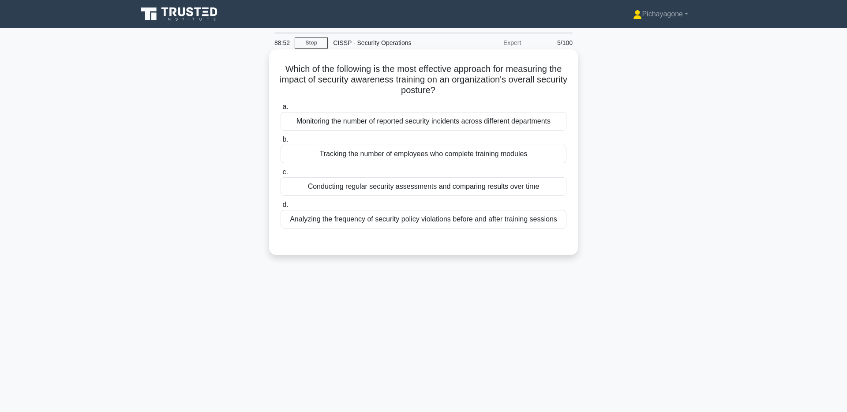
click at [468, 98] on div "Which of the following is the most effective approach for measuring the impact …" at bounding box center [424, 152] width 302 height 199
click at [510, 226] on div "Analyzing the frequency of security policy violations before and after training…" at bounding box center [424, 219] width 286 height 19
click at [281, 208] on input "d. Analyzing the frequency of security policy violations before and after train…" at bounding box center [281, 205] width 0 height 6
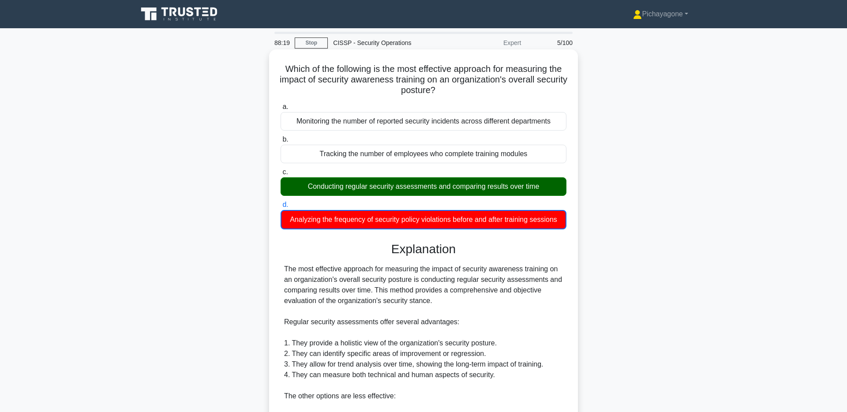
scroll to position [229, 0]
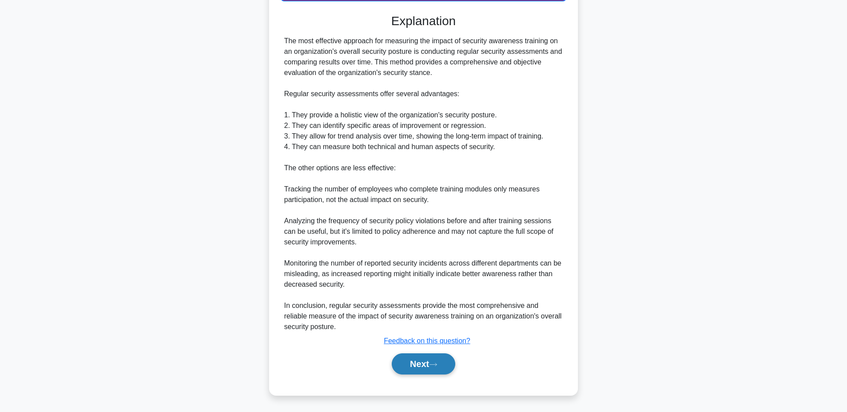
click at [435, 369] on button "Next" at bounding box center [423, 363] width 63 height 21
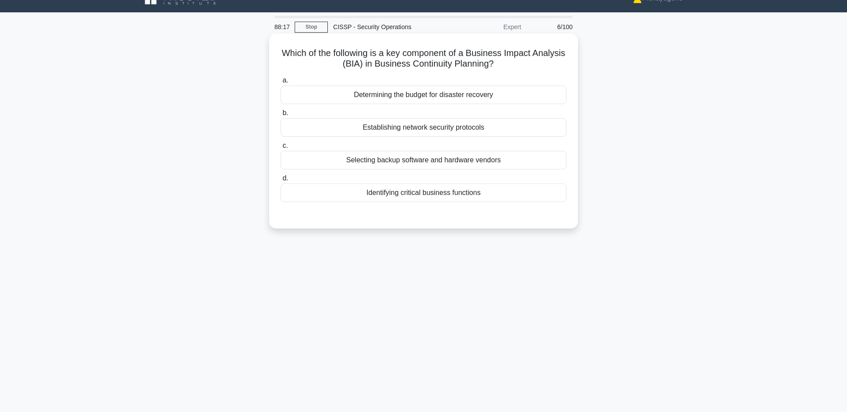
scroll to position [1, 0]
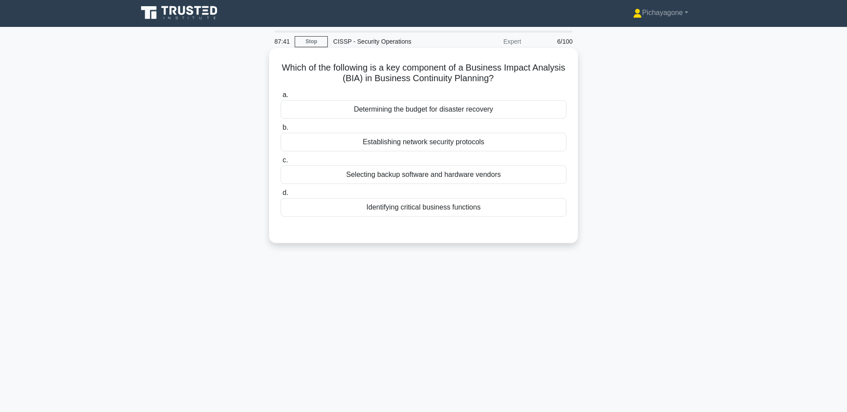
click at [514, 212] on div "Identifying critical business functions" at bounding box center [424, 207] width 286 height 19
click at [281, 196] on input "d. Identifying critical business functions" at bounding box center [281, 193] width 0 height 6
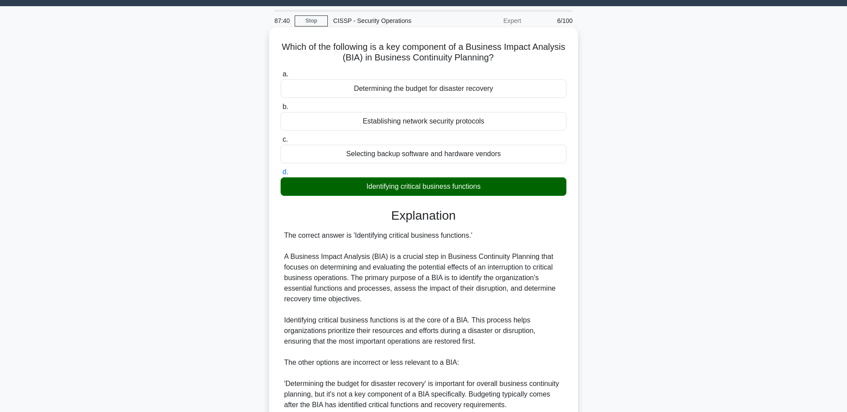
scroll to position [175, 0]
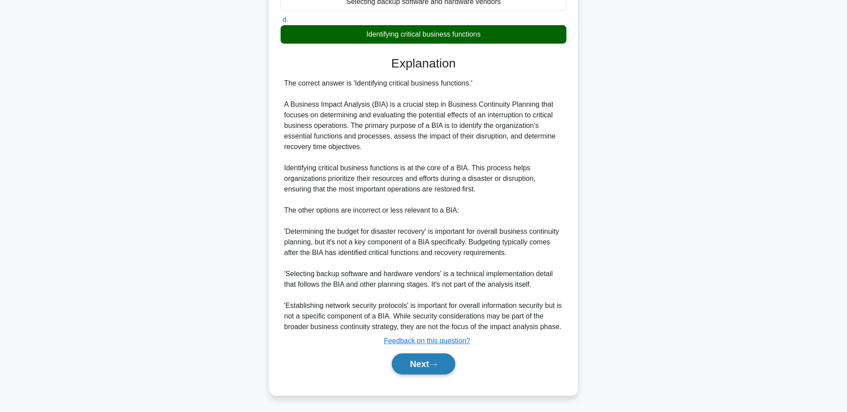
click at [442, 363] on button "Next" at bounding box center [423, 363] width 63 height 21
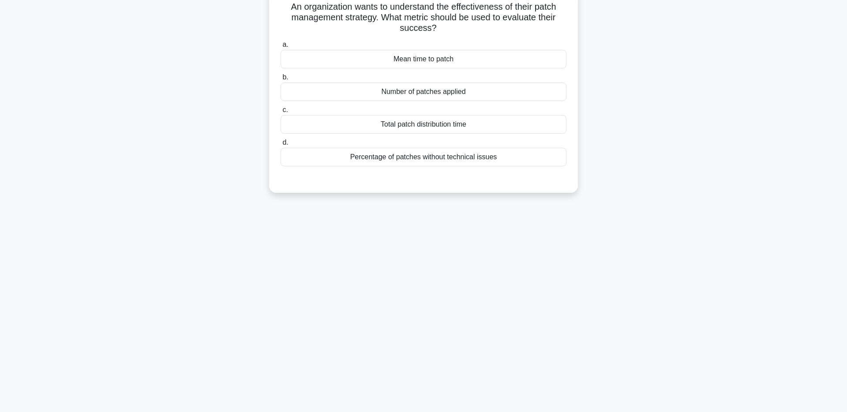
scroll to position [0, 0]
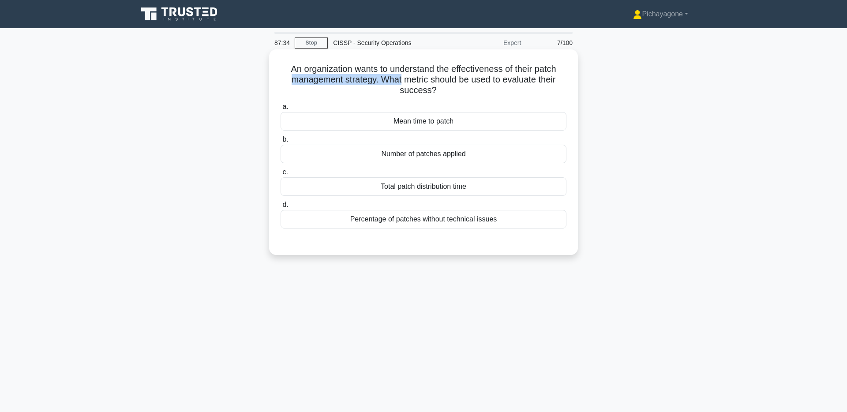
drag, startPoint x: 285, startPoint y: 77, endPoint x: 401, endPoint y: 83, distance: 117.1
click at [401, 83] on h5 "An organization wants to understand the effectiveness of their patch management…" at bounding box center [424, 80] width 288 height 33
click at [522, 70] on h5 "An organization wants to understand the effectiveness of their patch management…" at bounding box center [424, 80] width 288 height 33
click at [489, 120] on div "Mean time to patch" at bounding box center [424, 121] width 286 height 19
click at [281, 110] on input "a. Mean time to patch" at bounding box center [281, 107] width 0 height 6
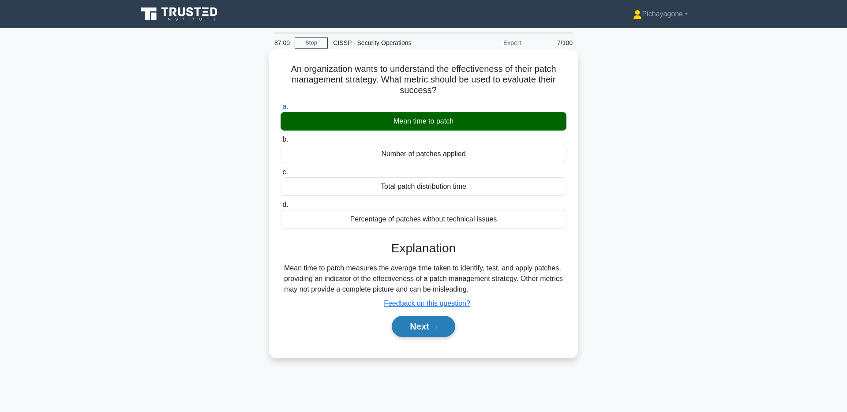
click at [444, 330] on button "Next" at bounding box center [423, 326] width 63 height 21
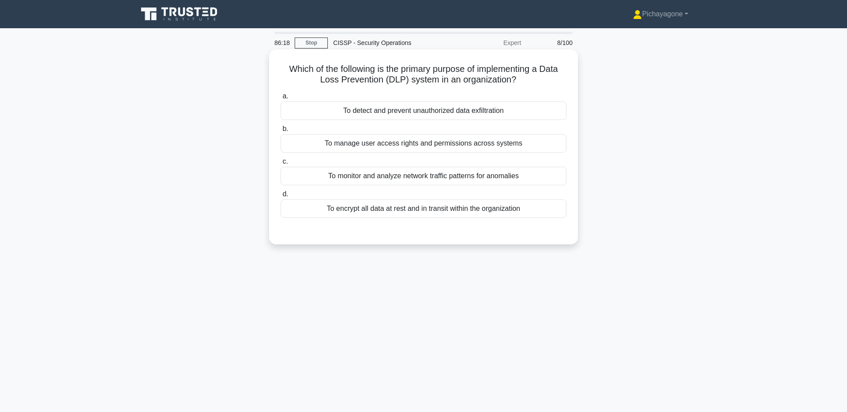
scroll to position [2, 0]
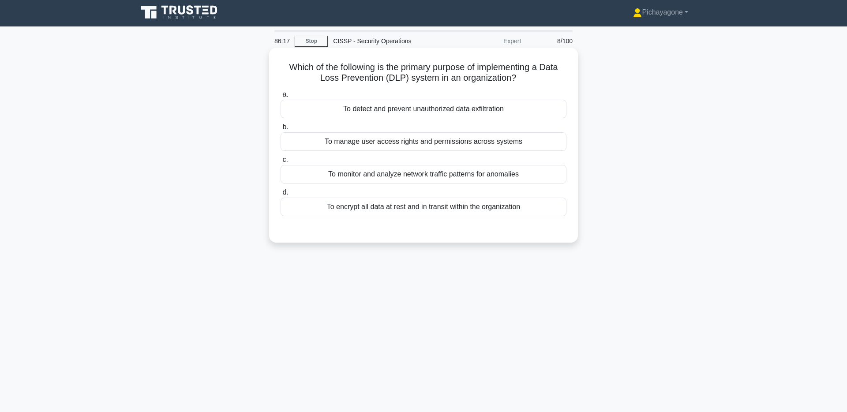
click at [528, 111] on div "To detect and prevent unauthorized data exfiltration" at bounding box center [424, 109] width 286 height 19
click at [281, 97] on input "a. To detect and prevent unauthorized data exfiltration" at bounding box center [281, 95] width 0 height 6
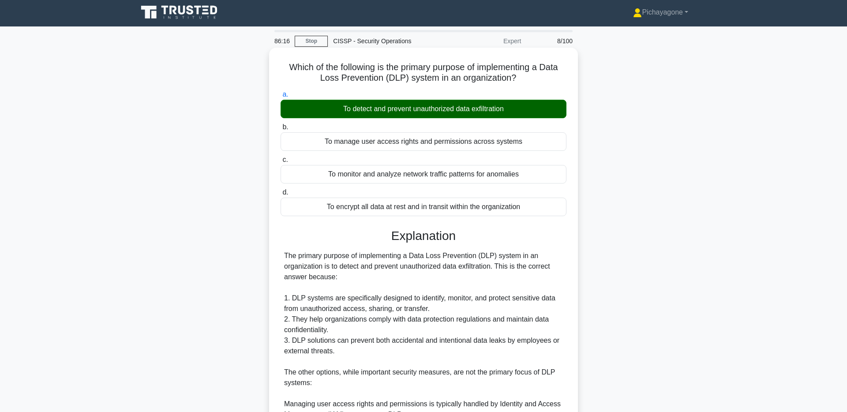
scroll to position [217, 0]
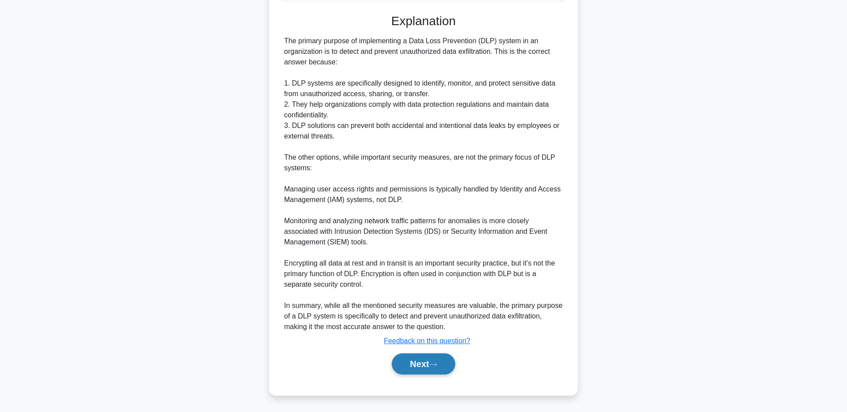
click at [423, 363] on button "Next" at bounding box center [423, 363] width 63 height 21
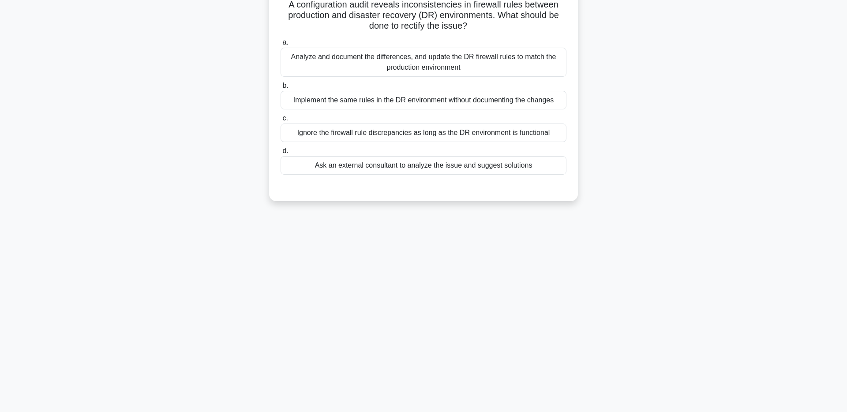
scroll to position [0, 0]
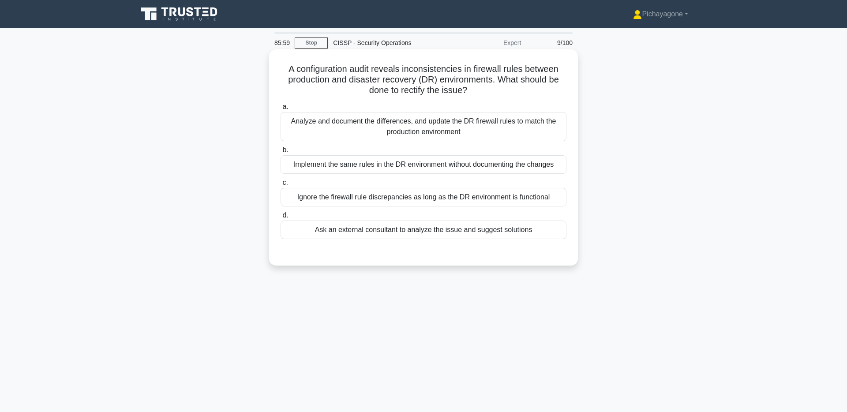
click at [410, 89] on h5 "A configuration audit reveals inconsistencies in firewall rules between product…" at bounding box center [424, 80] width 288 height 33
click at [405, 72] on div at bounding box center [405, 72] width 0 height 0
click at [521, 83] on h5 "A configuration audit reveals inconsistencies in firewall rules between product…" at bounding box center [424, 80] width 288 height 33
click at [481, 124] on div "Analyze and document the differences, and update the DR firewall rules to match…" at bounding box center [424, 126] width 286 height 29
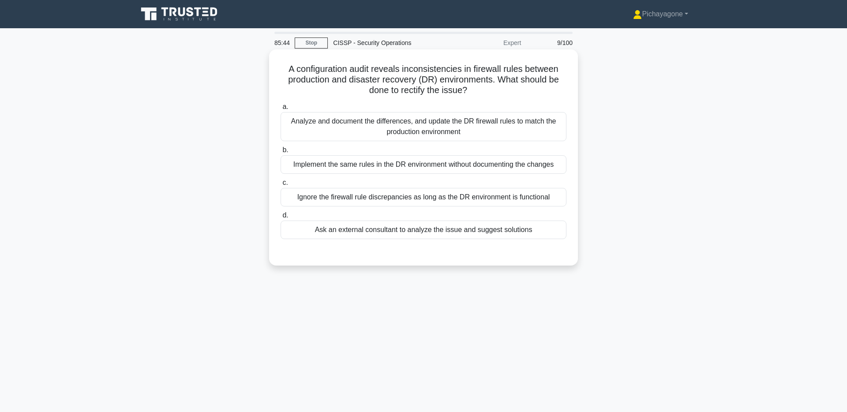
click at [281, 110] on input "a. Analyze and document the differences, and update the DR [PERSON_NAME] rules …" at bounding box center [281, 107] width 0 height 6
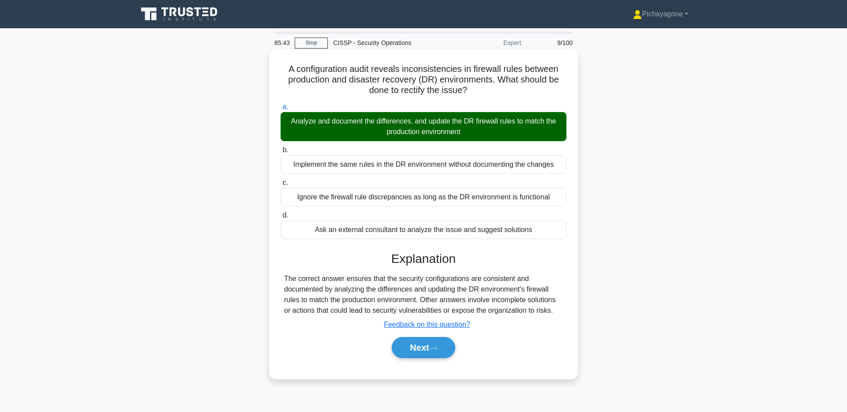
click at [428, 362] on div "a. Analyze and document the differences, and update the DR [PERSON_NAME] rules …" at bounding box center [424, 234] width 288 height 269
click at [442, 355] on button "Next" at bounding box center [423, 347] width 63 height 21
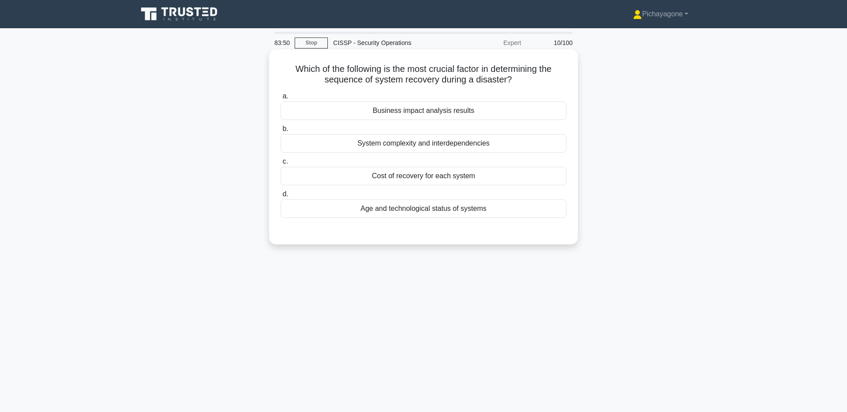
click at [470, 104] on div "Business impact analysis results" at bounding box center [424, 110] width 286 height 19
click at [281, 99] on input "a. Business impact analysis results" at bounding box center [281, 97] width 0 height 6
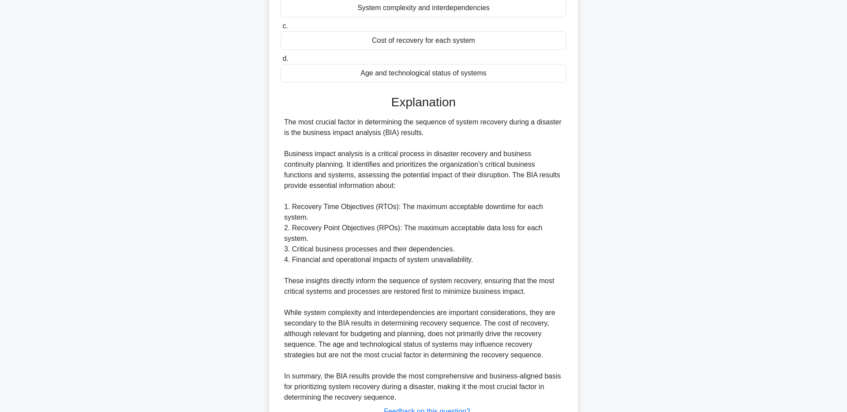
scroll to position [206, 0]
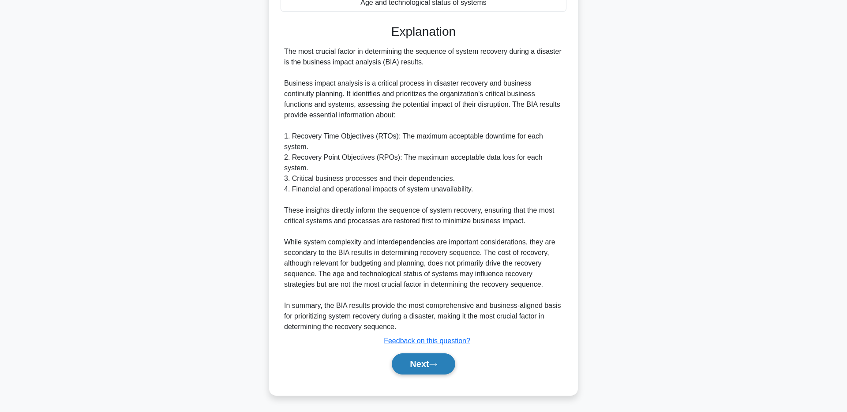
click at [437, 359] on button "Next" at bounding box center [423, 363] width 63 height 21
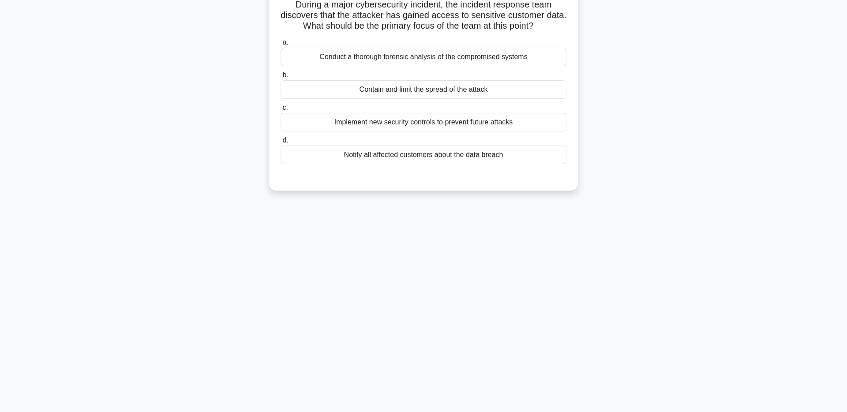
scroll to position [0, 0]
